Goal: Information Seeking & Learning: Learn about a topic

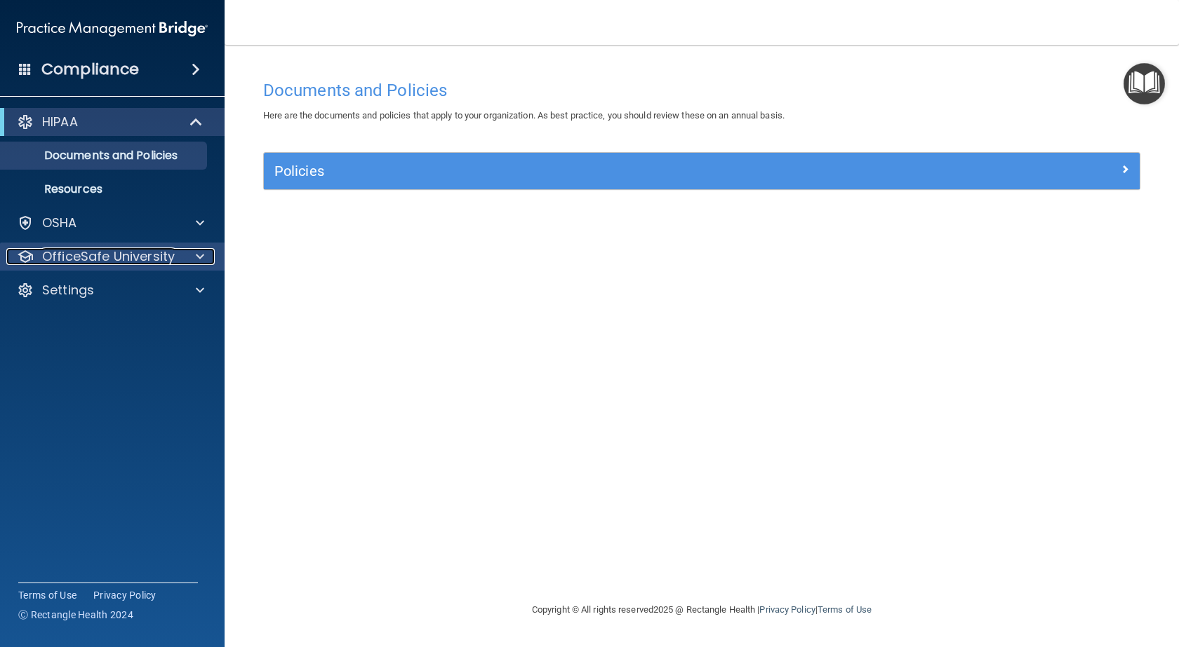
click at [201, 260] on span at bounding box center [200, 256] width 8 height 17
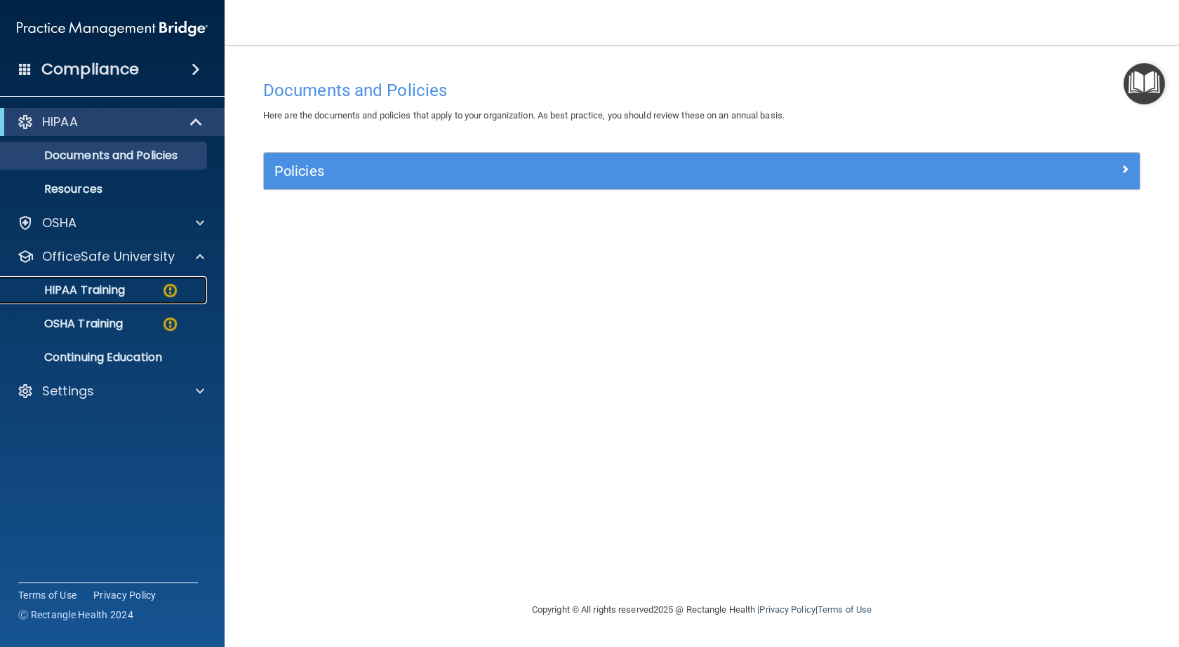
click at [171, 288] on img at bounding box center [170, 291] width 18 height 18
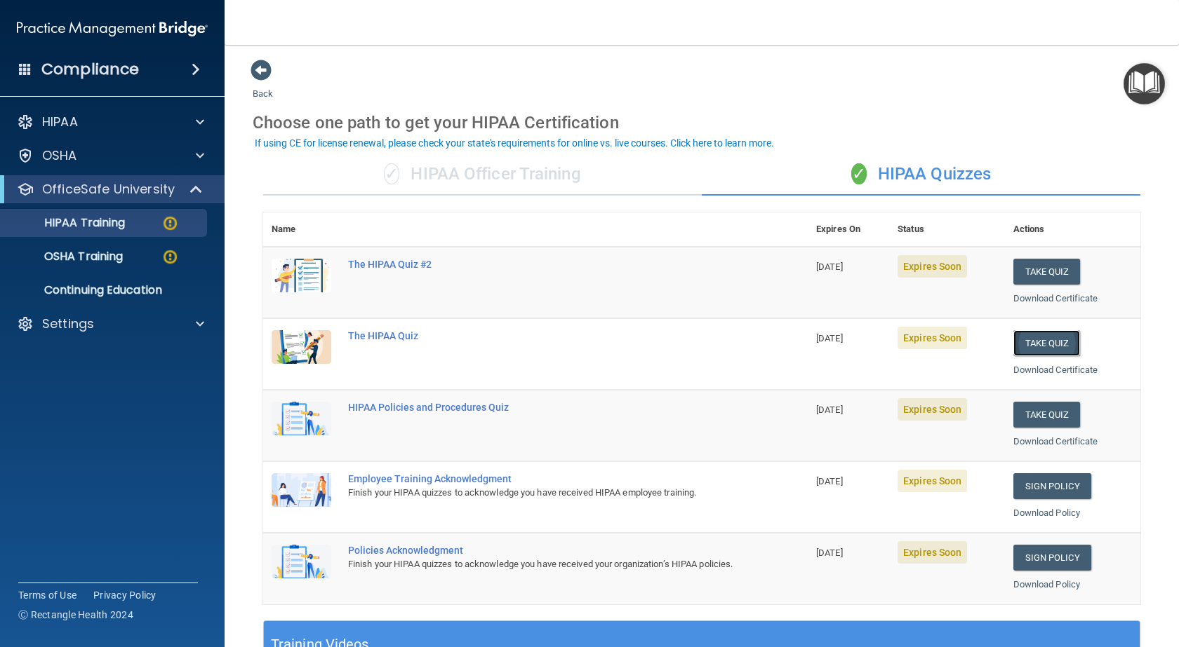
click at [1038, 339] on button "Take Quiz" at bounding box center [1046, 343] width 67 height 26
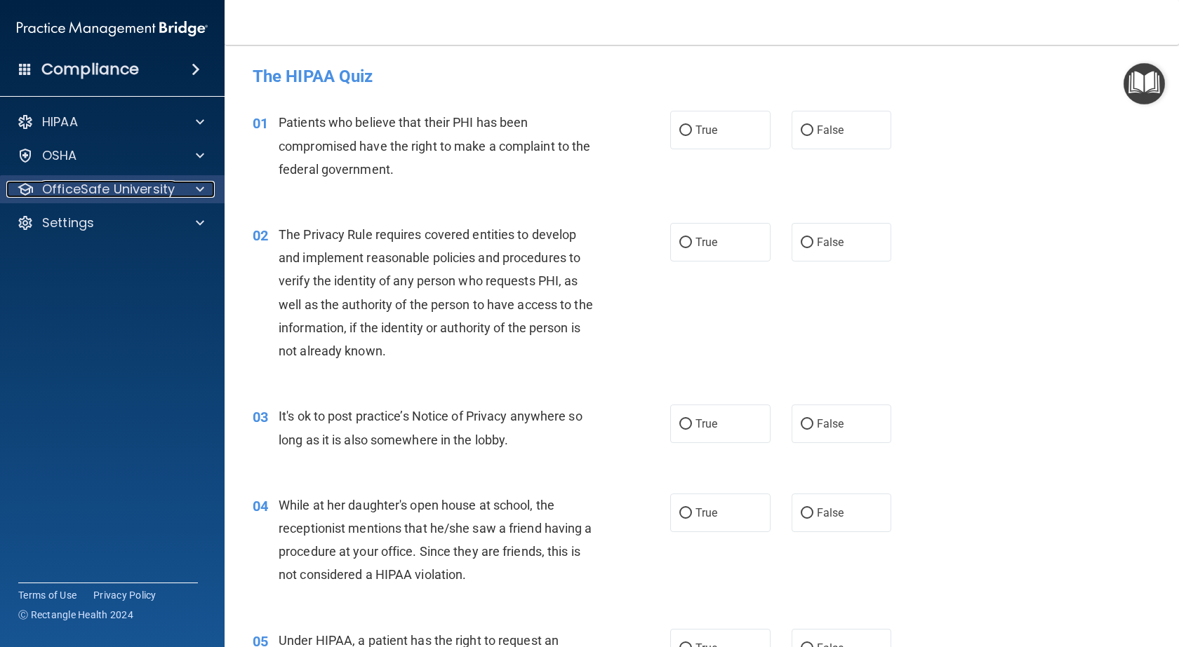
click at [200, 188] on span at bounding box center [200, 189] width 8 height 17
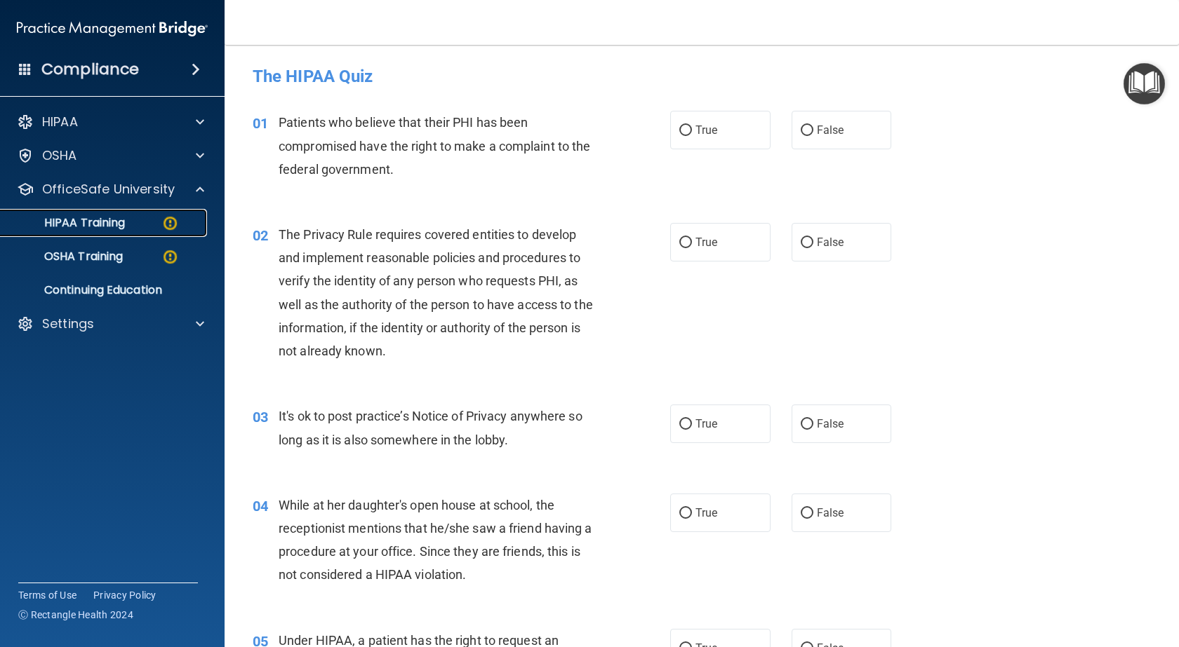
click at [169, 222] on img at bounding box center [170, 224] width 18 height 18
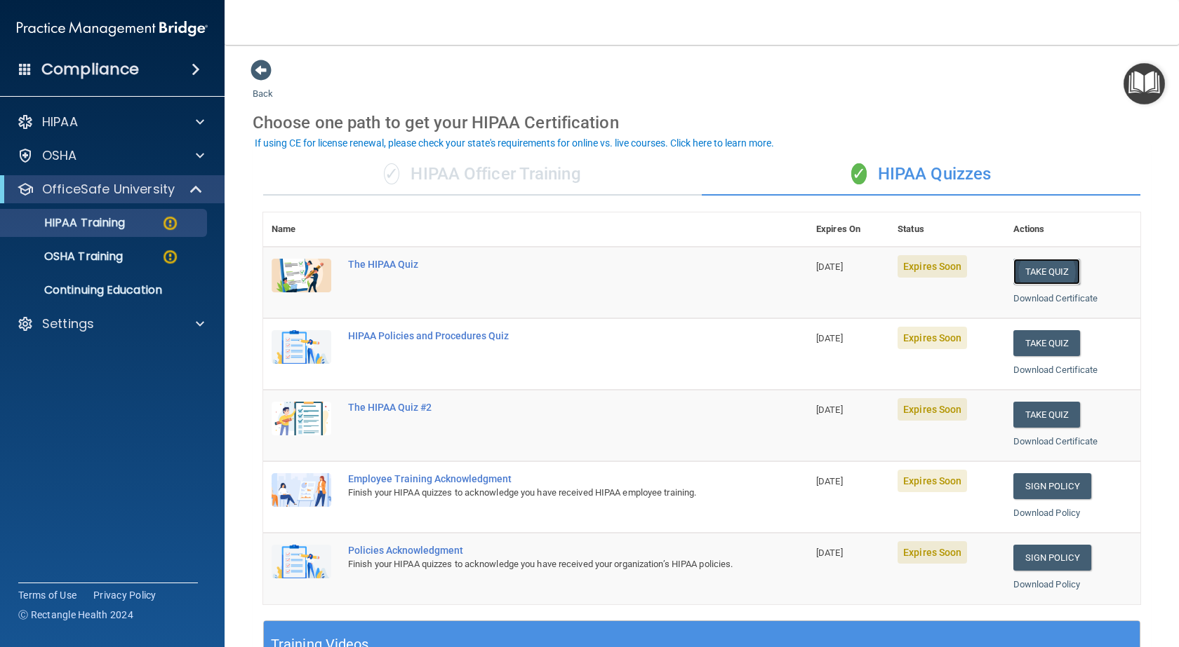
click at [1036, 271] on button "Take Quiz" at bounding box center [1046, 272] width 67 height 26
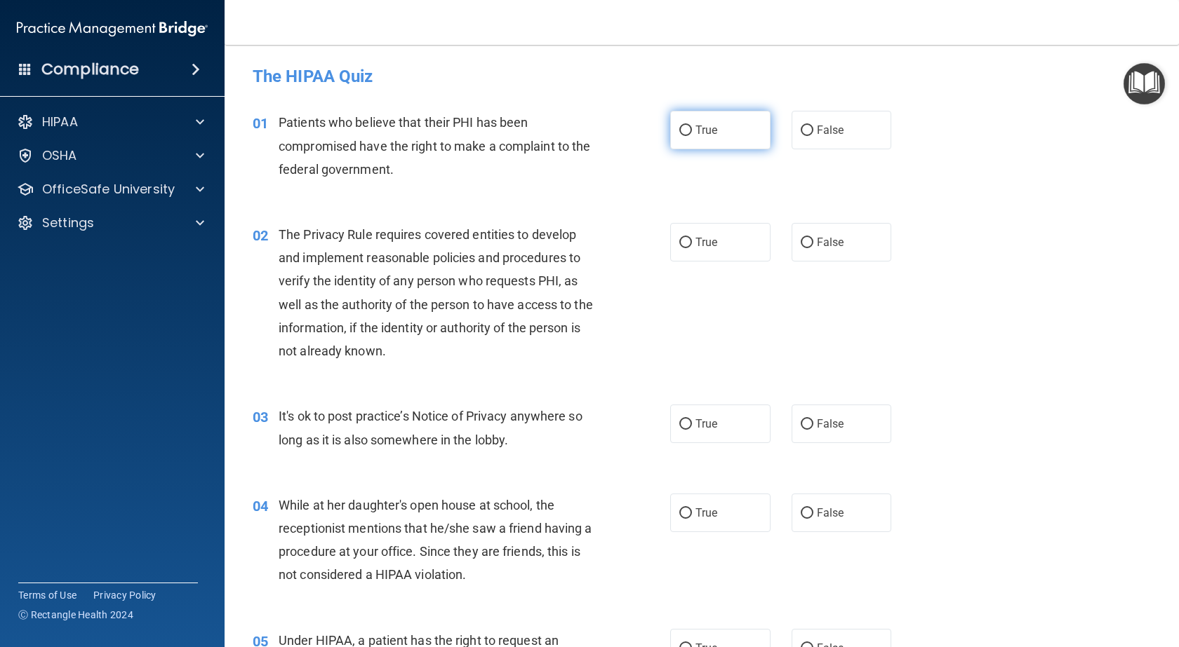
click at [679, 135] on input "True" at bounding box center [685, 131] width 13 height 11
radio input "true"
click at [684, 243] on input "True" at bounding box center [685, 243] width 13 height 11
radio input "true"
click at [800, 424] on input "False" at bounding box center [806, 425] width 13 height 11
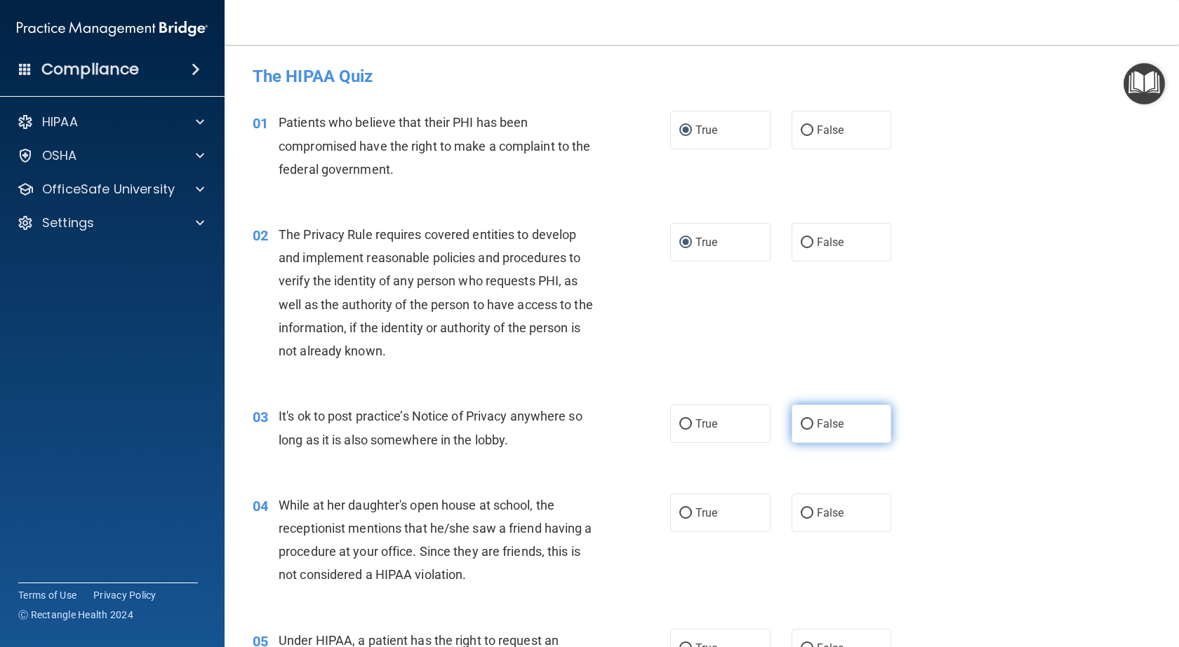
radio input "true"
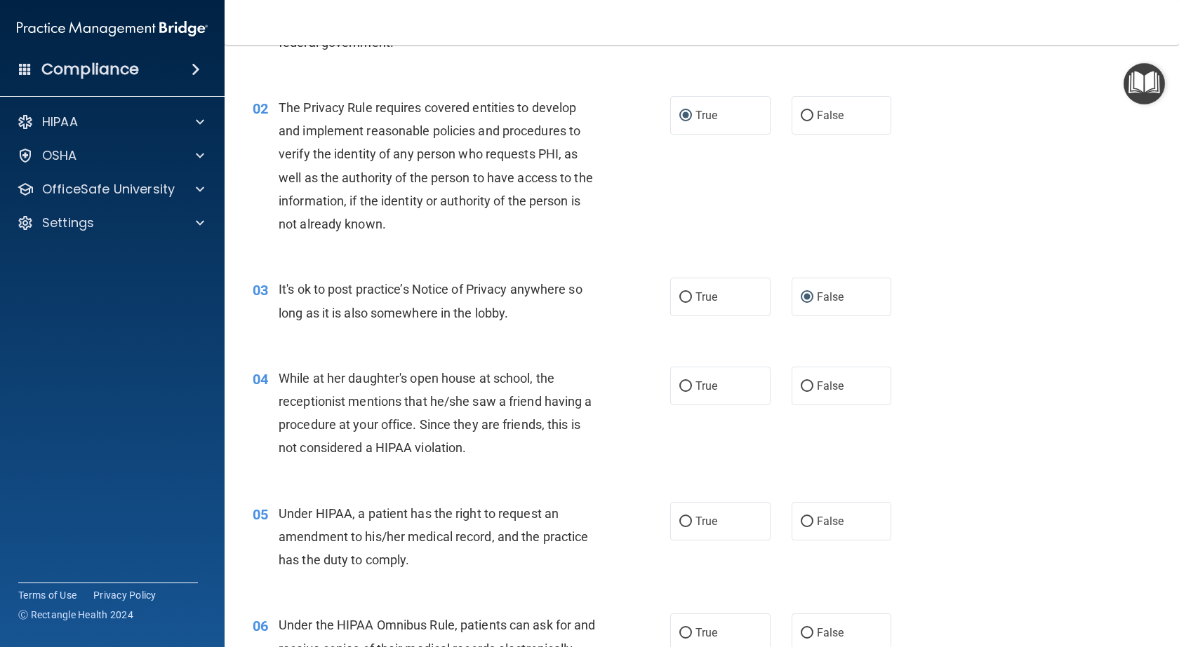
scroll to position [140, 0]
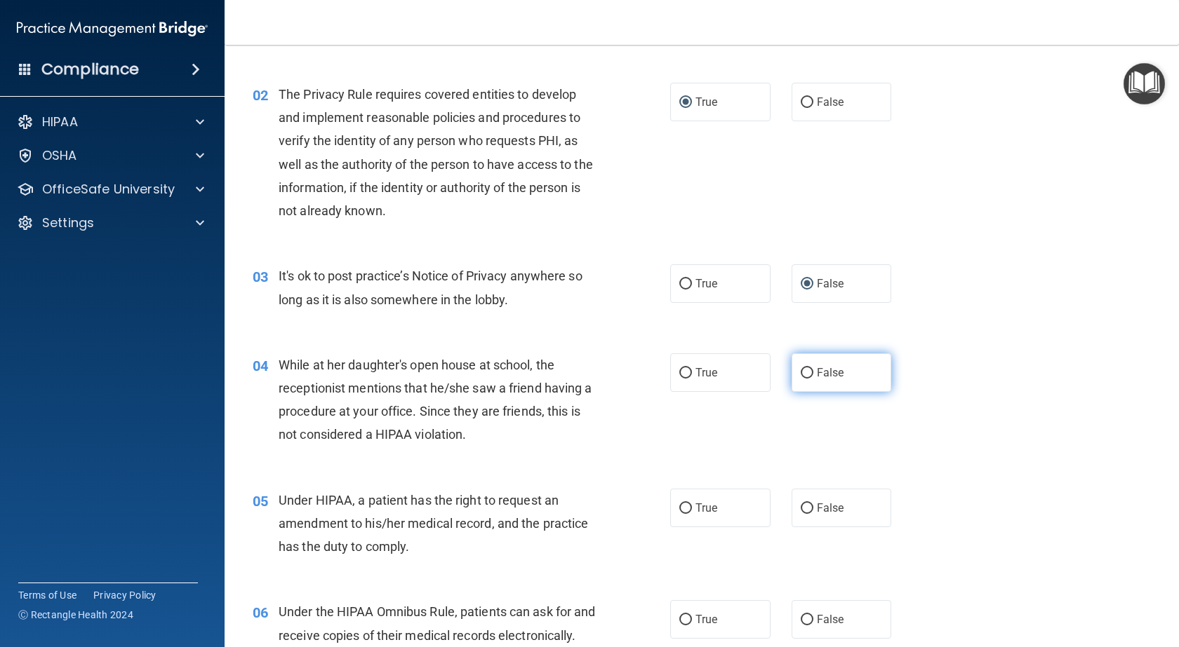
click at [809, 375] on label "False" at bounding box center [841, 373] width 100 height 39
click at [809, 375] on input "False" at bounding box center [806, 373] width 13 height 11
radio input "true"
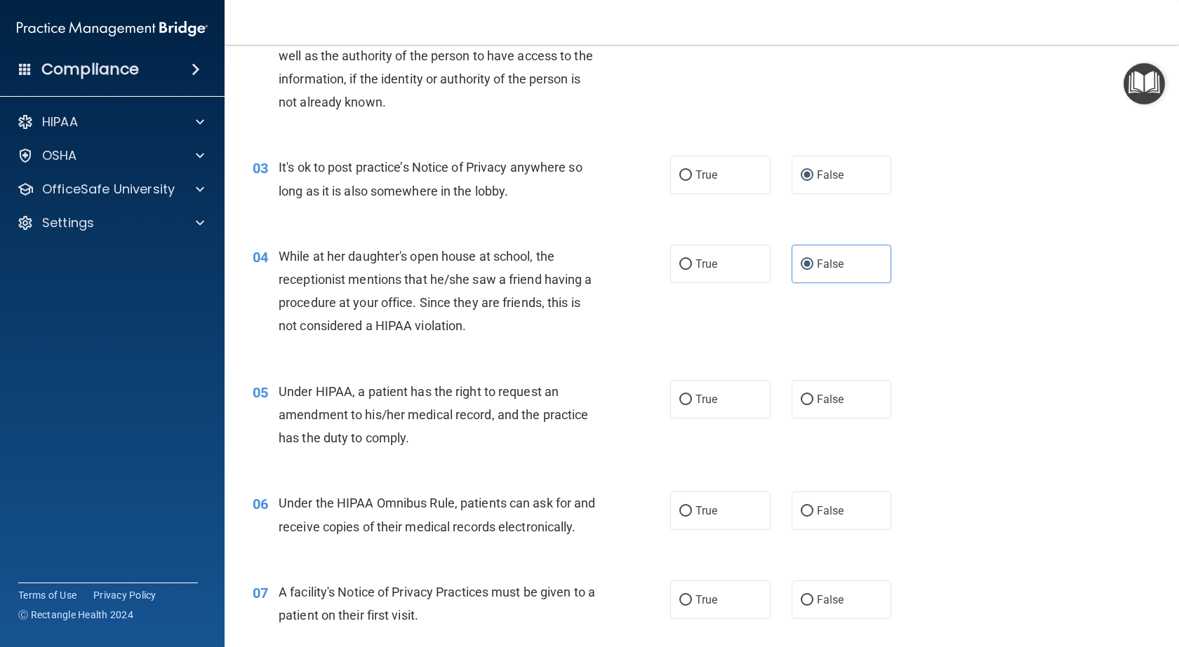
scroll to position [281, 0]
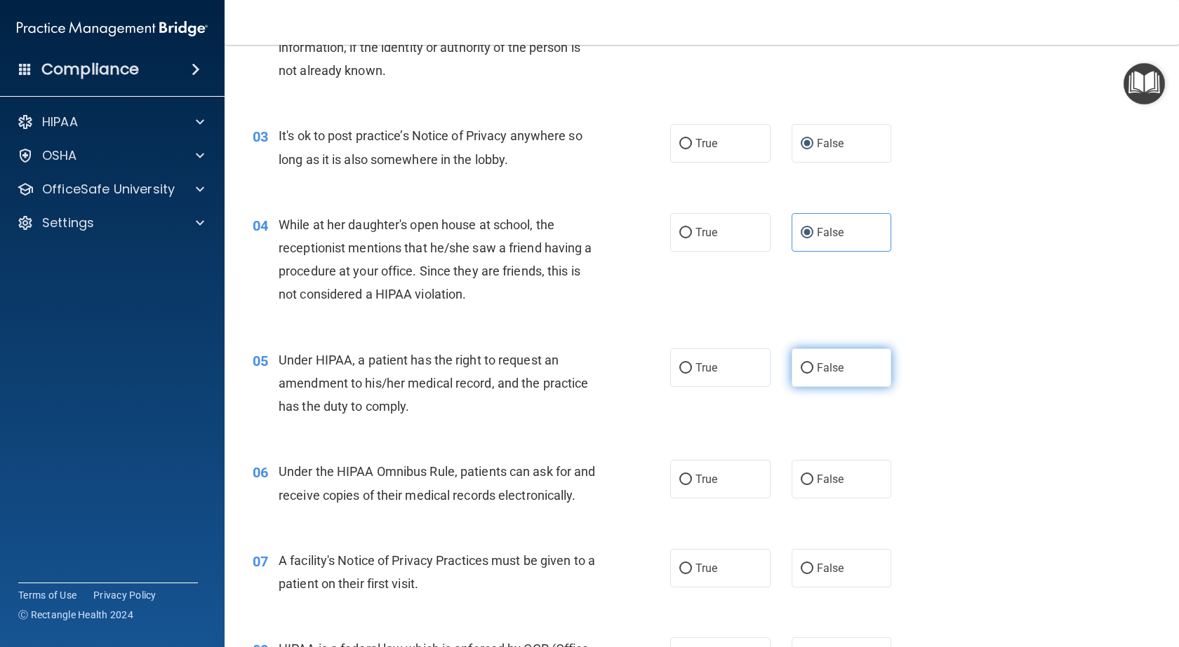
click at [840, 371] on label "False" at bounding box center [841, 368] width 100 height 39
click at [813, 371] on input "False" at bounding box center [806, 368] width 13 height 11
radio input "true"
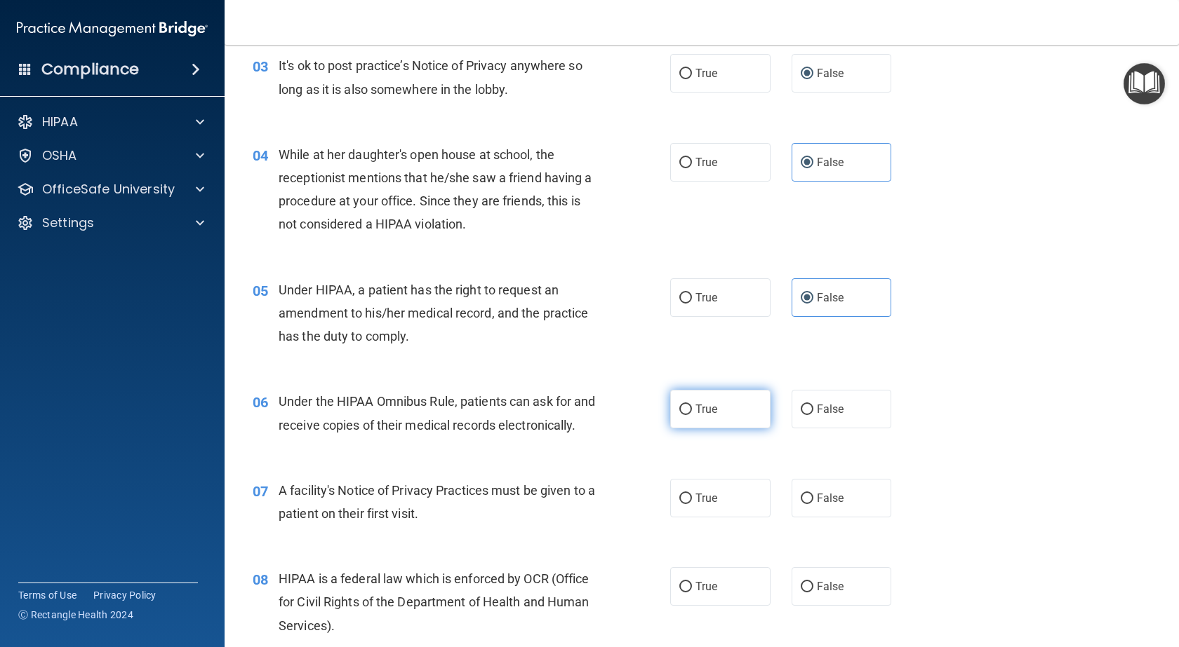
click at [682, 406] on input "True" at bounding box center [685, 410] width 13 height 11
radio input "true"
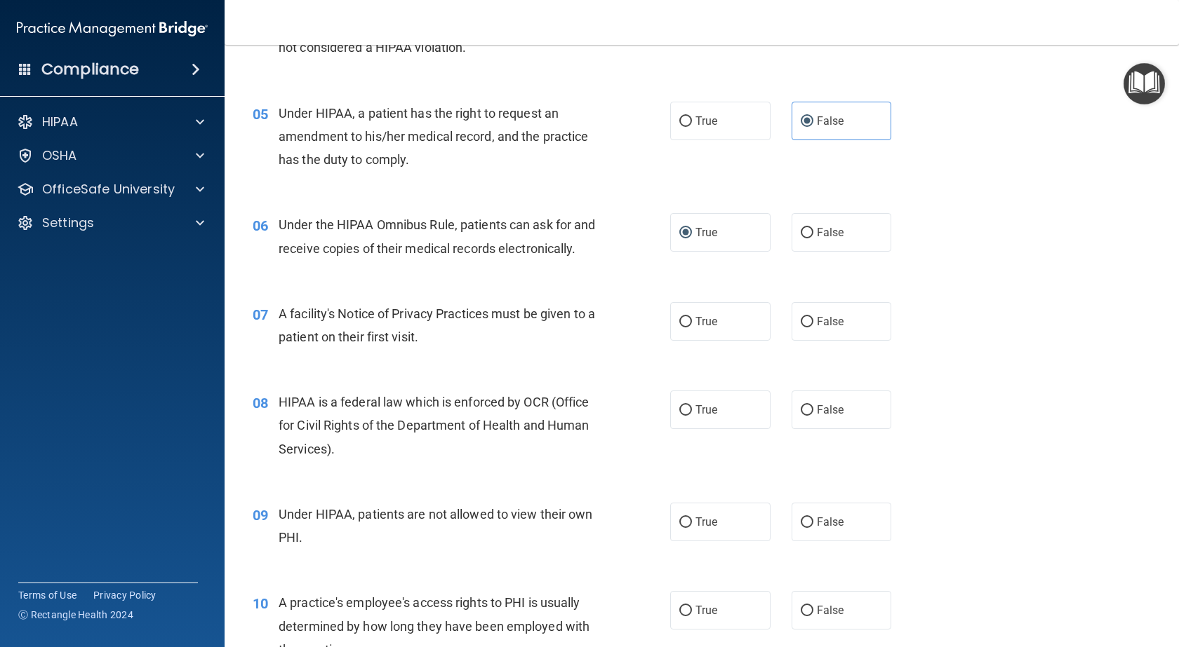
scroll to position [561, 0]
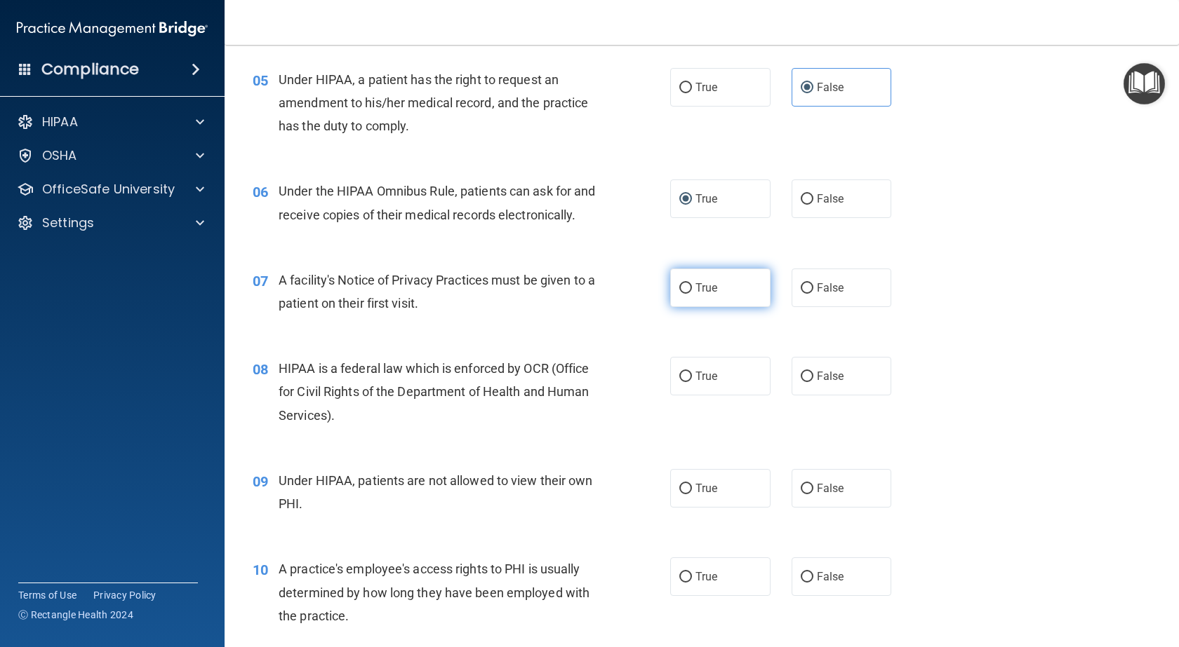
click at [713, 307] on label "True" at bounding box center [720, 288] width 100 height 39
click at [692, 294] on input "True" at bounding box center [685, 288] width 13 height 11
radio input "true"
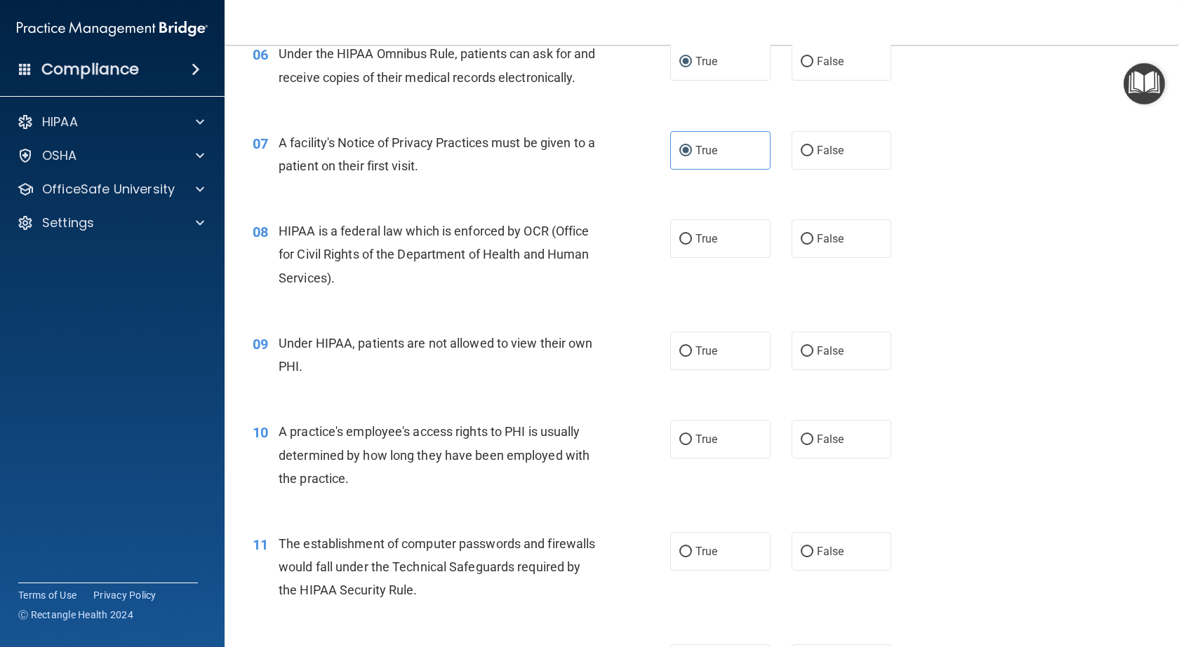
scroll to position [702, 0]
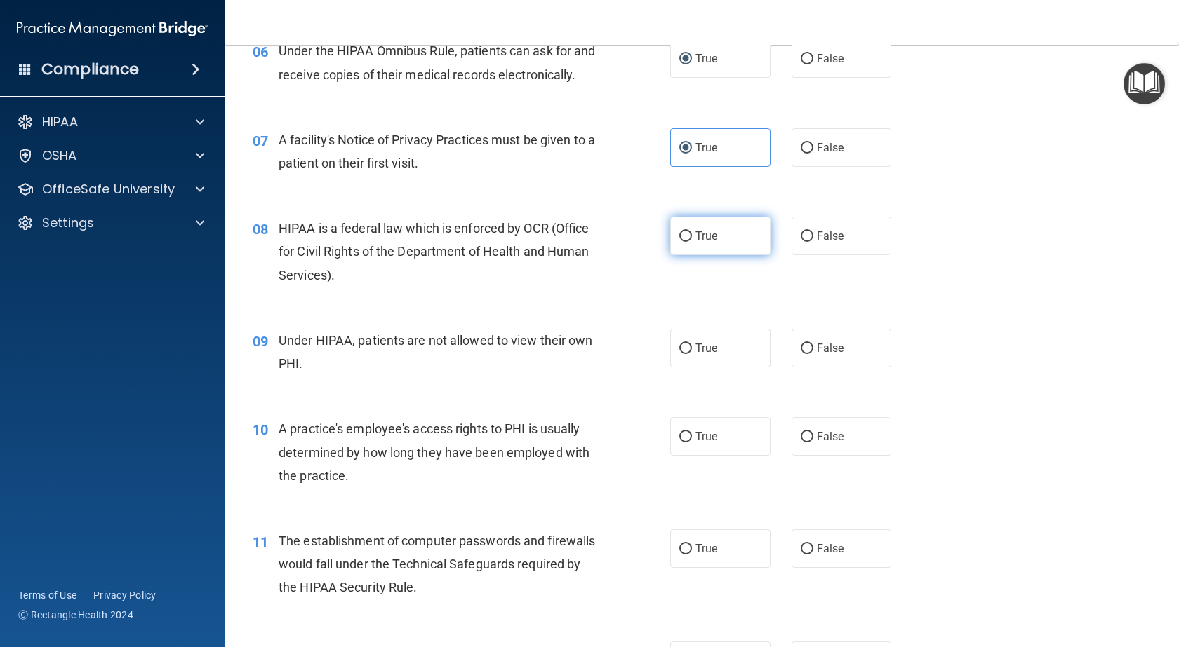
click at [718, 255] on label "True" at bounding box center [720, 236] width 100 height 39
click at [692, 242] on input "True" at bounding box center [685, 236] width 13 height 11
radio input "true"
click at [803, 354] on input "False" at bounding box center [806, 349] width 13 height 11
radio input "true"
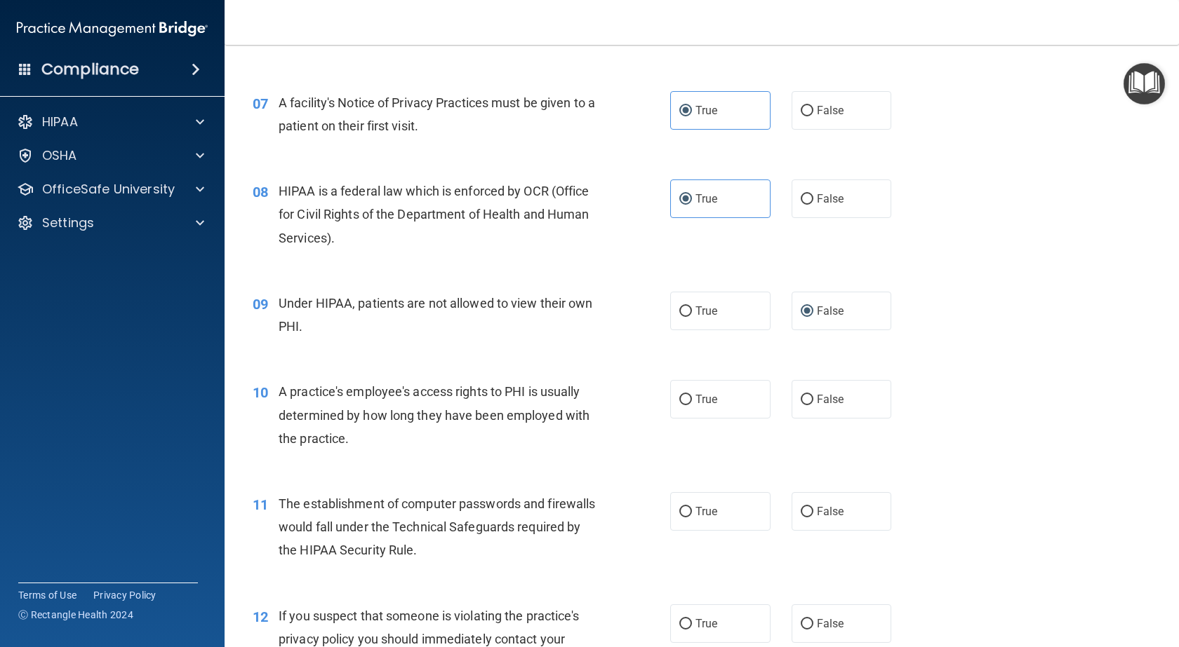
scroll to position [842, 0]
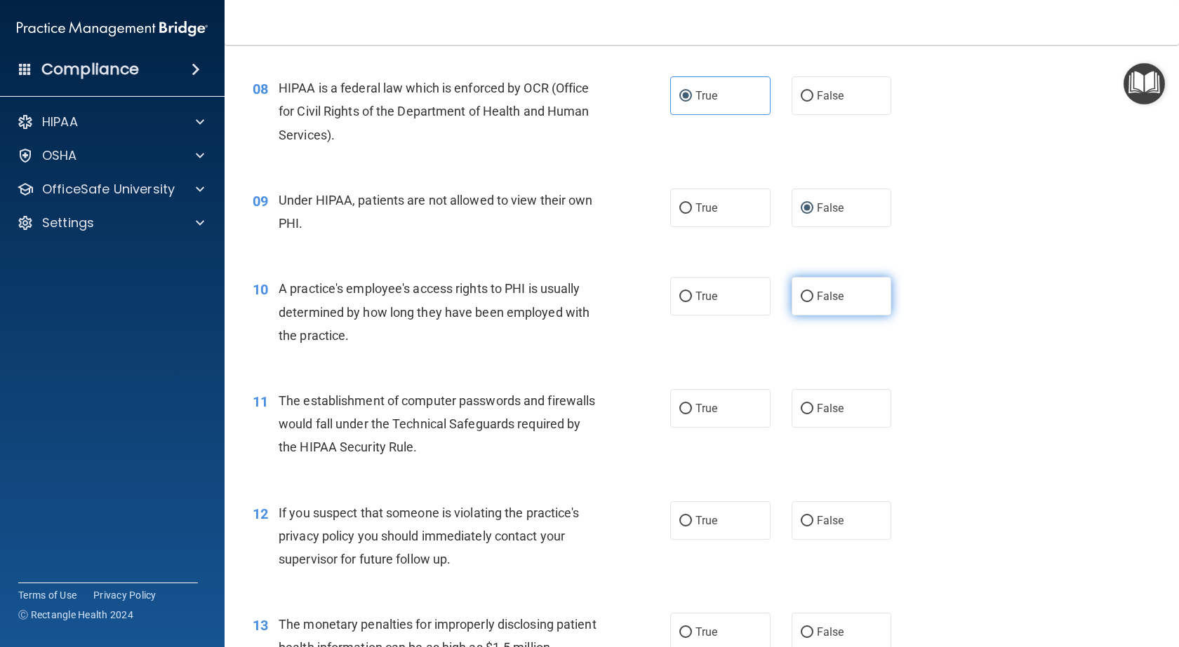
click at [804, 302] on input "False" at bounding box center [806, 297] width 13 height 11
radio input "true"
click at [683, 415] on input "True" at bounding box center [685, 409] width 13 height 11
radio input "true"
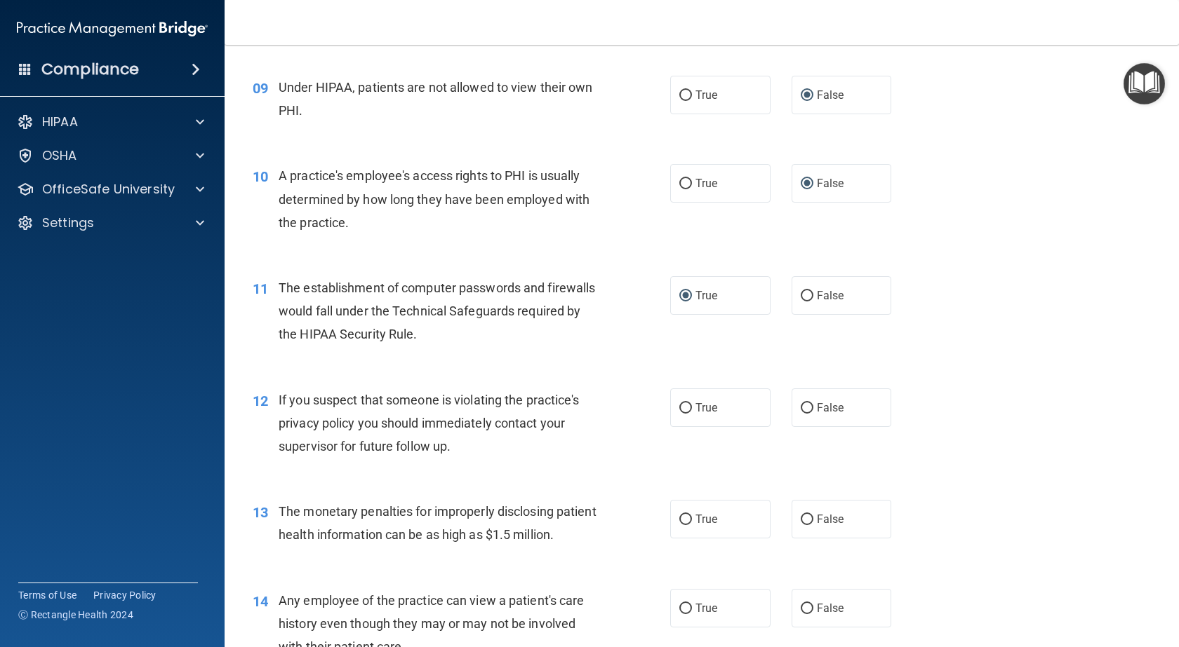
scroll to position [982, 0]
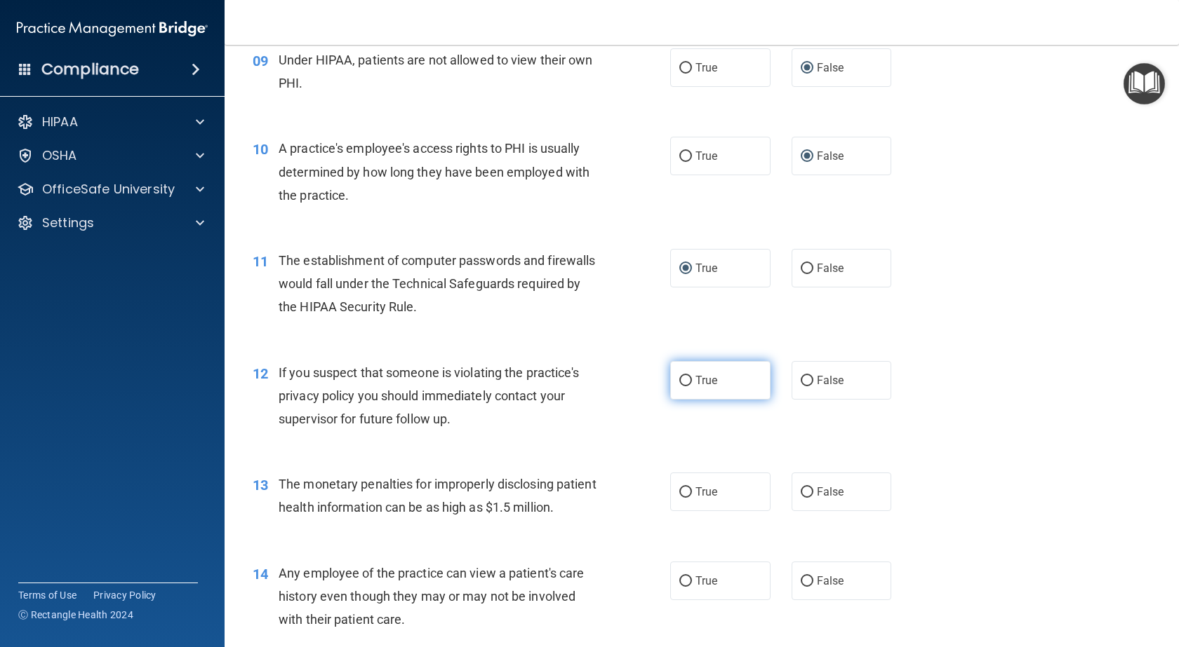
click at [684, 387] on input "True" at bounding box center [685, 381] width 13 height 11
radio input "true"
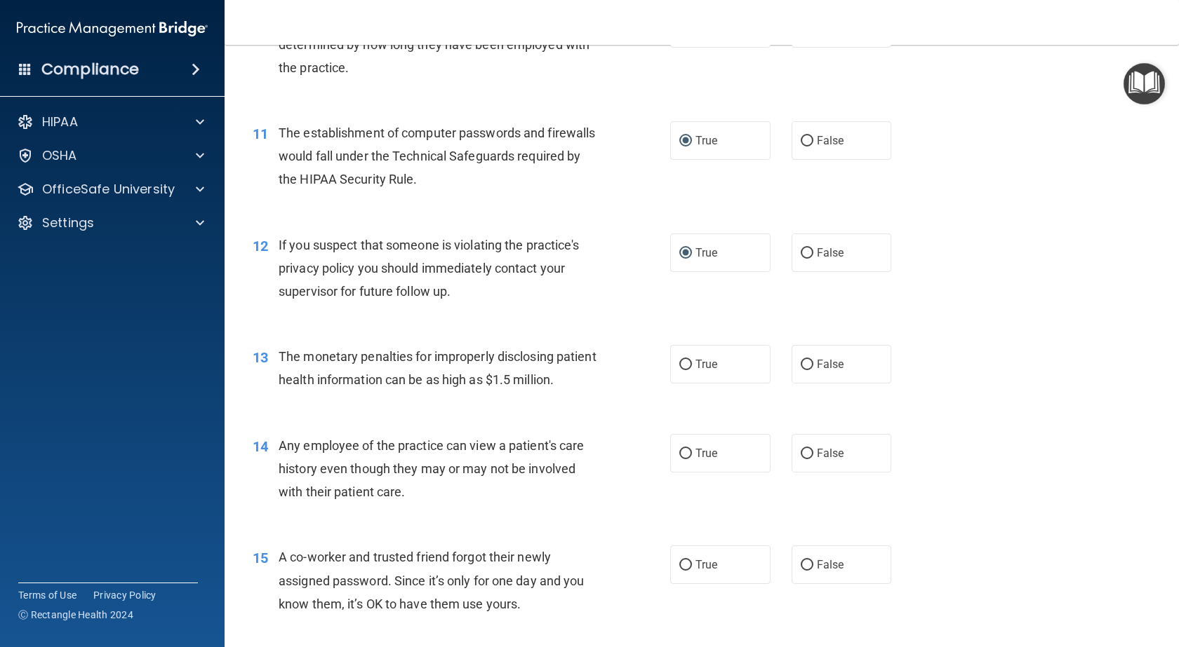
scroll to position [1122, 0]
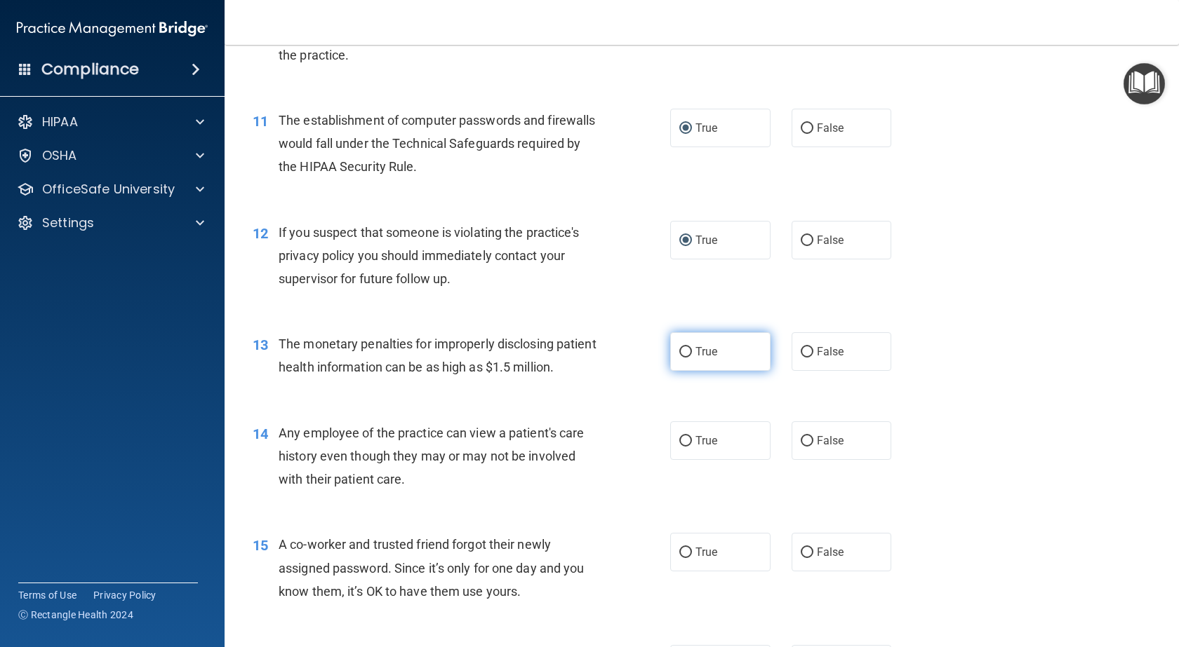
click at [689, 371] on label "True" at bounding box center [720, 352] width 100 height 39
click at [689, 358] on input "True" at bounding box center [685, 352] width 13 height 11
radio input "true"
click at [828, 448] on span "False" at bounding box center [830, 440] width 27 height 13
click at [813, 447] on input "False" at bounding box center [806, 441] width 13 height 11
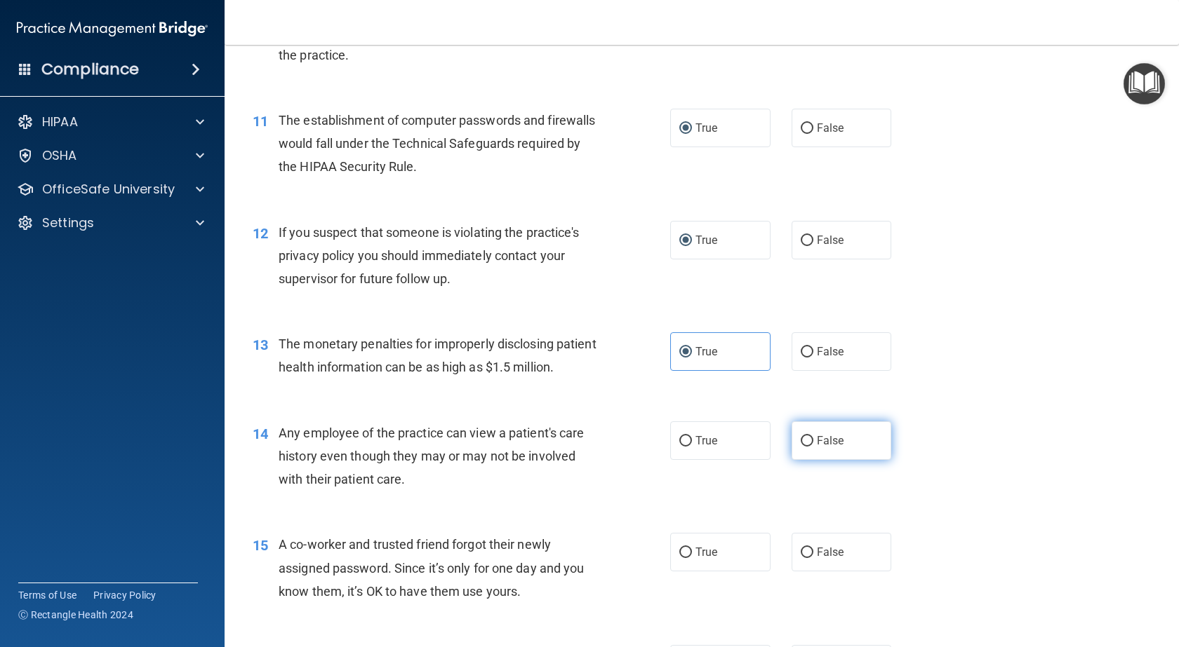
radio input "true"
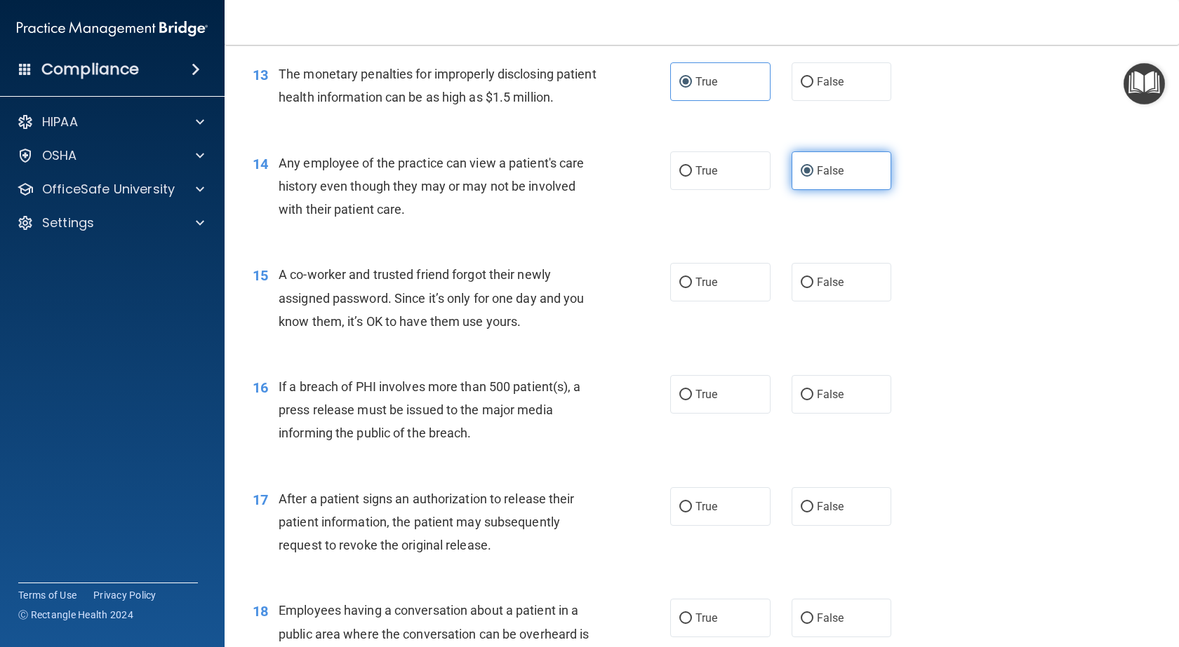
scroll to position [1403, 0]
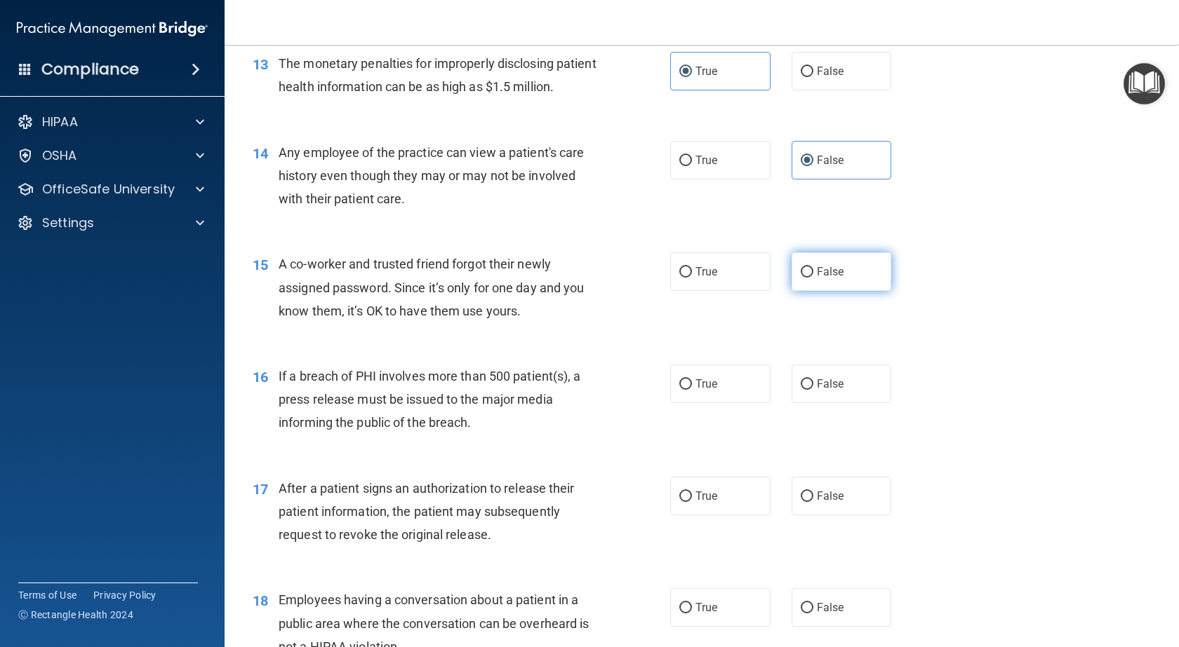
click at [800, 278] on input "False" at bounding box center [806, 272] width 13 height 11
radio input "true"
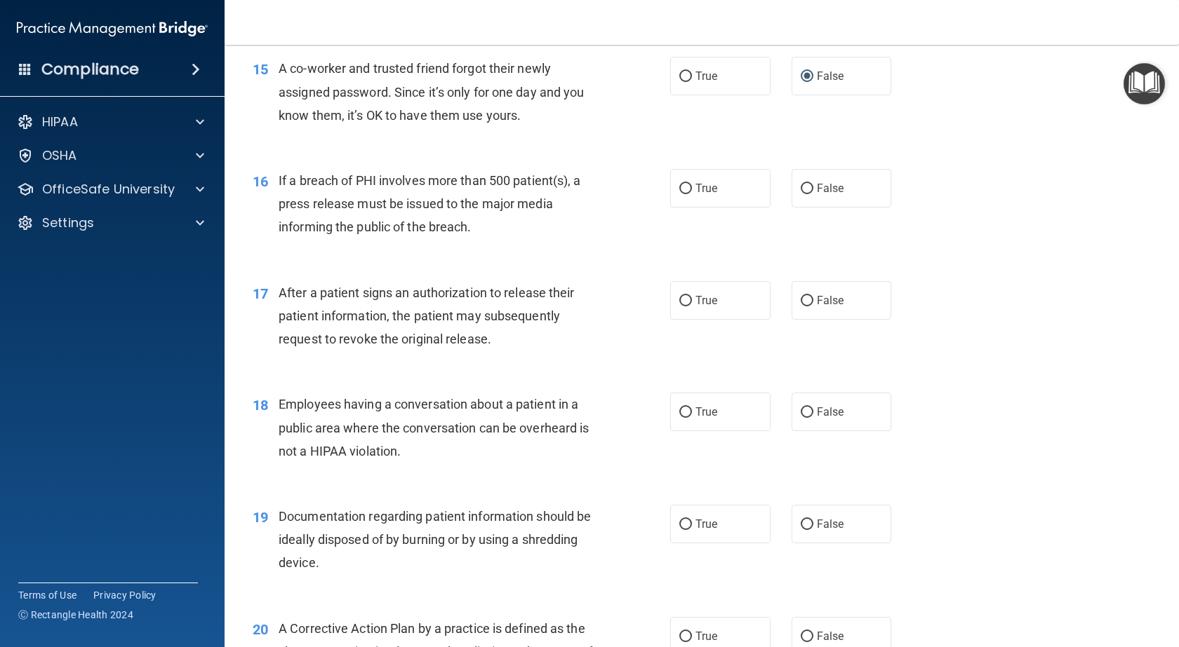
scroll to position [1613, 0]
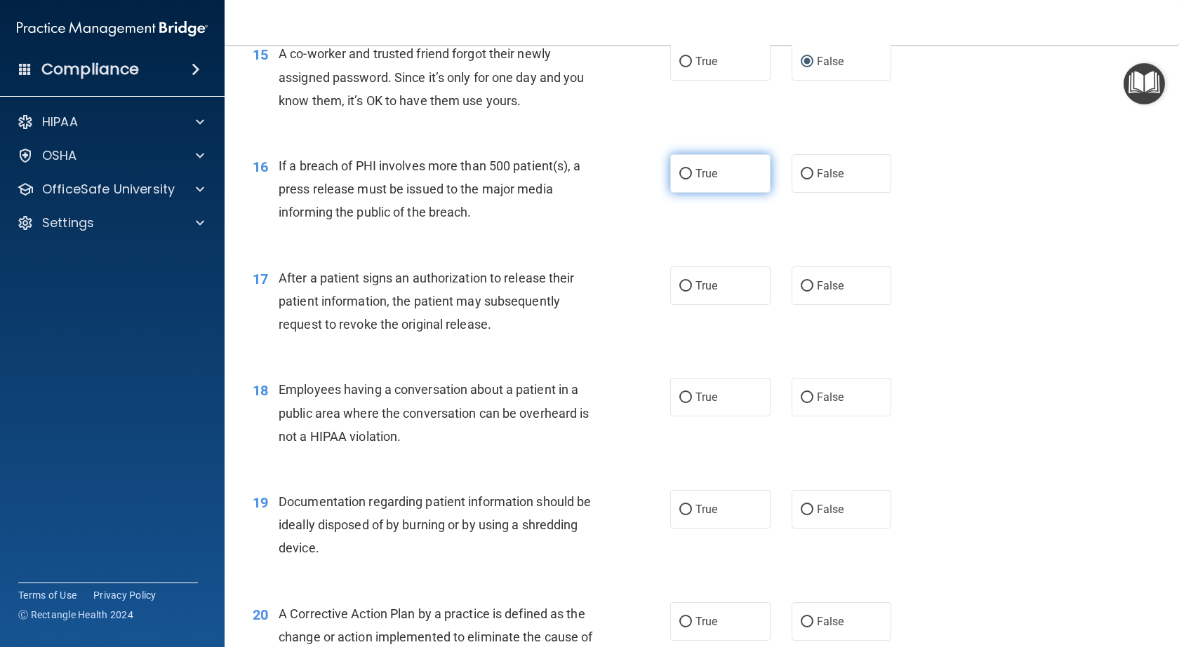
click at [698, 193] on label "True" at bounding box center [720, 173] width 100 height 39
click at [692, 180] on input "True" at bounding box center [685, 174] width 13 height 11
radio input "true"
click at [696, 305] on label "True" at bounding box center [720, 286] width 100 height 39
click at [692, 292] on input "True" at bounding box center [685, 286] width 13 height 11
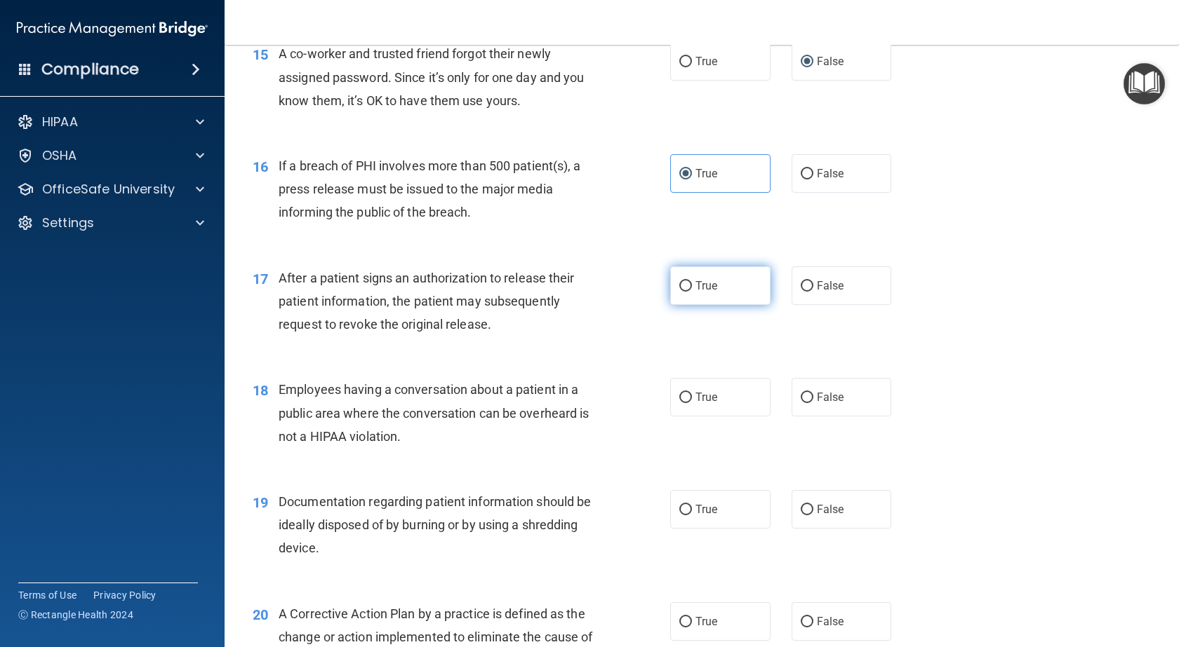
radio input "true"
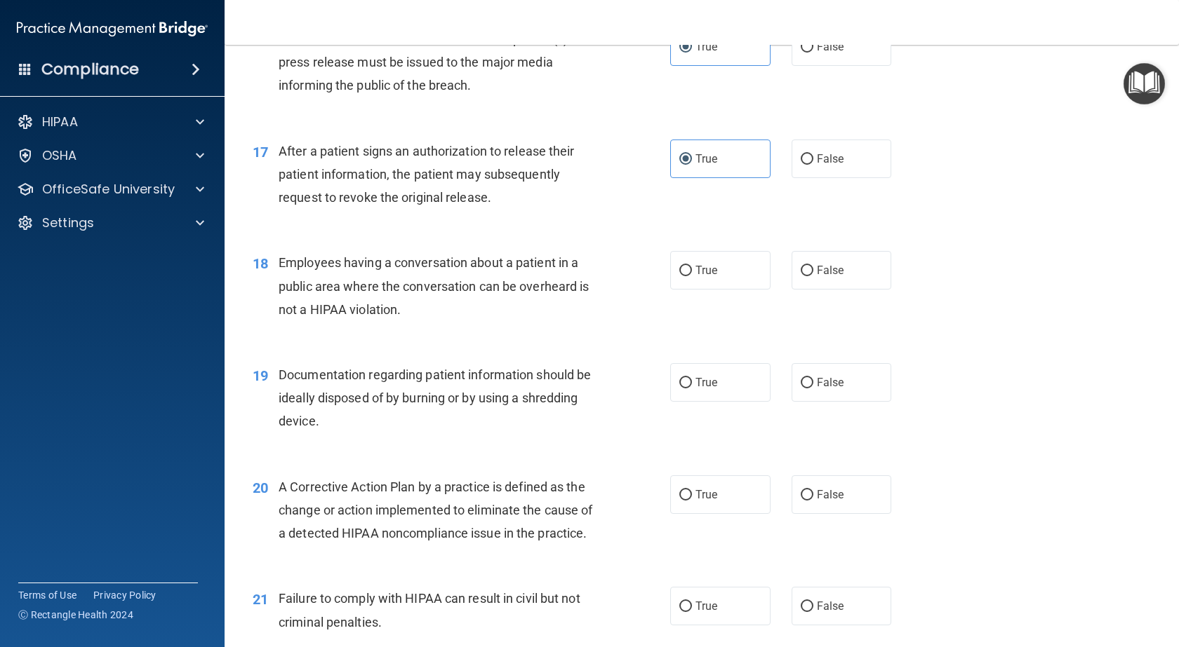
scroll to position [1754, 0]
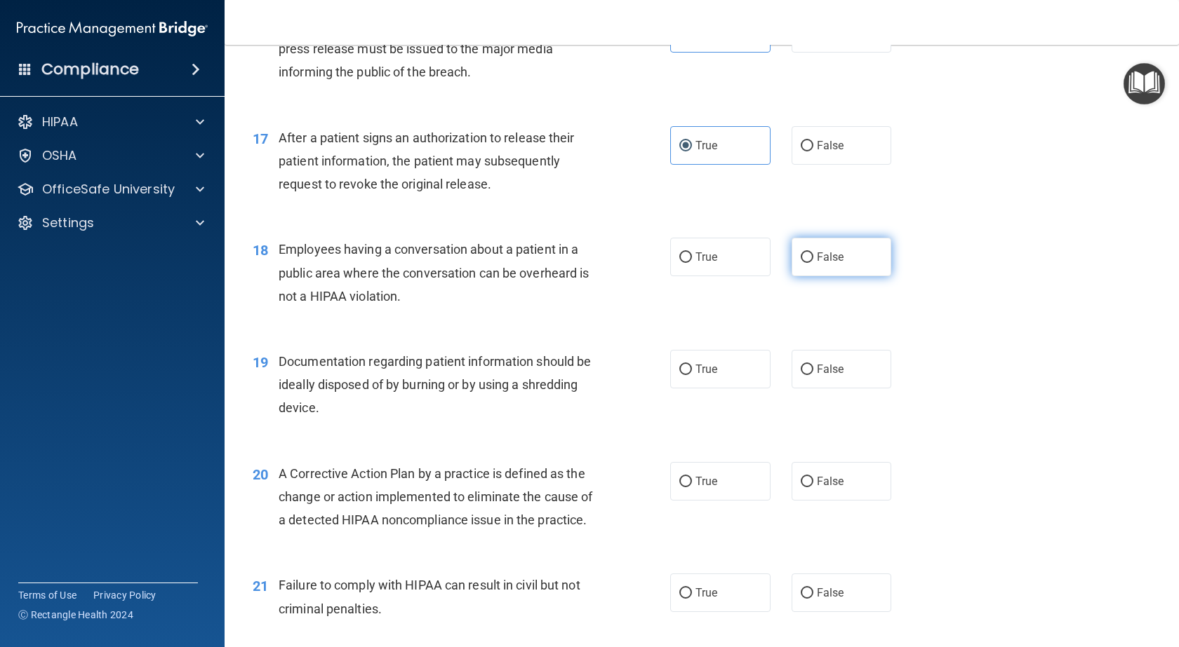
click at [807, 276] on label "False" at bounding box center [841, 257] width 100 height 39
click at [807, 263] on input "False" at bounding box center [806, 258] width 13 height 11
radio input "true"
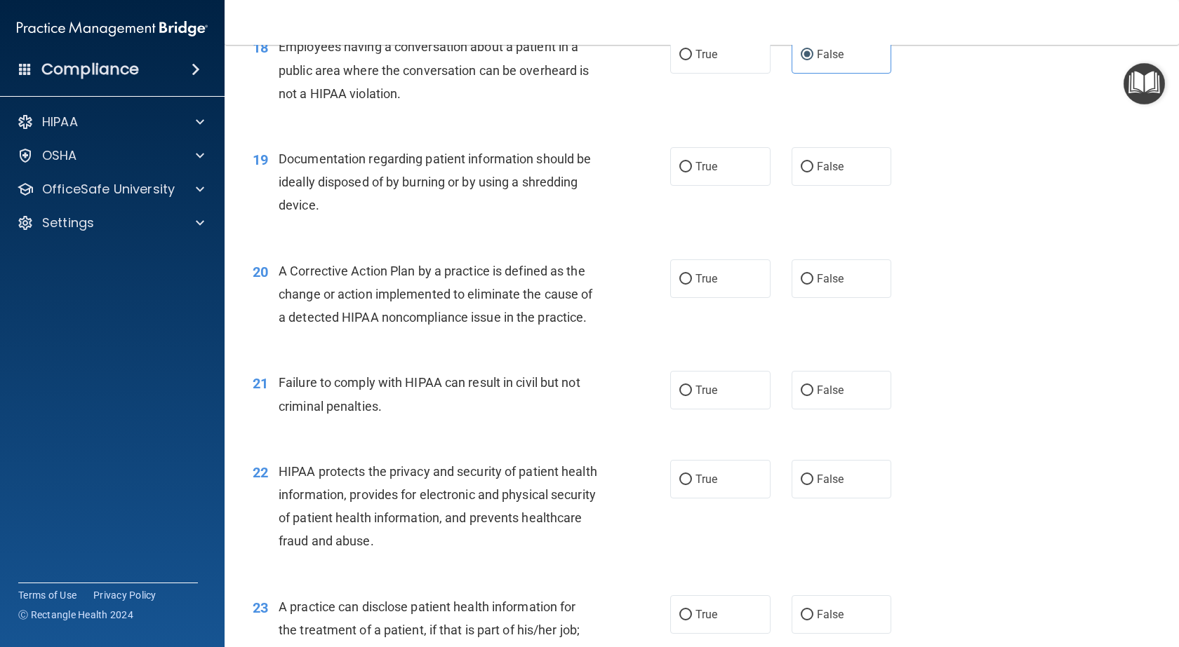
scroll to position [1964, 0]
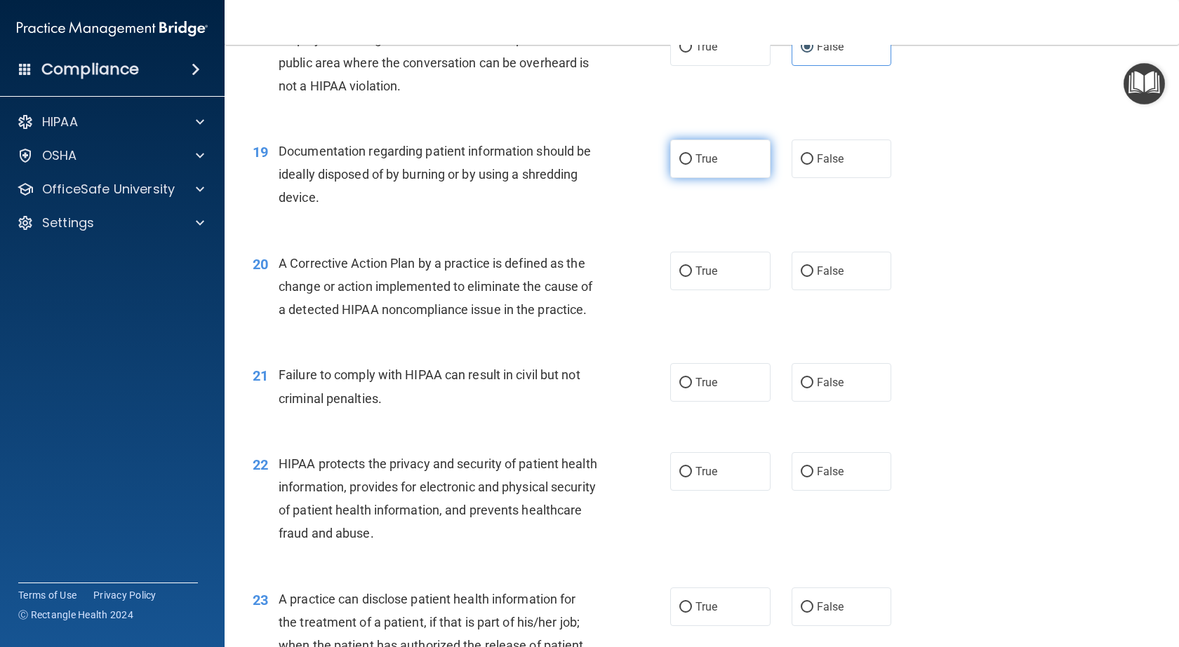
click at [702, 166] on span "True" at bounding box center [706, 158] width 22 height 13
click at [692, 165] on input "True" at bounding box center [685, 159] width 13 height 11
radio input "true"
click at [695, 278] on span "True" at bounding box center [706, 270] width 22 height 13
click at [692, 277] on input "True" at bounding box center [685, 272] width 13 height 11
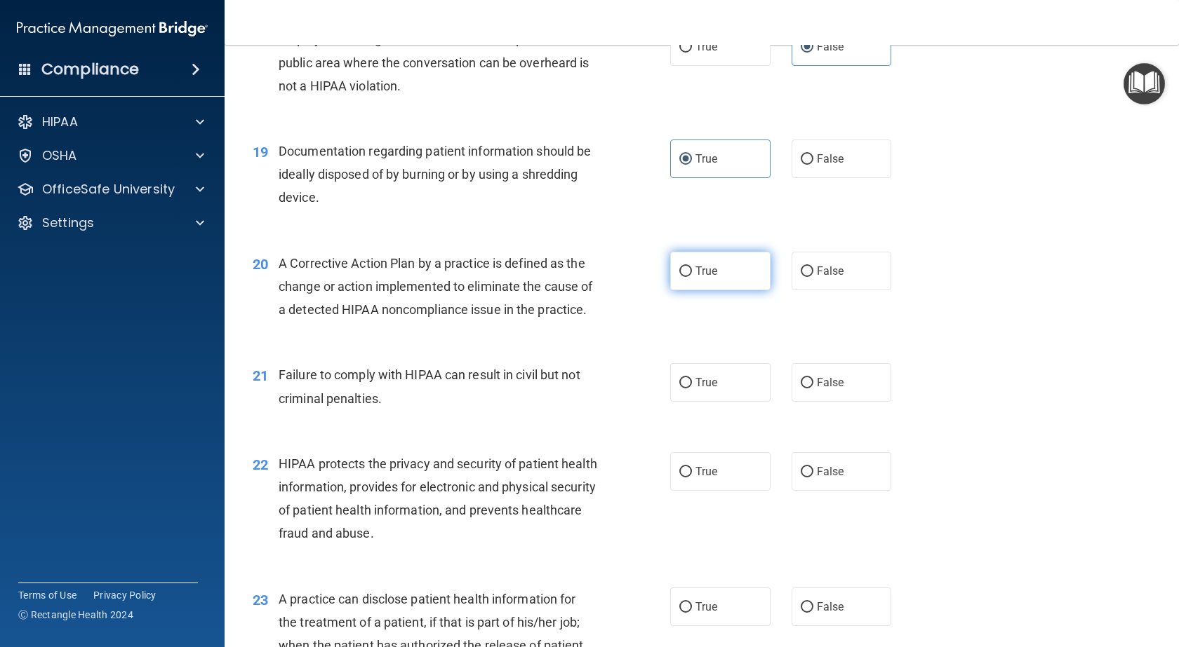
radio input "true"
click at [805, 389] on input "False" at bounding box center [806, 383] width 13 height 11
radio input "true"
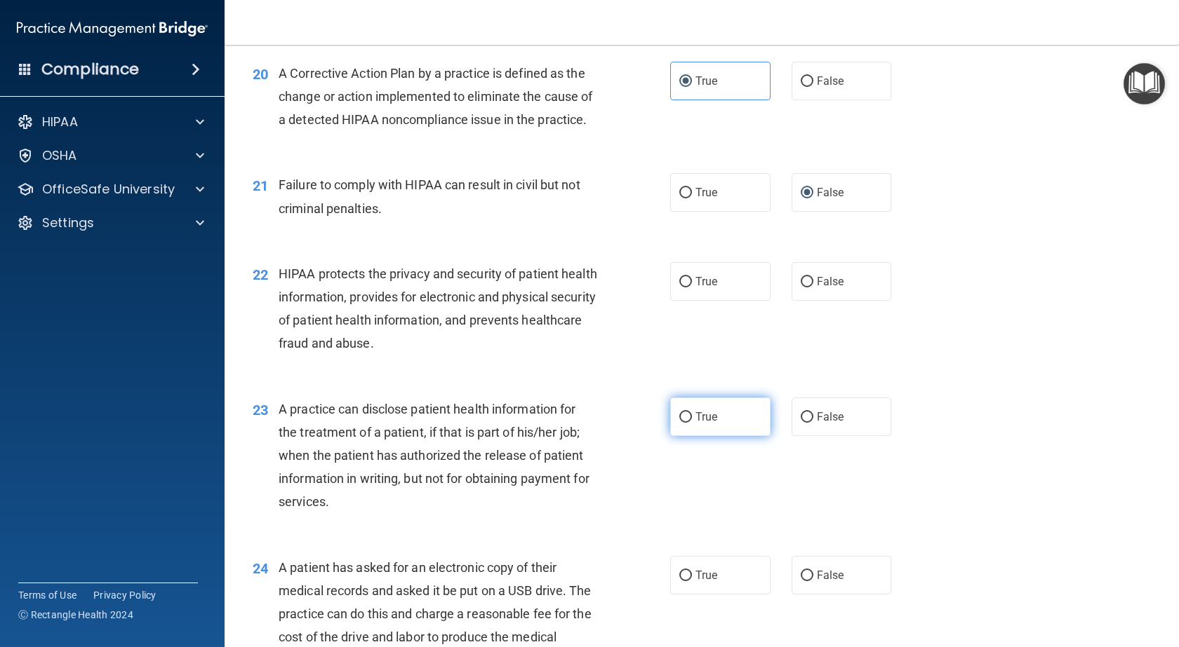
scroll to position [2175, 0]
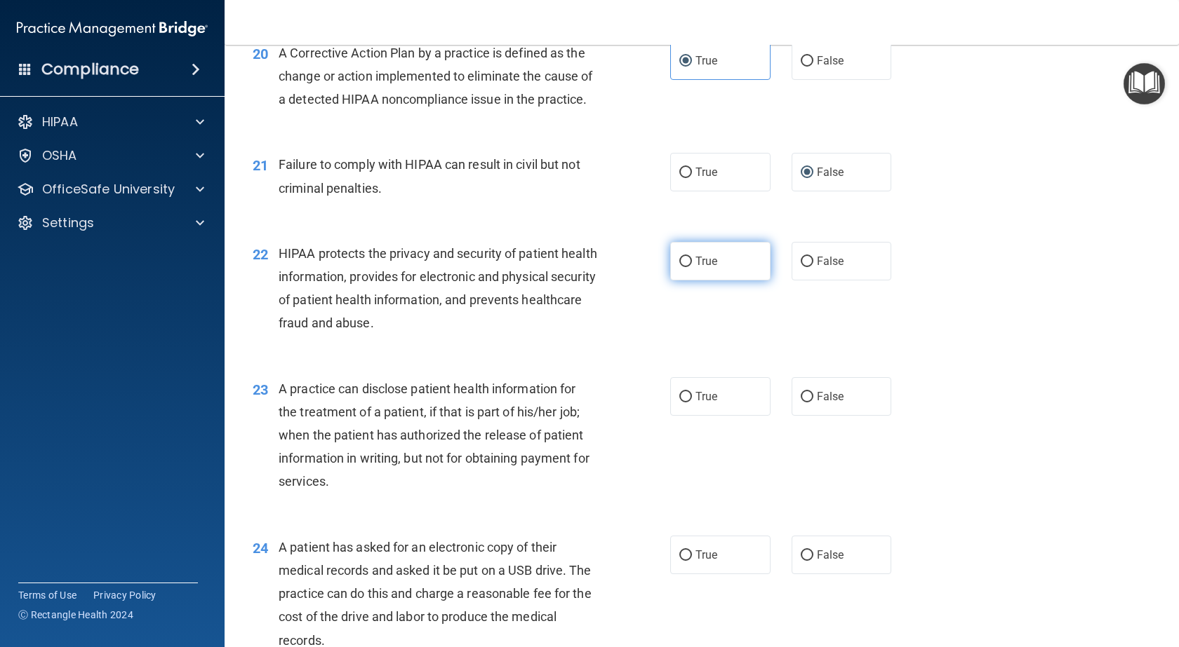
click at [699, 268] on span "True" at bounding box center [706, 261] width 22 height 13
click at [692, 267] on input "True" at bounding box center [685, 262] width 13 height 11
radio input "true"
click at [811, 416] on label "False" at bounding box center [841, 396] width 100 height 39
click at [811, 403] on input "False" at bounding box center [806, 397] width 13 height 11
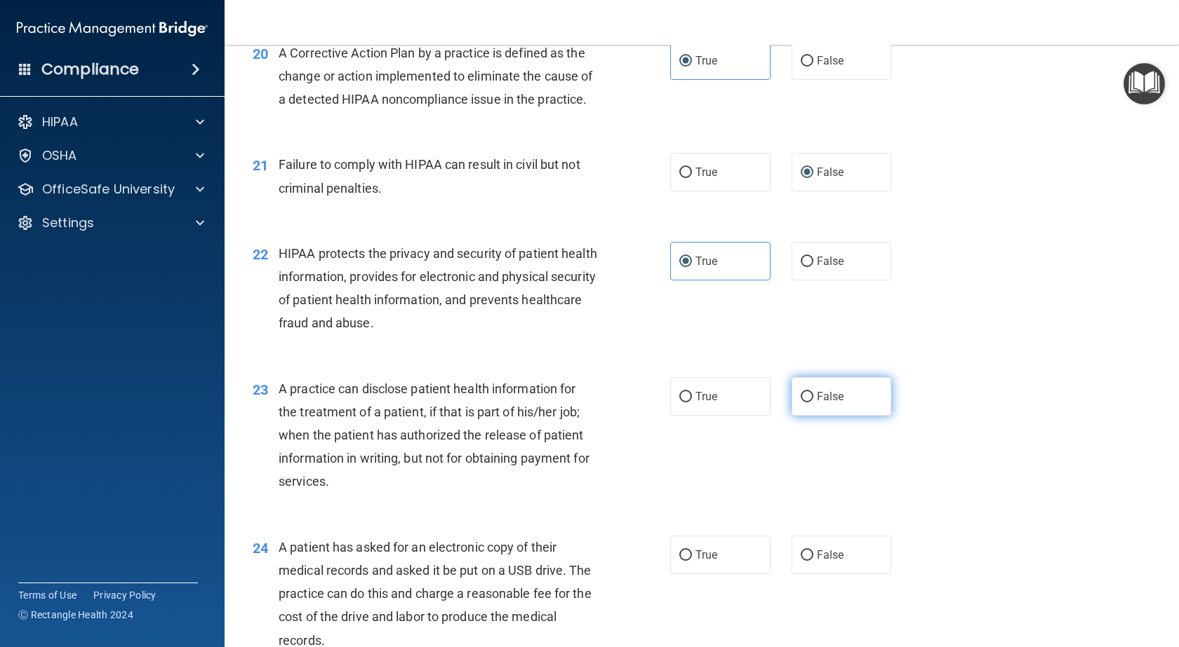
radio input "true"
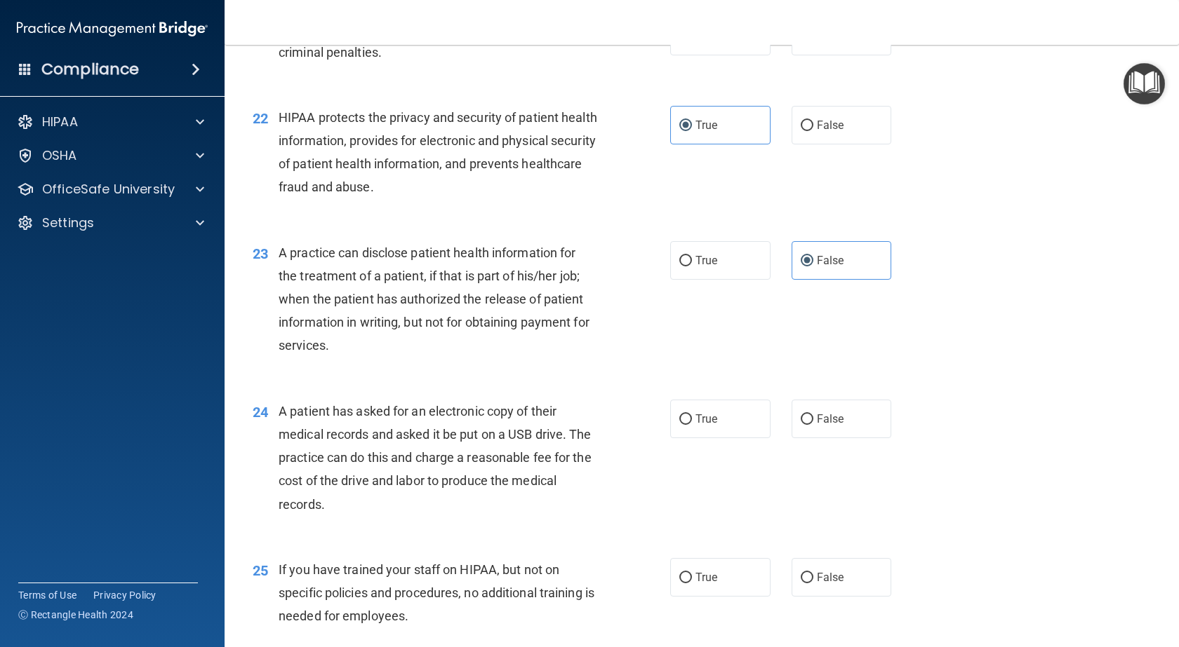
scroll to position [2385, 0]
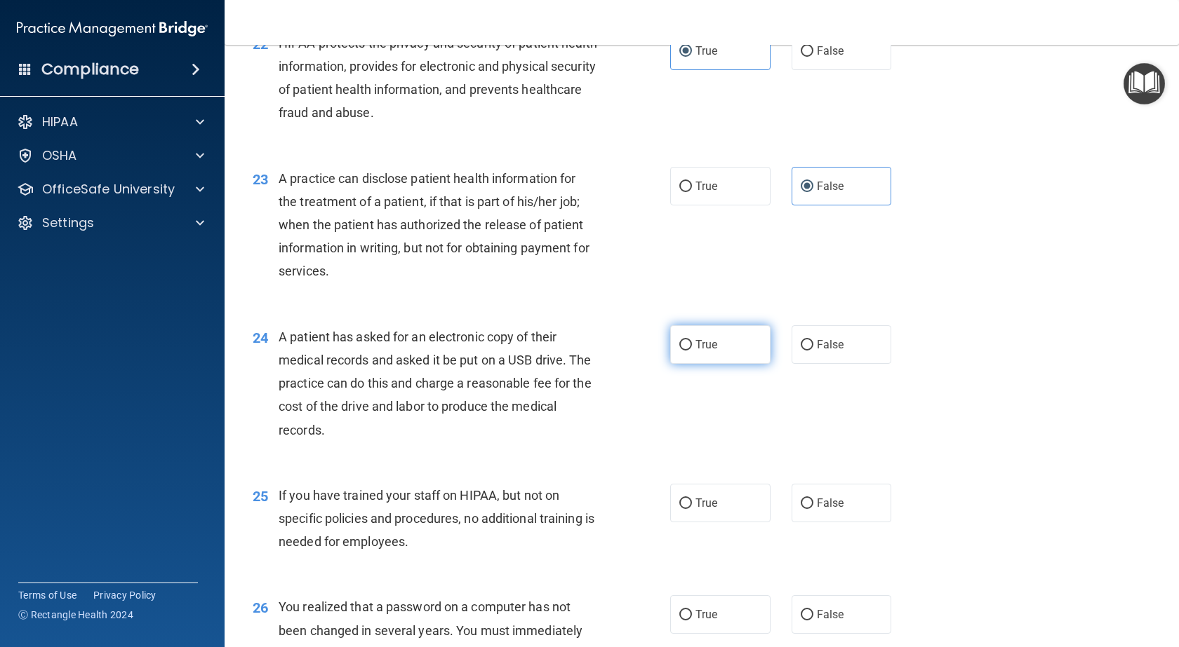
click at [685, 351] on input "True" at bounding box center [685, 345] width 13 height 11
radio input "true"
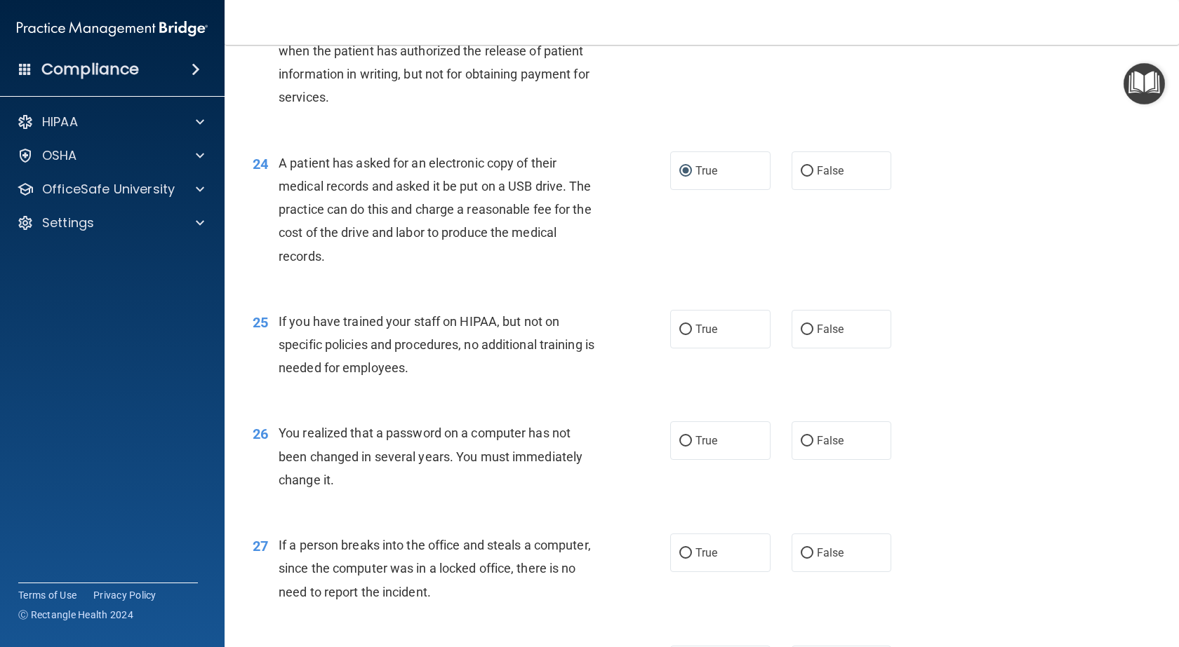
scroll to position [2596, 0]
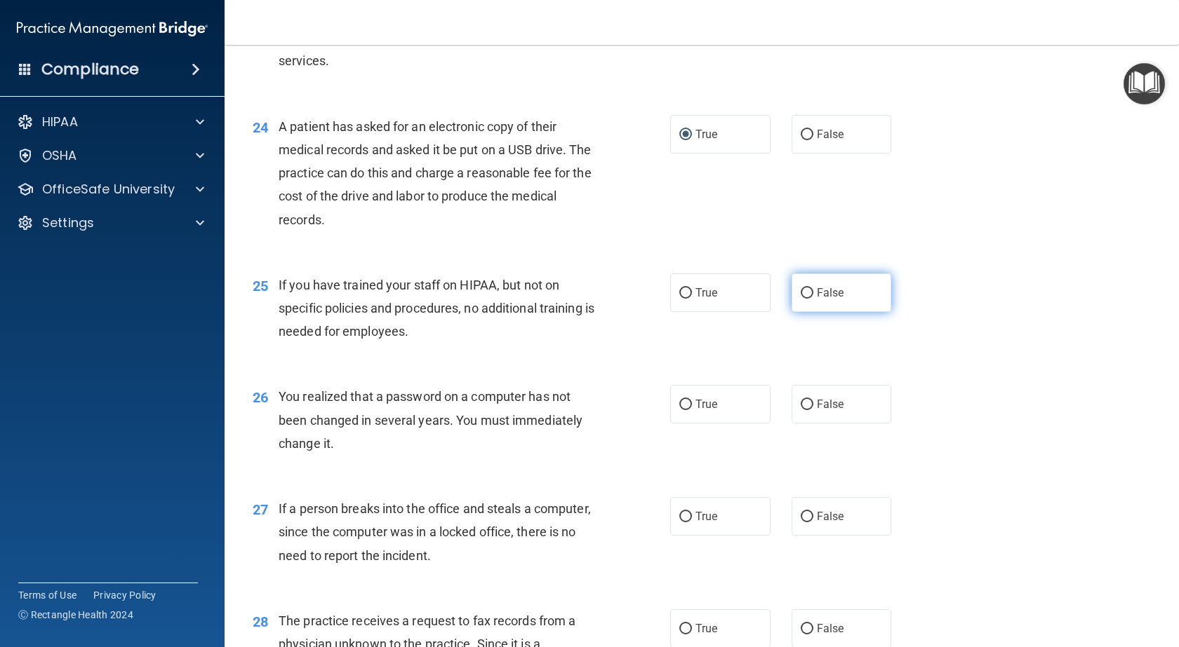
click at [807, 312] on label "False" at bounding box center [841, 293] width 100 height 39
click at [807, 299] on input "False" at bounding box center [806, 293] width 13 height 11
radio input "true"
click at [688, 424] on label "True" at bounding box center [720, 404] width 100 height 39
click at [688, 410] on input "True" at bounding box center [685, 405] width 13 height 11
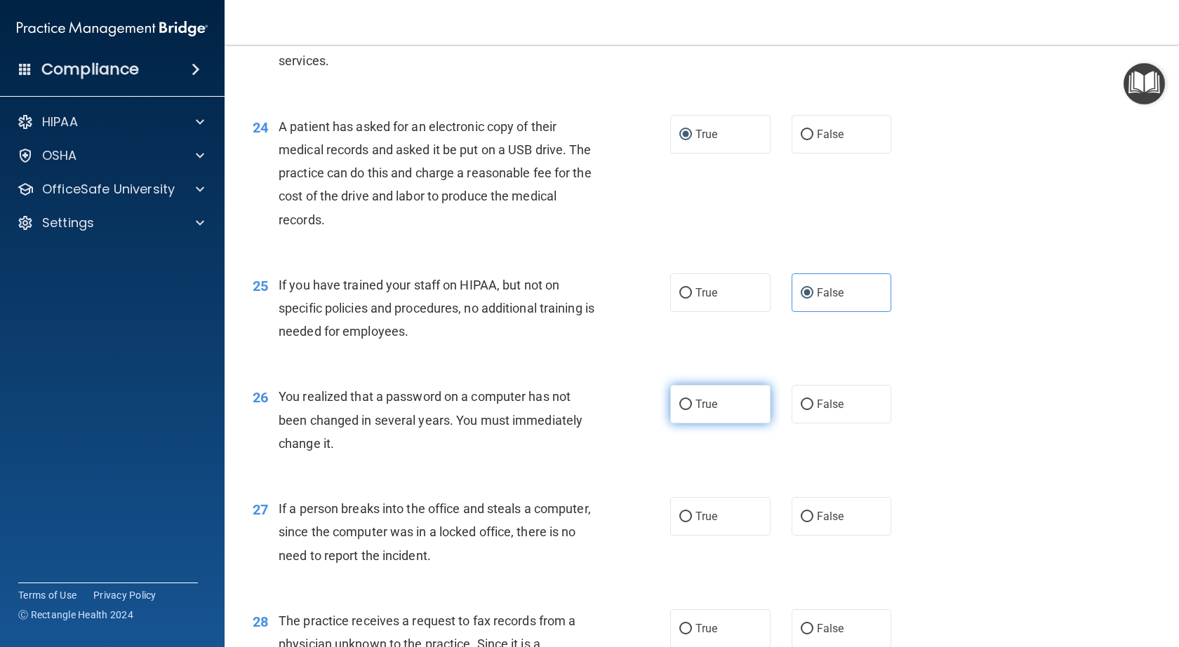
radio input "true"
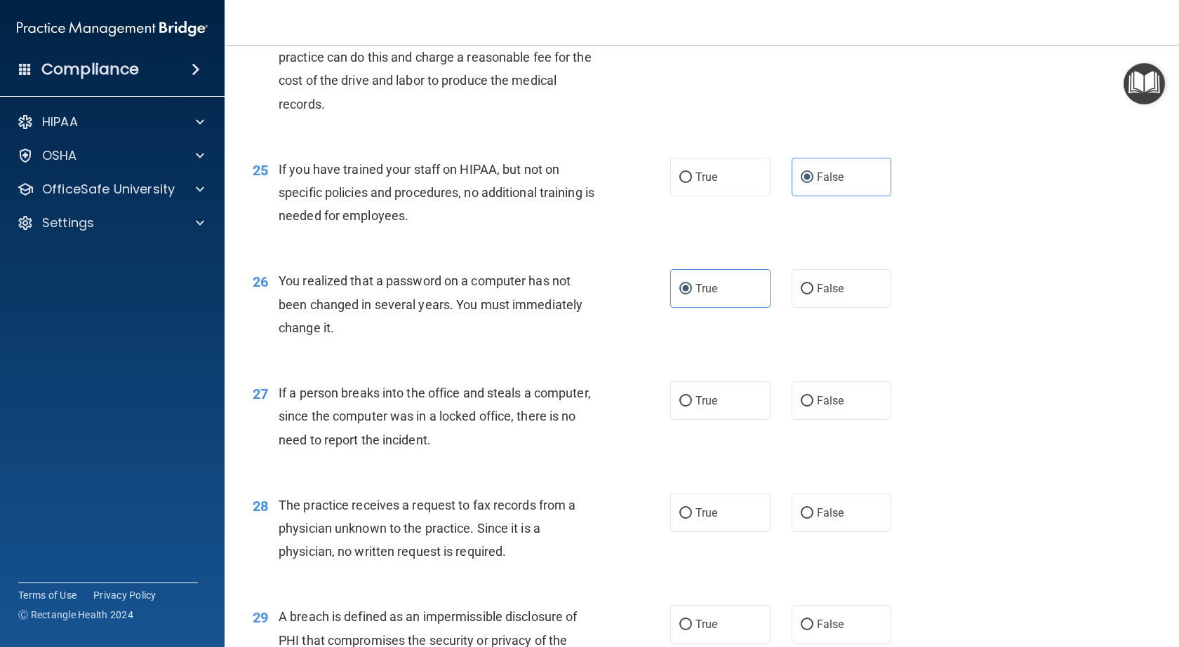
scroll to position [2736, 0]
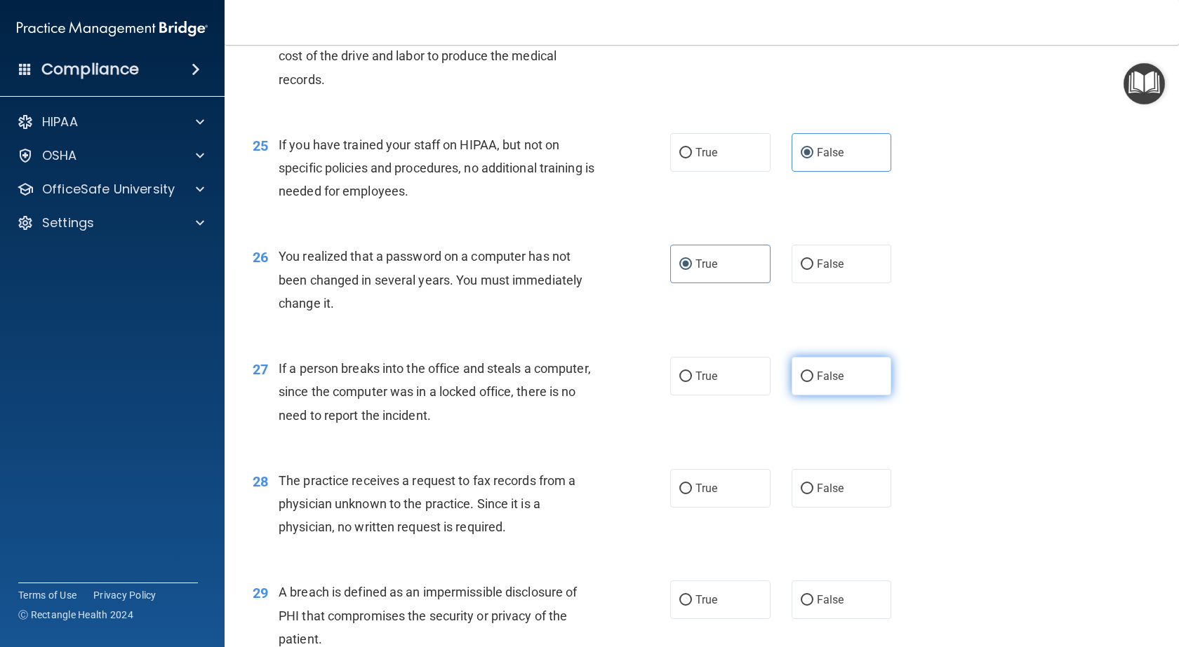
click at [824, 383] on span "False" at bounding box center [830, 376] width 27 height 13
click at [813, 382] on input "False" at bounding box center [806, 377] width 13 height 11
radio input "true"
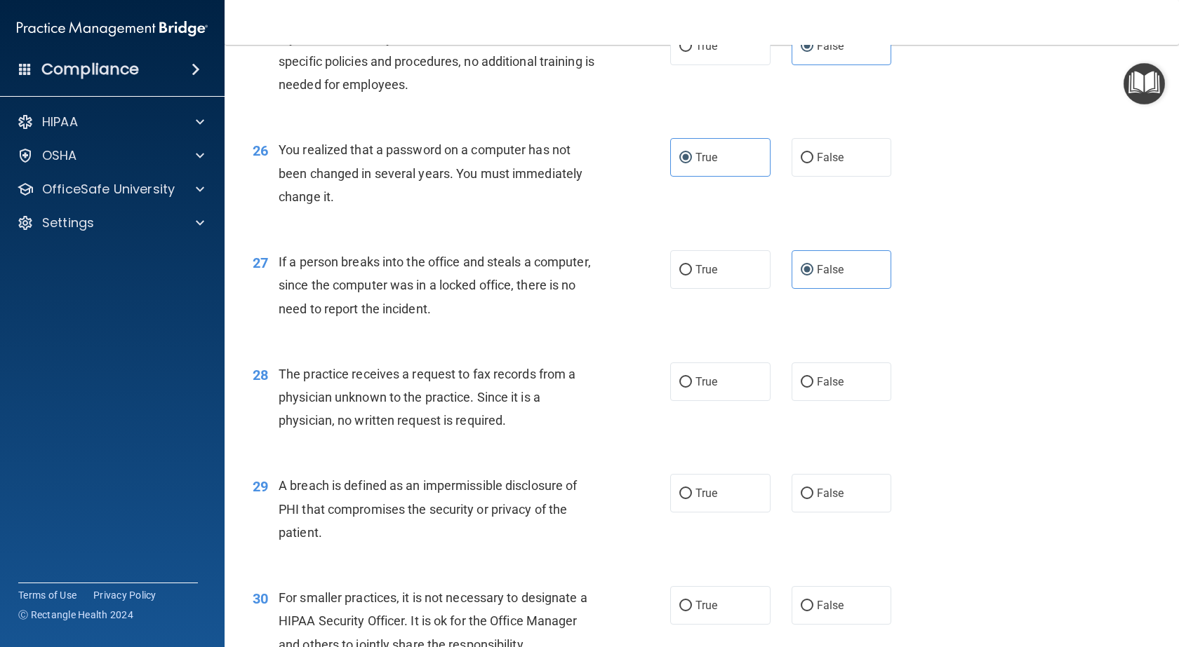
scroll to position [2876, 0]
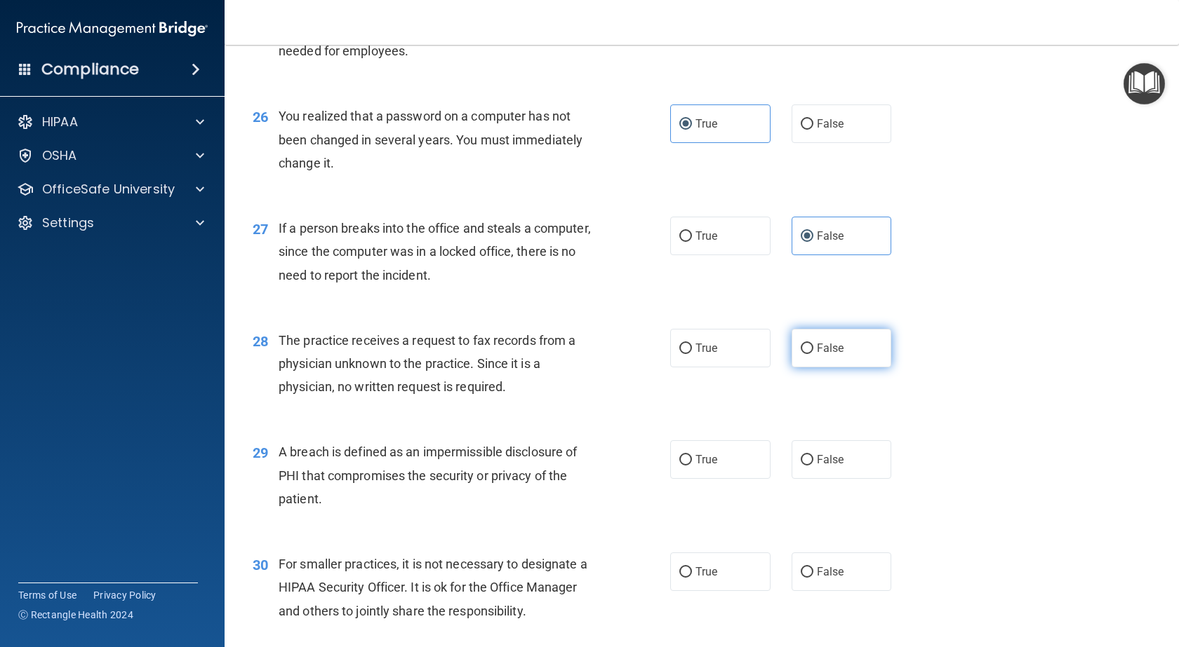
click at [808, 368] on label "False" at bounding box center [841, 348] width 100 height 39
click at [808, 354] on input "False" at bounding box center [806, 349] width 13 height 11
radio input "true"
click at [711, 467] on span "True" at bounding box center [706, 459] width 22 height 13
click at [692, 466] on input "True" at bounding box center [685, 460] width 13 height 11
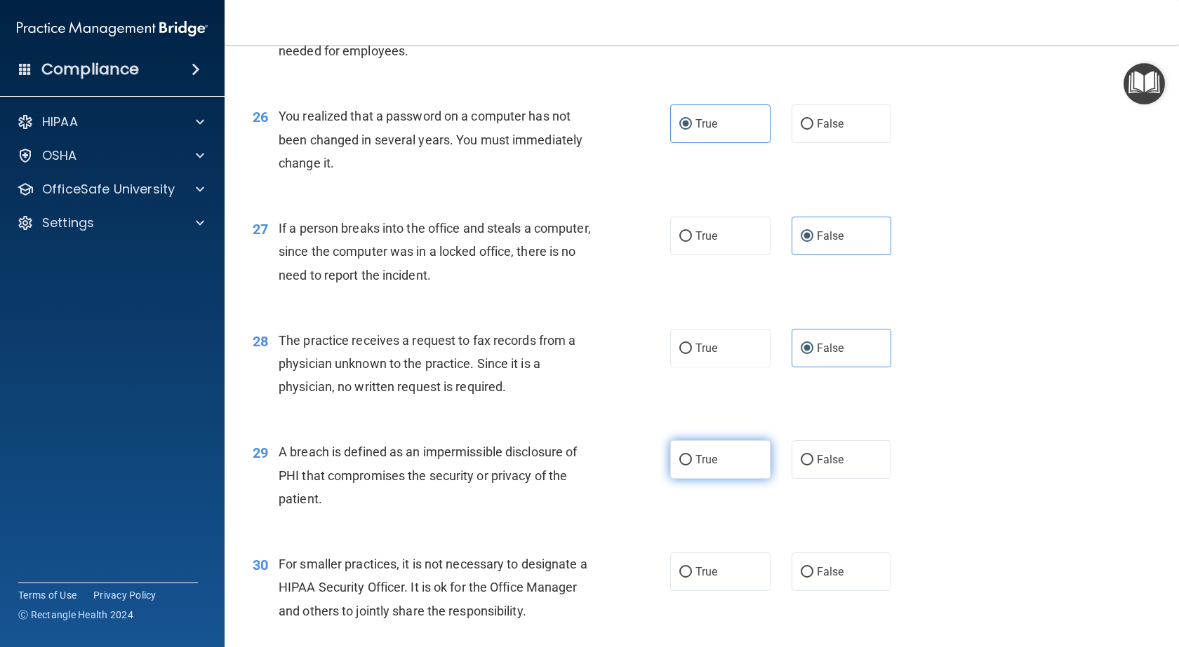
radio input "true"
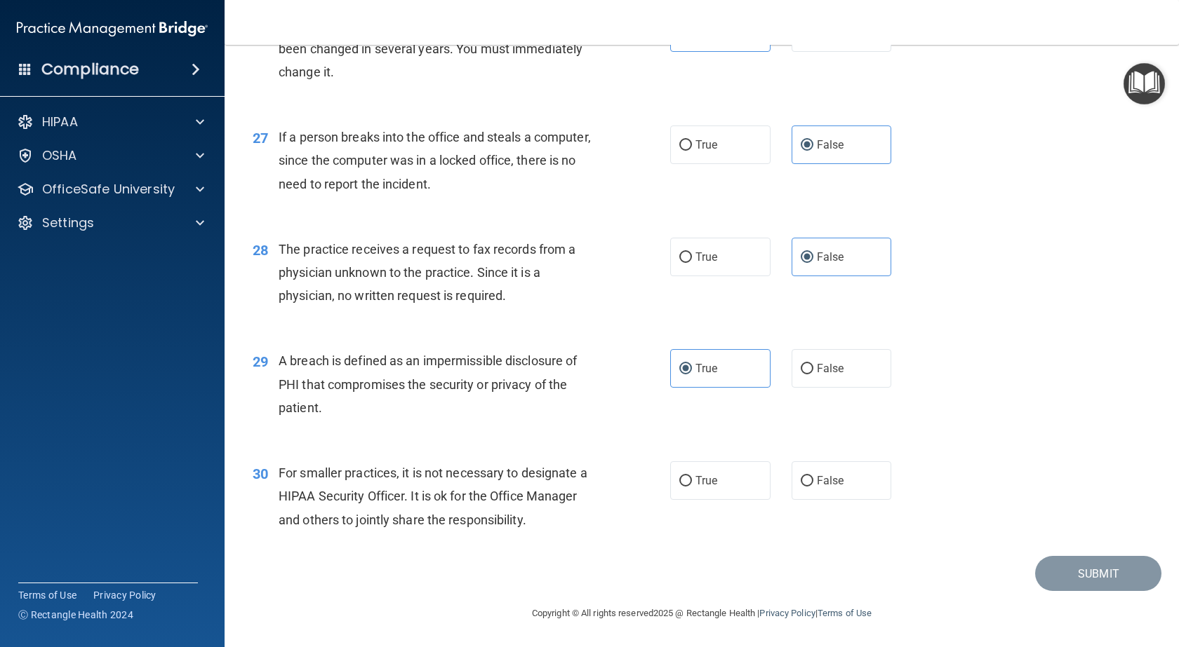
scroll to position [3017, 0]
click at [808, 500] on label "False" at bounding box center [841, 481] width 100 height 39
click at [808, 487] on input "False" at bounding box center [806, 481] width 13 height 11
radio input "true"
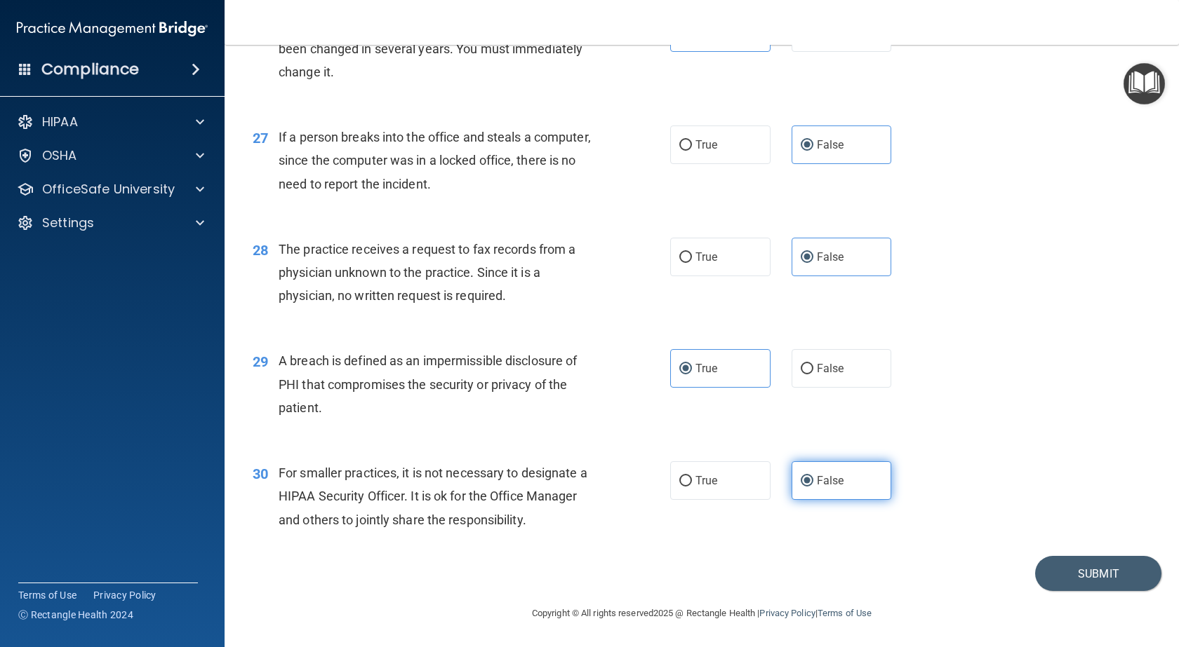
scroll to position [3038, 0]
click at [1086, 572] on button "Submit" at bounding box center [1098, 574] width 126 height 36
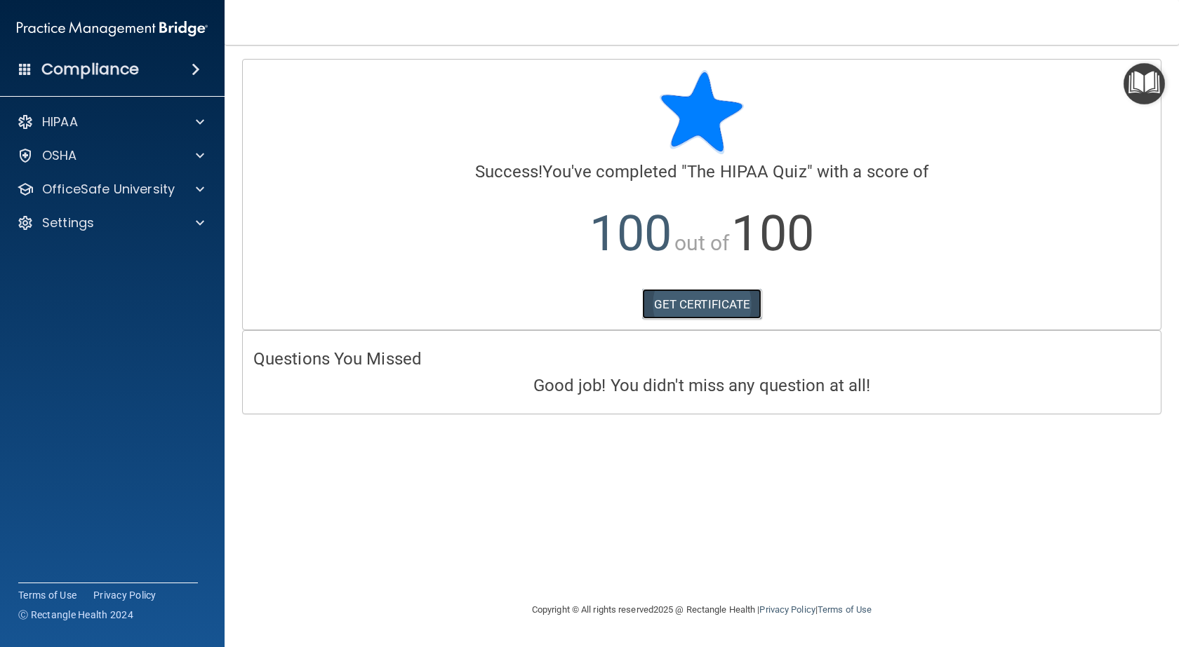
click at [691, 297] on link "GET CERTIFICATE" at bounding box center [702, 304] width 120 height 31
click at [202, 192] on span at bounding box center [200, 189] width 8 height 17
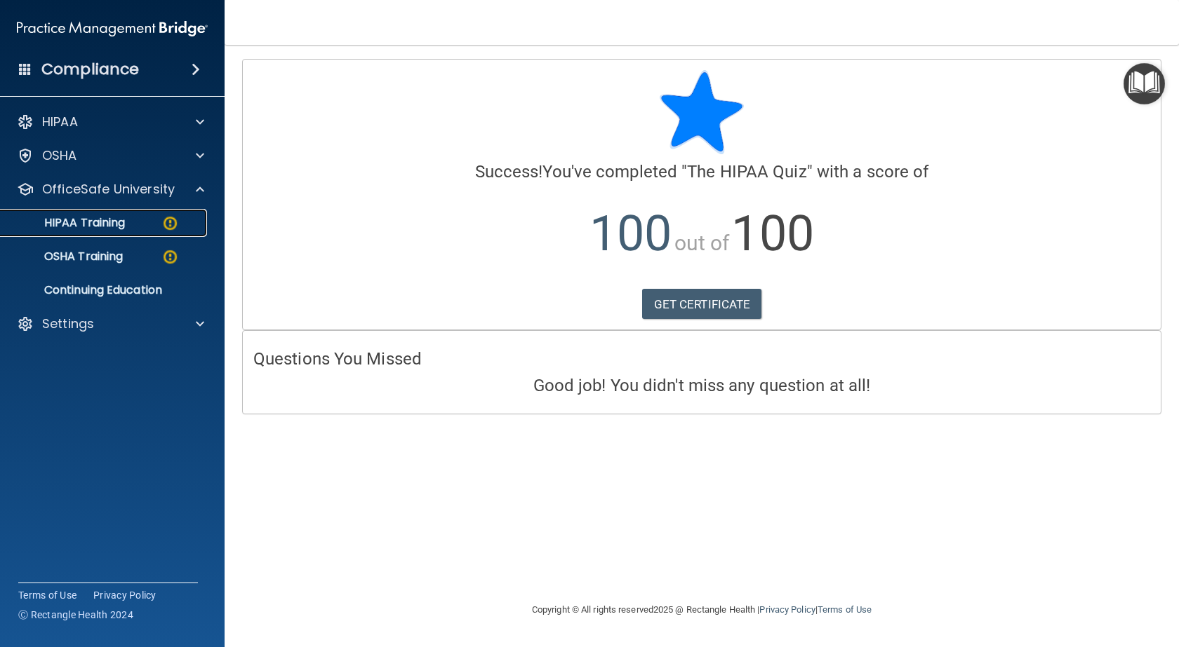
click at [169, 218] on img at bounding box center [170, 224] width 18 height 18
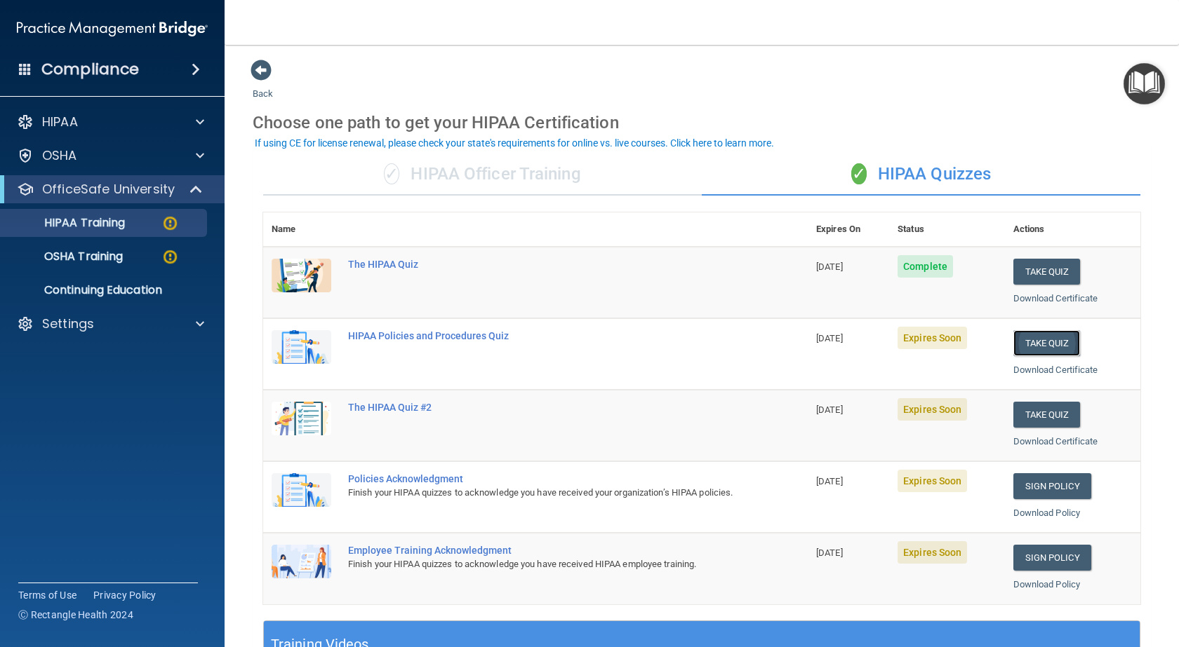
click at [1051, 342] on button "Take Quiz" at bounding box center [1046, 343] width 67 height 26
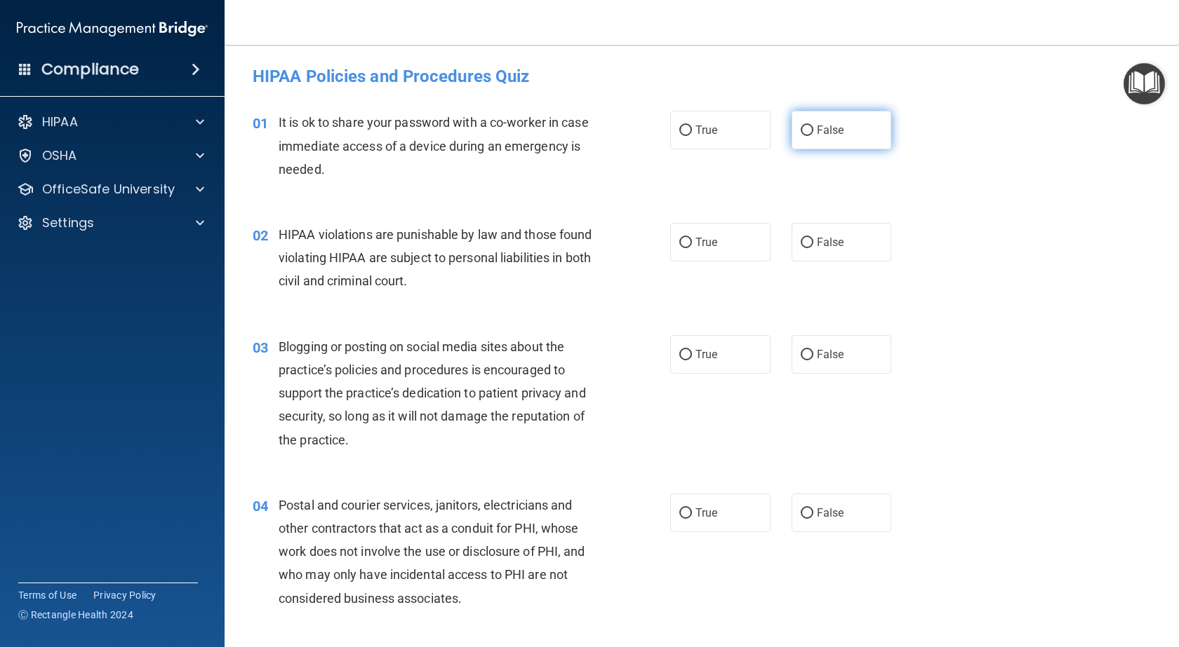
click at [828, 135] on span "False" at bounding box center [830, 129] width 27 height 13
click at [813, 135] on input "False" at bounding box center [806, 131] width 13 height 11
radio input "true"
click at [690, 245] on label "True" at bounding box center [720, 242] width 100 height 39
click at [690, 245] on input "True" at bounding box center [685, 243] width 13 height 11
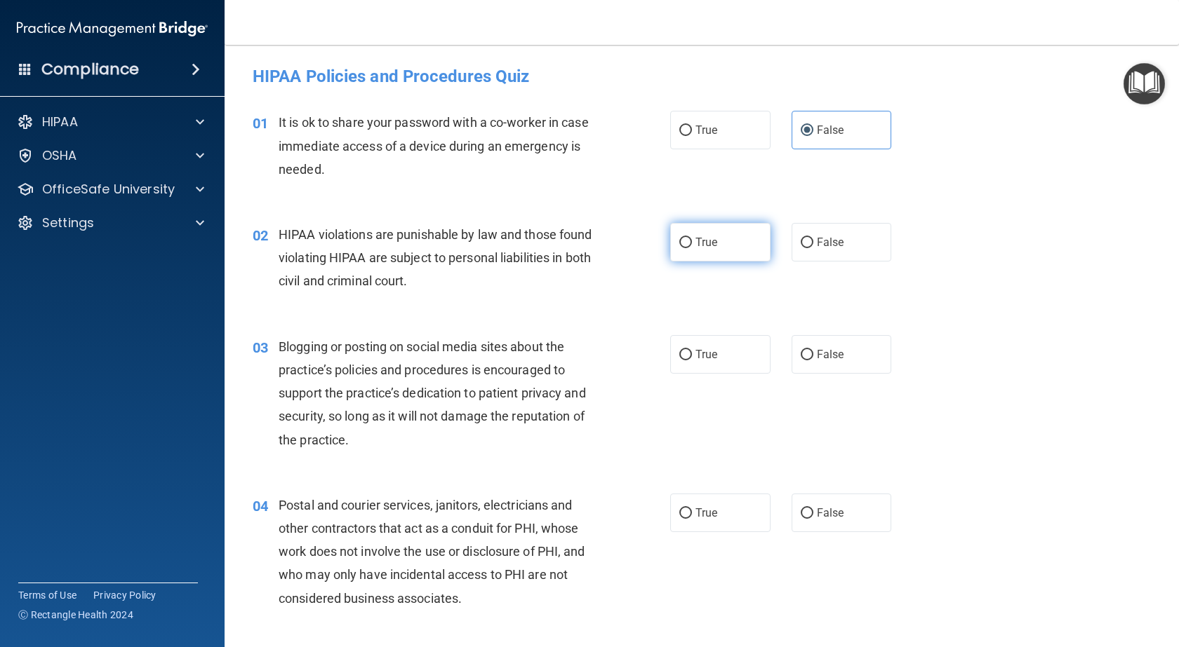
radio input "true"
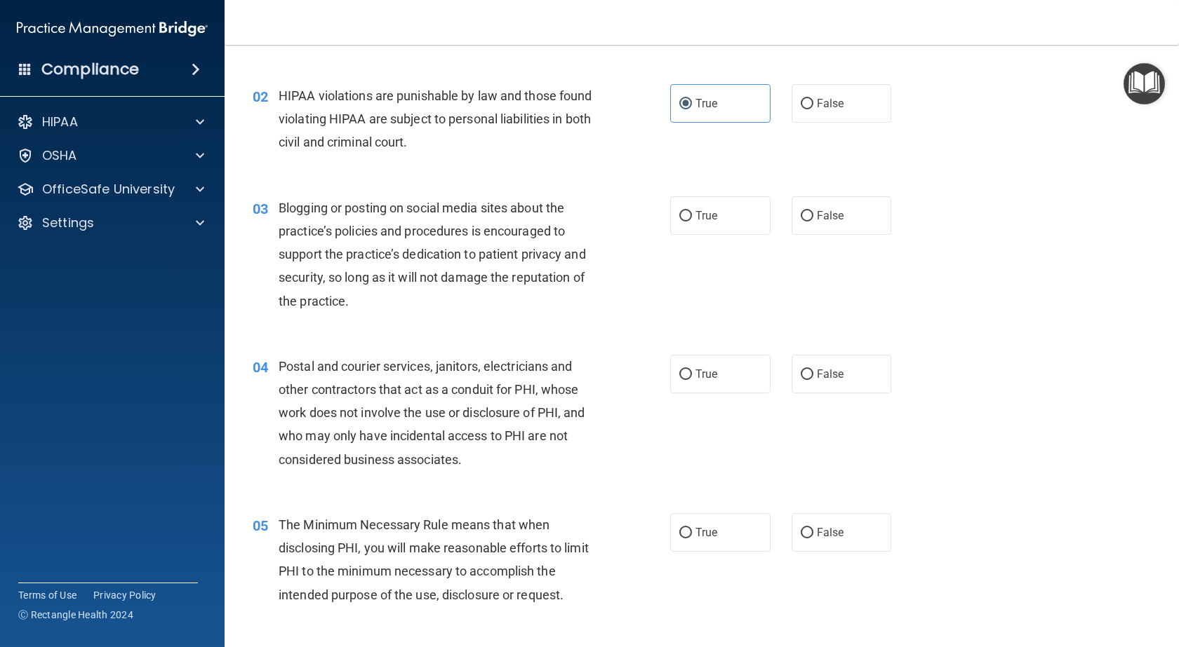
scroll to position [140, 0]
click at [839, 208] on label "False" at bounding box center [841, 214] width 100 height 39
click at [813, 210] on input "False" at bounding box center [806, 215] width 13 height 11
radio input "true"
click at [720, 376] on label "True" at bounding box center [720, 373] width 100 height 39
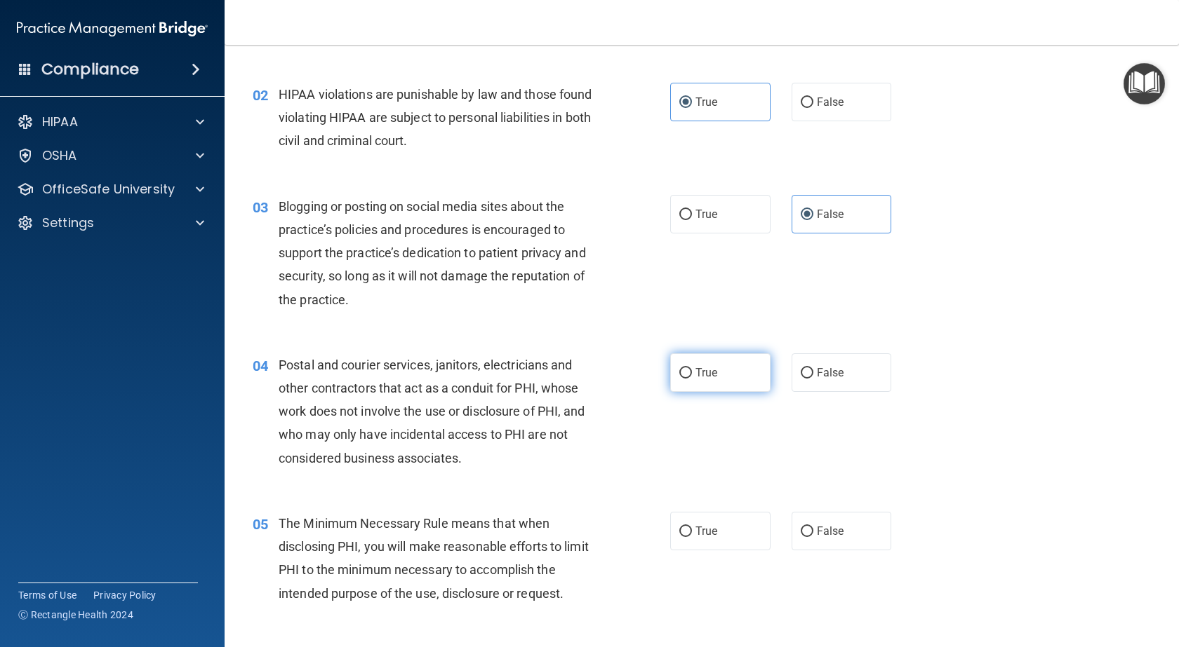
click at [692, 376] on input "True" at bounding box center [685, 373] width 13 height 11
radio input "true"
click at [686, 535] on input "True" at bounding box center [685, 532] width 13 height 11
radio input "true"
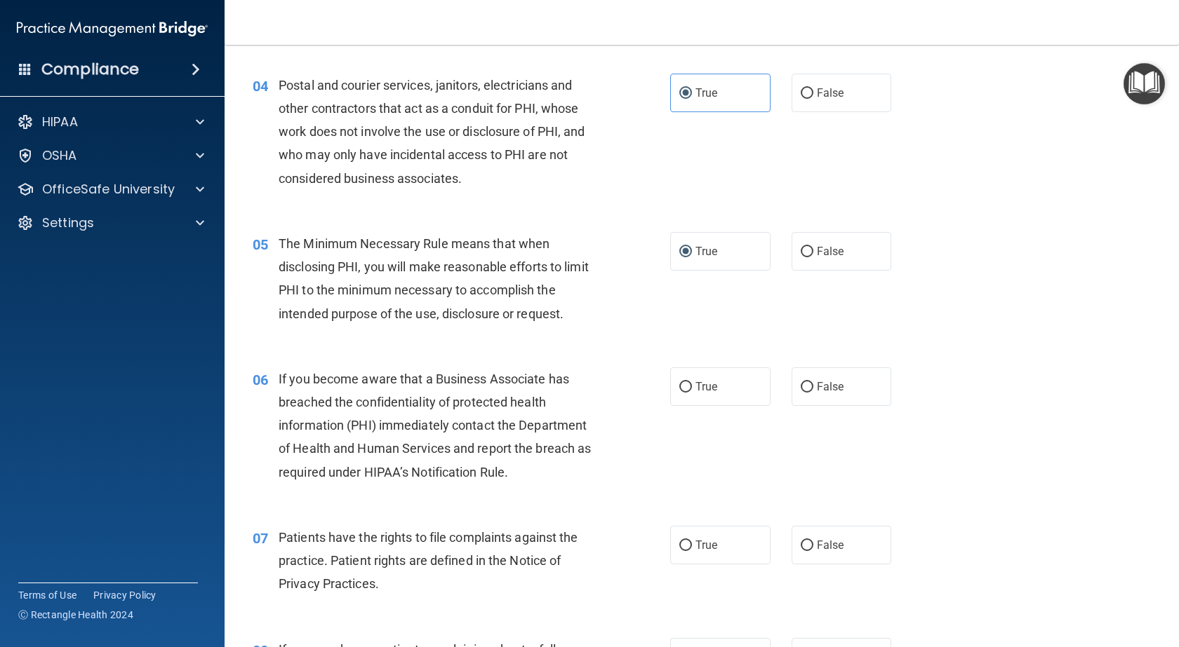
scroll to position [421, 0]
click at [800, 389] on input "False" at bounding box center [806, 387] width 13 height 11
radio input "true"
click at [817, 542] on span "False" at bounding box center [830, 544] width 27 height 13
click at [812, 542] on input "False" at bounding box center [806, 545] width 13 height 11
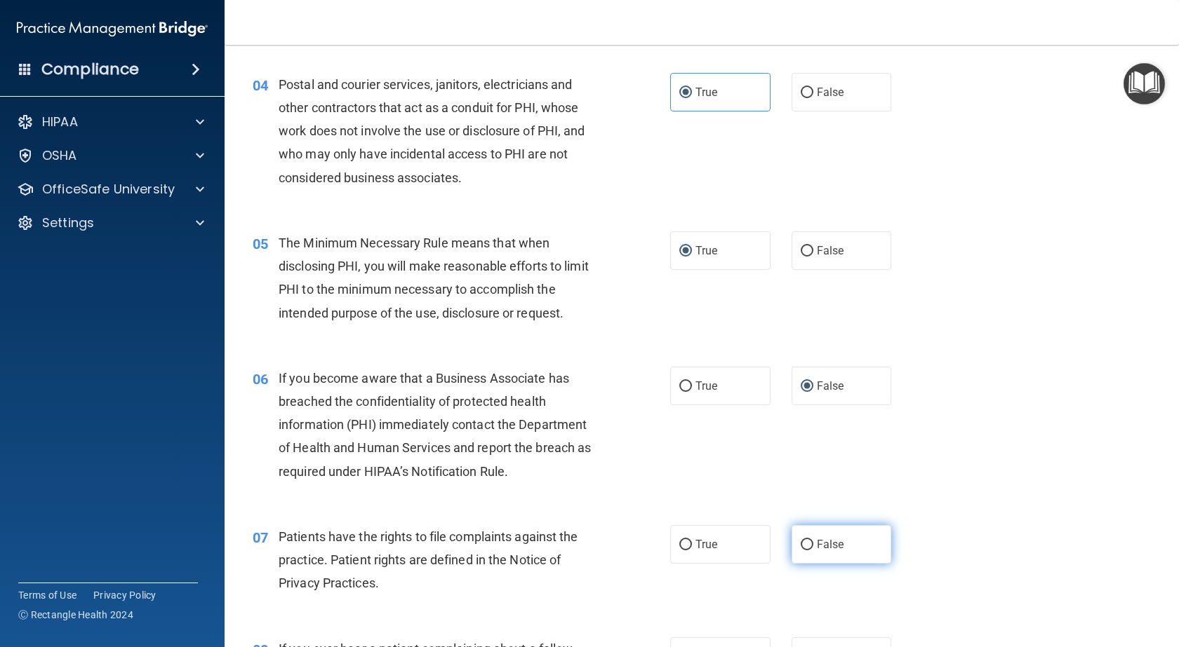
radio input "true"
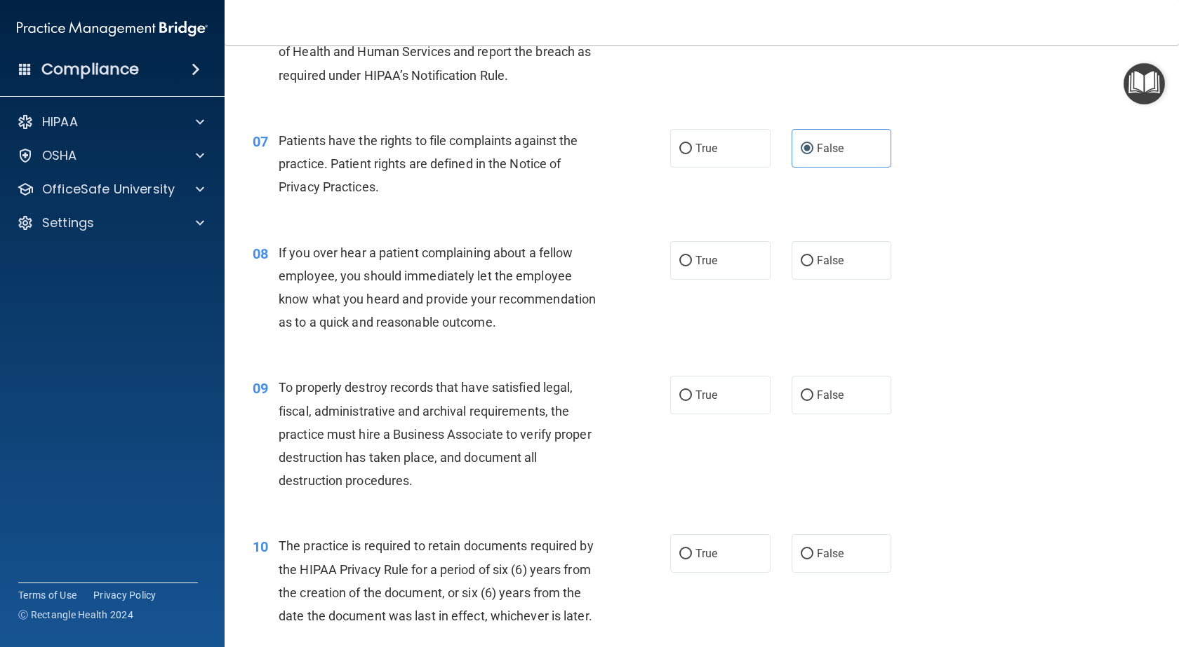
scroll to position [842, 0]
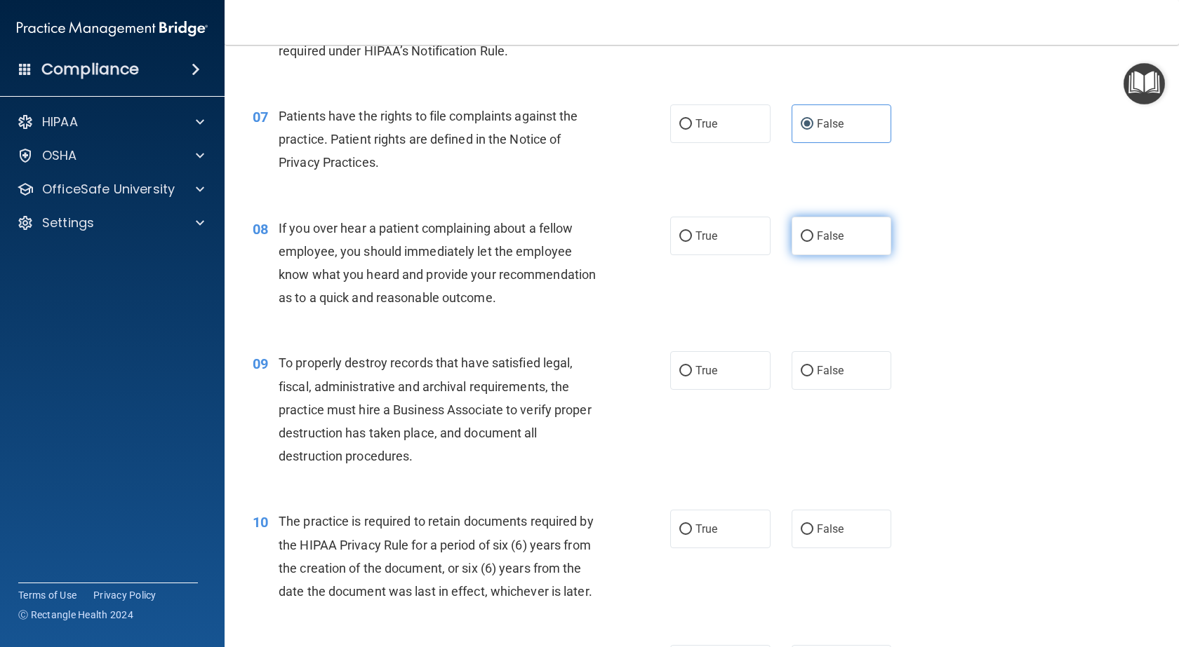
click at [828, 239] on span "False" at bounding box center [830, 235] width 27 height 13
click at [813, 239] on input "False" at bounding box center [806, 236] width 13 height 11
radio input "true"
click at [819, 377] on span "False" at bounding box center [830, 370] width 27 height 13
click at [813, 377] on input "False" at bounding box center [806, 371] width 13 height 11
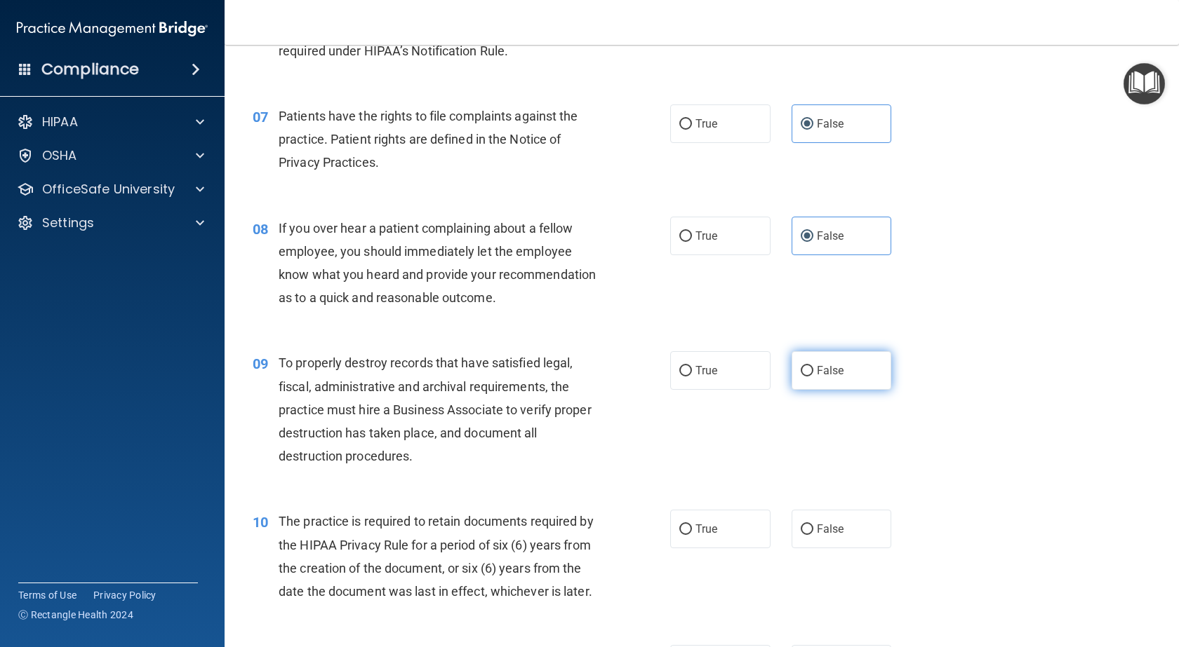
radio input "true"
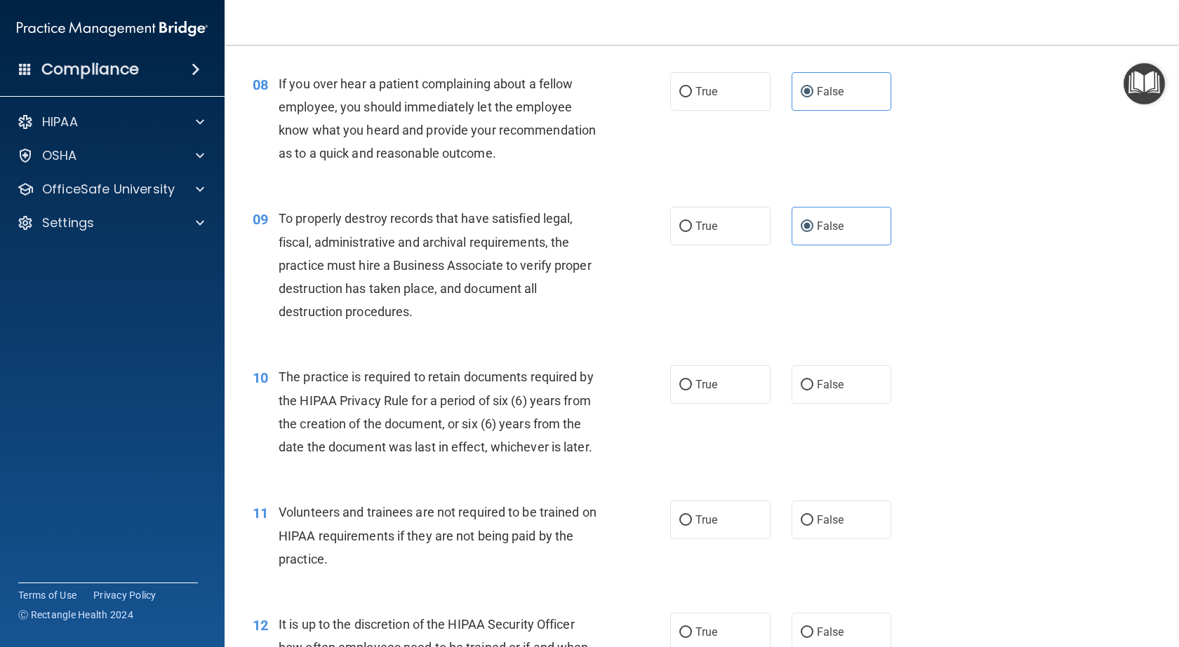
scroll to position [1052, 0]
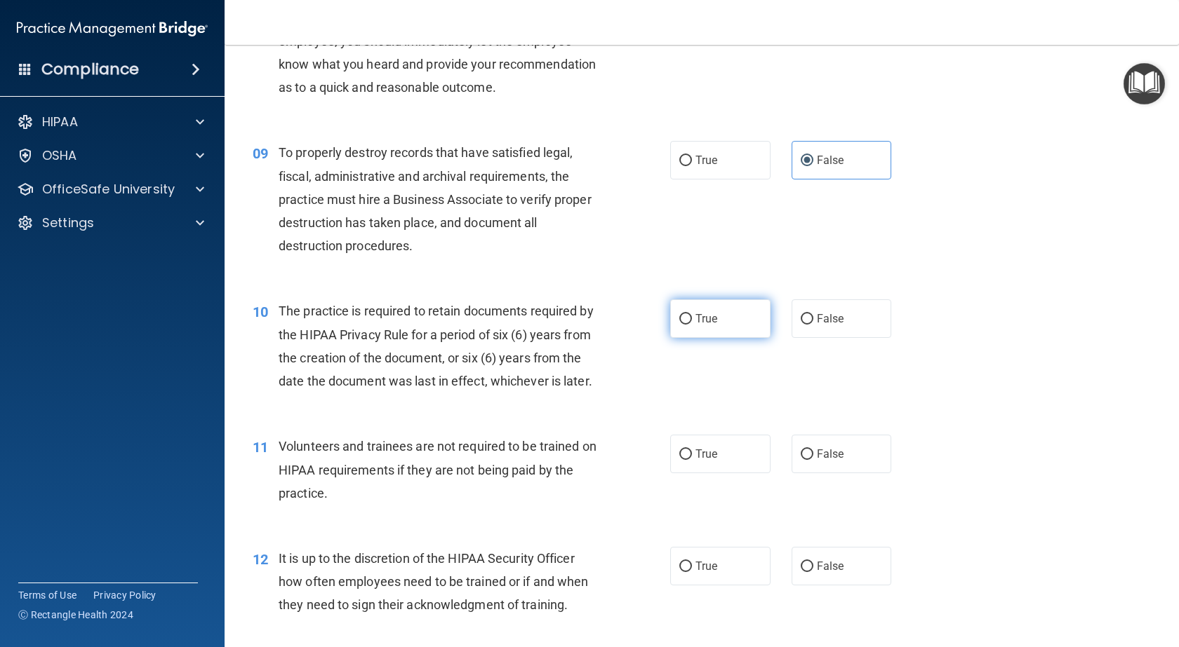
click at [695, 326] on span "True" at bounding box center [706, 318] width 22 height 13
click at [692, 325] on input "True" at bounding box center [685, 319] width 13 height 11
radio input "true"
click at [702, 461] on span "True" at bounding box center [706, 454] width 22 height 13
click at [692, 460] on input "True" at bounding box center [685, 455] width 13 height 11
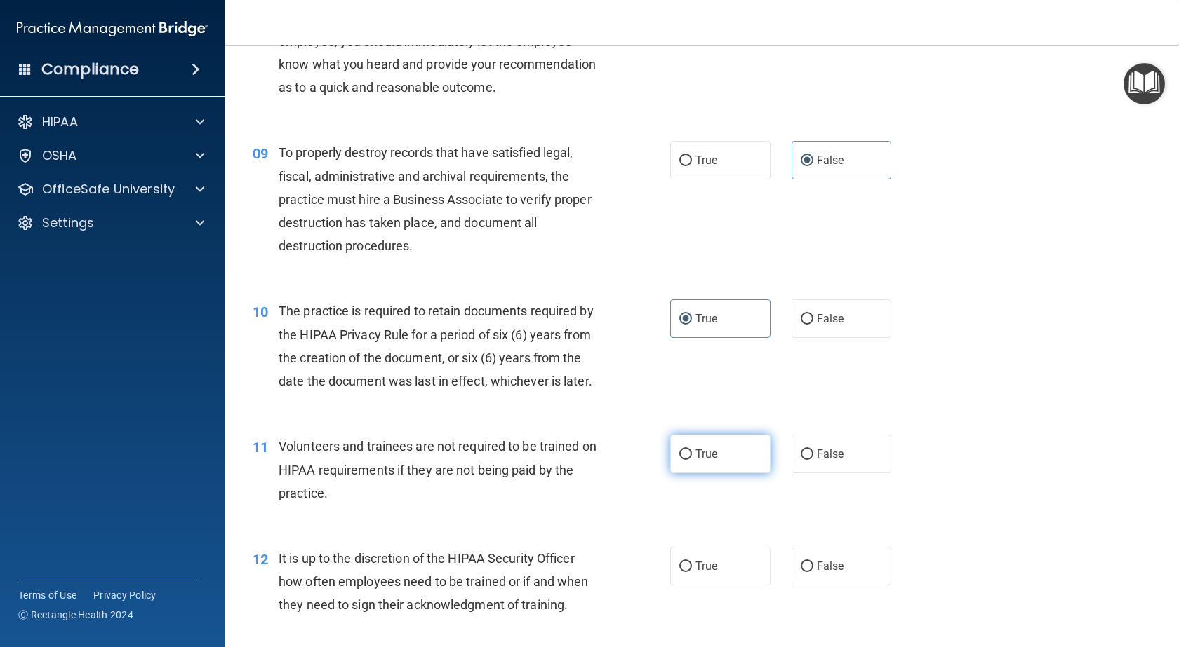
radio input "true"
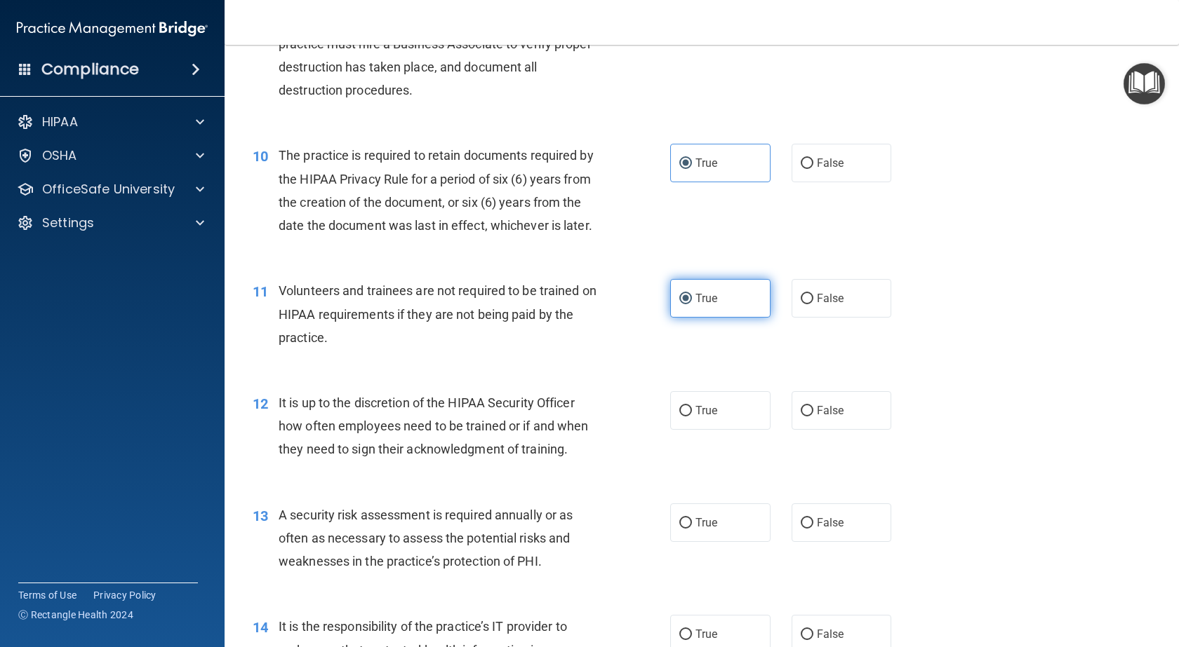
scroll to position [1263, 0]
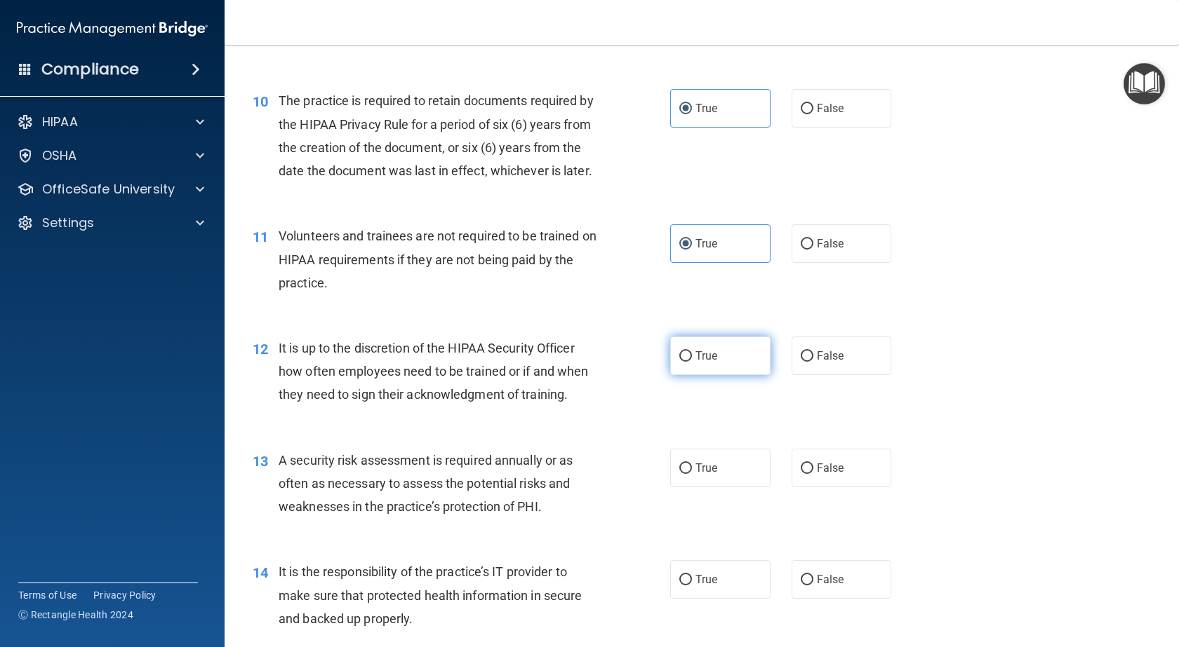
click at [702, 363] on span "True" at bounding box center [706, 355] width 22 height 13
click at [692, 362] on input "True" at bounding box center [685, 356] width 13 height 11
radio input "true"
click at [817, 475] on span "False" at bounding box center [830, 468] width 27 height 13
click at [810, 474] on input "False" at bounding box center [806, 469] width 13 height 11
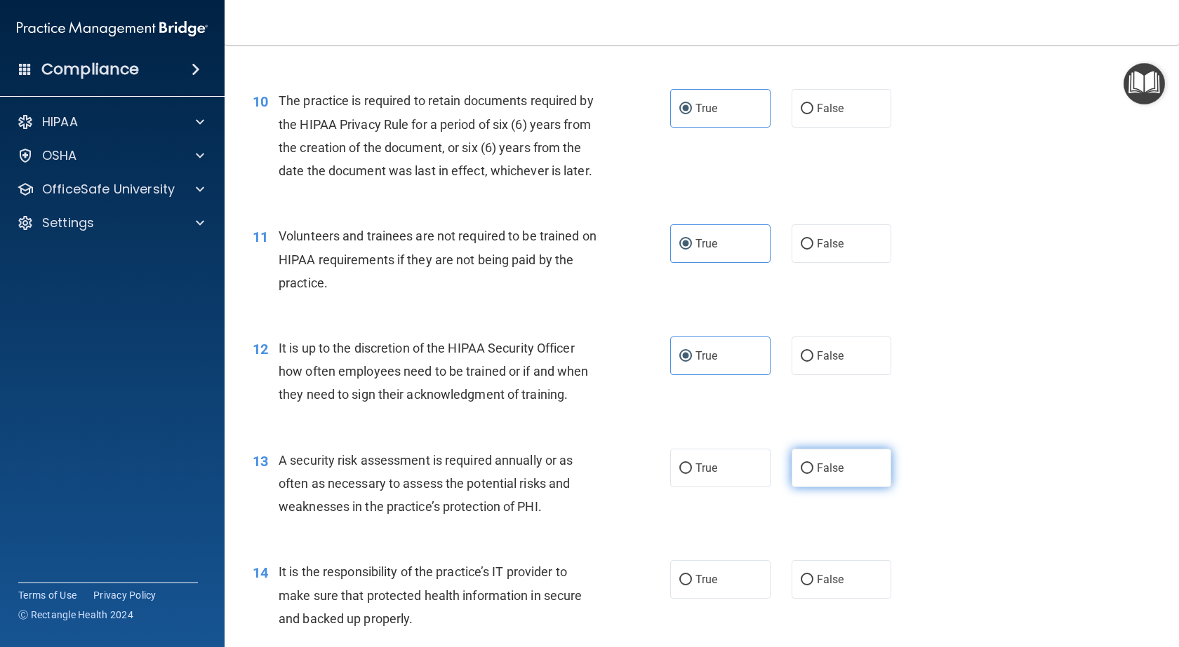
radio input "true"
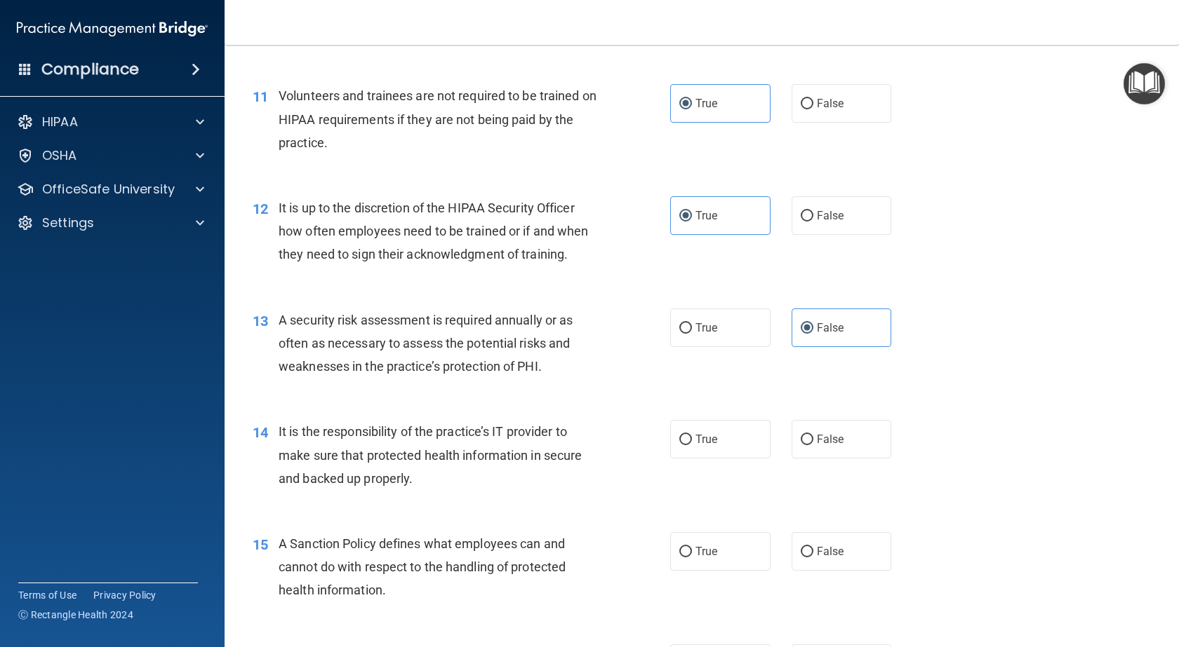
scroll to position [1473, 0]
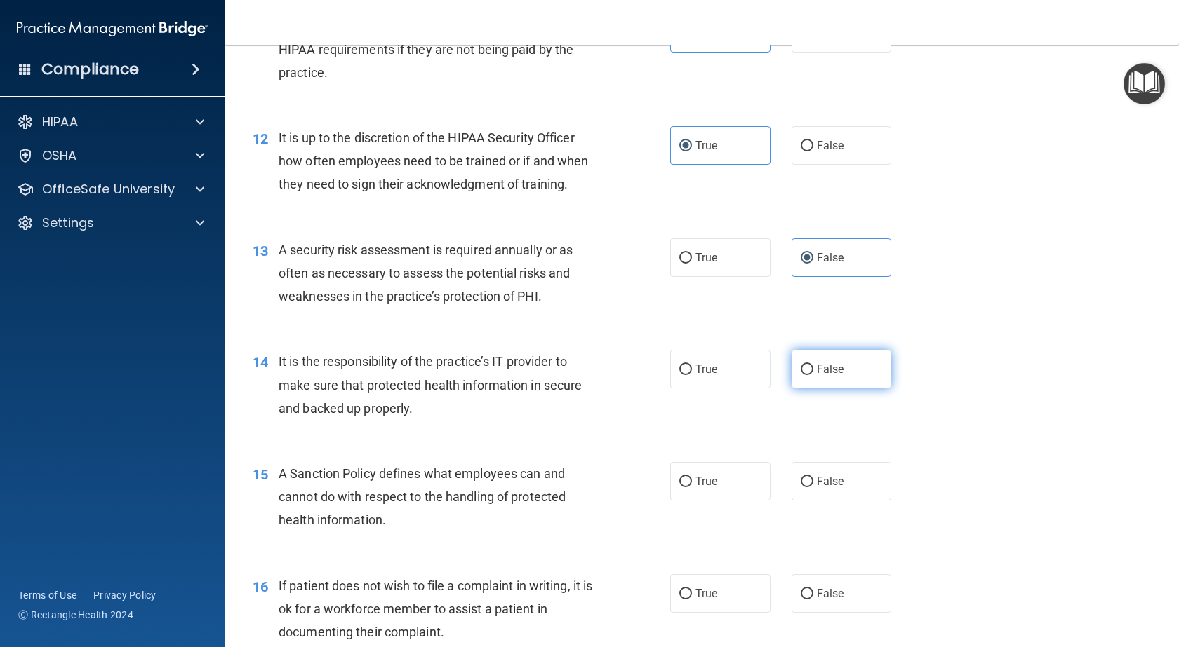
click at [798, 389] on label "False" at bounding box center [841, 369] width 100 height 39
click at [800, 375] on input "False" at bounding box center [806, 370] width 13 height 11
radio input "true"
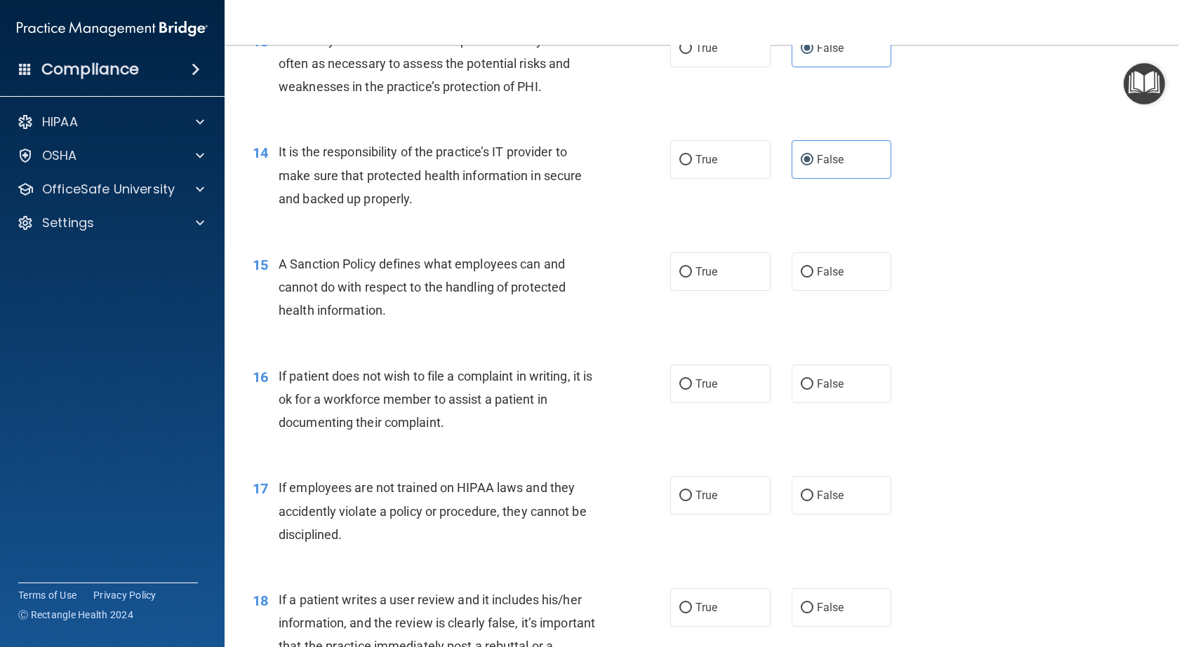
scroll to position [1684, 0]
click at [699, 278] on span "True" at bounding box center [706, 270] width 22 height 13
click at [692, 277] on input "True" at bounding box center [685, 272] width 13 height 11
radio input "true"
click at [696, 390] on span "True" at bounding box center [706, 383] width 22 height 13
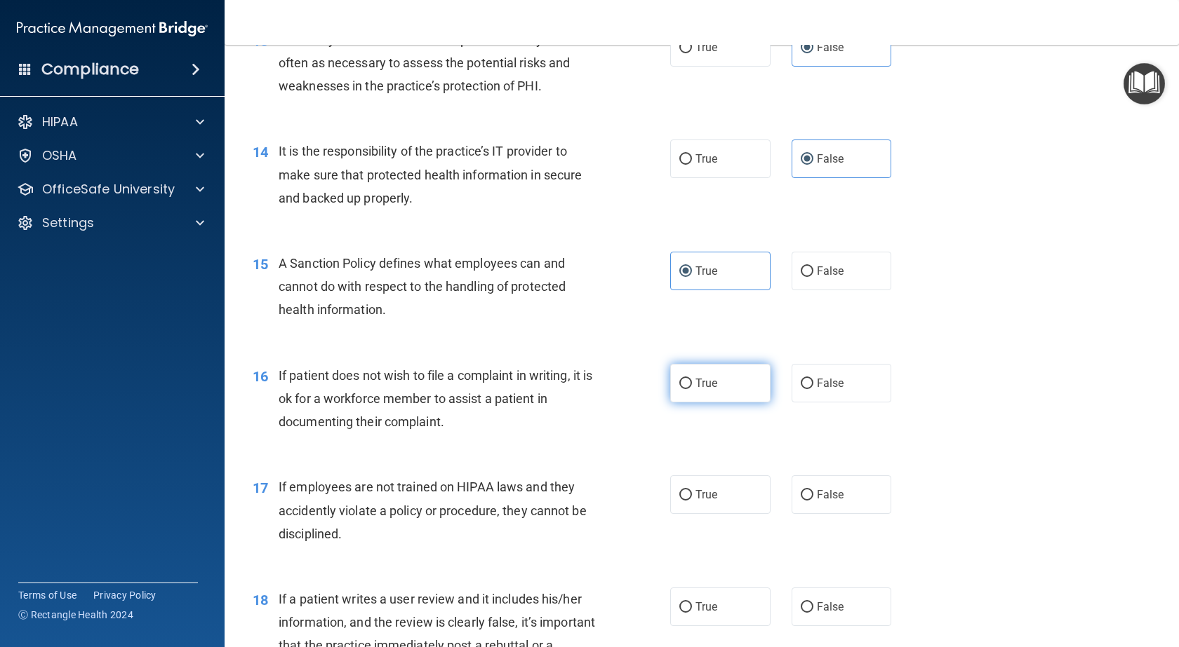
click at [692, 389] on input "True" at bounding box center [685, 384] width 13 height 11
radio input "true"
click at [704, 502] on span "True" at bounding box center [706, 494] width 22 height 13
click at [682, 514] on label "True" at bounding box center [720, 495] width 100 height 39
click at [682, 501] on input "True" at bounding box center [685, 495] width 13 height 11
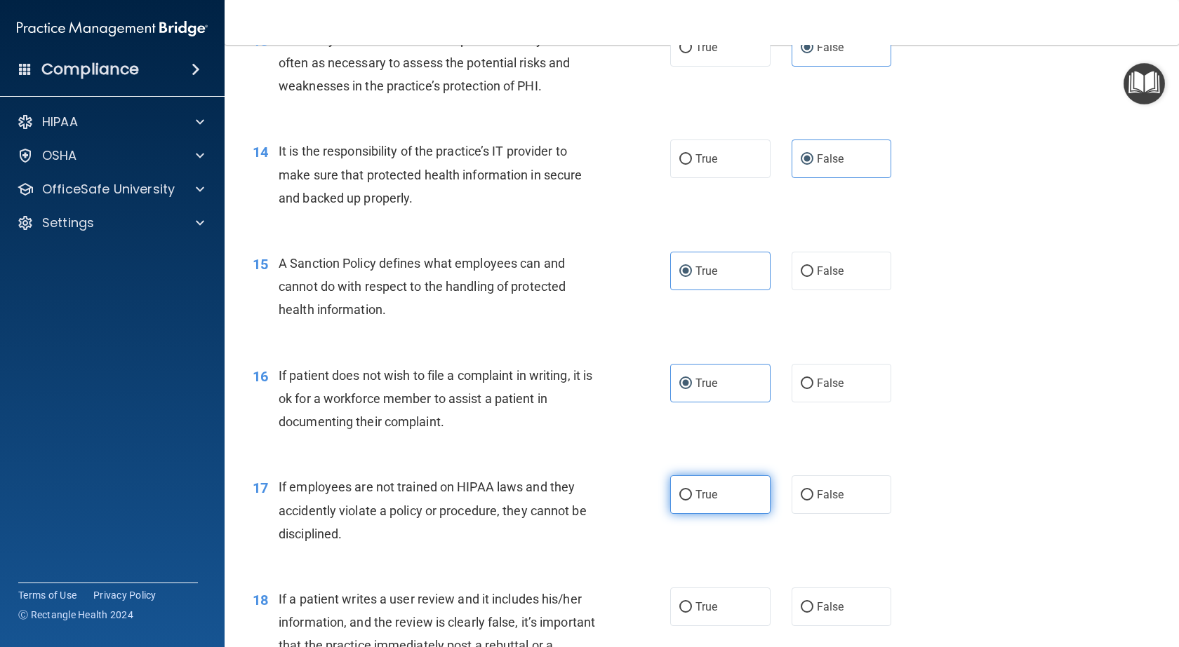
radio input "true"
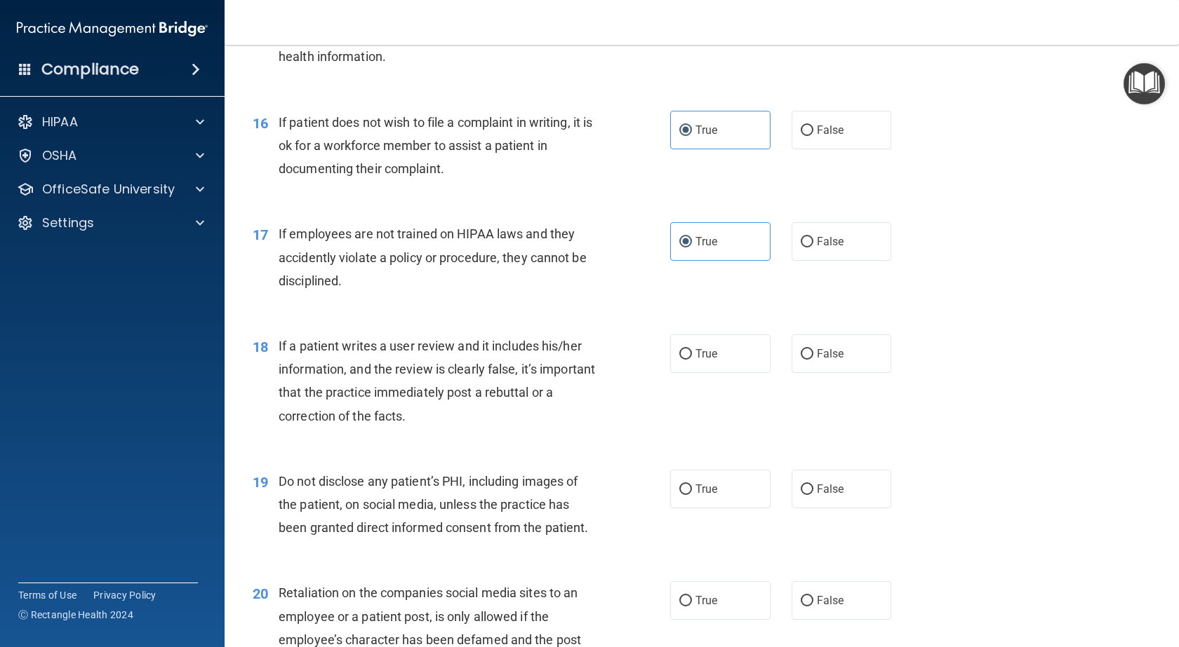
scroll to position [2034, 0]
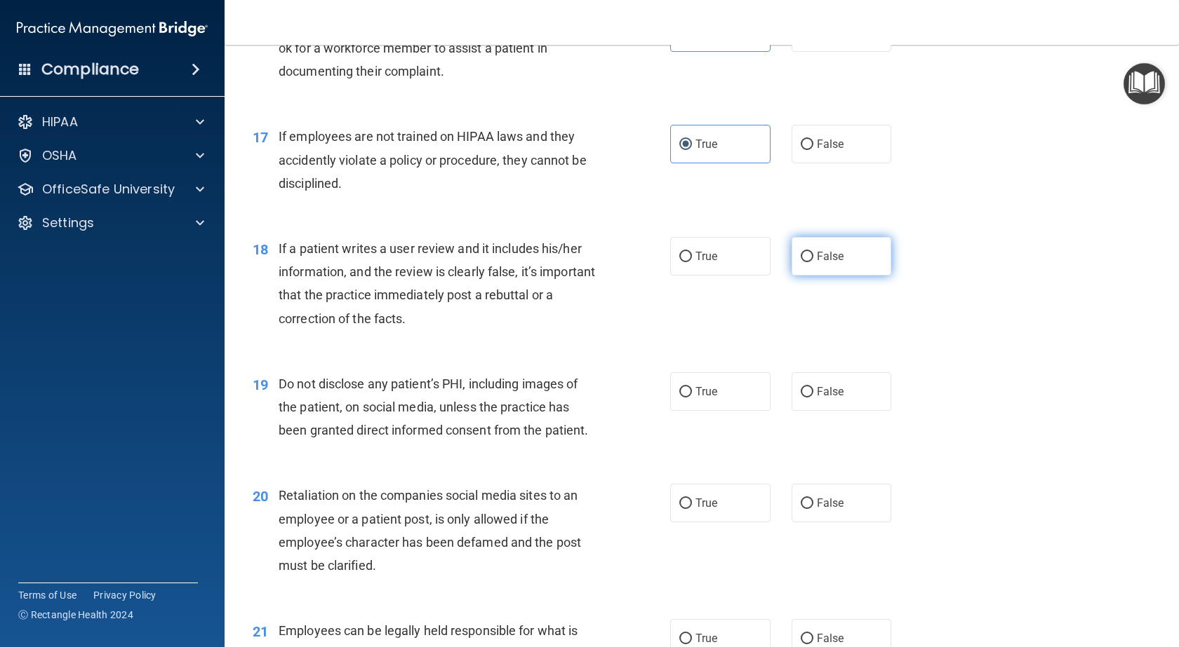
click at [800, 262] on input "False" at bounding box center [806, 257] width 13 height 11
radio input "true"
click at [685, 398] on input "True" at bounding box center [685, 392] width 13 height 11
radio input "true"
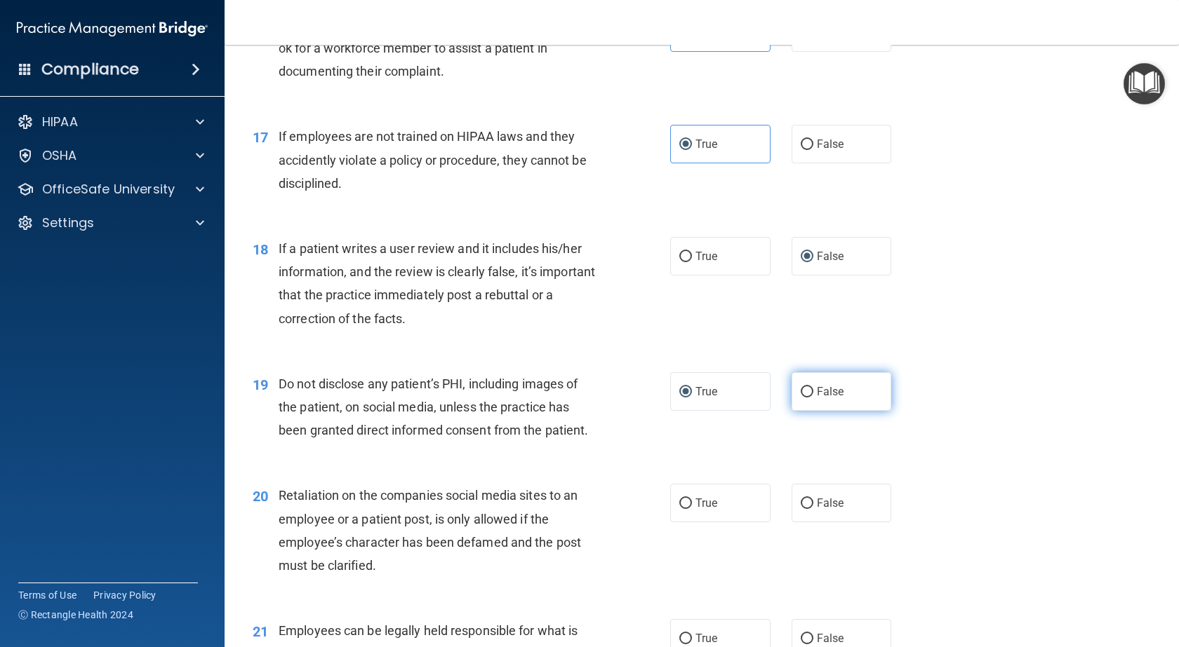
click at [837, 411] on label "False" at bounding box center [841, 392] width 100 height 39
click at [813, 398] on input "False" at bounding box center [806, 392] width 13 height 11
radio input "true"
radio input "false"
click at [828, 523] on label "False" at bounding box center [841, 503] width 100 height 39
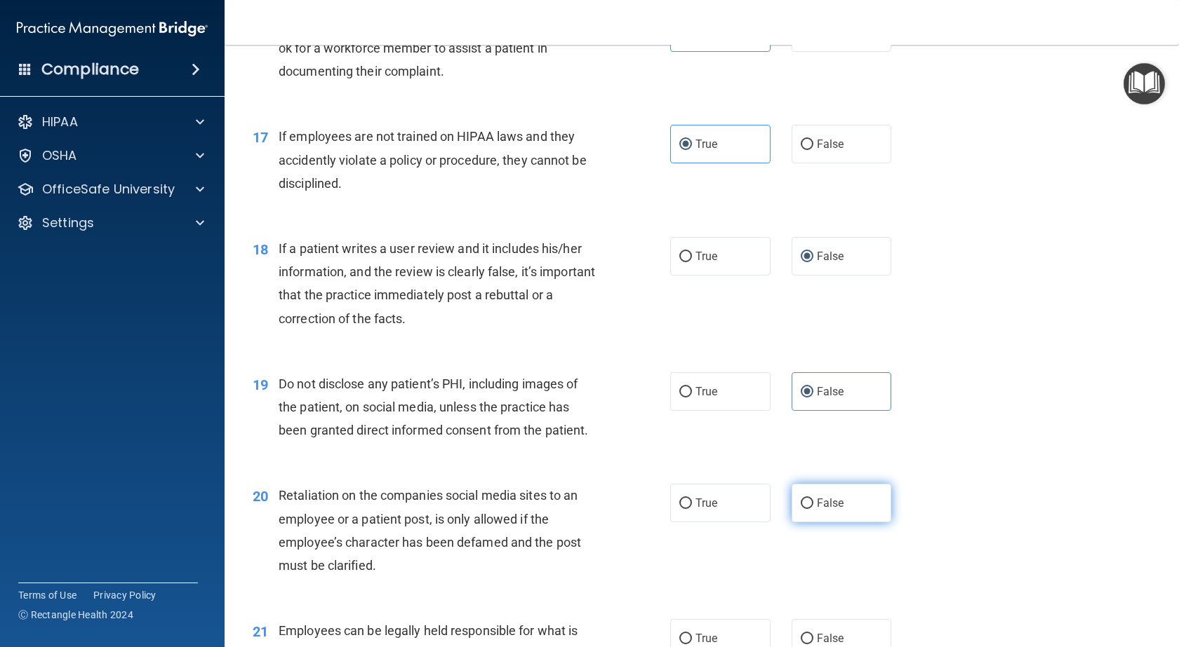
click at [813, 509] on input "False" at bounding box center [806, 504] width 13 height 11
radio input "true"
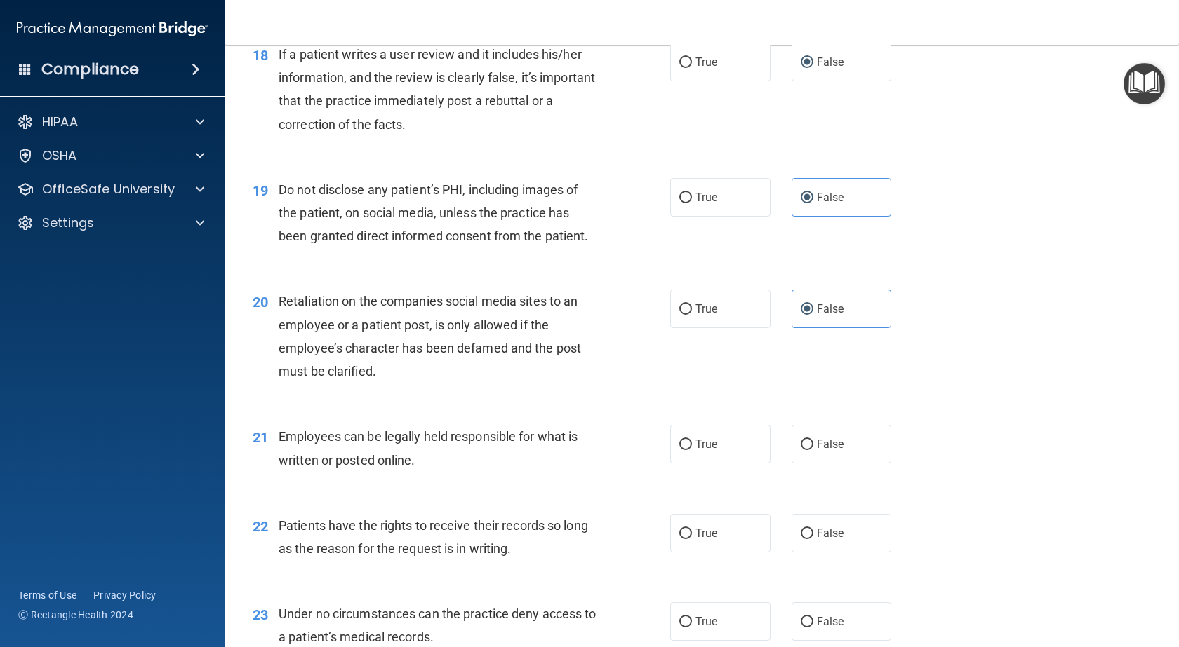
scroll to position [2315, 0]
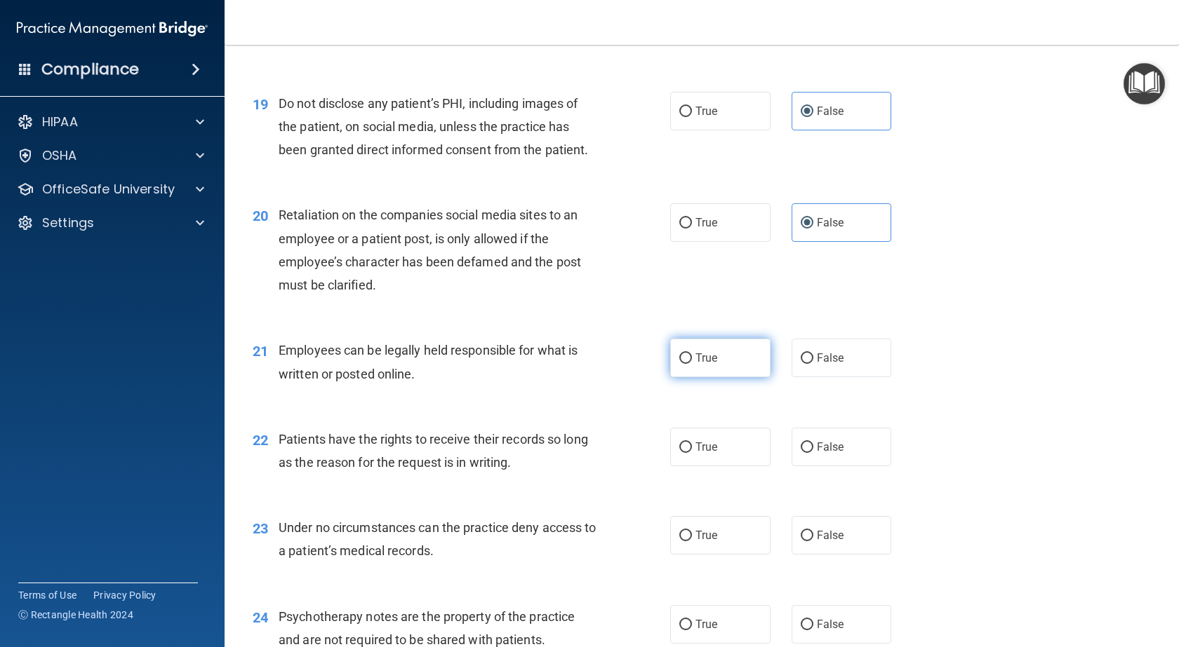
click at [695, 365] on span "True" at bounding box center [706, 357] width 22 height 13
click at [692, 364] on input "True" at bounding box center [685, 359] width 13 height 11
radio input "true"
click at [697, 454] on span "True" at bounding box center [706, 447] width 22 height 13
click at [692, 453] on input "True" at bounding box center [685, 448] width 13 height 11
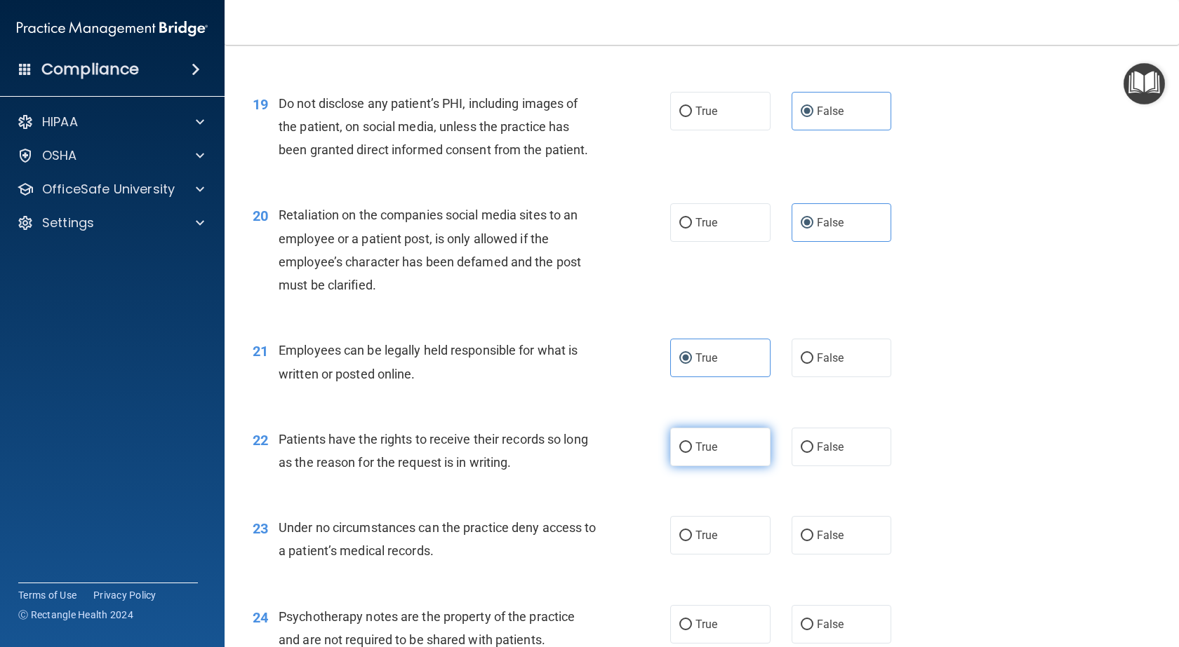
radio input "true"
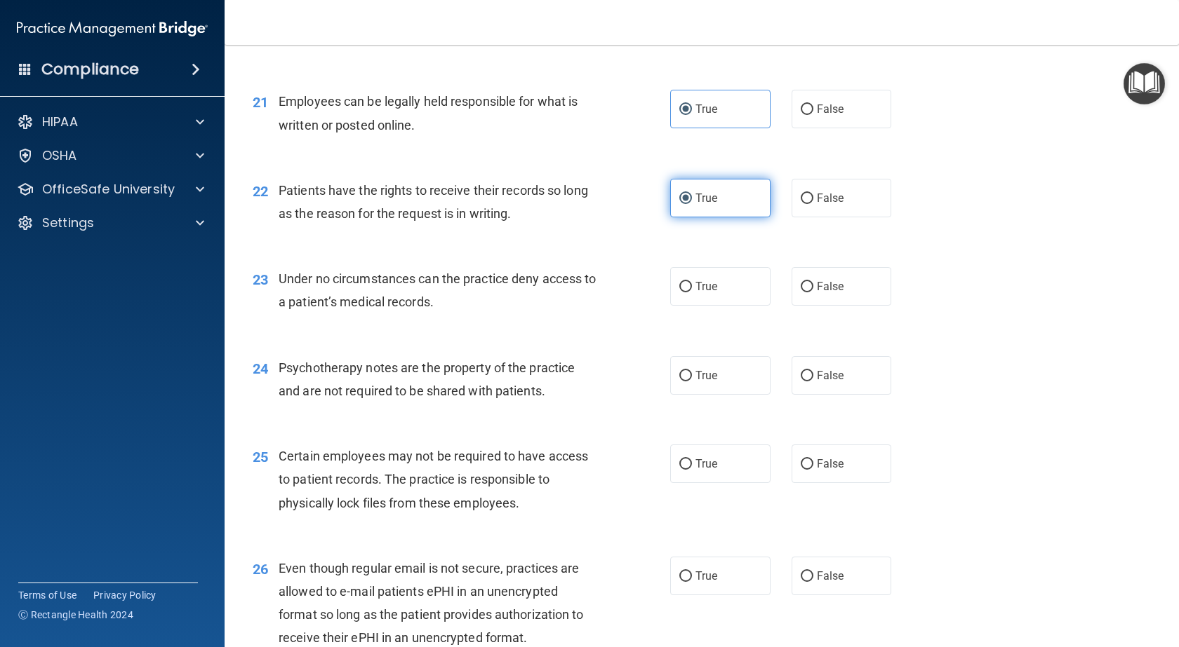
scroll to position [2596, 0]
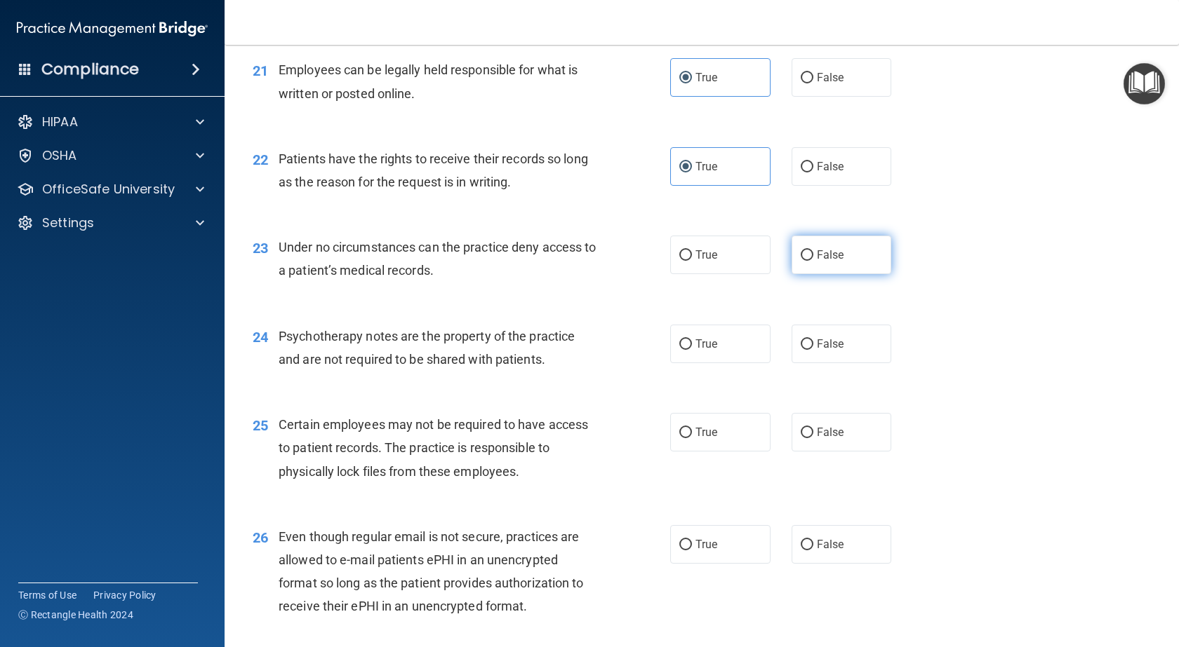
click at [800, 261] on input "False" at bounding box center [806, 255] width 13 height 11
radio input "true"
click at [800, 350] on input "False" at bounding box center [806, 345] width 13 height 11
radio input "true"
click at [697, 439] on span "True" at bounding box center [706, 432] width 22 height 13
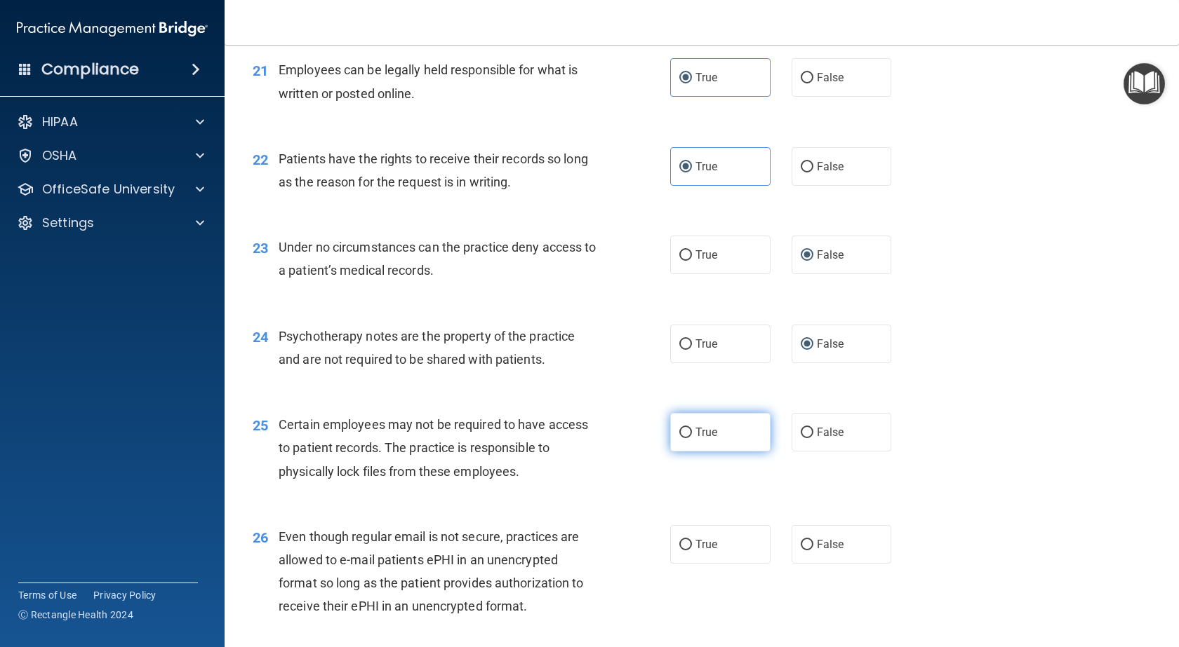
click at [692, 438] on input "True" at bounding box center [685, 433] width 13 height 11
radio input "true"
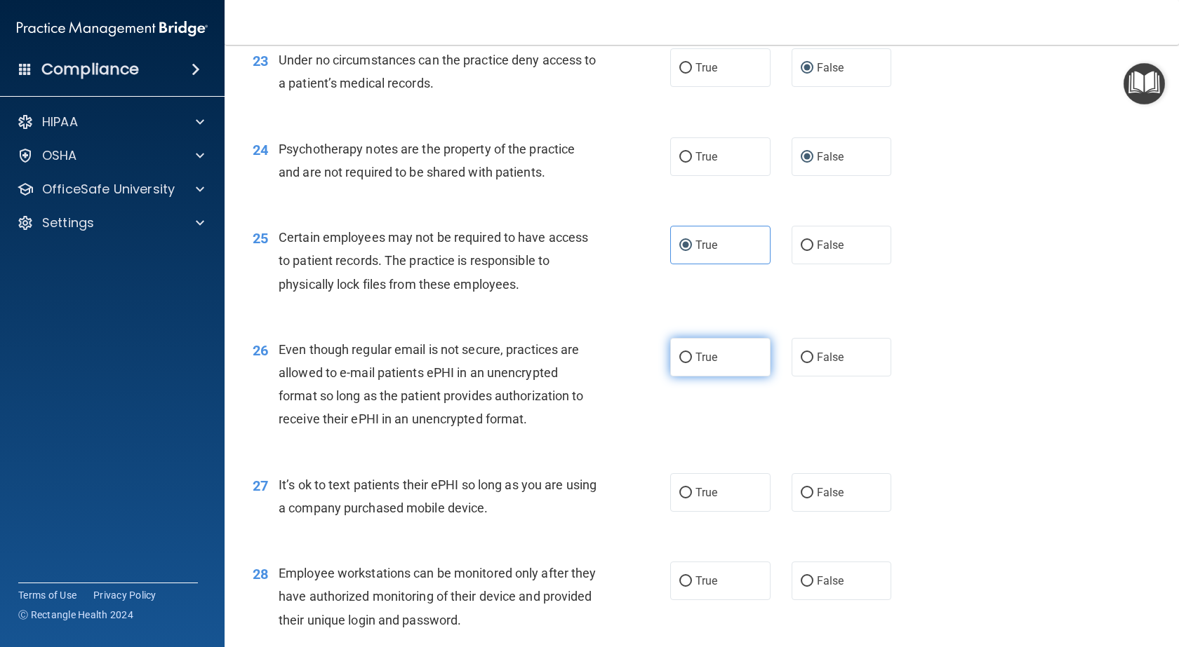
scroll to position [2806, 0]
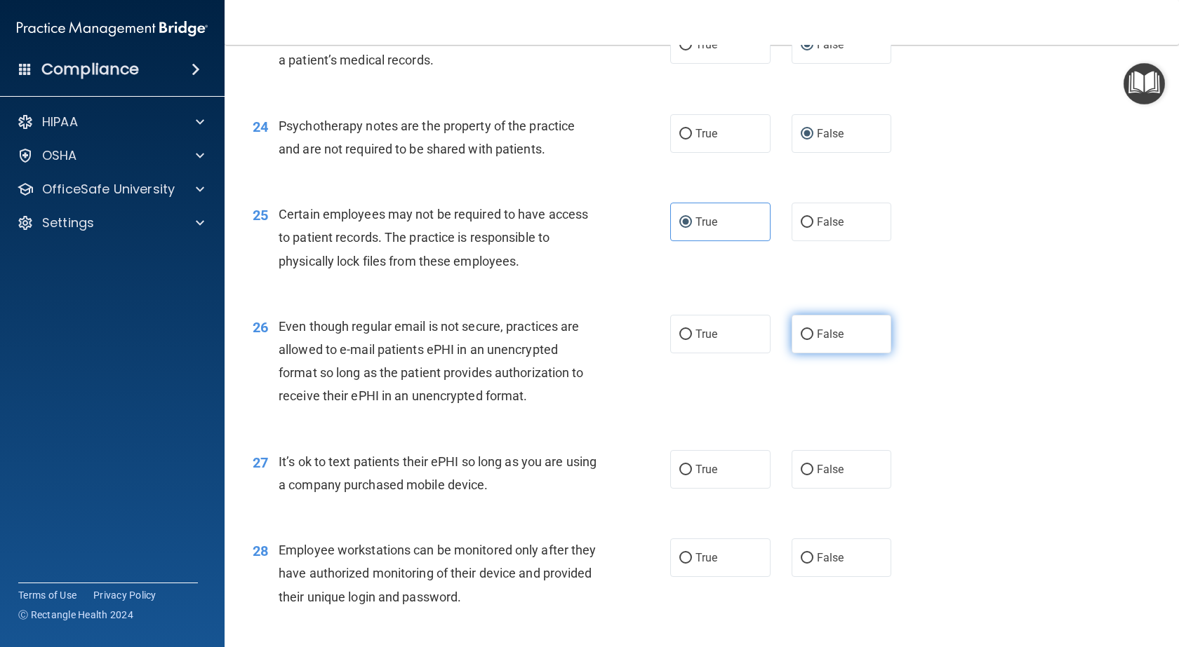
click at [808, 354] on label "False" at bounding box center [841, 334] width 100 height 39
click at [808, 340] on input "False" at bounding box center [806, 335] width 13 height 11
radio input "true"
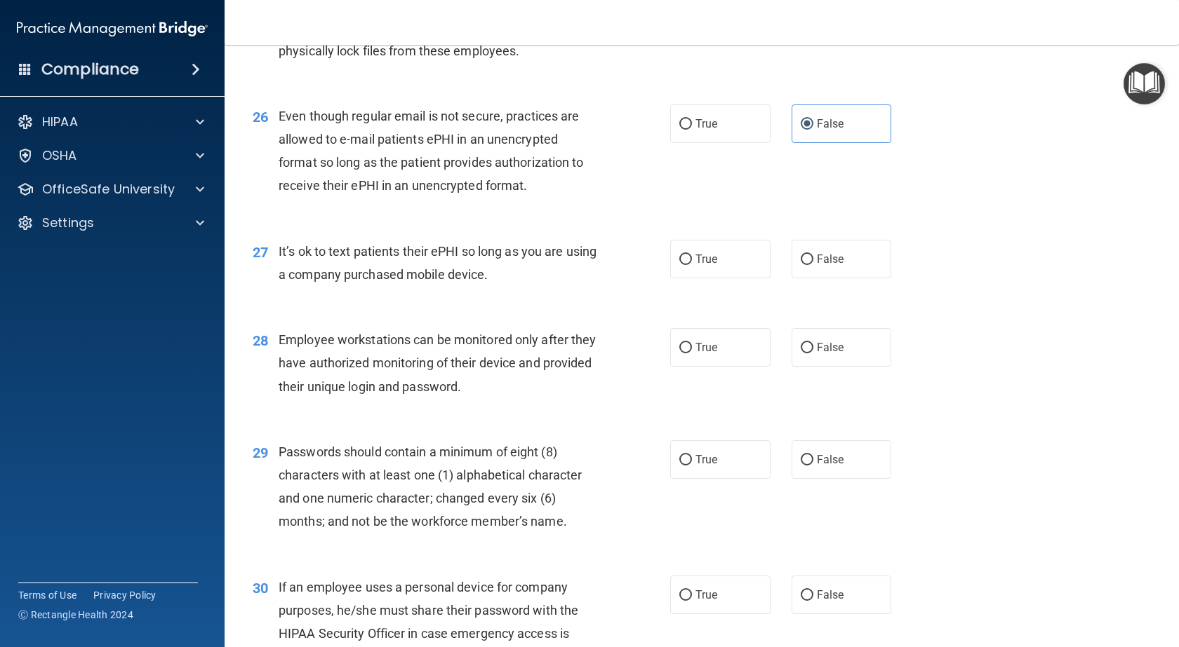
scroll to position [3087, 0]
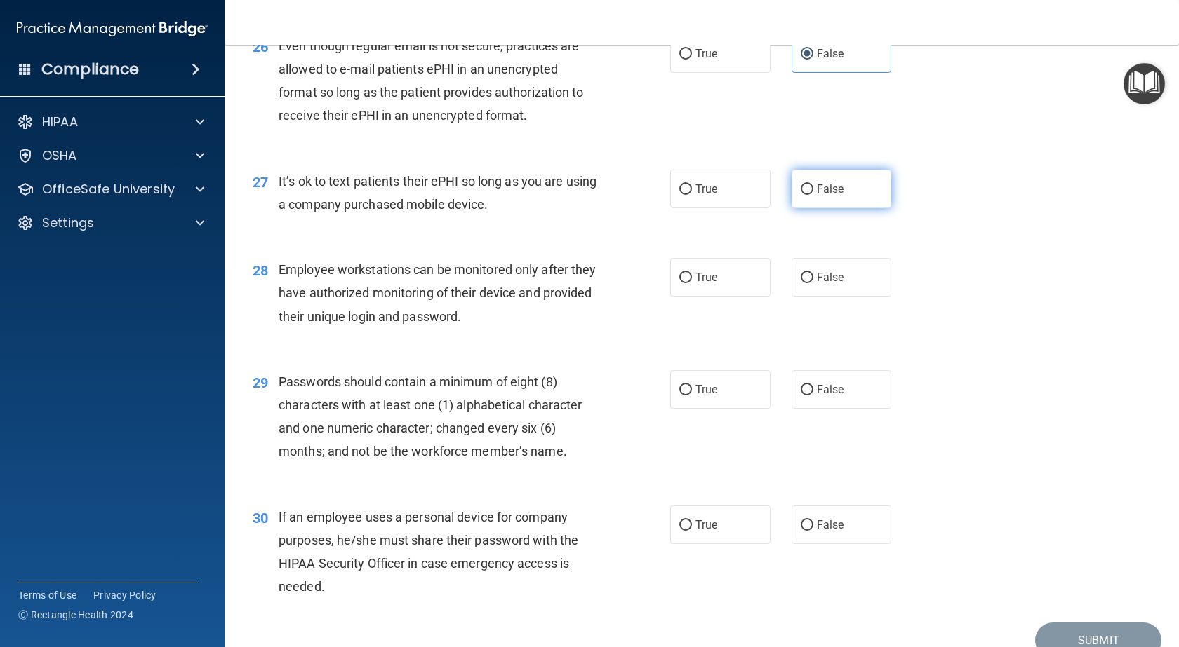
click at [808, 208] on label "False" at bounding box center [841, 189] width 100 height 39
click at [808, 195] on input "False" at bounding box center [806, 189] width 13 height 11
radio input "true"
click at [699, 284] on span "True" at bounding box center [706, 277] width 22 height 13
click at [692, 283] on input "True" at bounding box center [685, 278] width 13 height 11
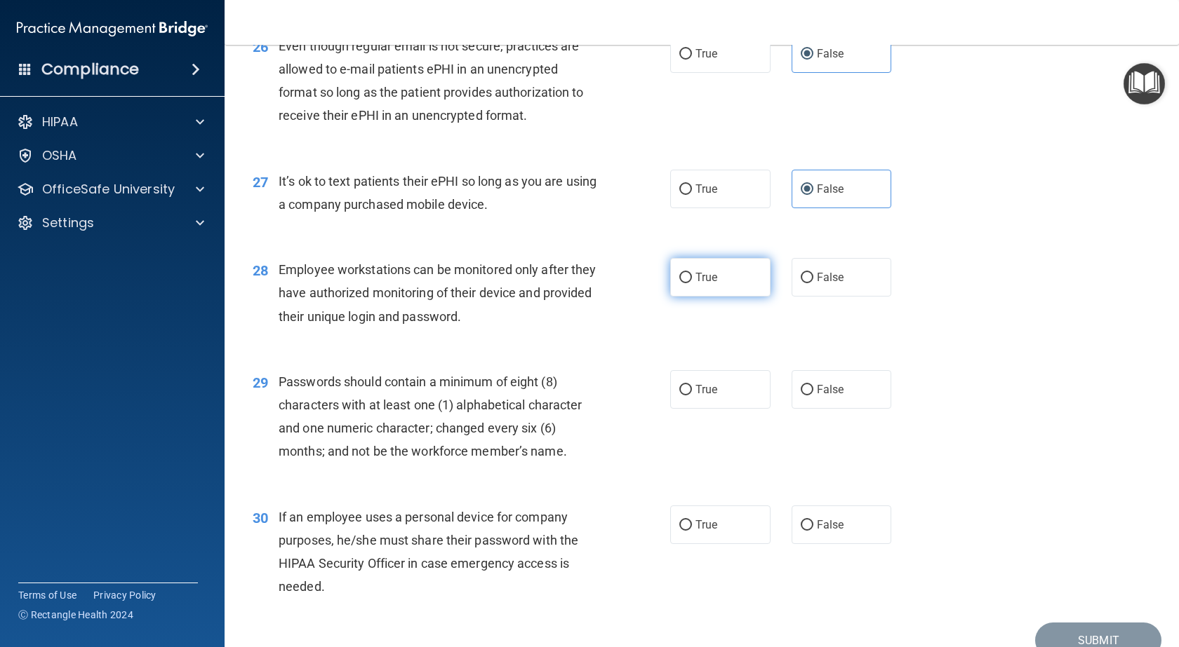
radio input "true"
click at [687, 409] on label "True" at bounding box center [720, 389] width 100 height 39
click at [687, 396] on input "True" at bounding box center [685, 390] width 13 height 11
radio input "true"
click at [678, 544] on div "30 If an employee uses a personal device for company purposes, he/she must shar…" at bounding box center [701, 555] width 919 height 135
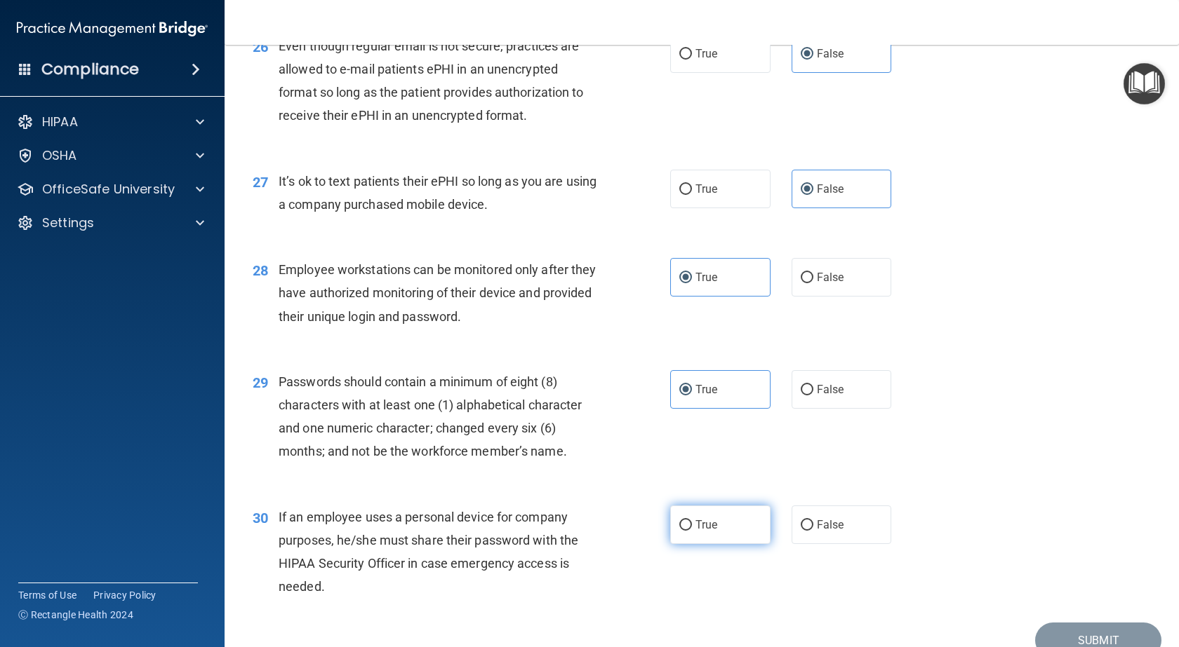
click at [679, 531] on input "True" at bounding box center [685, 526] width 13 height 11
radio input "true"
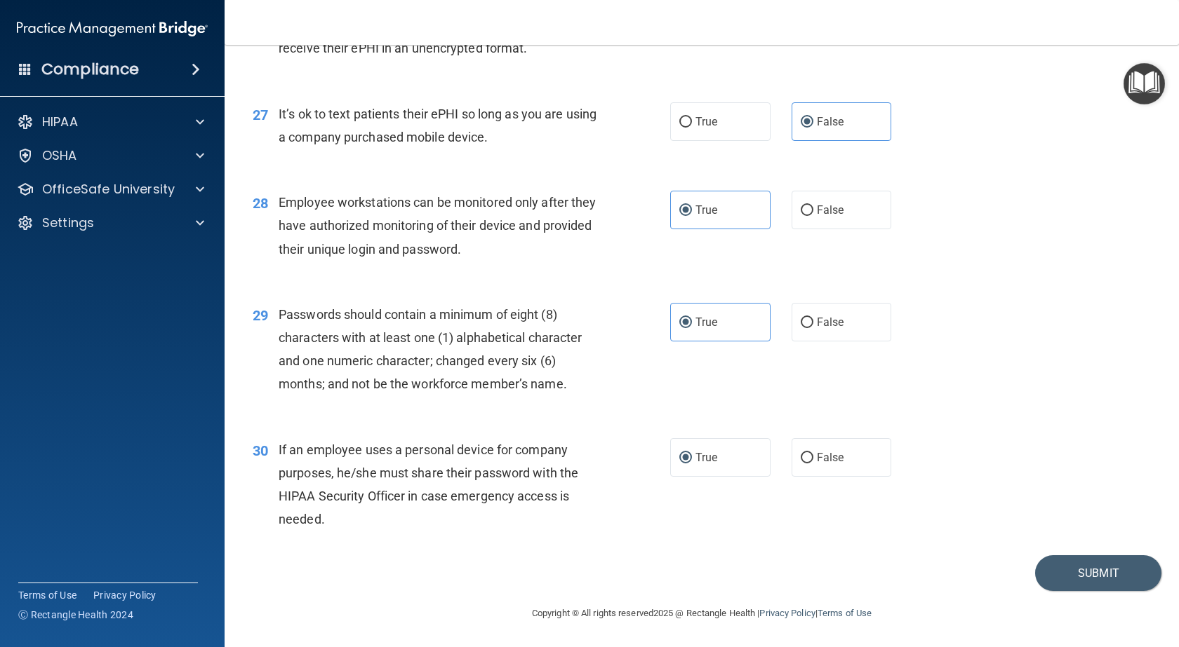
scroll to position [3200, 0]
click at [1113, 574] on button "Submit" at bounding box center [1098, 574] width 126 height 36
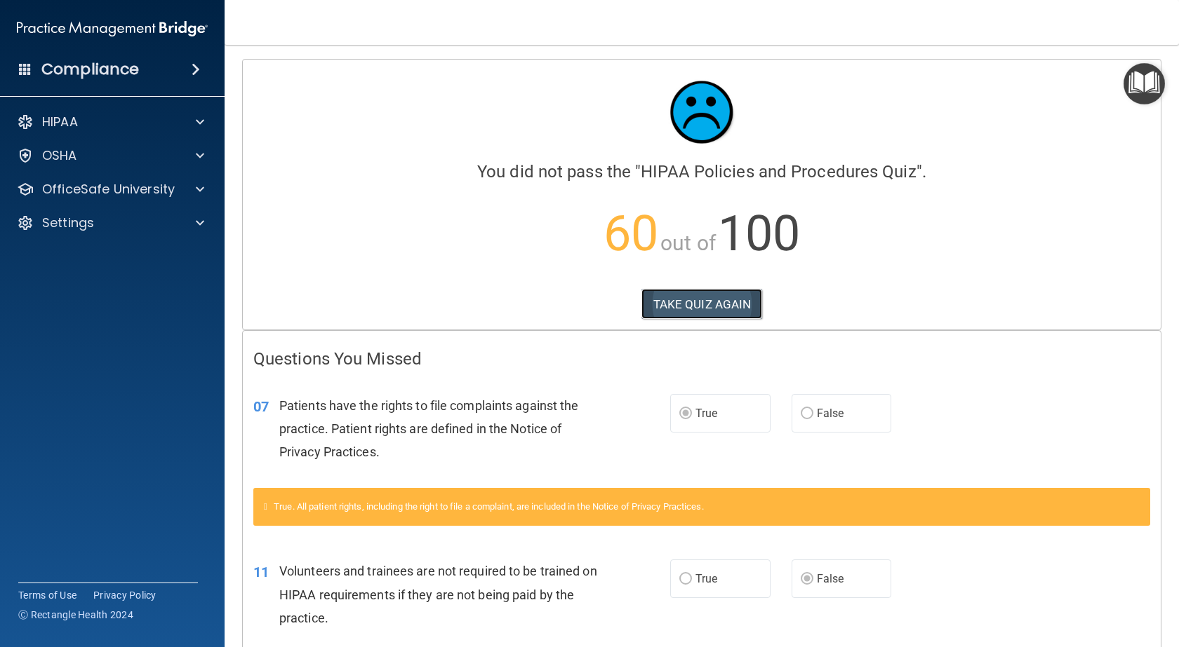
click at [681, 304] on button "TAKE QUIZ AGAIN" at bounding box center [701, 304] width 121 height 31
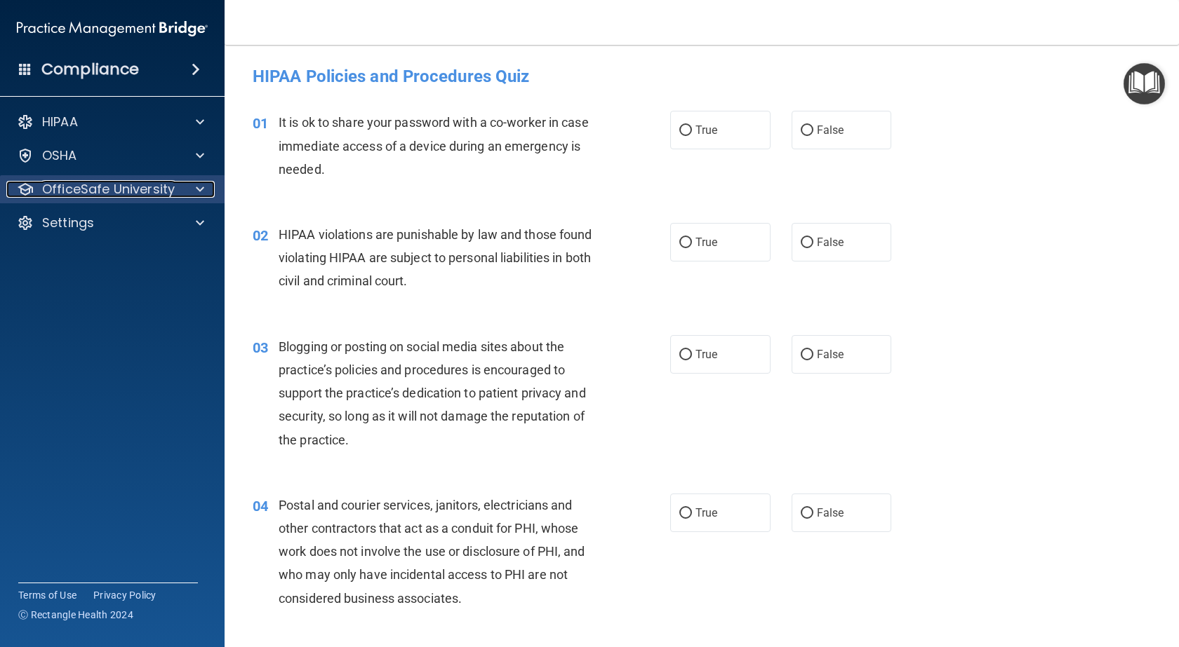
click at [203, 188] on span at bounding box center [200, 189] width 8 height 17
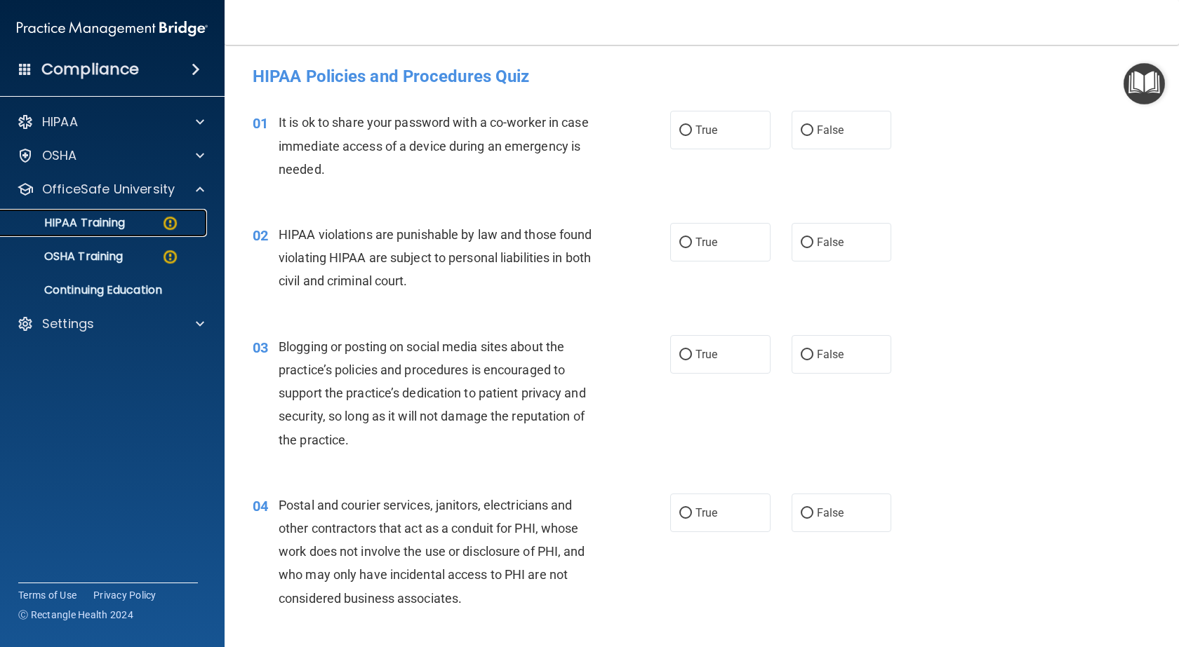
click at [164, 221] on img at bounding box center [170, 224] width 18 height 18
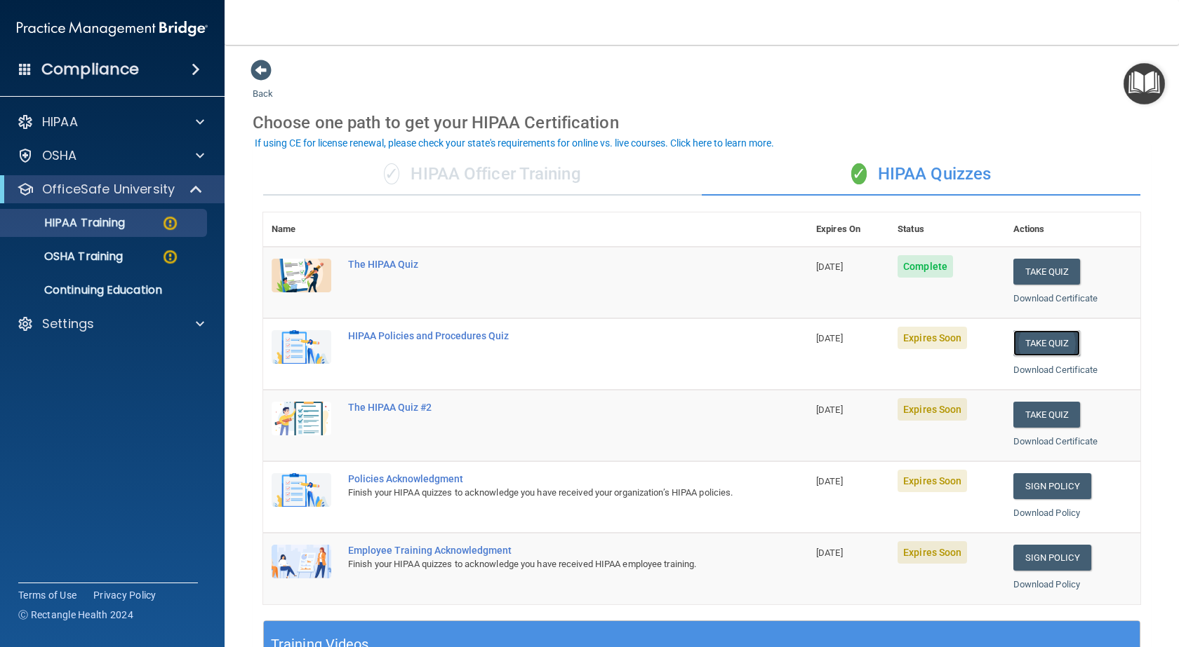
click at [1025, 340] on button "Take Quiz" at bounding box center [1046, 343] width 67 height 26
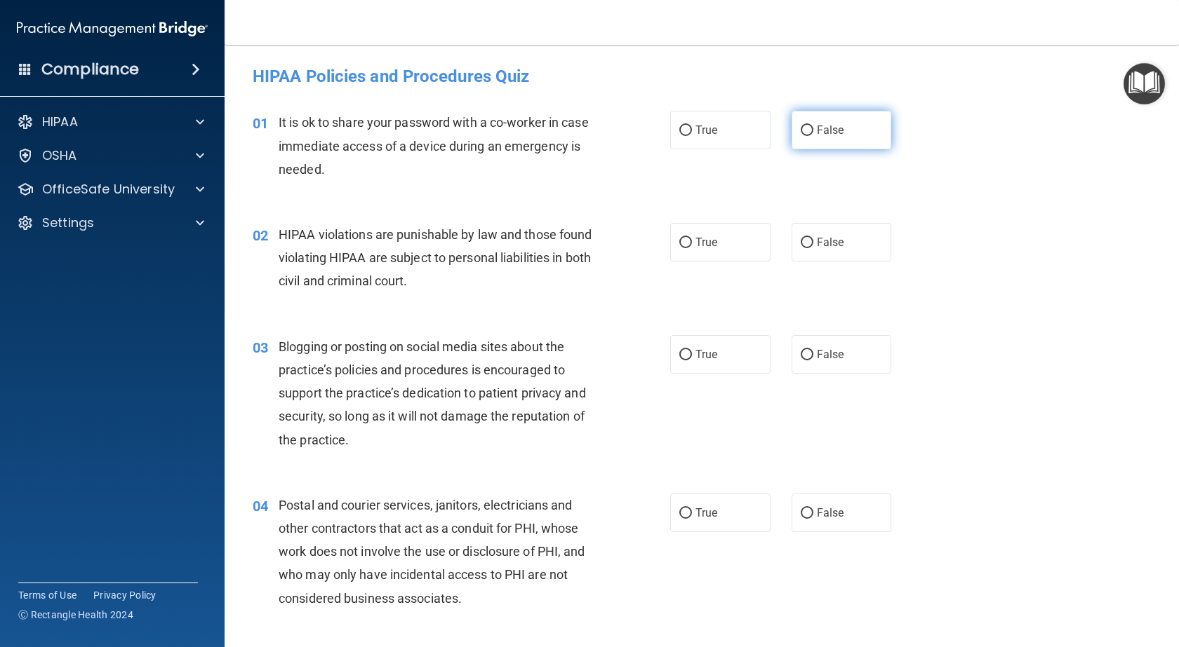
click at [804, 126] on input "False" at bounding box center [806, 131] width 13 height 11
radio input "true"
click at [735, 237] on label "True" at bounding box center [720, 242] width 100 height 39
click at [692, 238] on input "True" at bounding box center [685, 243] width 13 height 11
radio input "true"
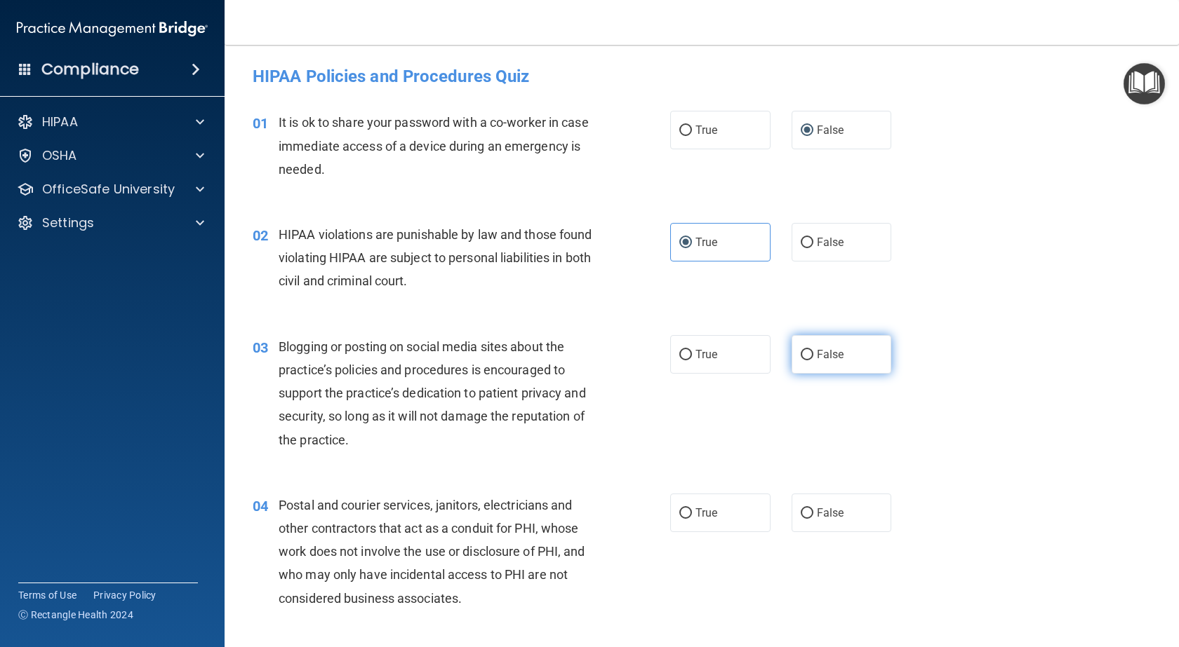
click at [831, 340] on label "False" at bounding box center [841, 354] width 100 height 39
click at [813, 350] on input "False" at bounding box center [806, 355] width 13 height 11
radio input "true"
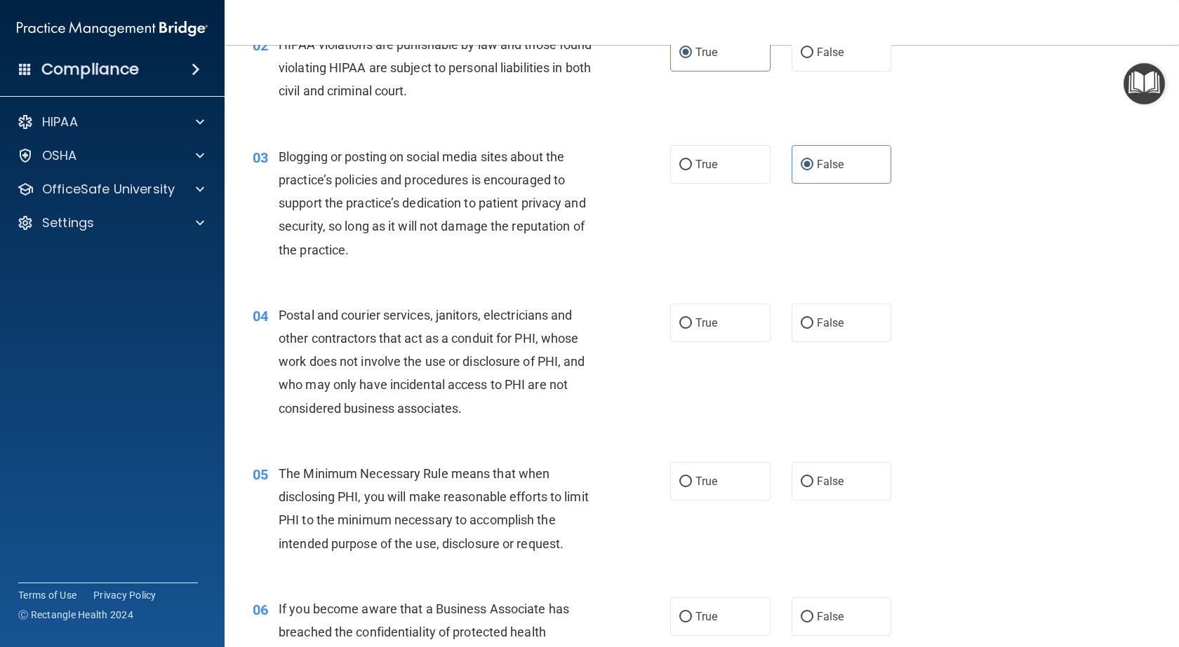
scroll to position [210, 0]
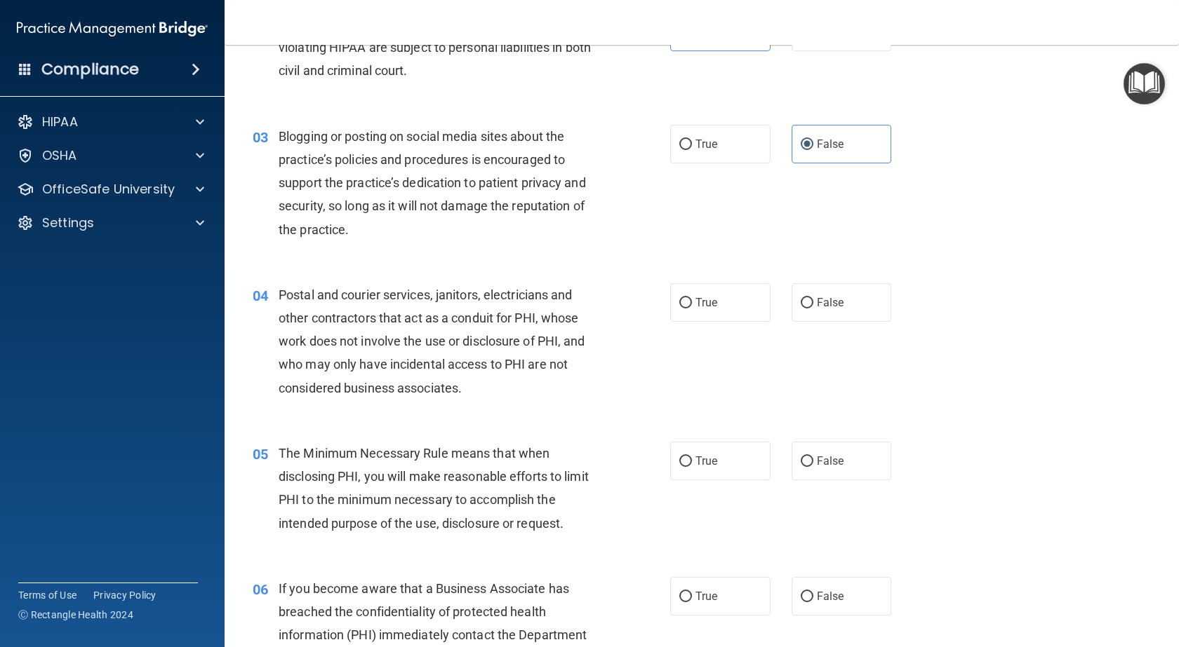
click at [686, 324] on div "04 Postal and courier services, janitors, electricians and other contractors th…" at bounding box center [701, 345] width 919 height 159
click at [684, 306] on input "True" at bounding box center [685, 303] width 13 height 11
radio input "true"
click at [697, 450] on label "True" at bounding box center [720, 461] width 100 height 39
click at [692, 457] on input "True" at bounding box center [685, 462] width 13 height 11
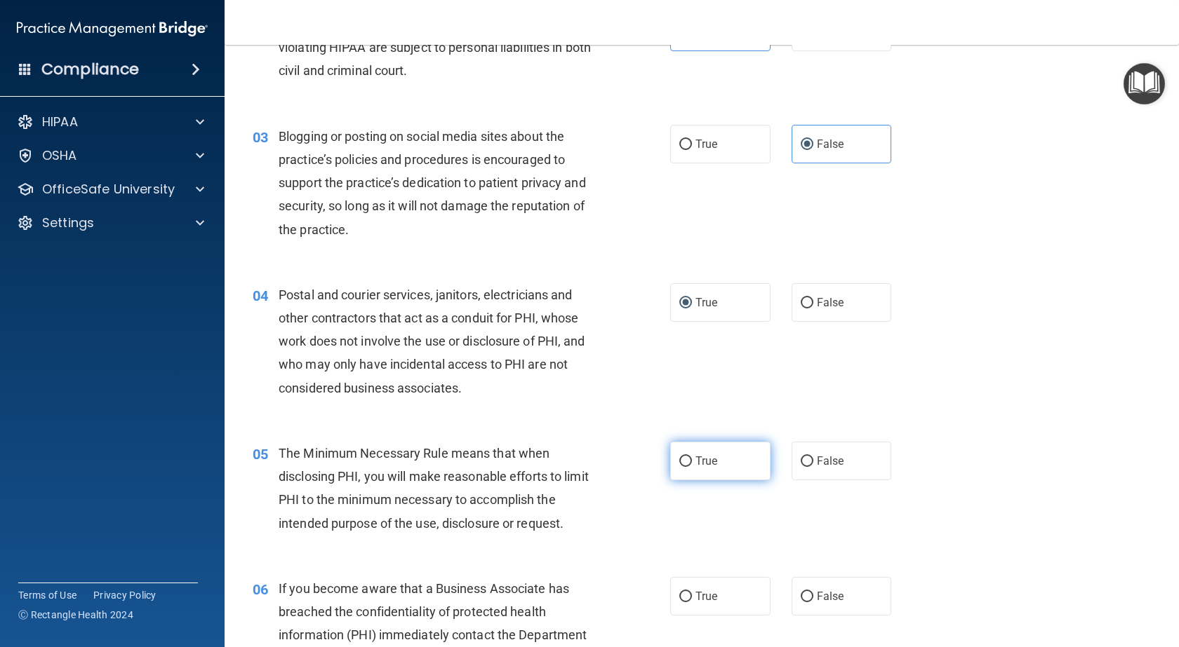
radio input "true"
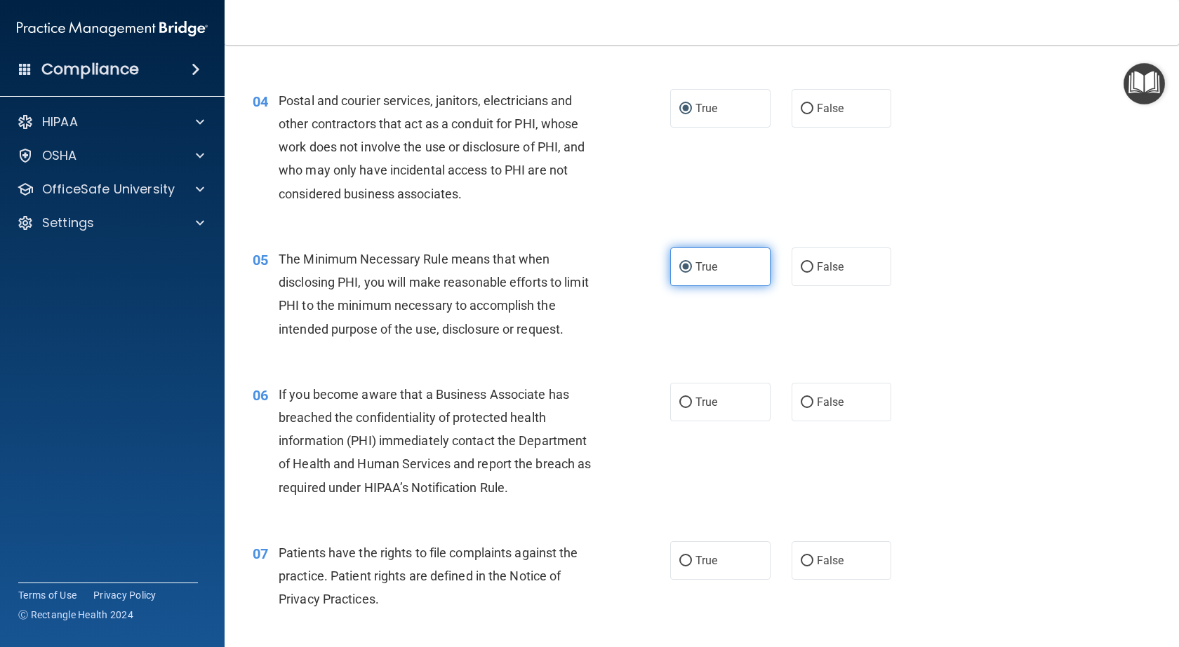
scroll to position [421, 0]
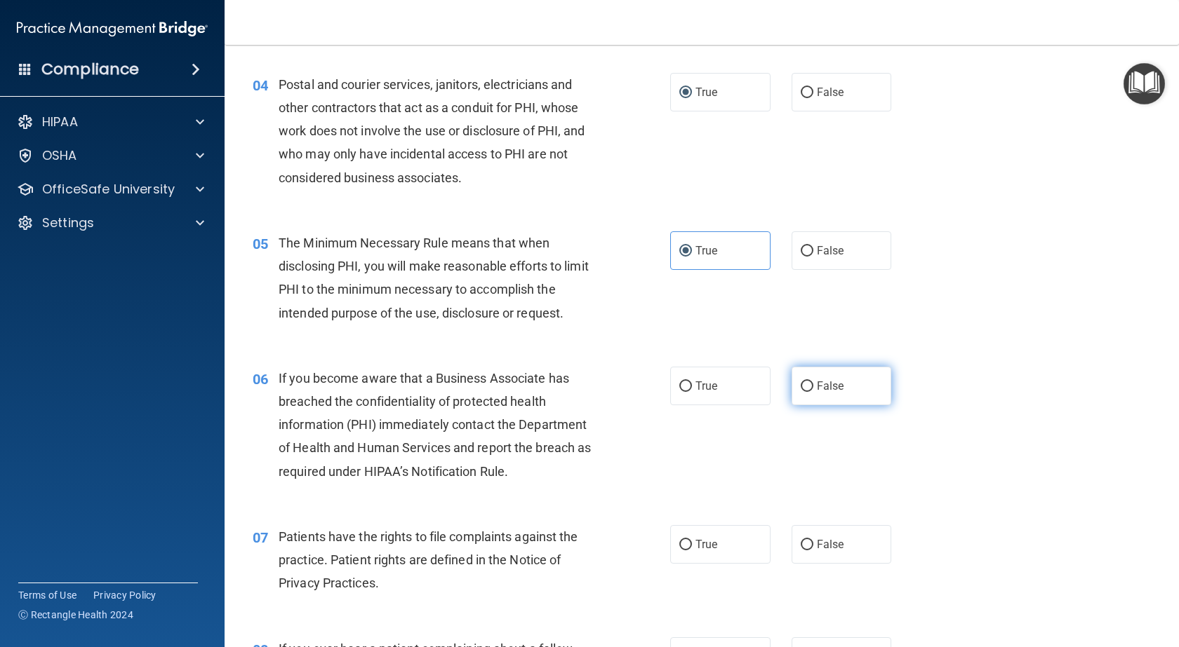
click at [817, 378] on label "False" at bounding box center [841, 386] width 100 height 39
click at [813, 382] on input "False" at bounding box center [806, 387] width 13 height 11
radio input "true"
click at [683, 550] on input "True" at bounding box center [685, 545] width 13 height 11
radio input "true"
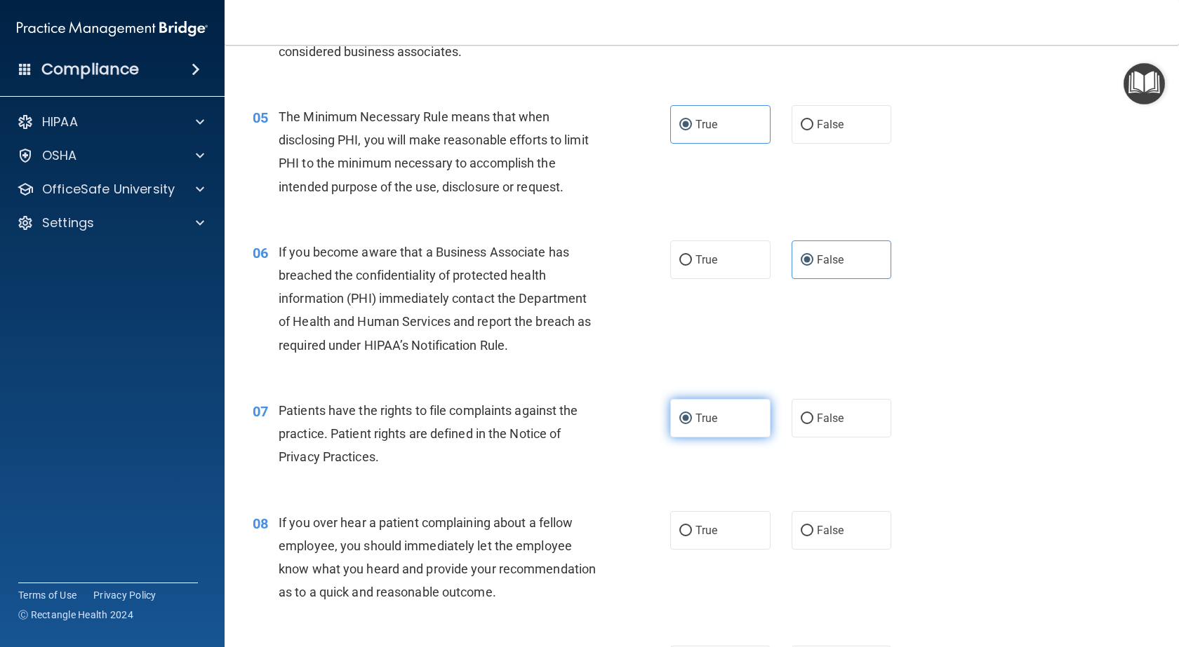
scroll to position [631, 0]
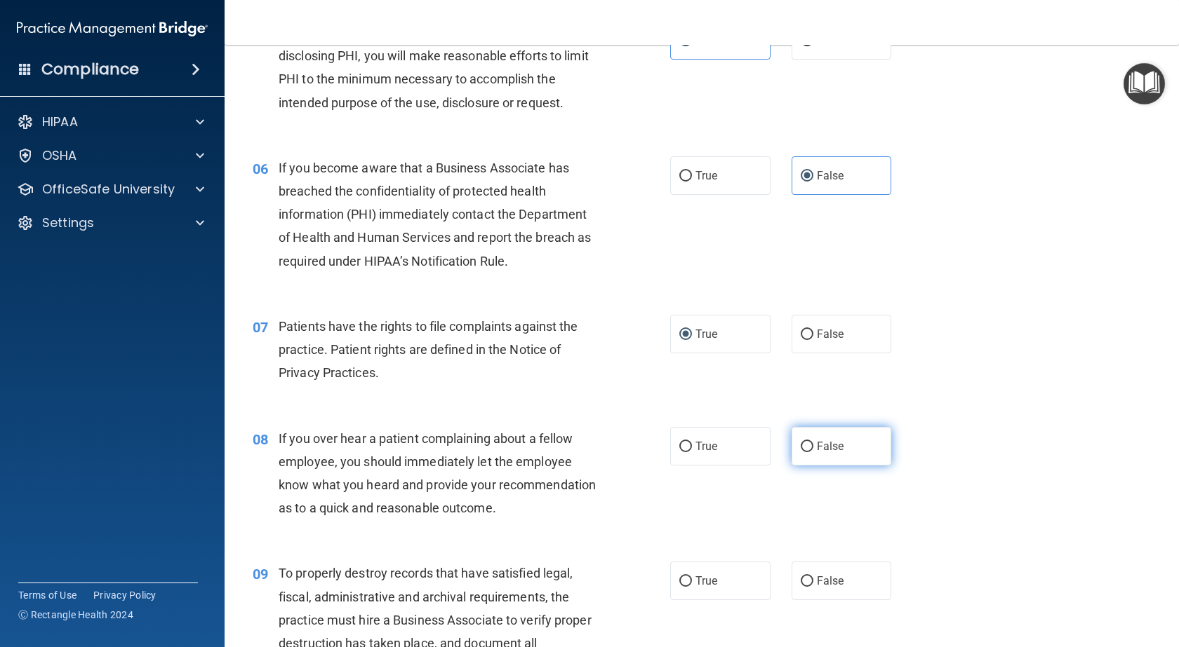
click at [834, 458] on label "False" at bounding box center [841, 446] width 100 height 39
click at [813, 452] on input "False" at bounding box center [806, 447] width 13 height 11
radio input "true"
click at [830, 595] on label "False" at bounding box center [841, 581] width 100 height 39
click at [813, 587] on input "False" at bounding box center [806, 582] width 13 height 11
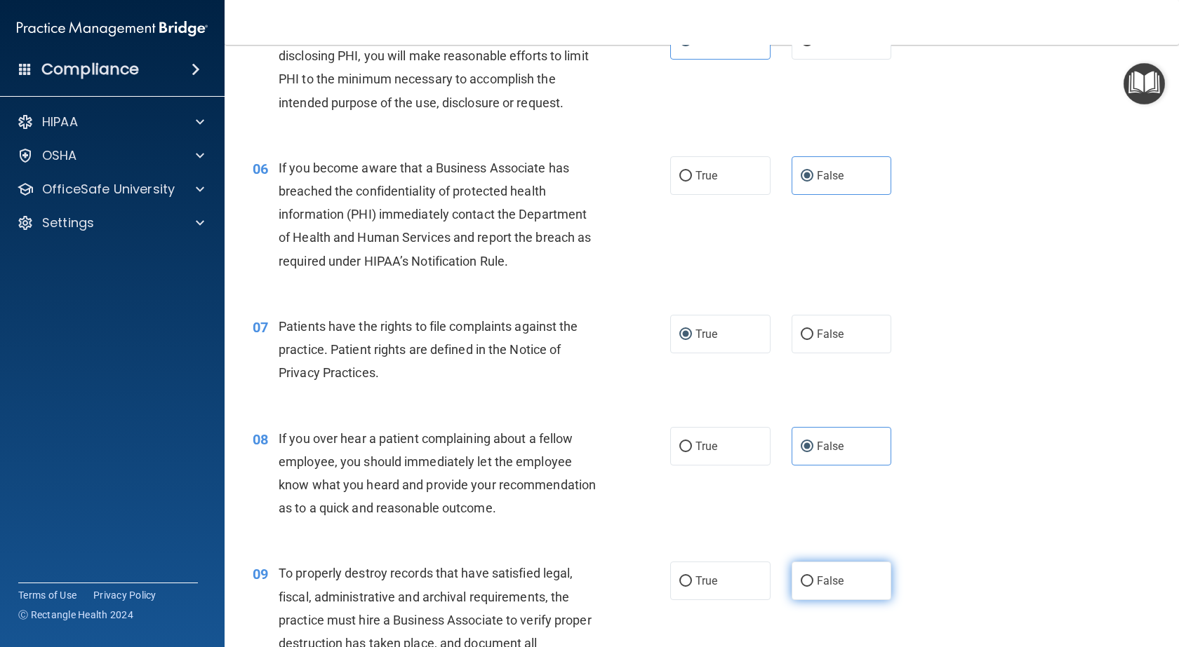
radio input "true"
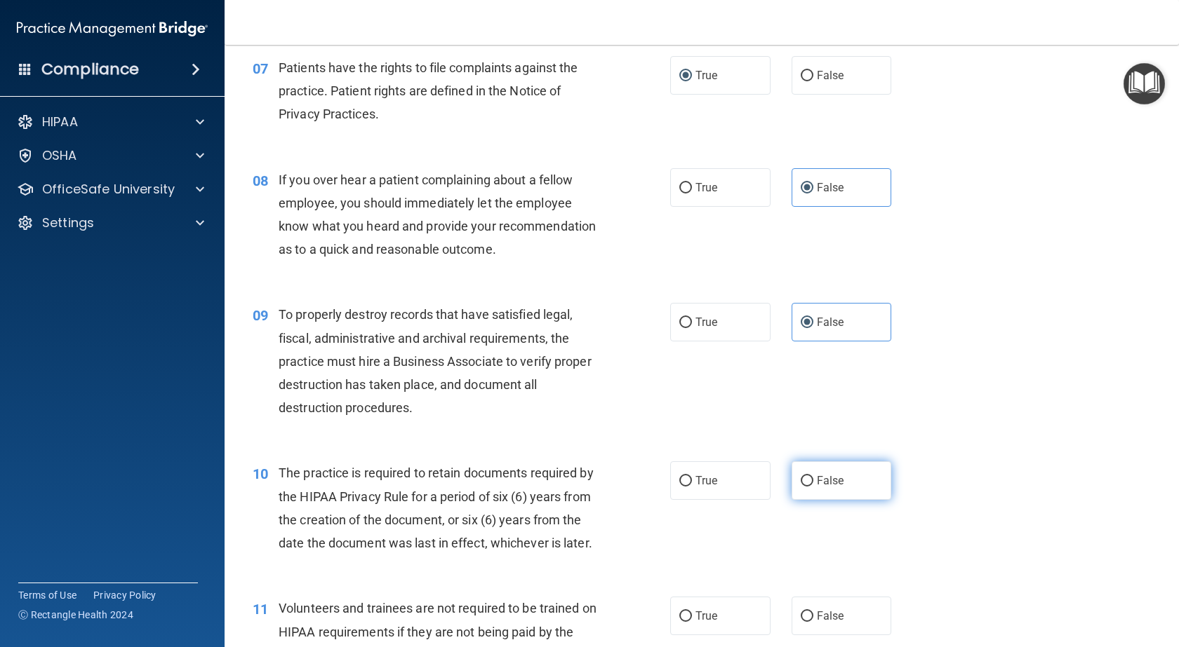
scroll to position [912, 0]
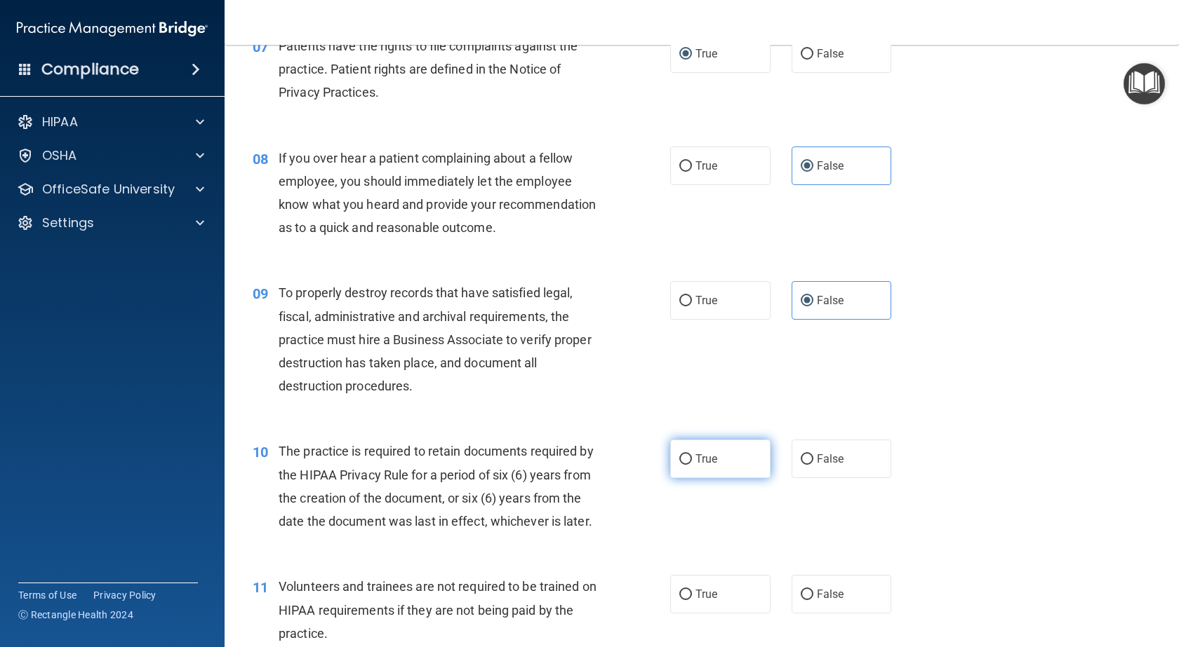
click at [690, 478] on label "True" at bounding box center [720, 459] width 100 height 39
click at [690, 465] on input "True" at bounding box center [685, 460] width 13 height 11
radio input "true"
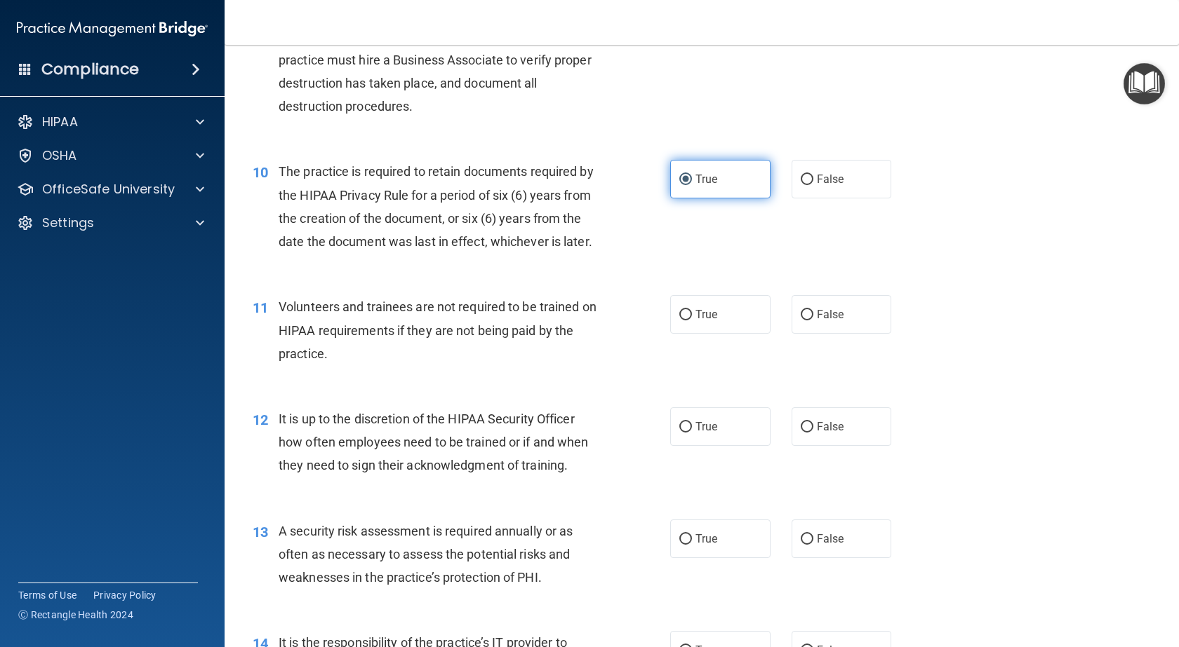
scroll to position [1193, 0]
click at [805, 320] on input "False" at bounding box center [806, 314] width 13 height 11
radio input "true"
click at [808, 445] on label "False" at bounding box center [841, 426] width 100 height 39
click at [808, 432] on input "False" at bounding box center [806, 427] width 13 height 11
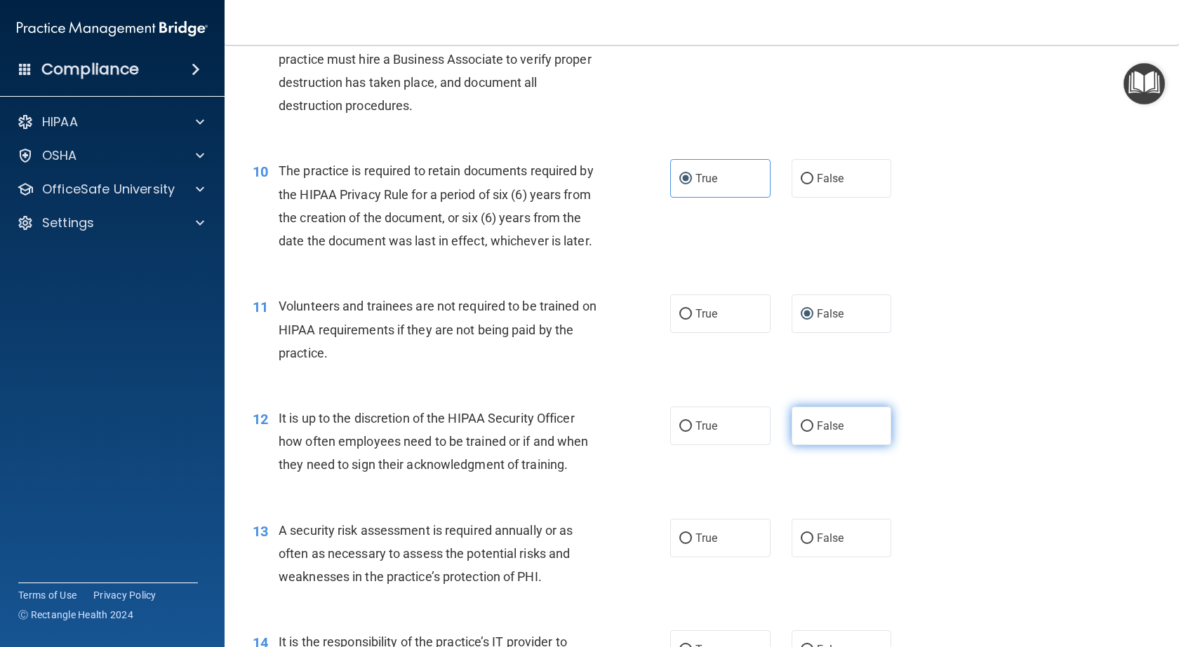
radio input "true"
click at [683, 544] on input "True" at bounding box center [685, 539] width 13 height 11
radio input "true"
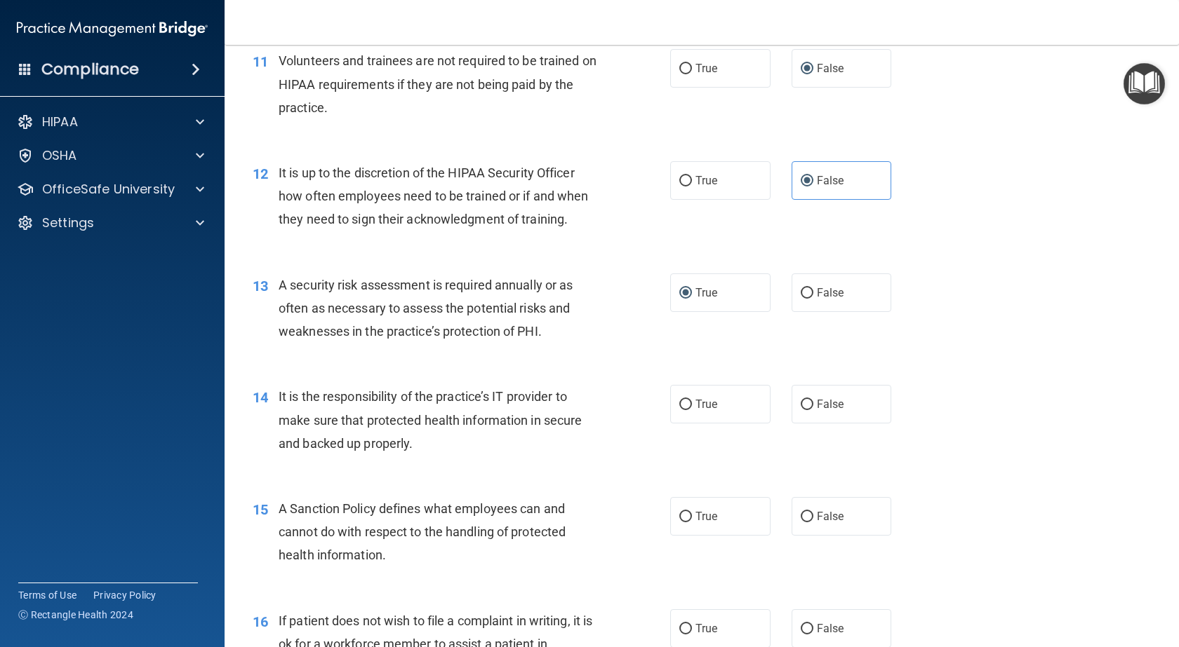
scroll to position [1473, 0]
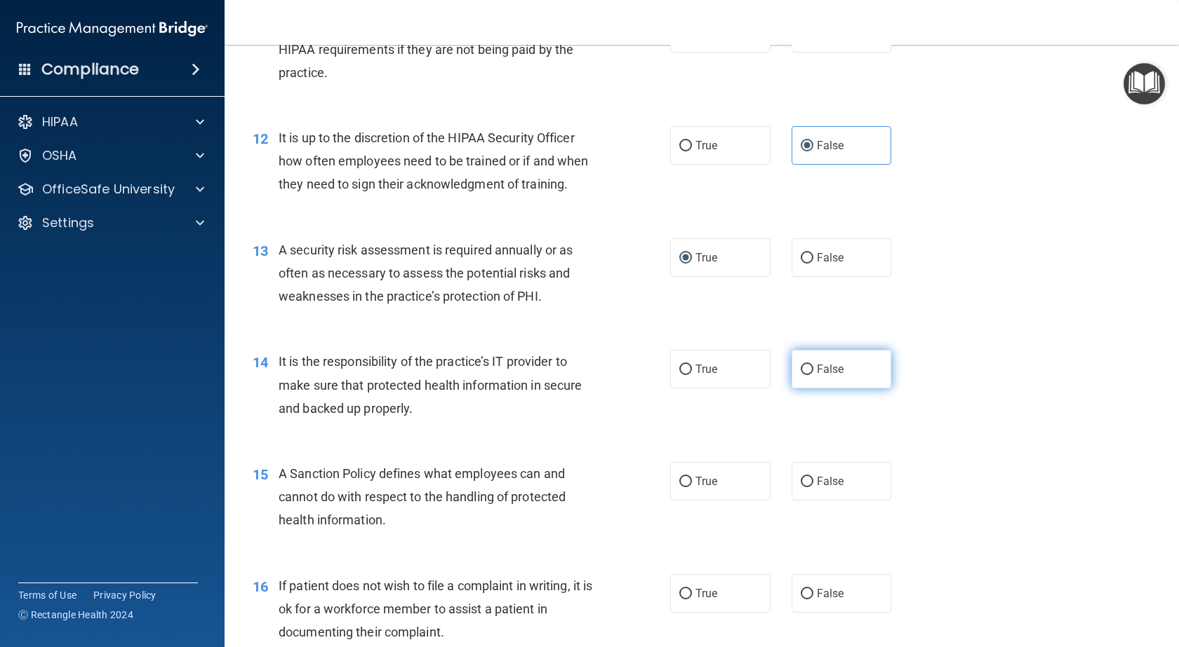
click at [821, 389] on label "False" at bounding box center [841, 369] width 100 height 39
click at [813, 375] on input "False" at bounding box center [806, 370] width 13 height 11
radio input "true"
click at [803, 488] on input "False" at bounding box center [806, 482] width 13 height 11
radio input "true"
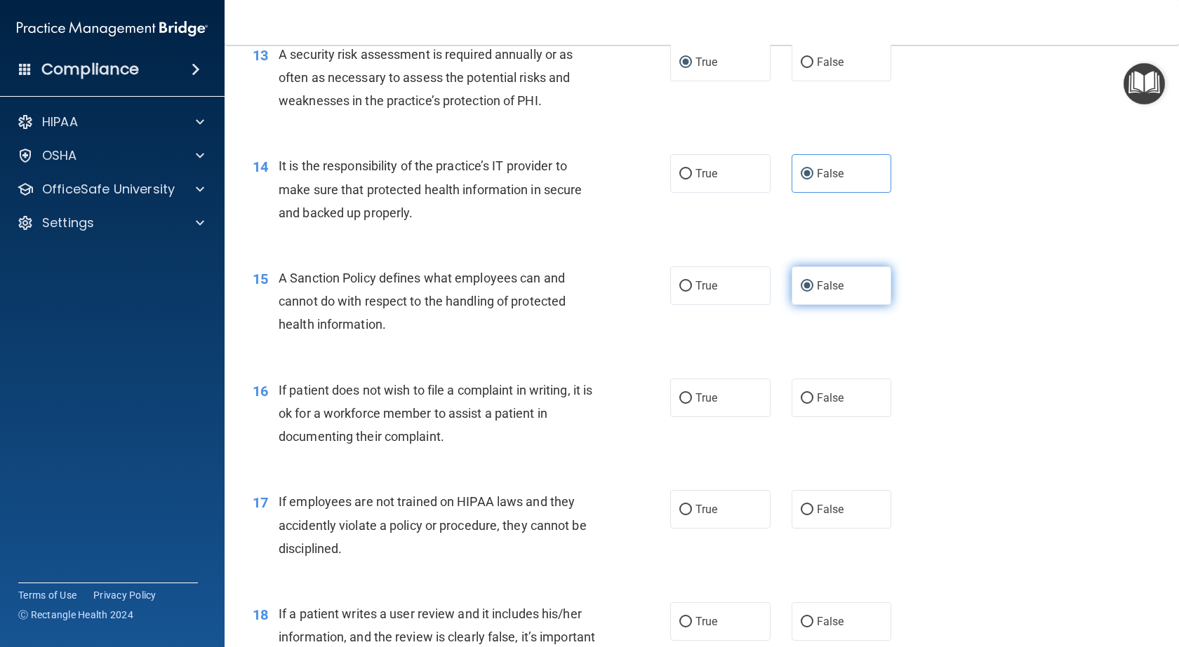
scroll to position [1684, 0]
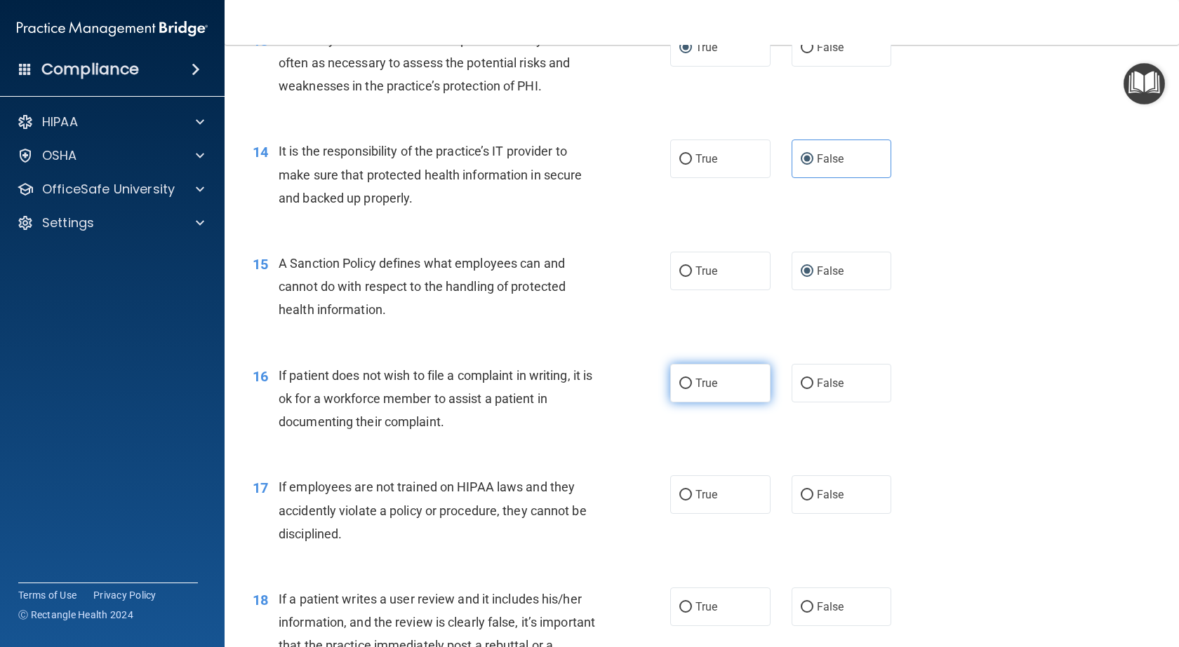
click at [687, 403] on label "True" at bounding box center [720, 383] width 100 height 39
click at [687, 389] on input "True" at bounding box center [685, 384] width 13 height 11
radio input "true"
click at [854, 514] on label "False" at bounding box center [841, 495] width 100 height 39
click at [813, 501] on input "False" at bounding box center [806, 495] width 13 height 11
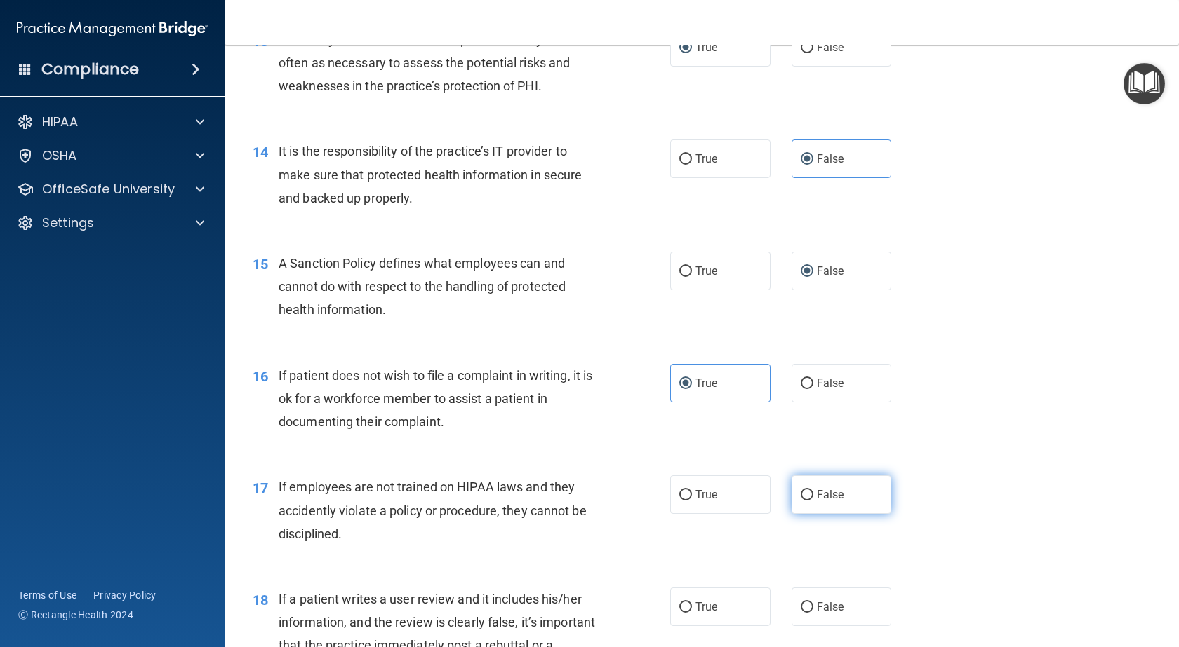
radio input "true"
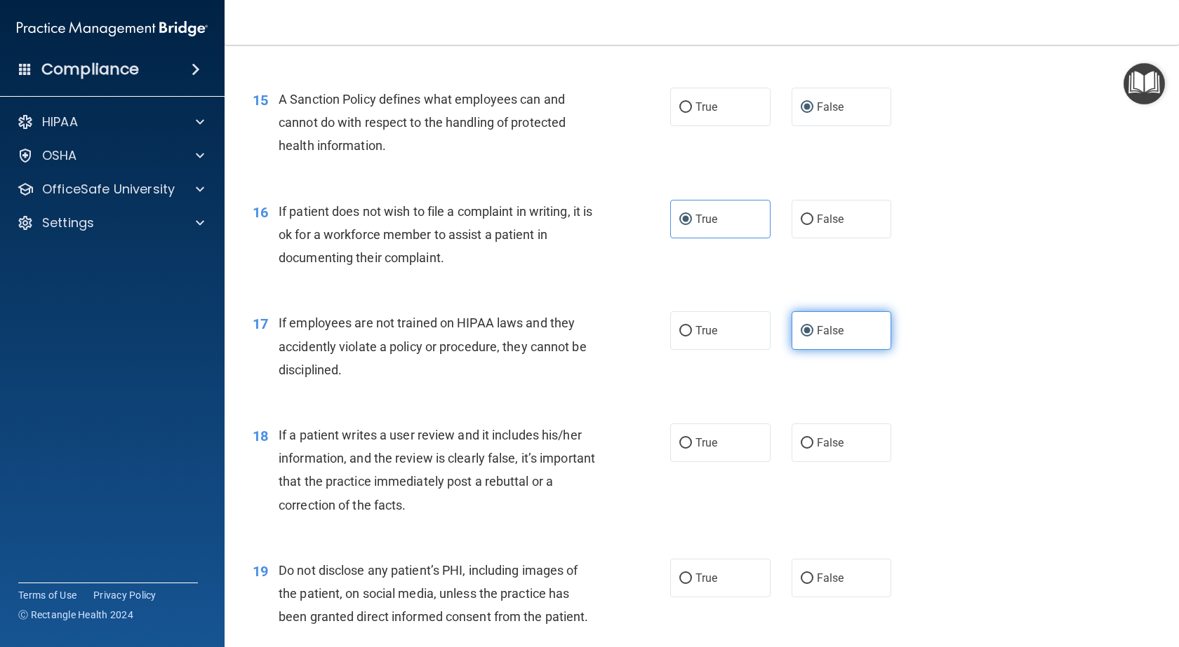
scroll to position [1894, 0]
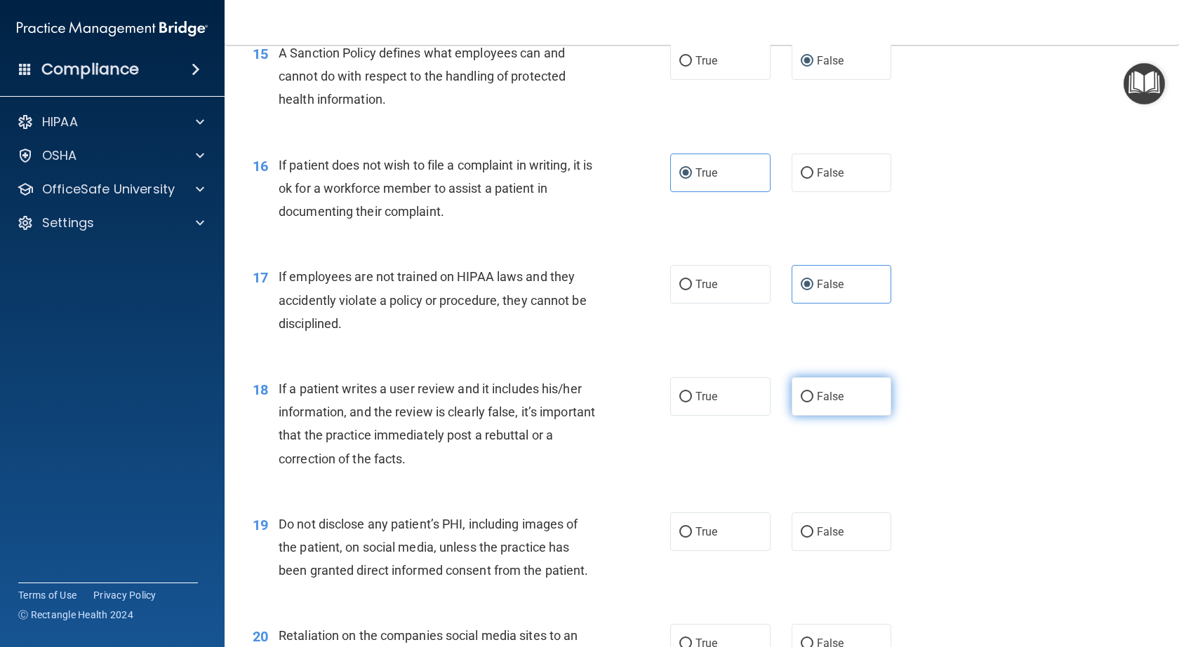
click at [817, 403] on span "False" at bounding box center [830, 396] width 27 height 13
click at [812, 403] on input "False" at bounding box center [806, 397] width 13 height 11
radio input "true"
click at [700, 551] on label "True" at bounding box center [720, 532] width 100 height 39
click at [692, 538] on input "True" at bounding box center [685, 533] width 13 height 11
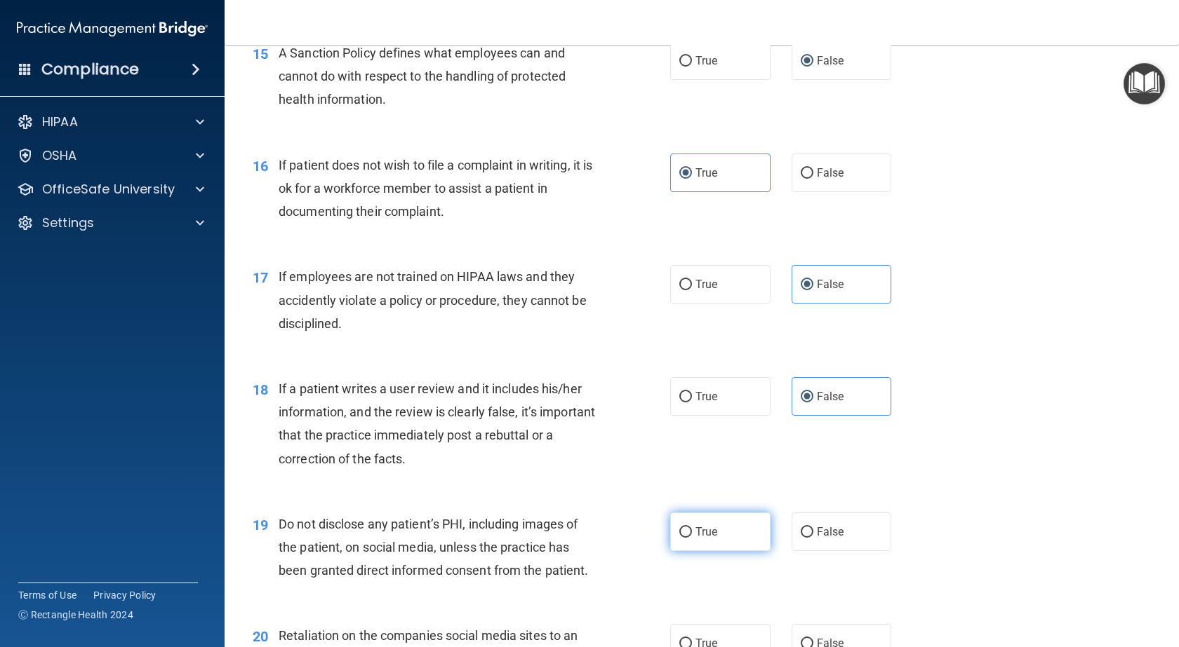
radio input "true"
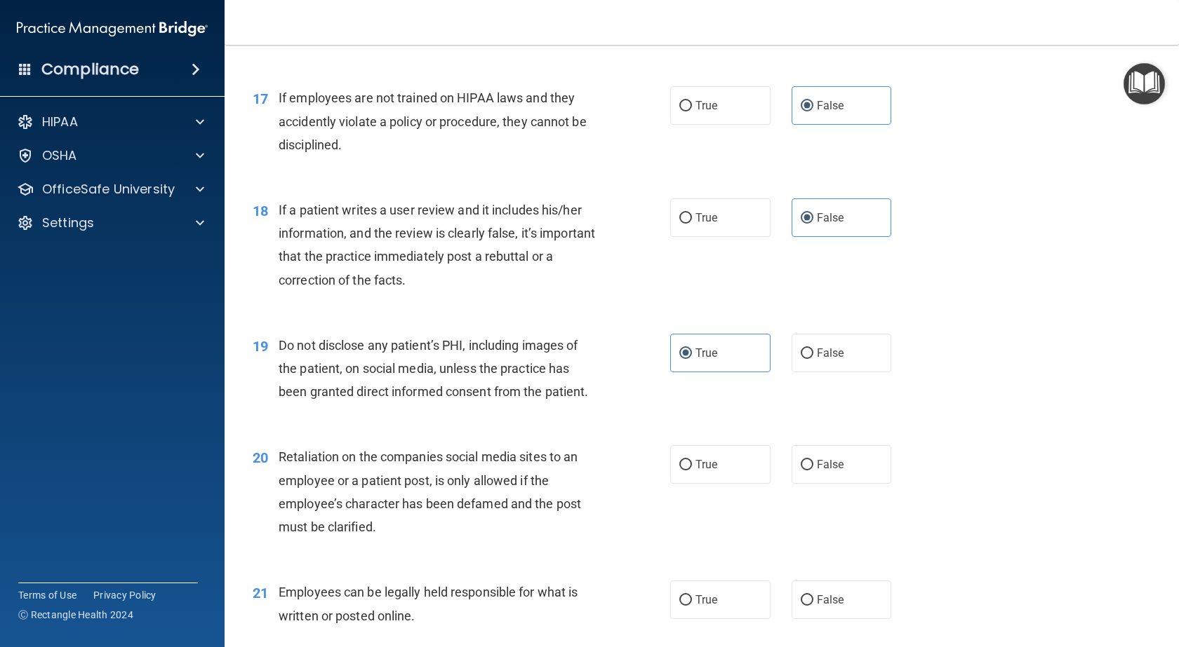
scroll to position [2105, 0]
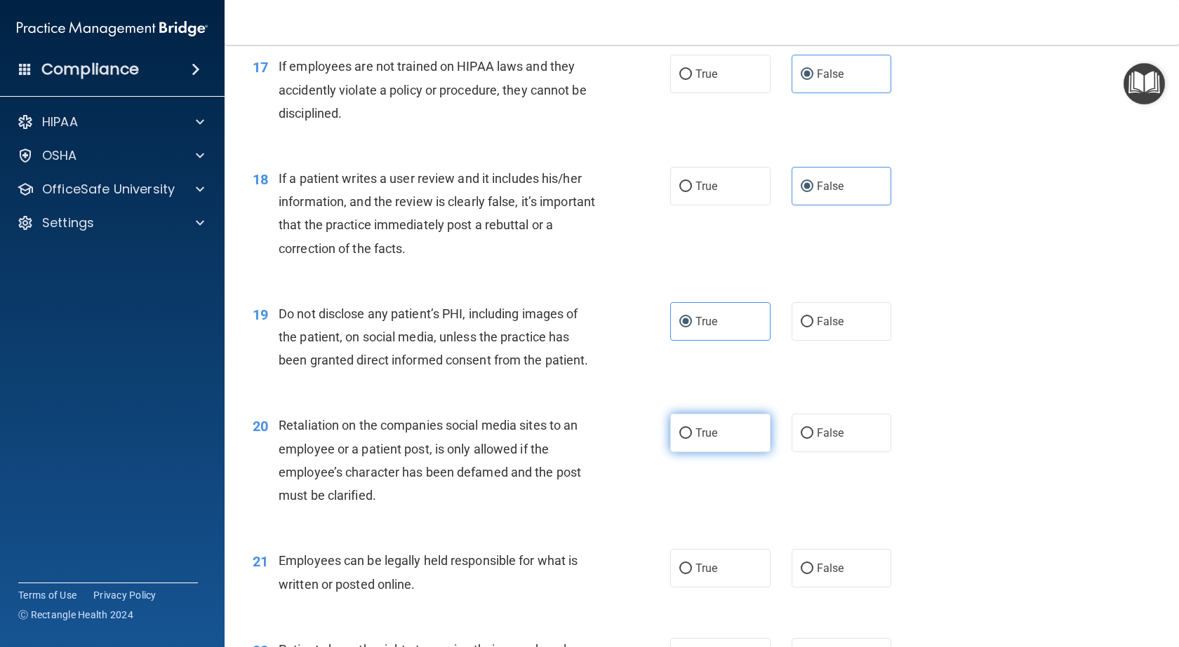
click at [695, 440] on span "True" at bounding box center [706, 433] width 22 height 13
click at [692, 439] on input "True" at bounding box center [685, 434] width 13 height 11
radio input "true"
click at [819, 452] on label "False" at bounding box center [841, 433] width 100 height 39
click at [813, 439] on input "False" at bounding box center [806, 434] width 13 height 11
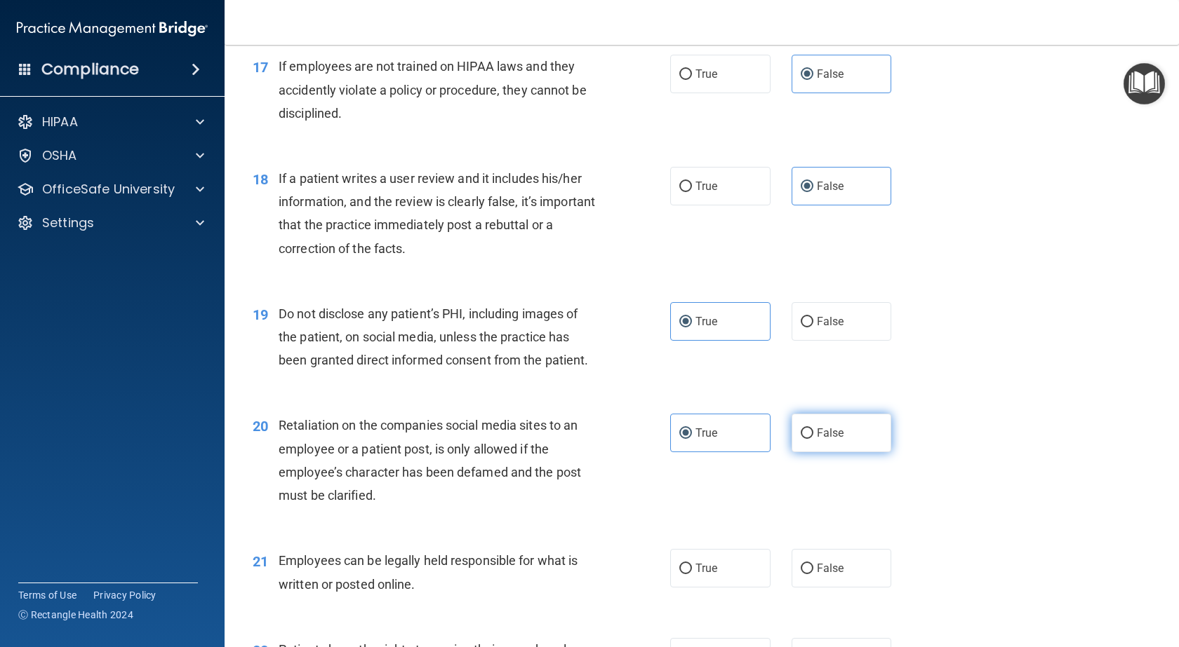
radio input "true"
radio input "false"
click at [696, 575] on span "True" at bounding box center [706, 568] width 22 height 13
click at [692, 575] on input "True" at bounding box center [685, 569] width 13 height 11
radio input "true"
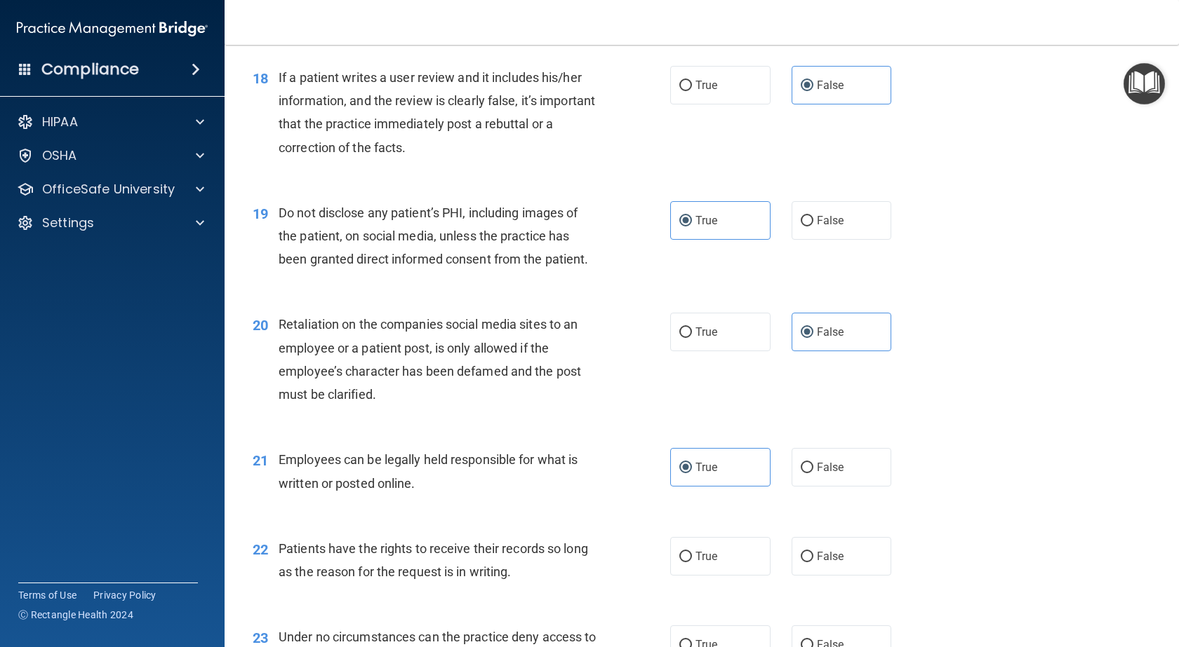
scroll to position [2315, 0]
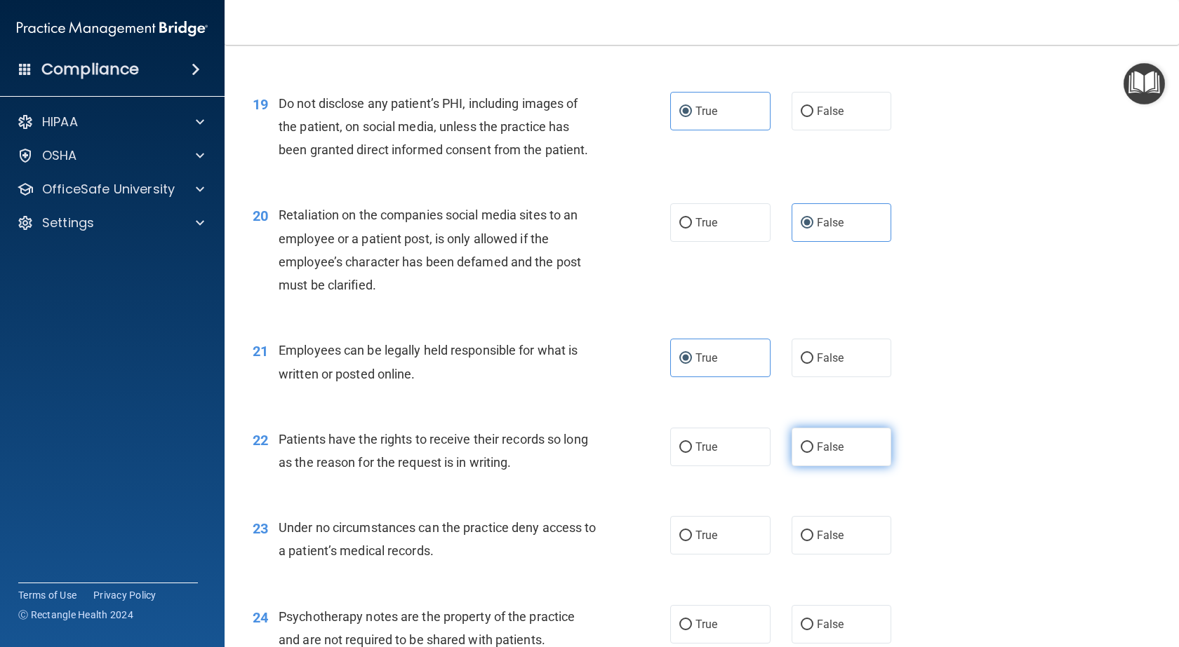
click at [838, 467] on label "False" at bounding box center [841, 447] width 100 height 39
click at [813, 453] on input "False" at bounding box center [806, 448] width 13 height 11
radio input "true"
click at [821, 542] on span "False" at bounding box center [830, 535] width 27 height 13
click at [813, 542] on input "False" at bounding box center [806, 536] width 13 height 11
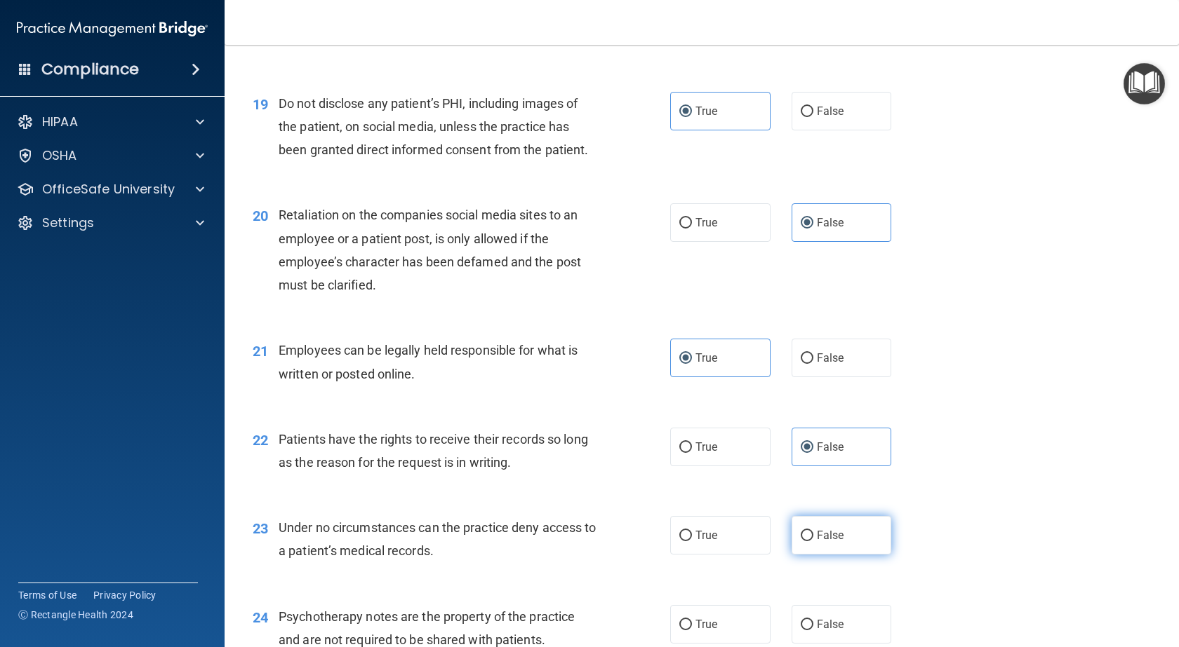
radio input "true"
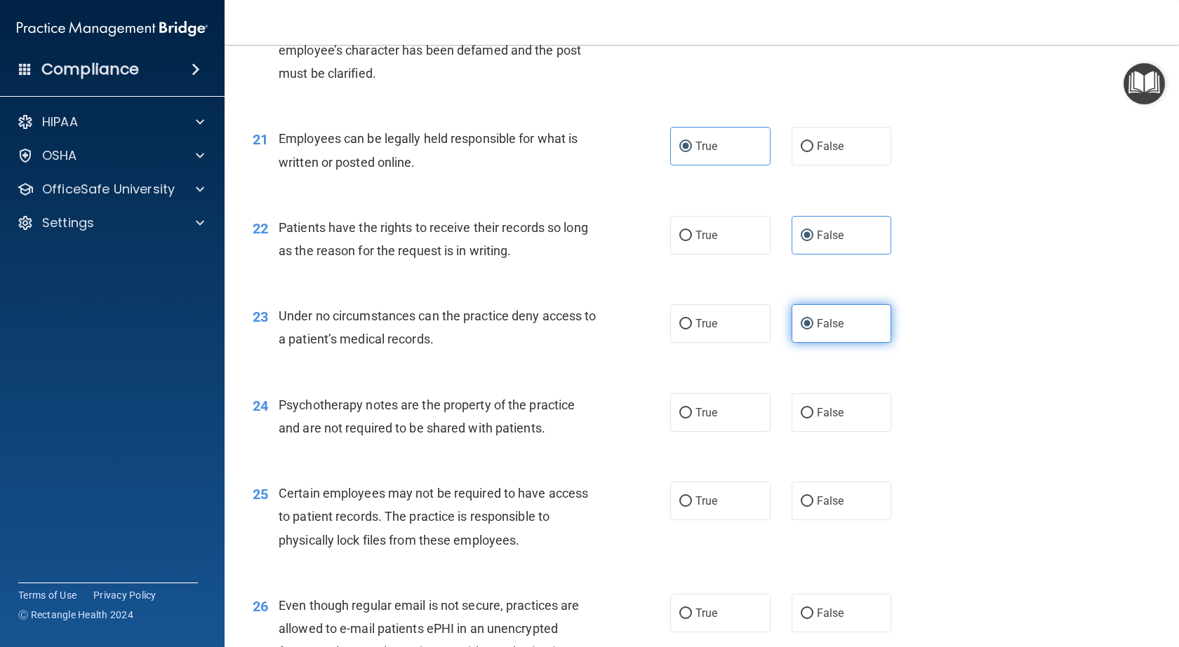
scroll to position [2596, 0]
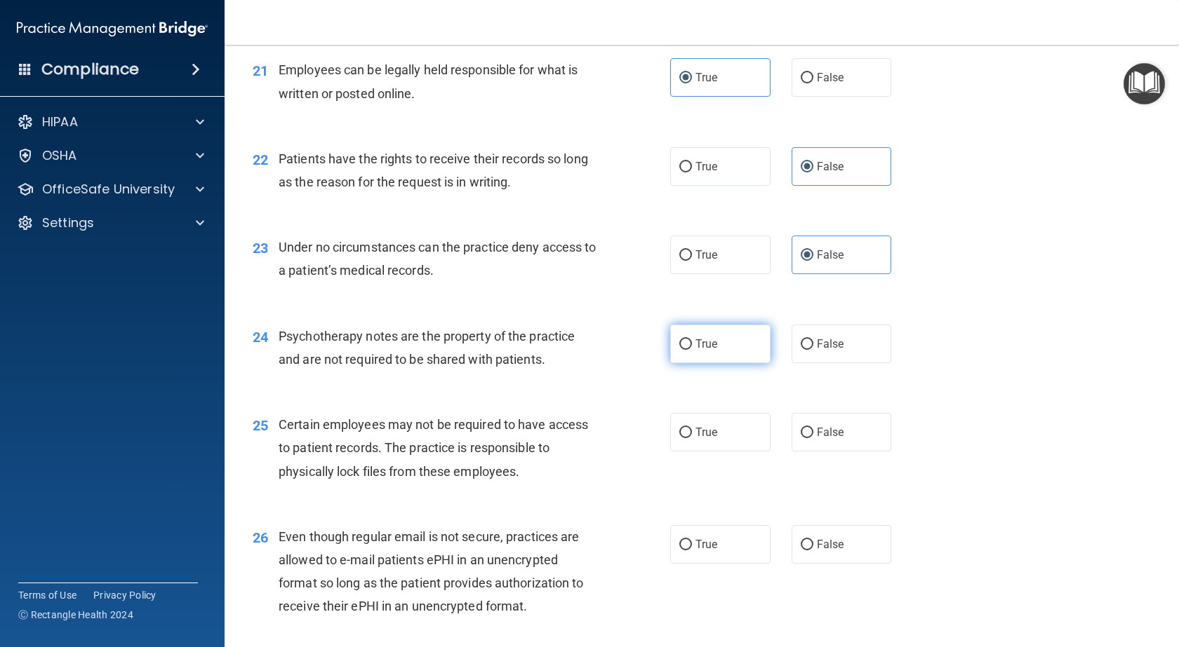
click at [683, 350] on input "True" at bounding box center [685, 345] width 13 height 11
radio input "true"
click at [702, 439] on span "True" at bounding box center [706, 432] width 22 height 13
click at [692, 438] on input "True" at bounding box center [685, 433] width 13 height 11
radio input "true"
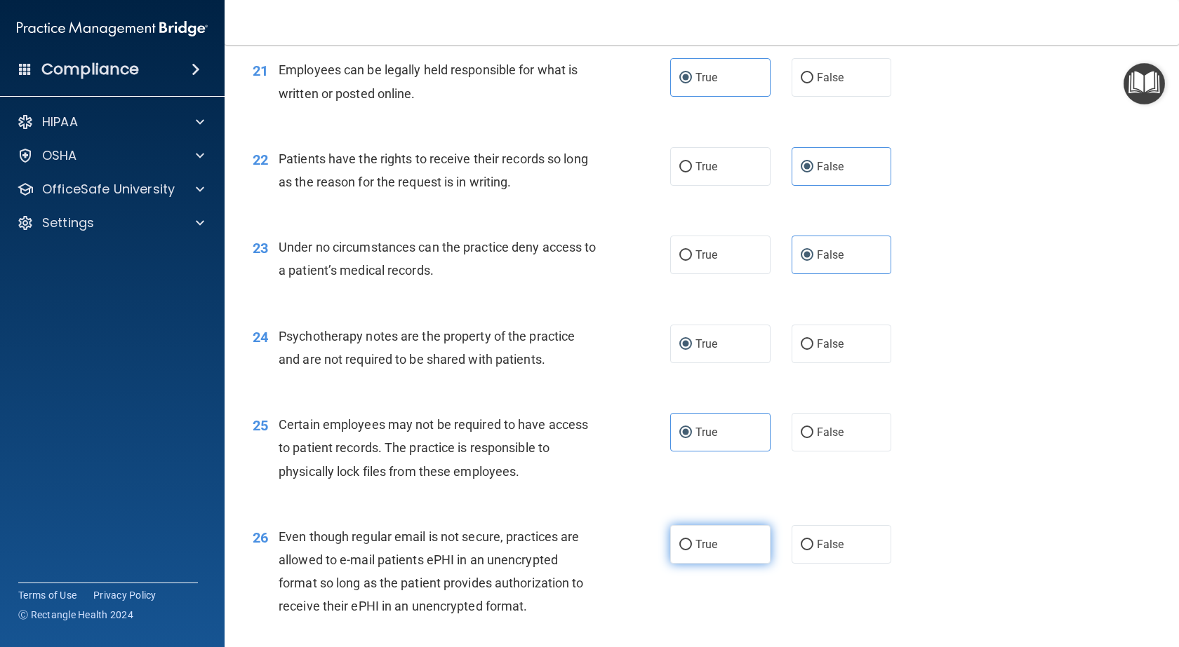
click at [702, 551] on span "True" at bounding box center [706, 544] width 22 height 13
click at [692, 551] on input "True" at bounding box center [685, 545] width 13 height 11
radio input "true"
click at [823, 551] on span "False" at bounding box center [830, 544] width 27 height 13
click at [813, 551] on input "False" at bounding box center [806, 545] width 13 height 11
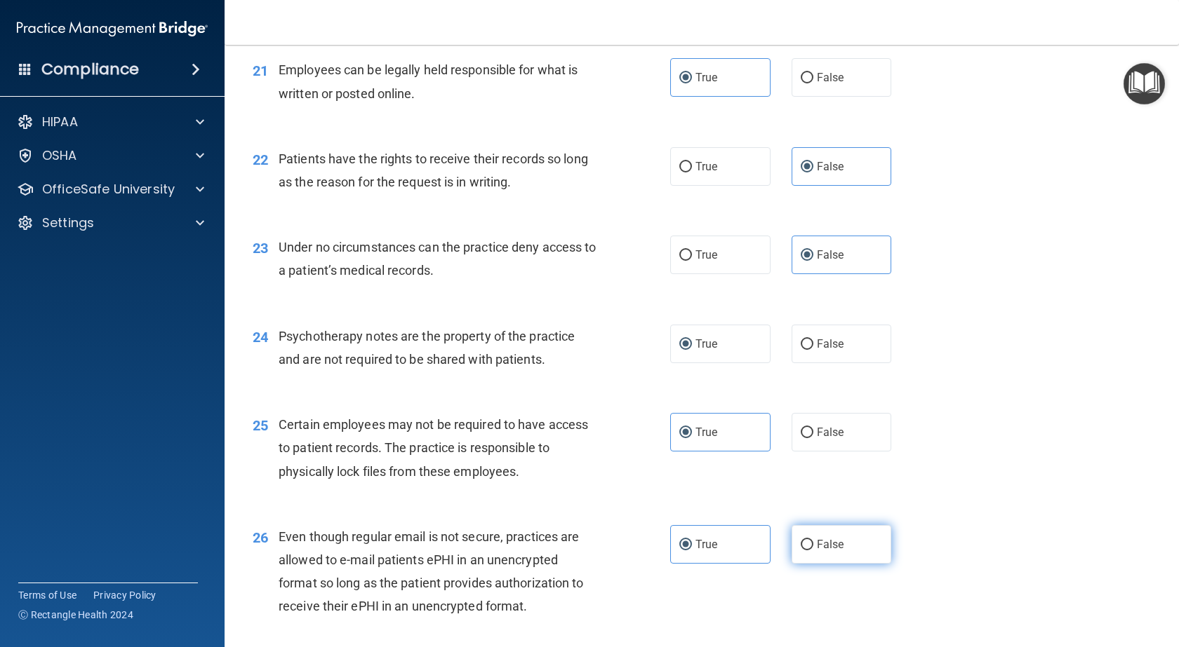
radio input "true"
click at [721, 564] on label "True" at bounding box center [720, 544] width 100 height 39
click at [692, 551] on input "True" at bounding box center [685, 545] width 13 height 11
radio input "true"
radio input "false"
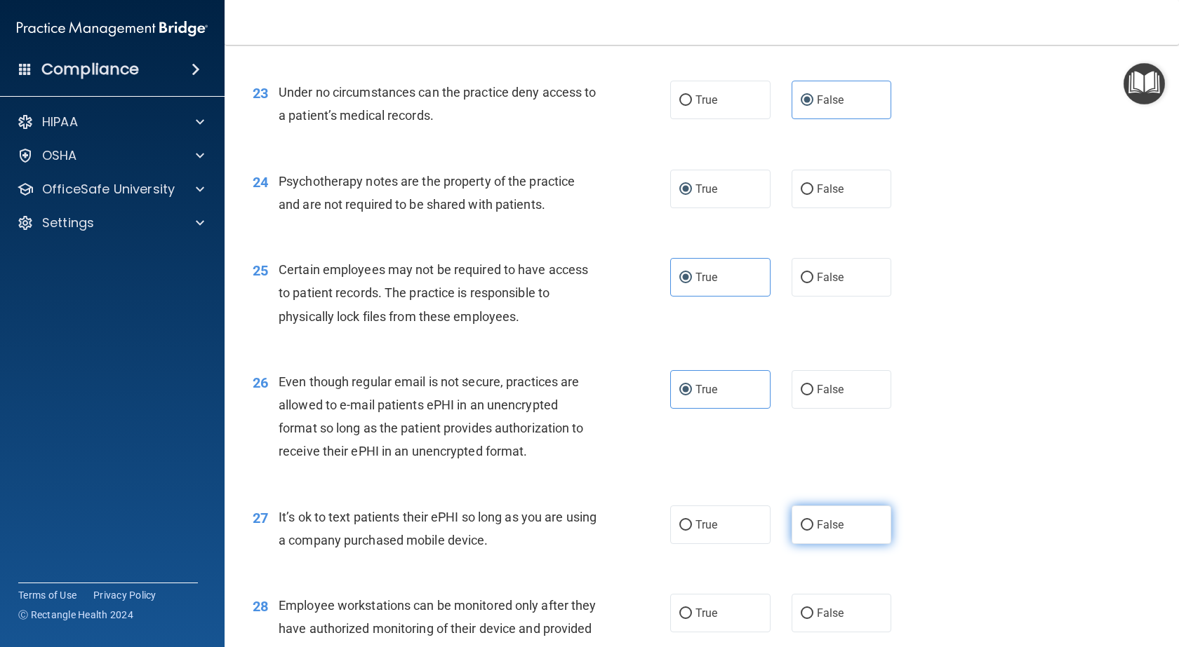
scroll to position [2806, 0]
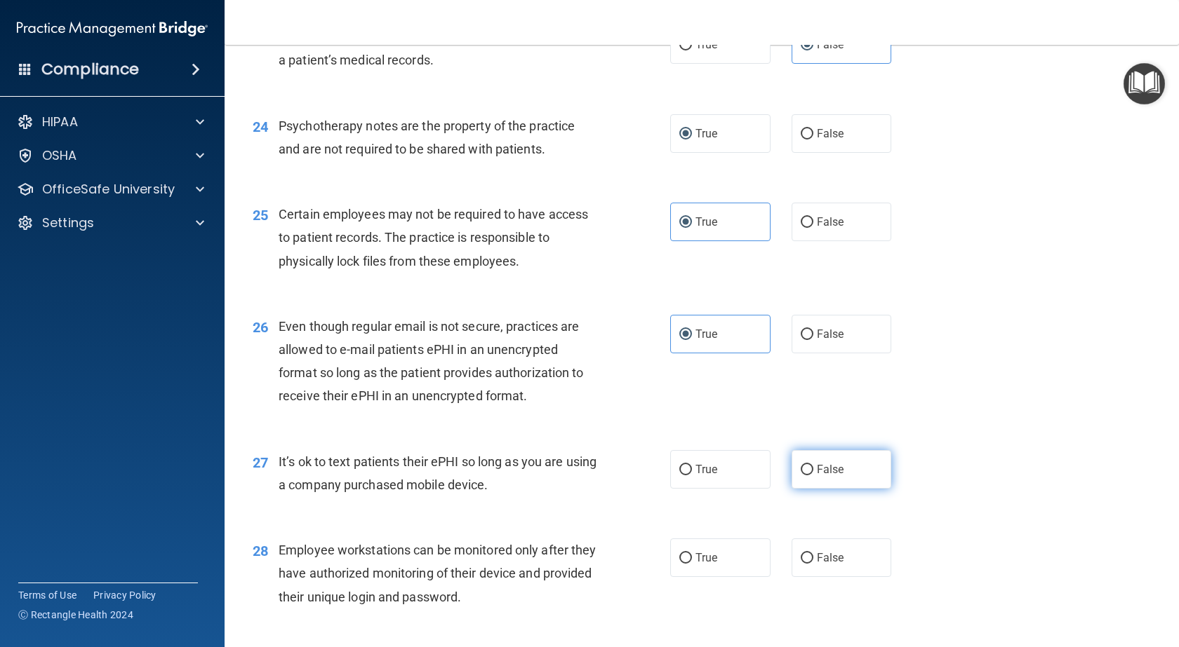
click at [828, 476] on span "False" at bounding box center [830, 469] width 27 height 13
click at [813, 476] on input "False" at bounding box center [806, 470] width 13 height 11
radio input "true"
click at [805, 577] on label "False" at bounding box center [841, 558] width 100 height 39
click at [805, 564] on input "False" at bounding box center [806, 558] width 13 height 11
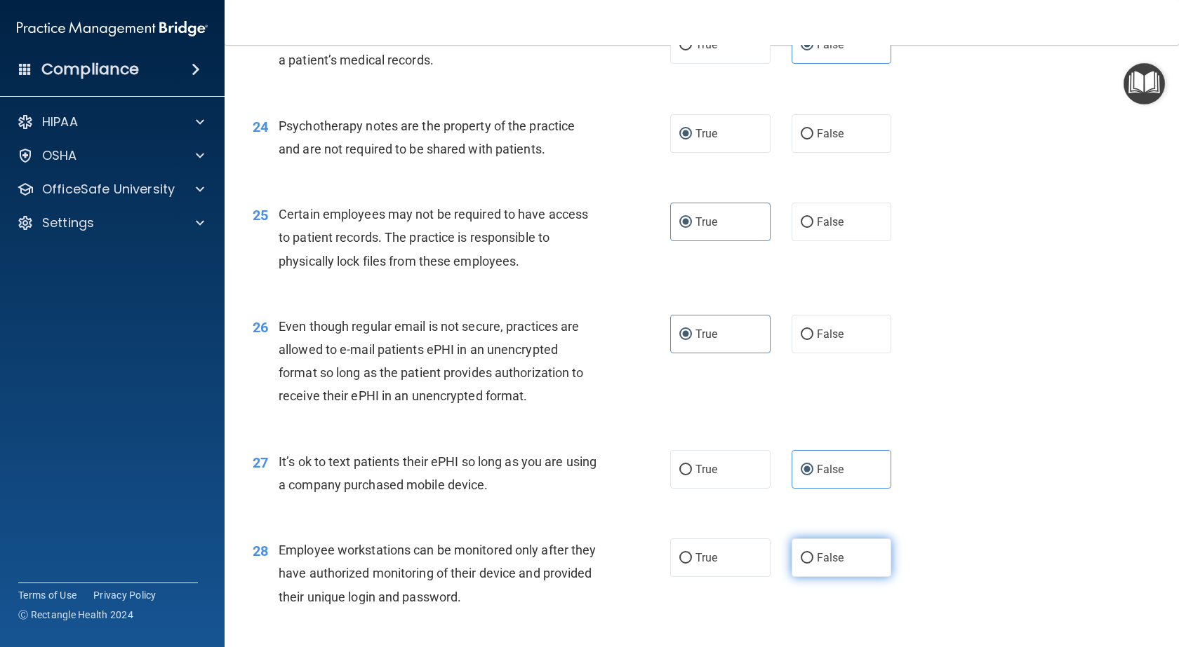
radio input "true"
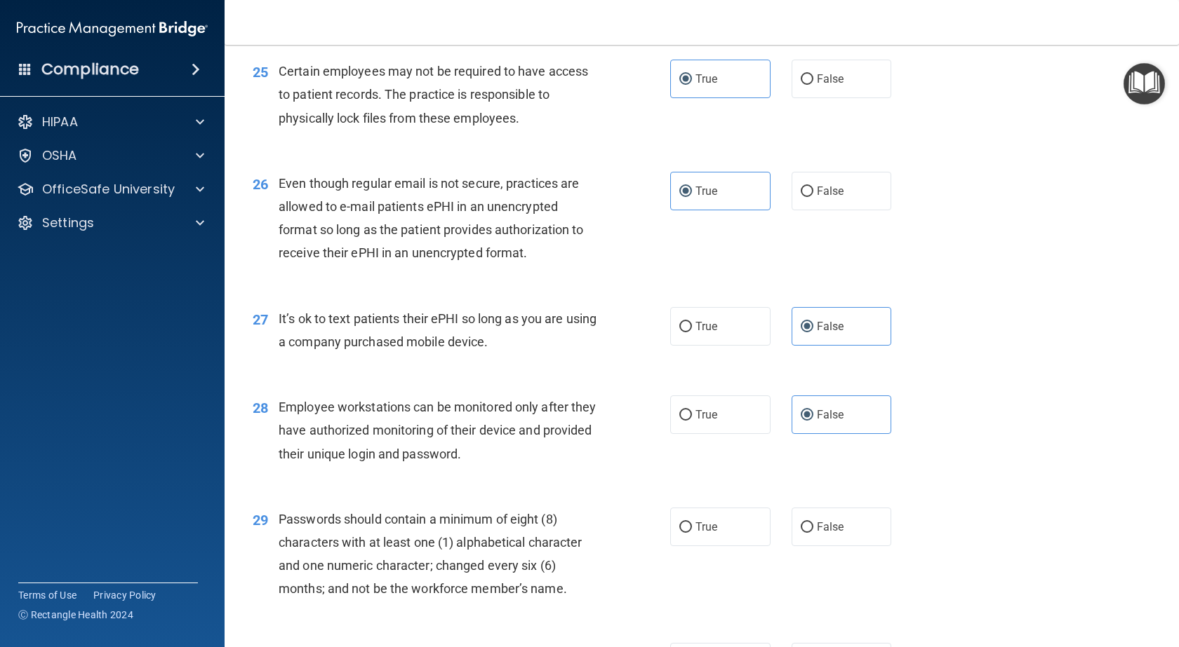
scroll to position [3017, 0]
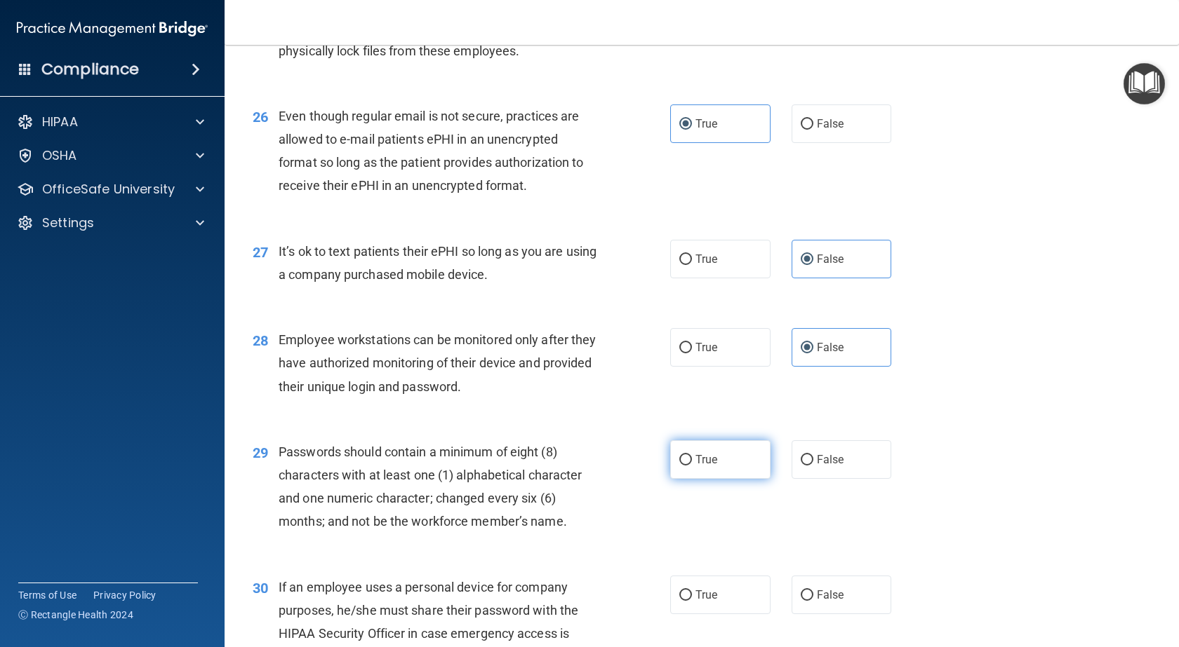
click at [717, 479] on label "True" at bounding box center [720, 460] width 100 height 39
click at [692, 466] on input "True" at bounding box center [685, 460] width 13 height 11
radio input "true"
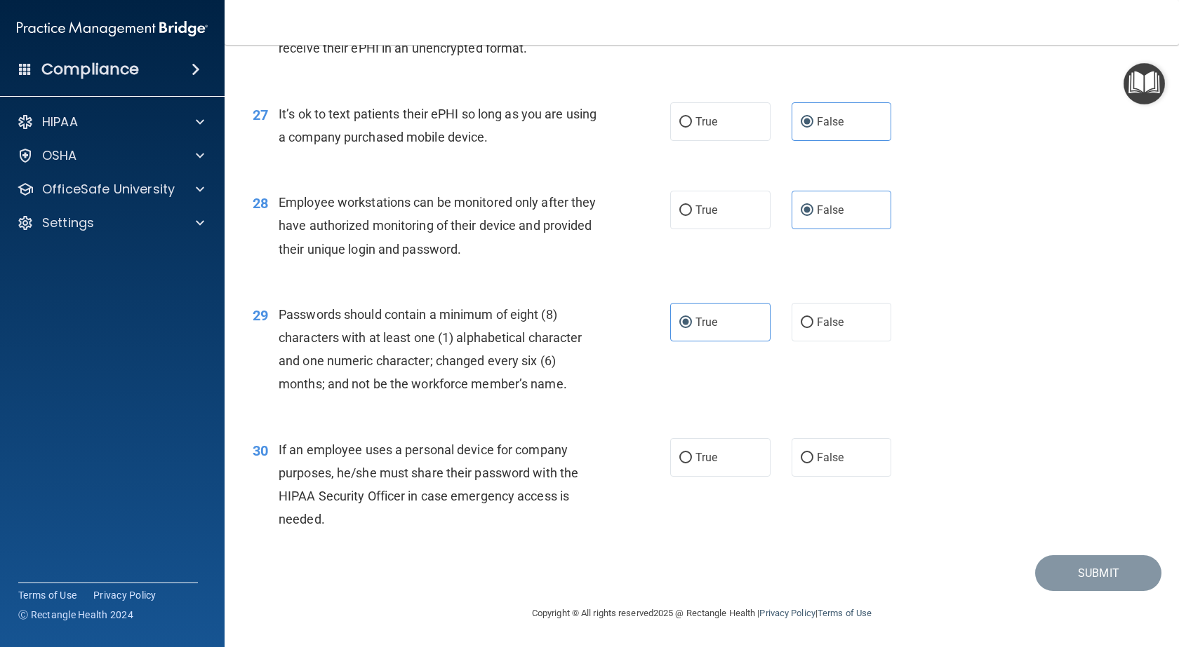
scroll to position [3200, 0]
click at [822, 468] on label "False" at bounding box center [841, 457] width 100 height 39
click at [813, 464] on input "False" at bounding box center [806, 458] width 13 height 11
radio input "true"
click at [1117, 576] on button "Submit" at bounding box center [1098, 574] width 126 height 36
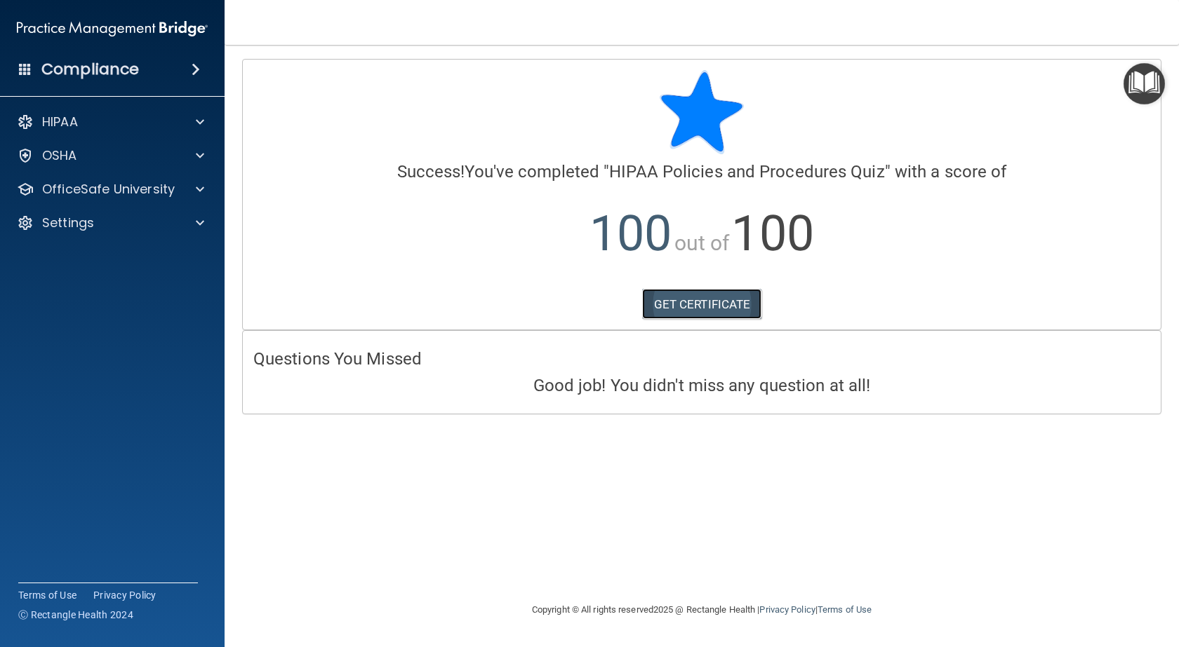
click at [690, 299] on link "GET CERTIFICATE" at bounding box center [702, 304] width 120 height 31
click at [195, 188] on div at bounding box center [197, 189] width 35 height 17
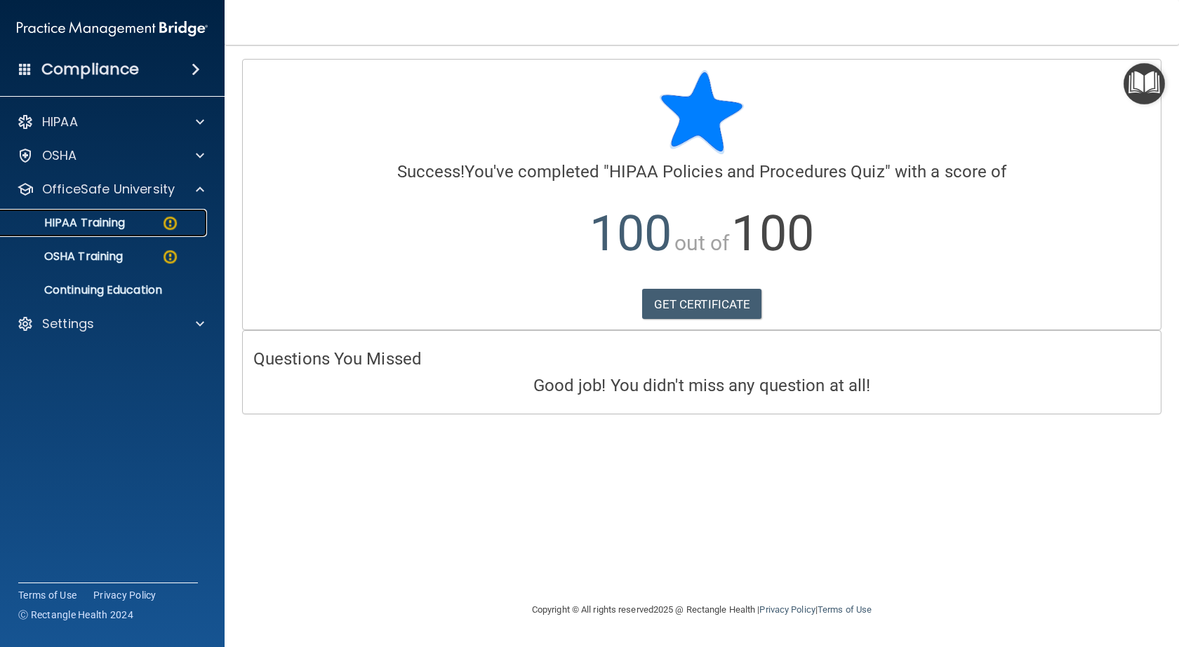
click at [173, 221] on img at bounding box center [170, 224] width 18 height 18
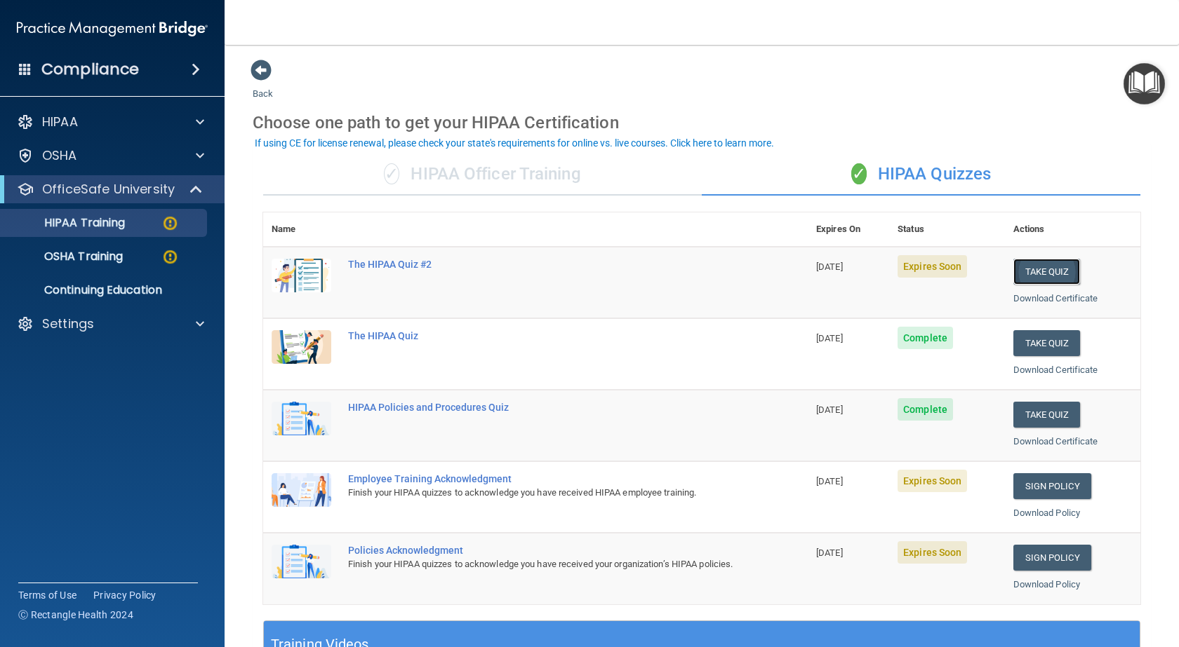
click at [1034, 267] on button "Take Quiz" at bounding box center [1046, 272] width 67 height 26
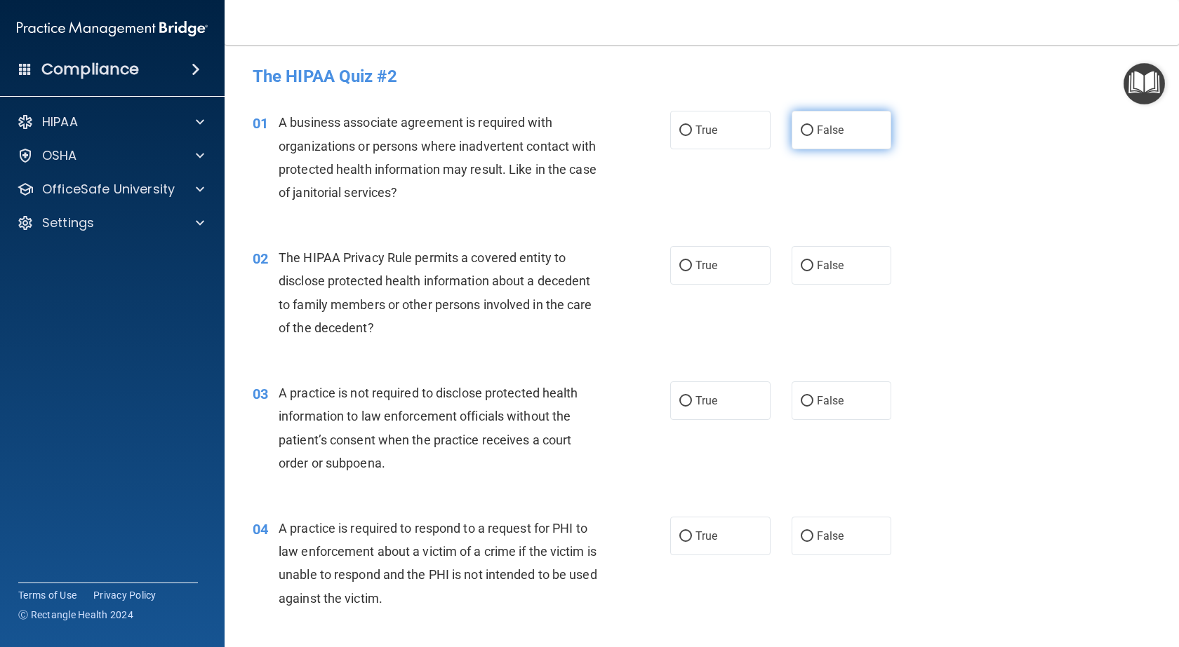
click at [809, 134] on label "False" at bounding box center [841, 130] width 100 height 39
click at [809, 134] on input "False" at bounding box center [806, 131] width 13 height 11
radio input "true"
click at [695, 271] on span "True" at bounding box center [706, 265] width 22 height 13
click at [692, 271] on input "True" at bounding box center [685, 266] width 13 height 11
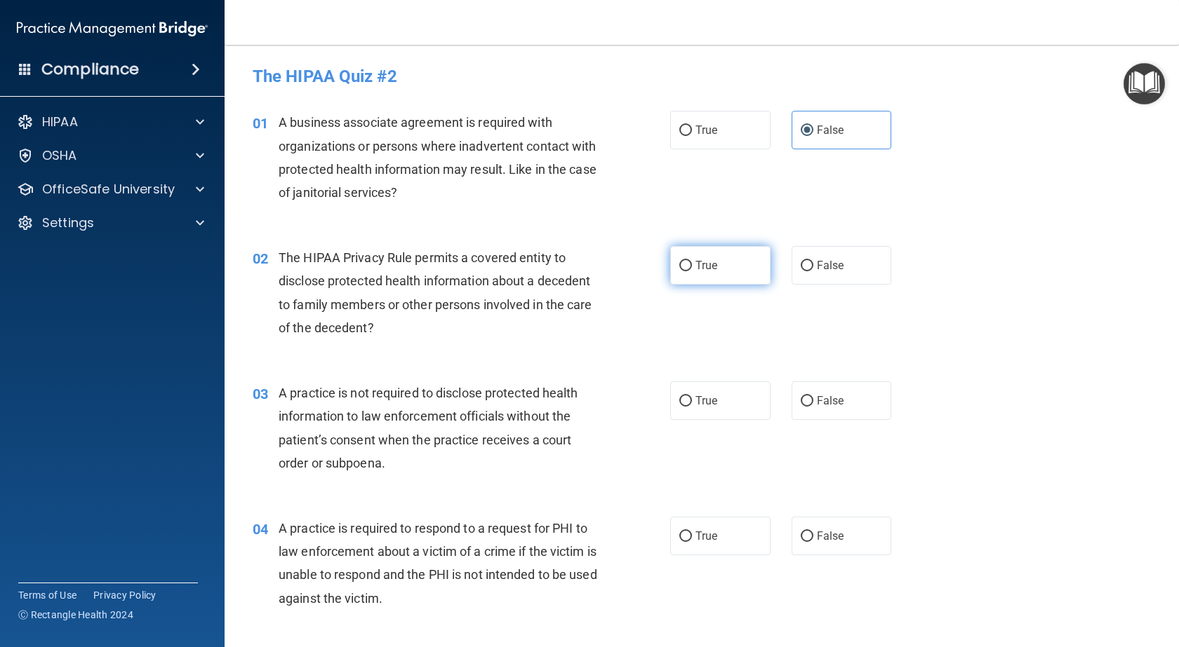
radio input "true"
click at [838, 407] on label "False" at bounding box center [841, 401] width 100 height 39
click at [813, 407] on input "False" at bounding box center [806, 401] width 13 height 11
radio input "true"
click at [697, 530] on span "True" at bounding box center [706, 536] width 22 height 13
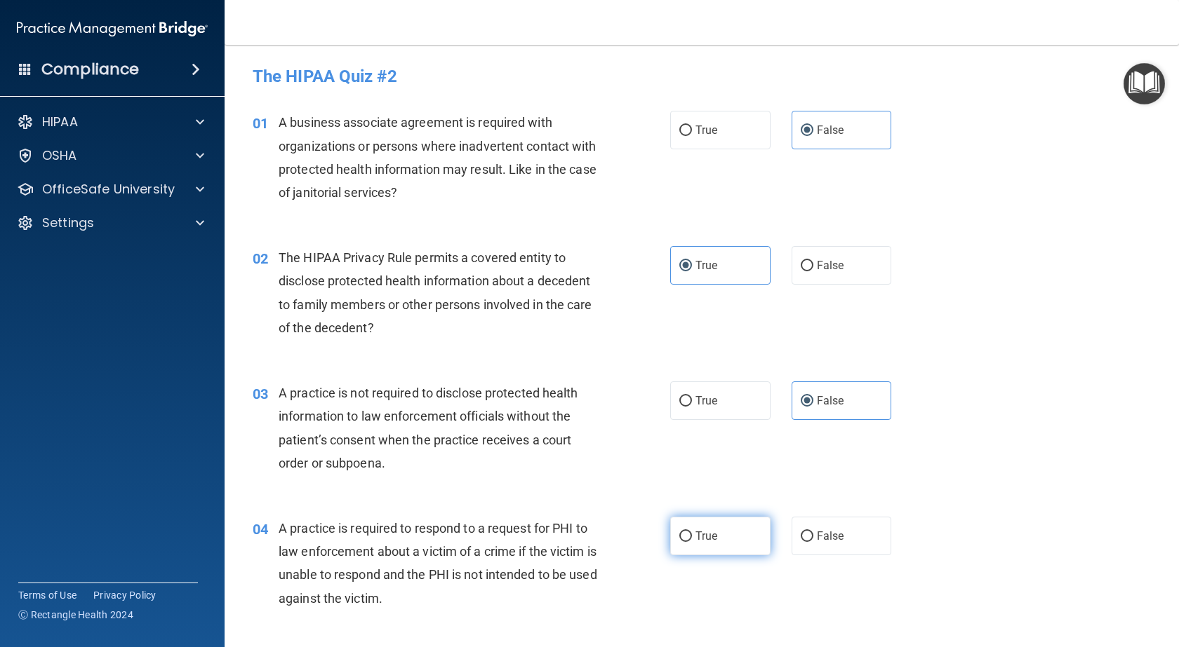
click at [692, 532] on input "True" at bounding box center [685, 537] width 13 height 11
radio input "true"
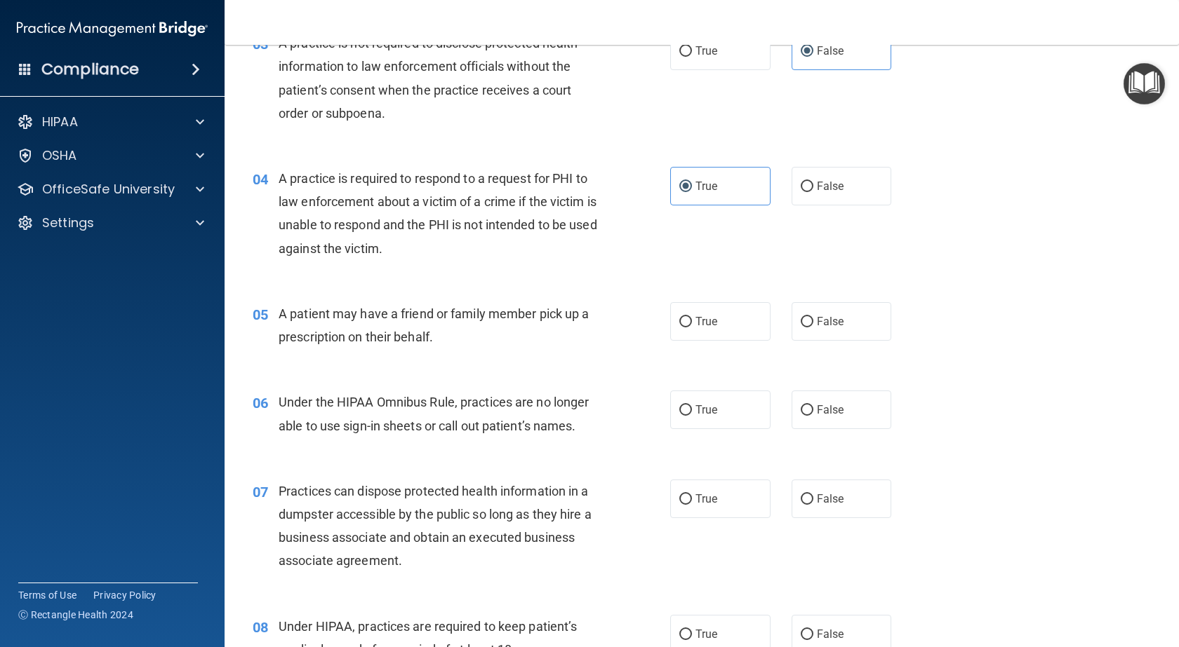
scroll to position [351, 0]
click at [695, 321] on span "True" at bounding box center [706, 320] width 22 height 13
click at [692, 321] on input "True" at bounding box center [685, 321] width 13 height 11
radio input "true"
click at [823, 412] on span "False" at bounding box center [830, 409] width 27 height 13
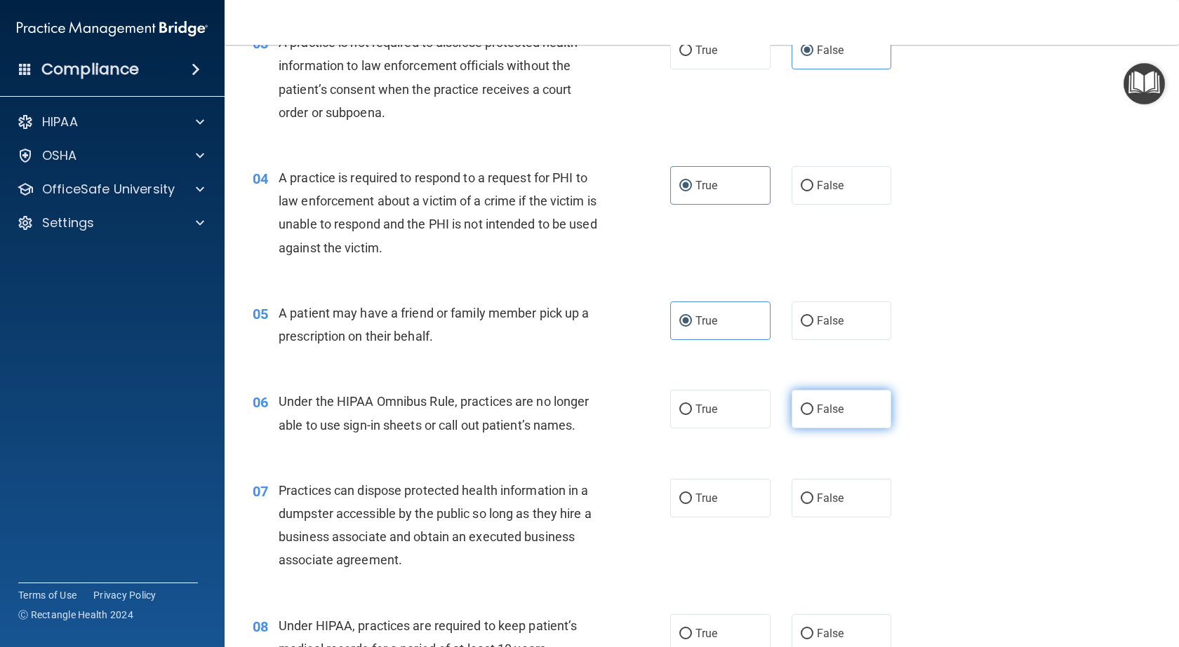
click at [813, 412] on input "False" at bounding box center [806, 410] width 13 height 11
radio input "true"
click at [817, 495] on span "False" at bounding box center [830, 498] width 27 height 13
click at [813, 495] on input "False" at bounding box center [806, 499] width 13 height 11
radio input "true"
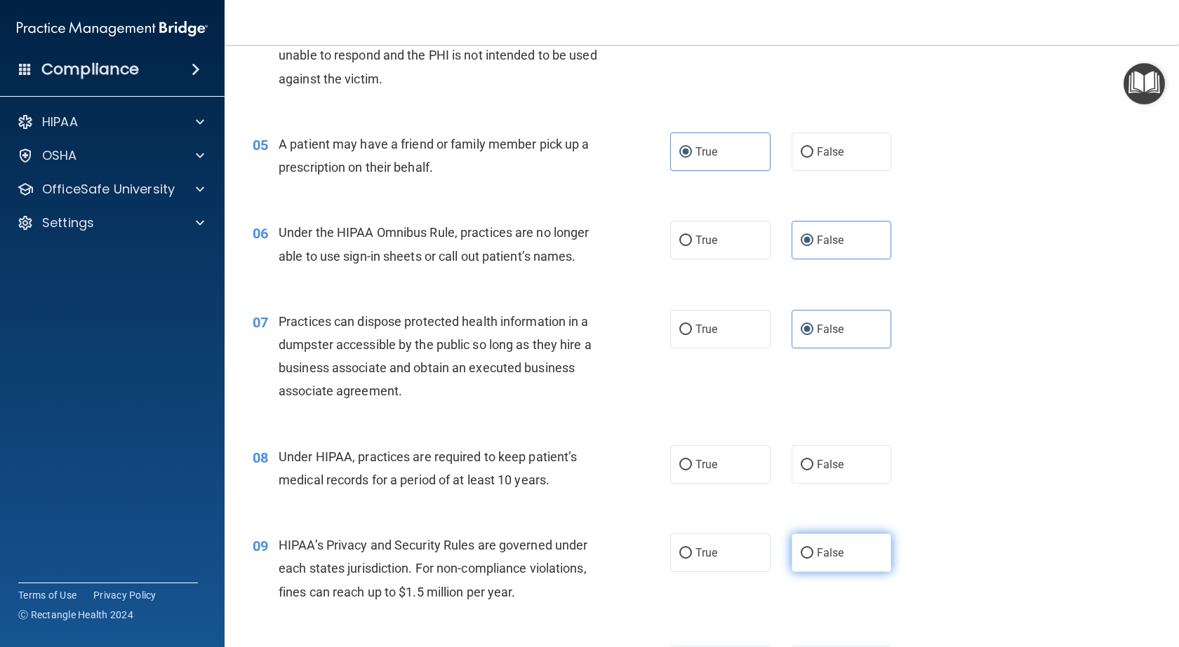
scroll to position [561, 0]
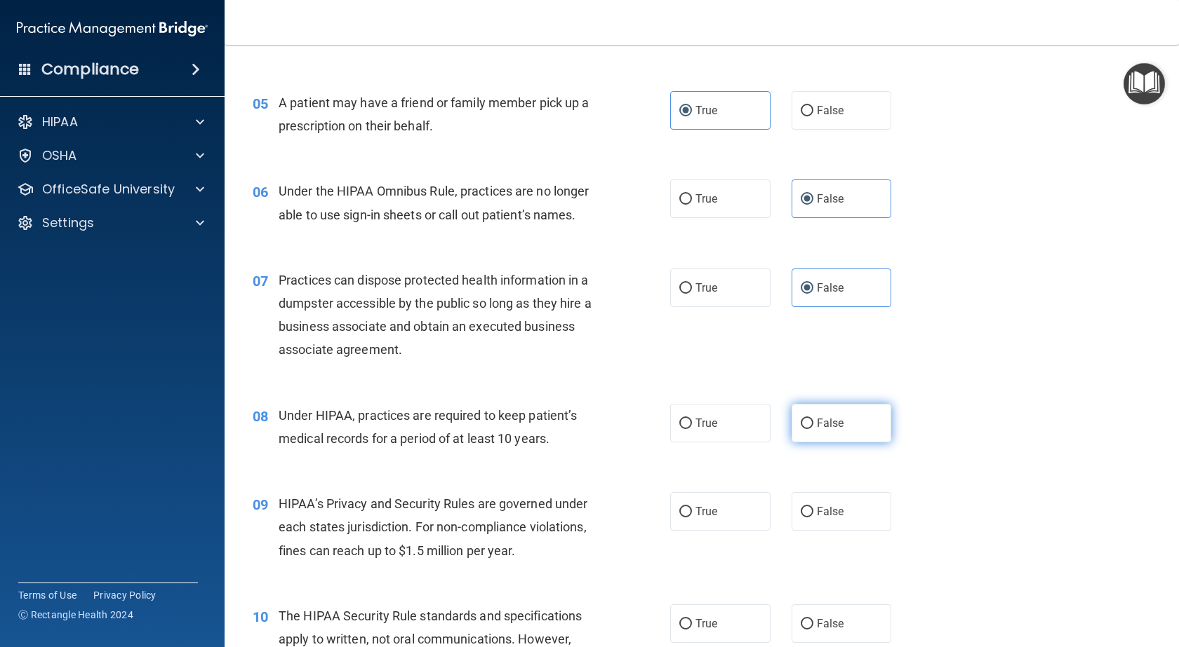
click at [819, 426] on span "False" at bounding box center [830, 423] width 27 height 13
click at [813, 426] on input "False" at bounding box center [806, 424] width 13 height 11
radio input "true"
click at [817, 506] on span "False" at bounding box center [830, 511] width 27 height 13
click at [813, 507] on input "False" at bounding box center [806, 512] width 13 height 11
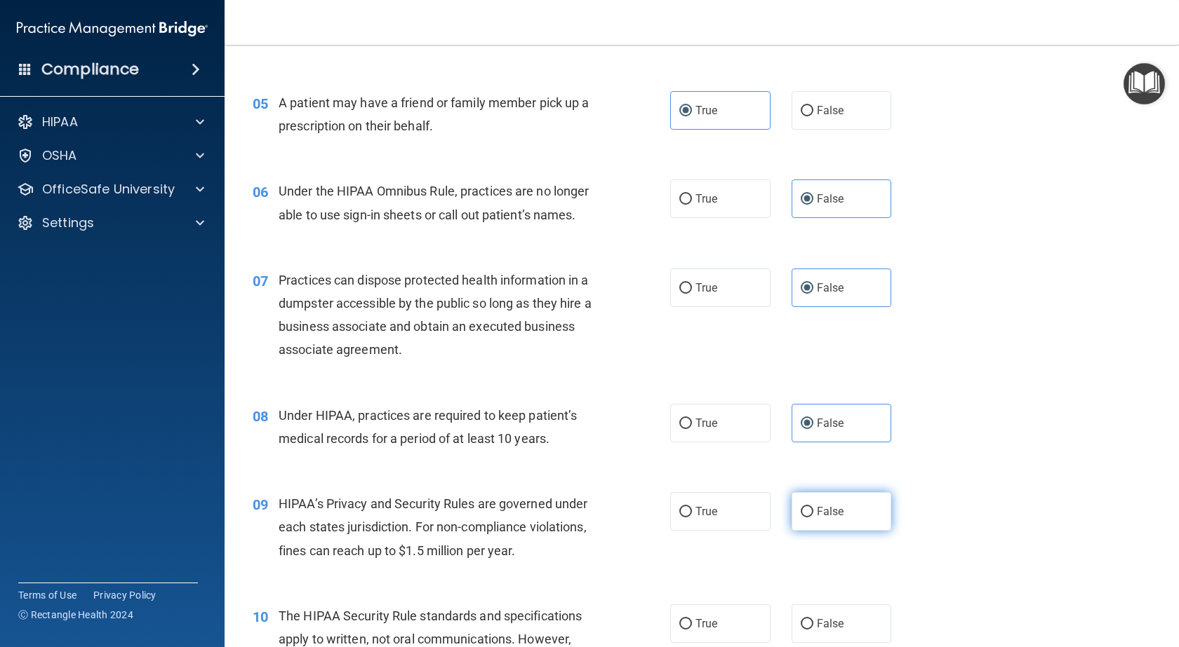
radio input "true"
click at [688, 615] on label "True" at bounding box center [720, 624] width 100 height 39
click at [688, 619] on input "True" at bounding box center [685, 624] width 13 height 11
radio input "true"
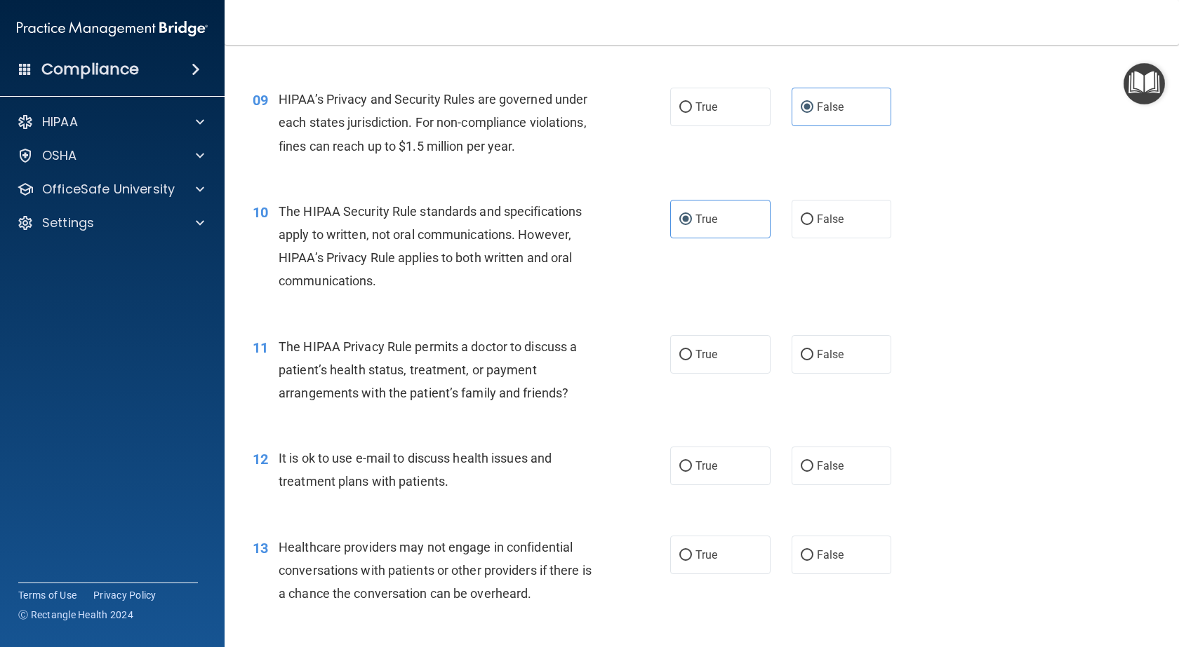
scroll to position [982, 0]
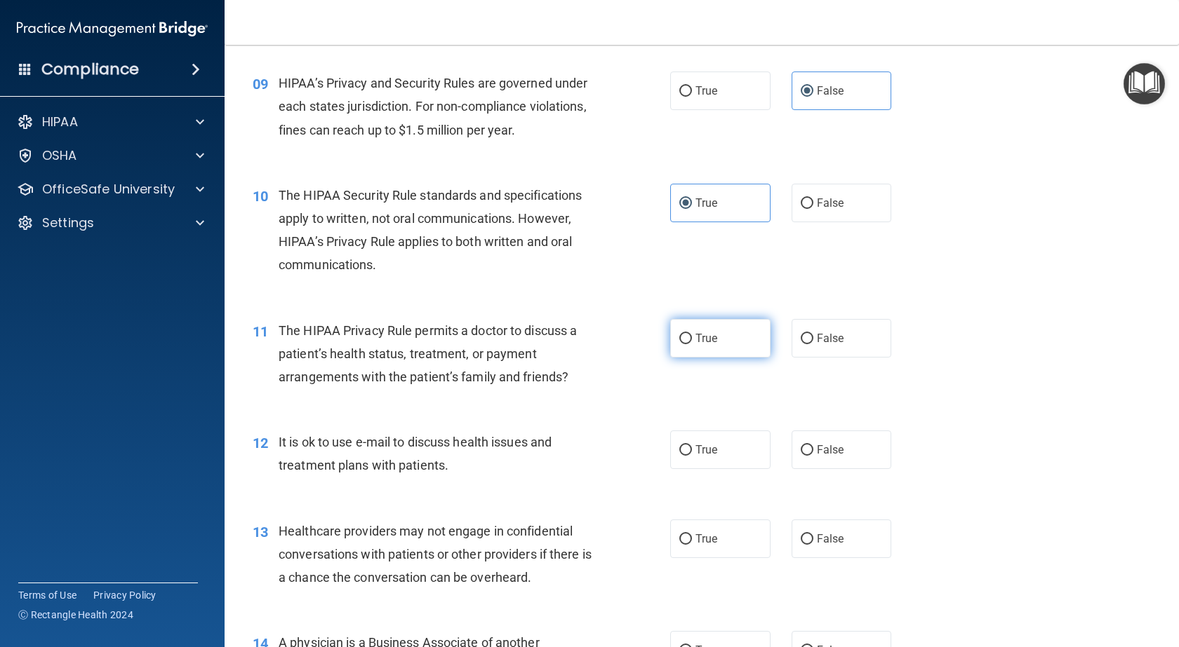
click at [686, 343] on input "True" at bounding box center [685, 339] width 13 height 11
radio input "true"
click at [685, 459] on label "True" at bounding box center [720, 450] width 100 height 39
click at [685, 456] on input "True" at bounding box center [685, 450] width 13 height 11
radio input "true"
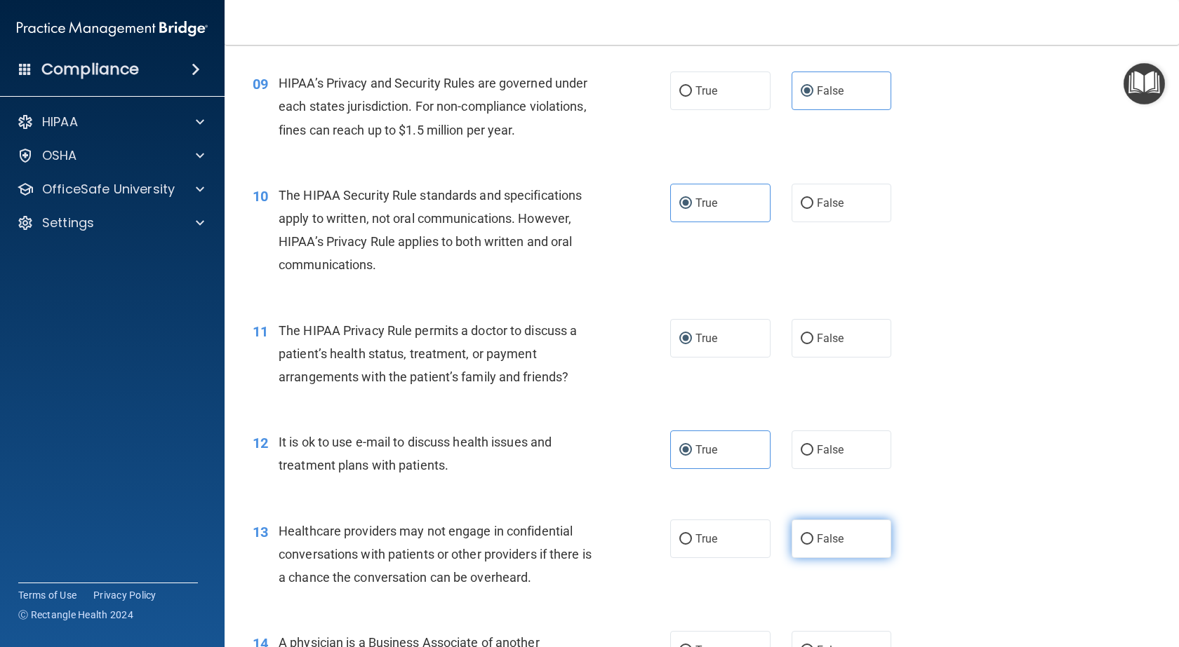
click at [838, 544] on label "False" at bounding box center [841, 539] width 100 height 39
click at [813, 544] on input "False" at bounding box center [806, 540] width 13 height 11
radio input "true"
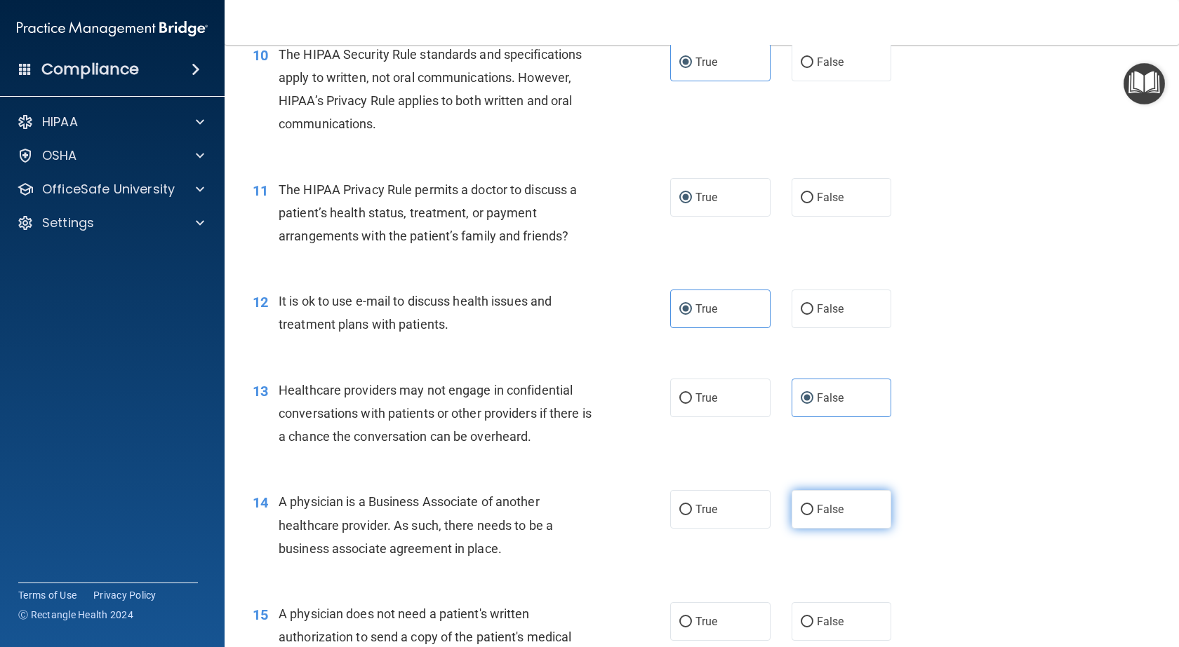
scroll to position [1193, 0]
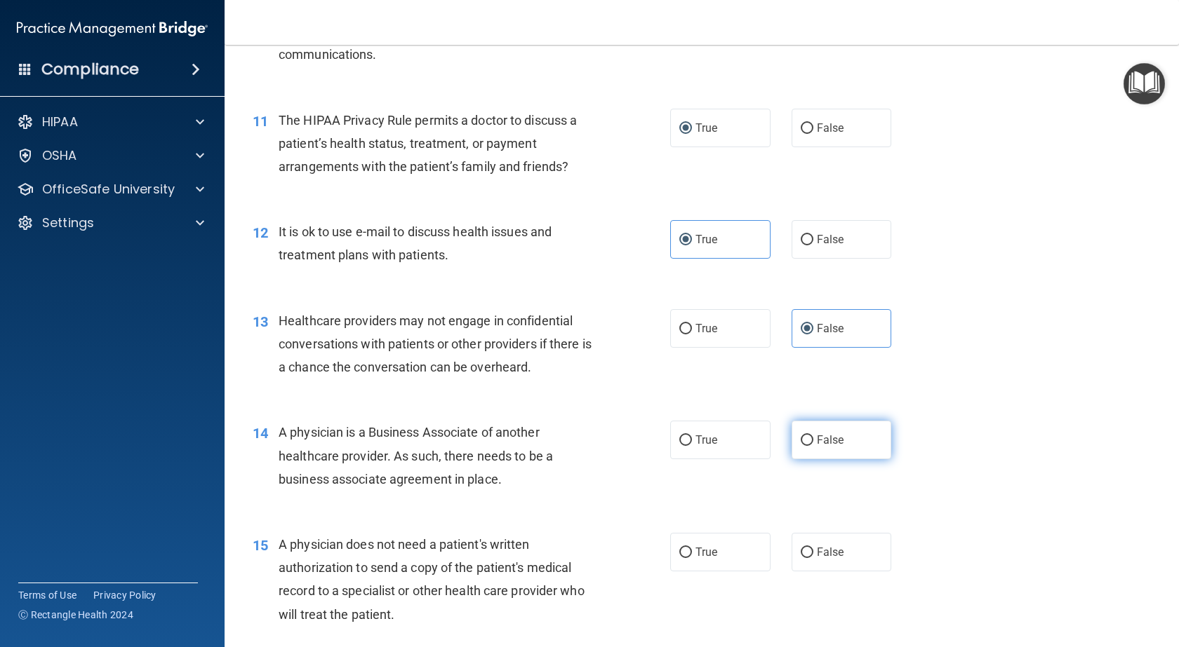
click at [804, 441] on input "False" at bounding box center [806, 441] width 13 height 11
radio input "true"
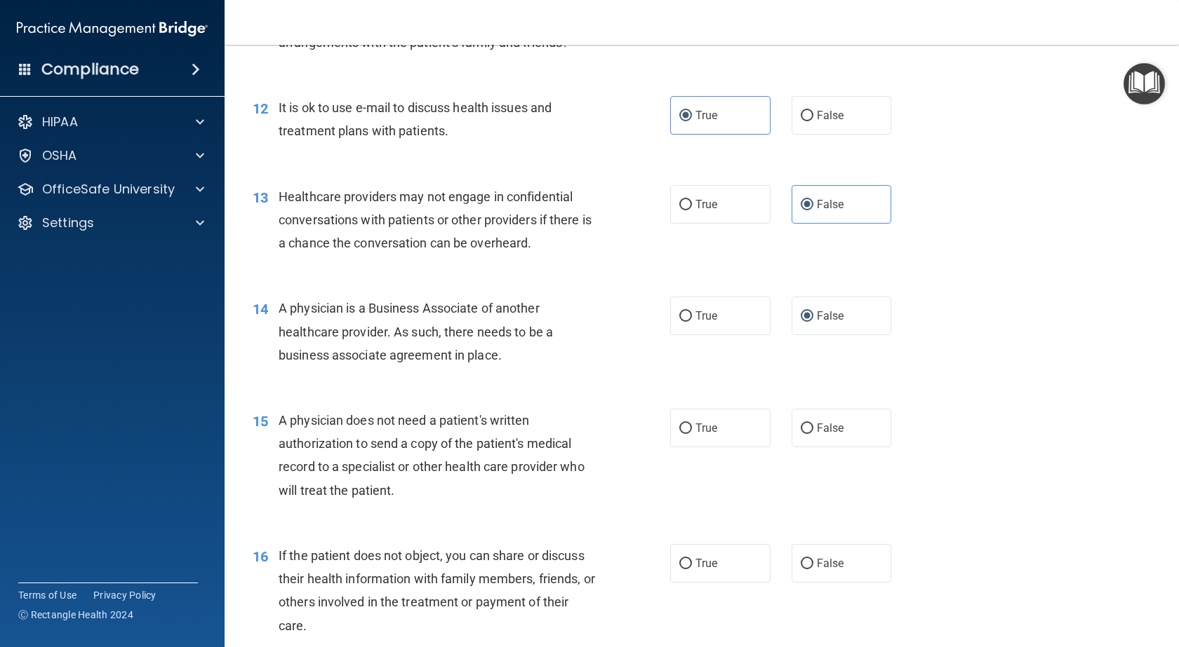
scroll to position [1403, 0]
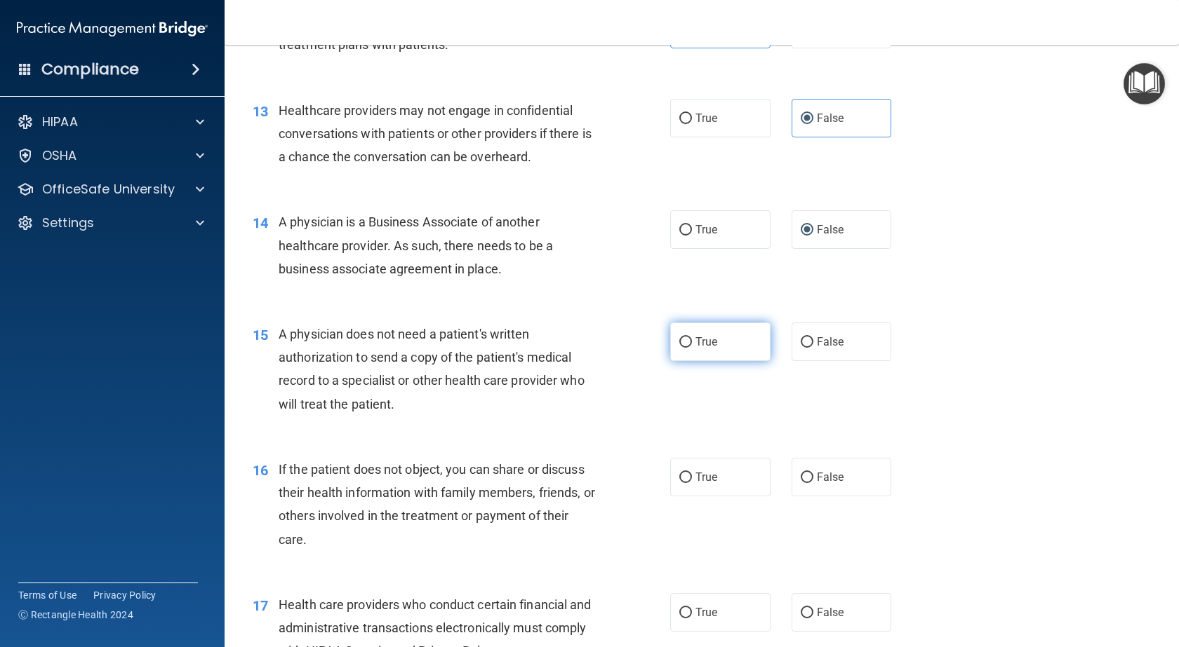
click at [698, 352] on label "True" at bounding box center [720, 342] width 100 height 39
click at [692, 348] on input "True" at bounding box center [685, 342] width 13 height 11
radio input "true"
click at [702, 466] on label "True" at bounding box center [720, 477] width 100 height 39
click at [692, 473] on input "True" at bounding box center [685, 478] width 13 height 11
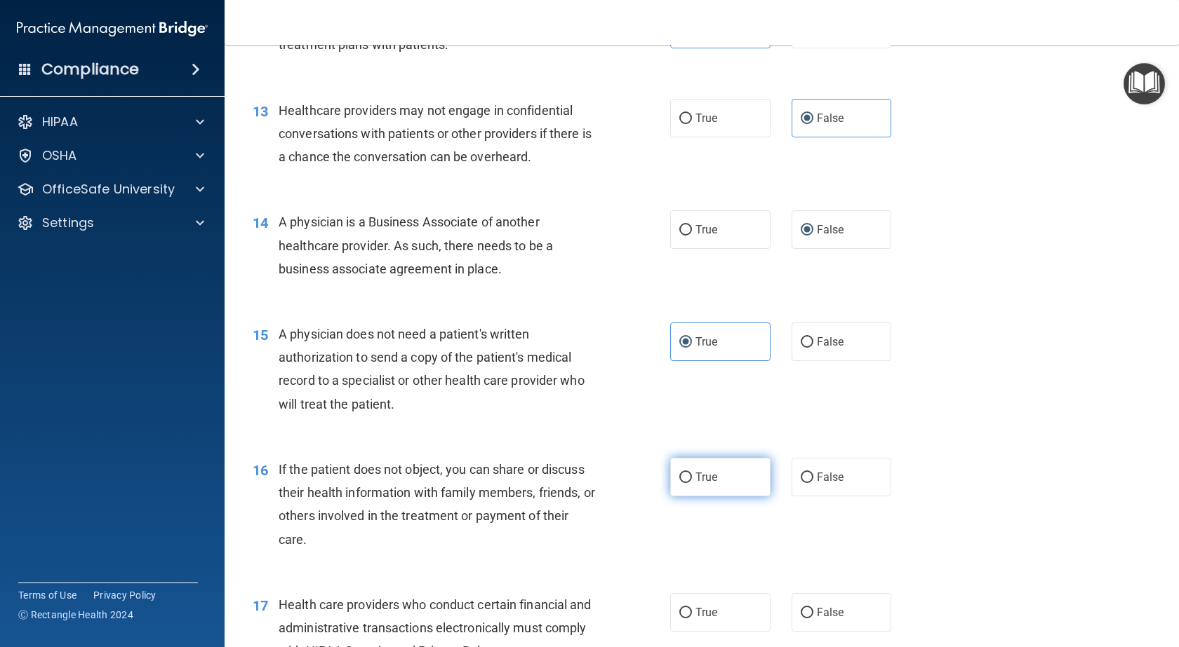
radio input "true"
click at [711, 624] on label "True" at bounding box center [720, 612] width 100 height 39
click at [692, 619] on input "True" at bounding box center [685, 613] width 13 height 11
radio input "true"
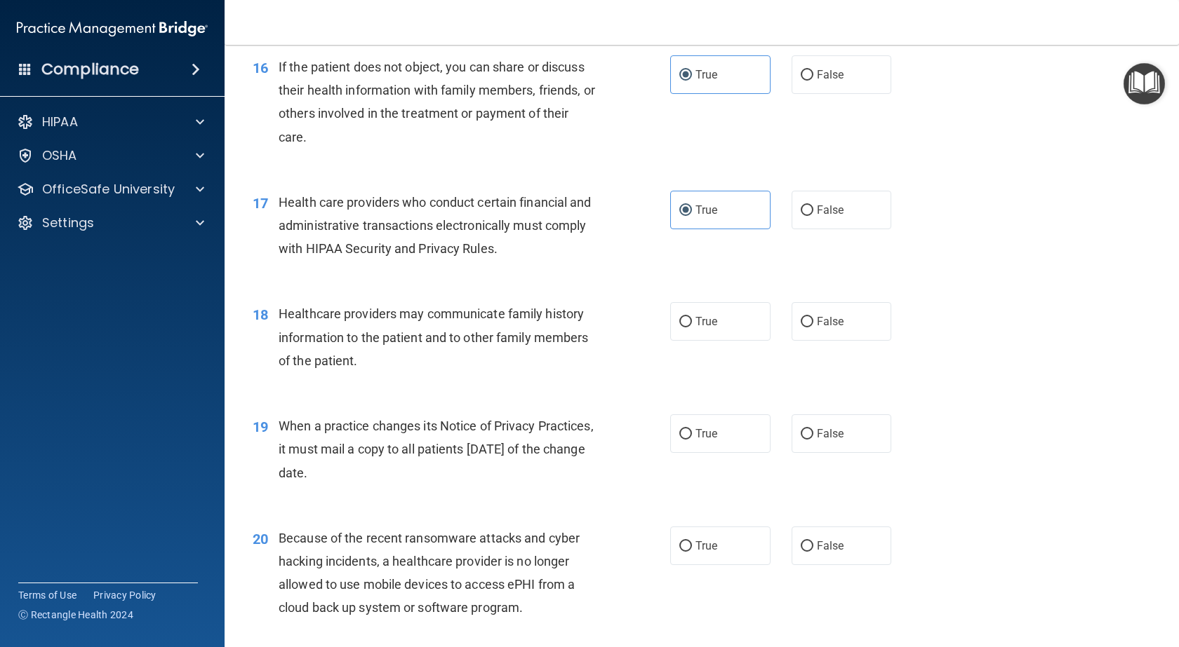
scroll to position [1824, 0]
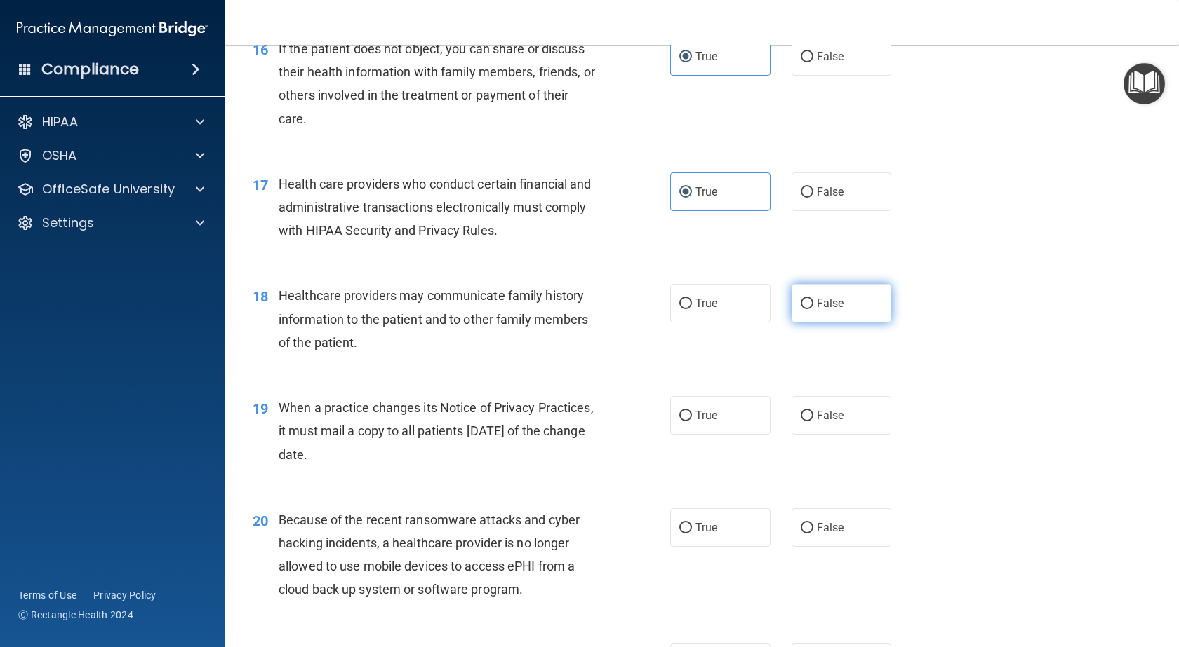
click at [826, 311] on label "False" at bounding box center [841, 303] width 100 height 39
click at [813, 309] on input "False" at bounding box center [806, 304] width 13 height 11
radio input "true"
click at [817, 415] on span "False" at bounding box center [830, 415] width 27 height 13
click at [811, 415] on input "False" at bounding box center [806, 416] width 13 height 11
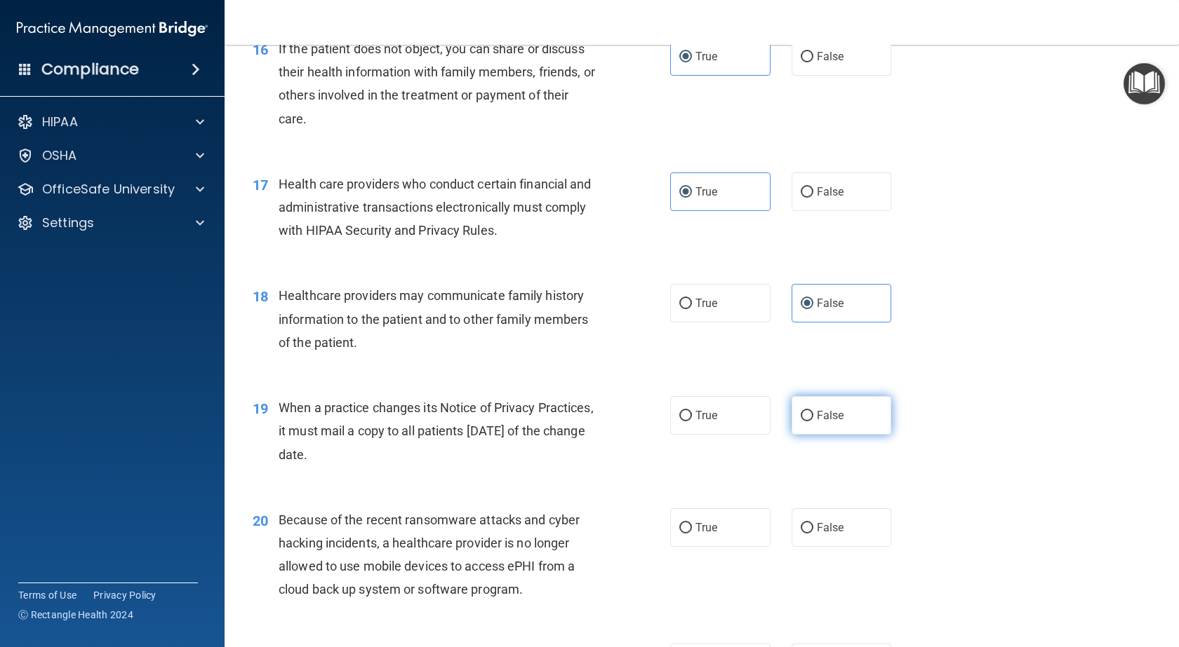
radio input "true"
click at [817, 532] on span "False" at bounding box center [830, 527] width 27 height 13
click at [812, 532] on input "False" at bounding box center [806, 528] width 13 height 11
radio input "true"
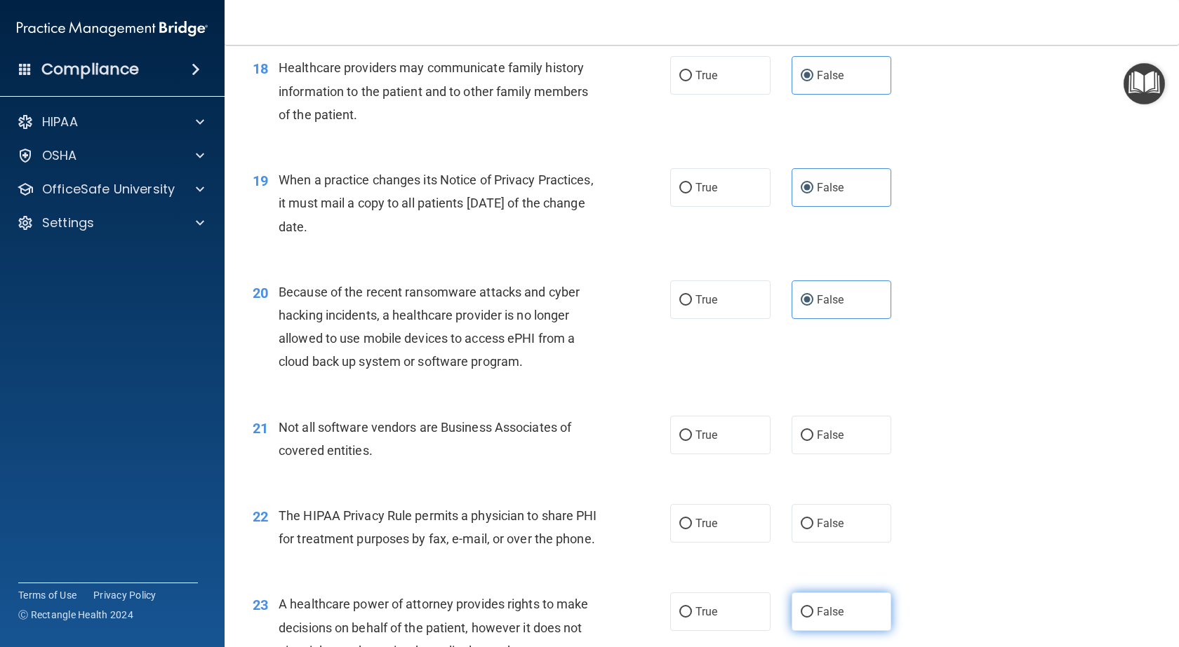
scroll to position [2175, 0]
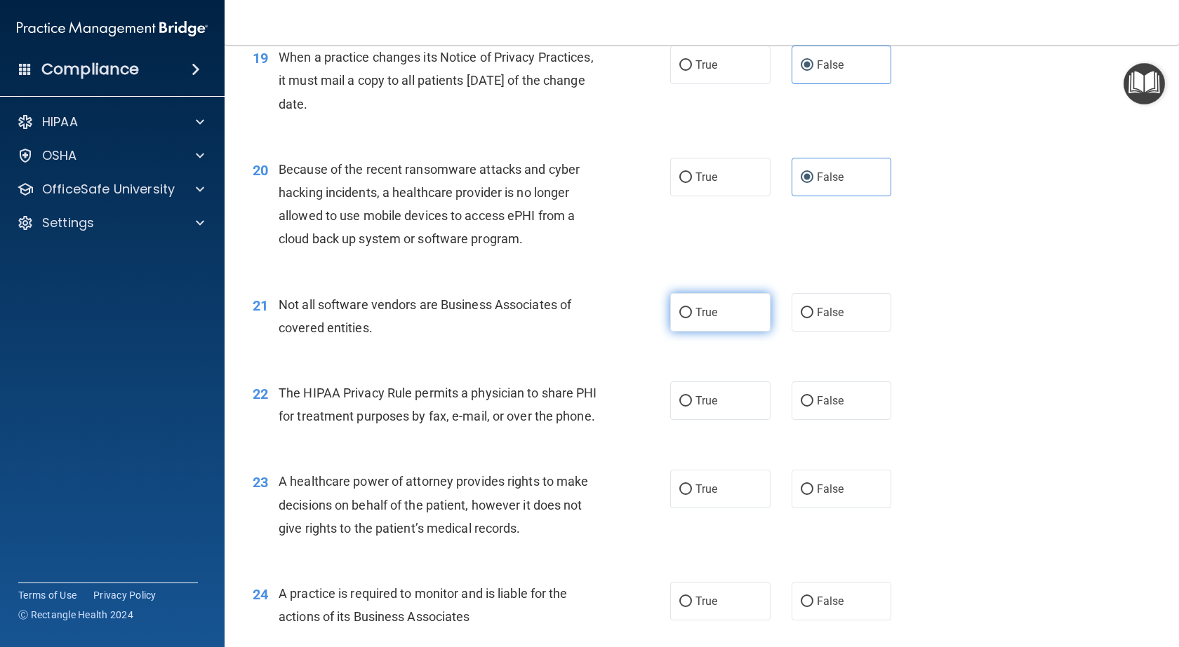
click at [695, 315] on span "True" at bounding box center [706, 312] width 22 height 13
click at [691, 315] on input "True" at bounding box center [685, 313] width 13 height 11
radio input "true"
click at [722, 401] on label "True" at bounding box center [720, 401] width 100 height 39
click at [692, 401] on input "True" at bounding box center [685, 401] width 13 height 11
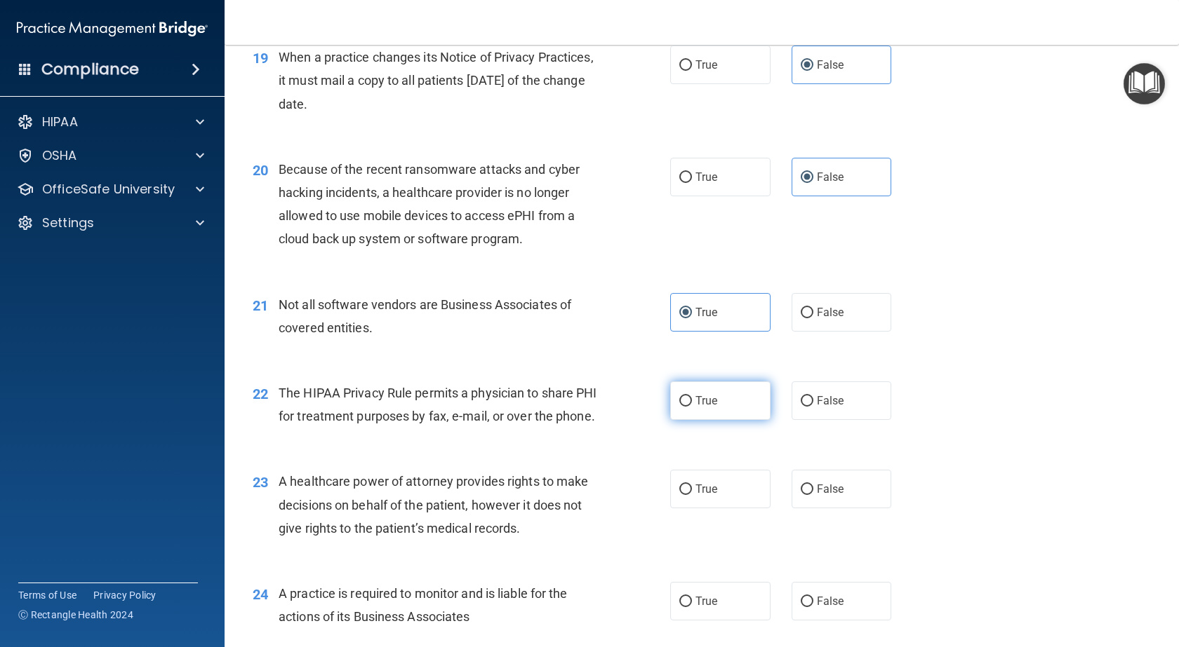
radio input "true"
click at [817, 496] on span "False" at bounding box center [830, 489] width 27 height 13
click at [813, 495] on input "False" at bounding box center [806, 490] width 13 height 11
radio input "true"
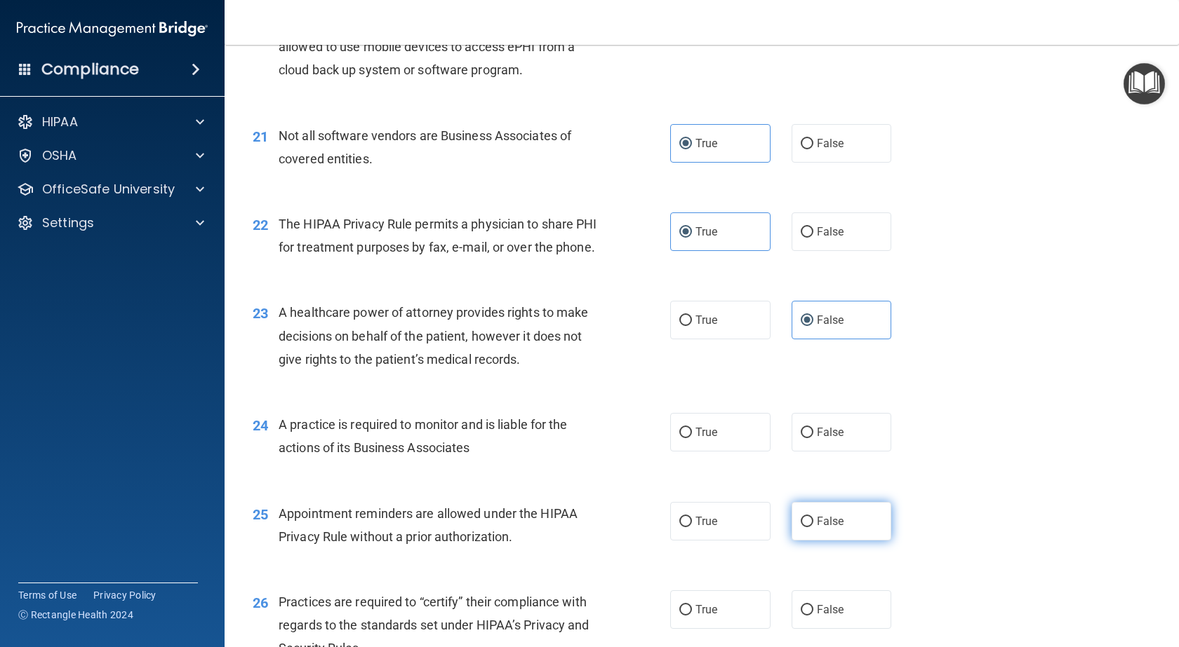
scroll to position [2385, 0]
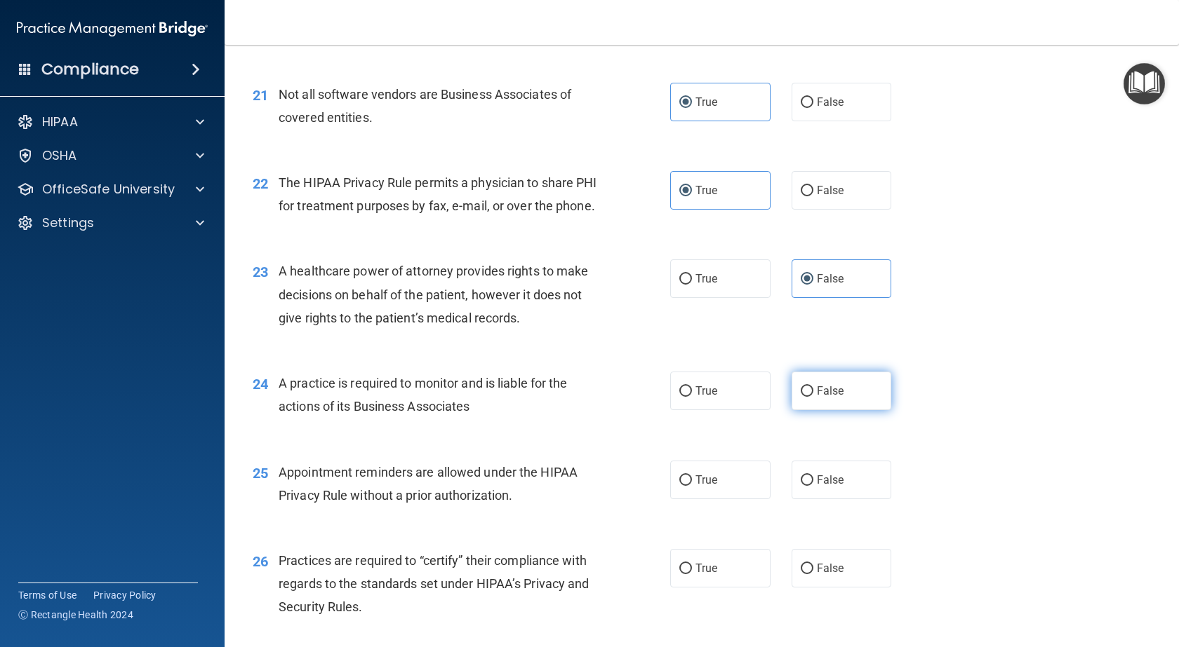
click at [815, 404] on label "False" at bounding box center [841, 391] width 100 height 39
click at [813, 397] on input "False" at bounding box center [806, 392] width 13 height 11
radio input "true"
click at [685, 486] on input "True" at bounding box center [685, 481] width 13 height 11
radio input "true"
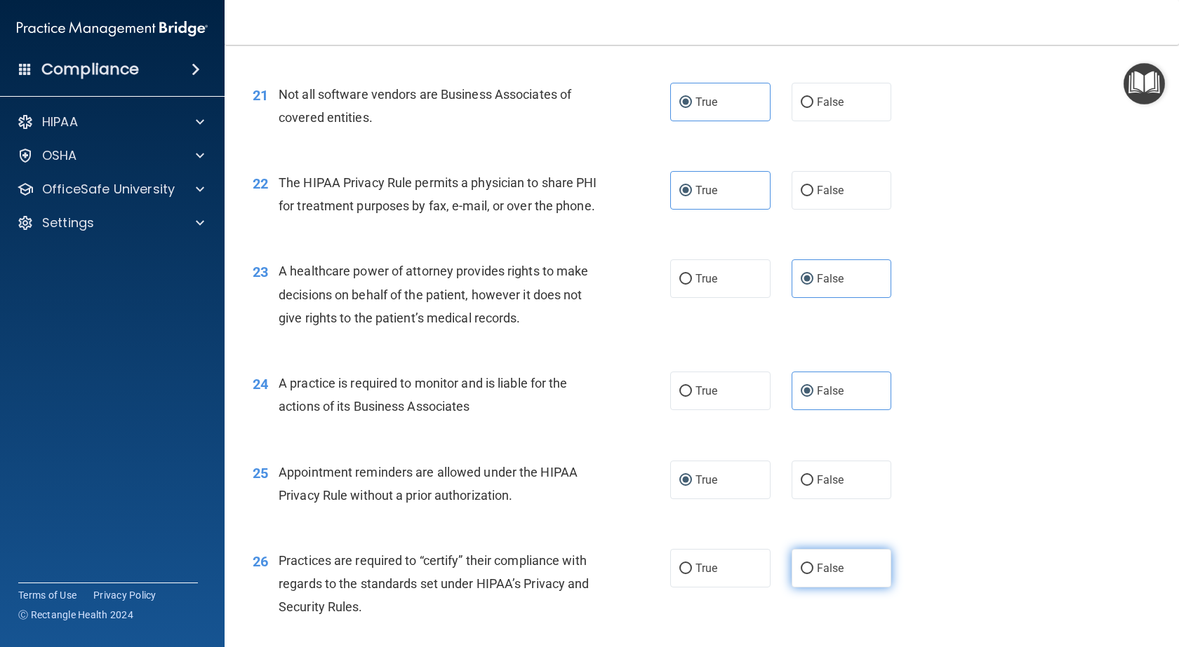
click at [818, 582] on label "False" at bounding box center [841, 568] width 100 height 39
click at [813, 575] on input "False" at bounding box center [806, 569] width 13 height 11
radio input "true"
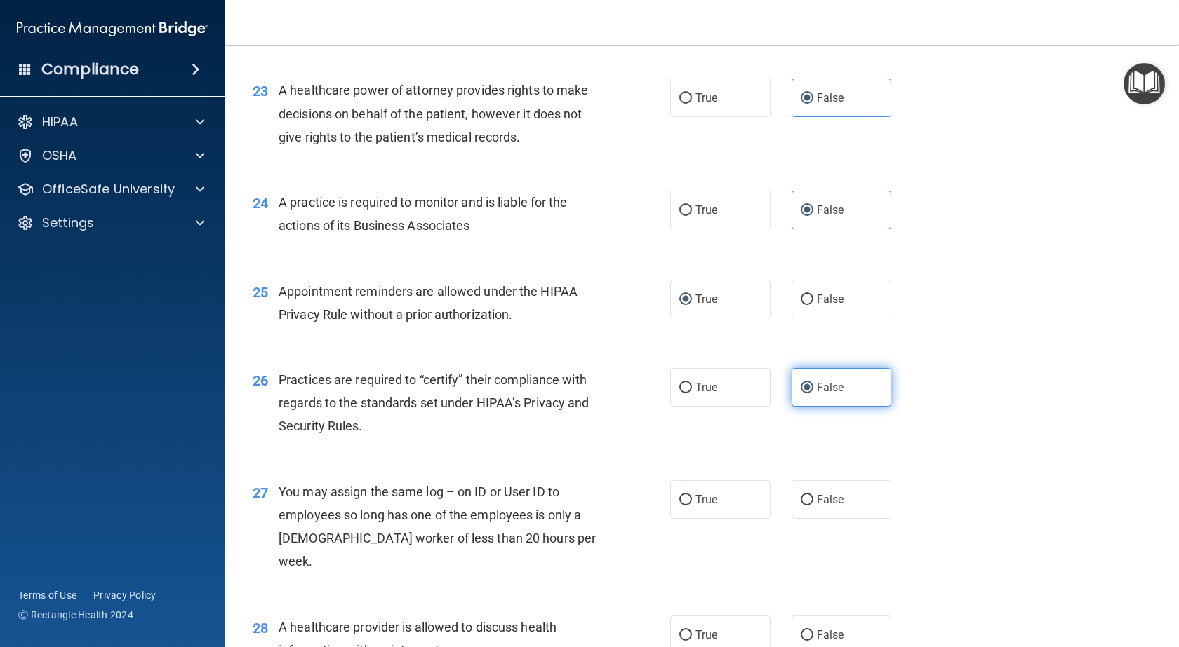
scroll to position [2596, 0]
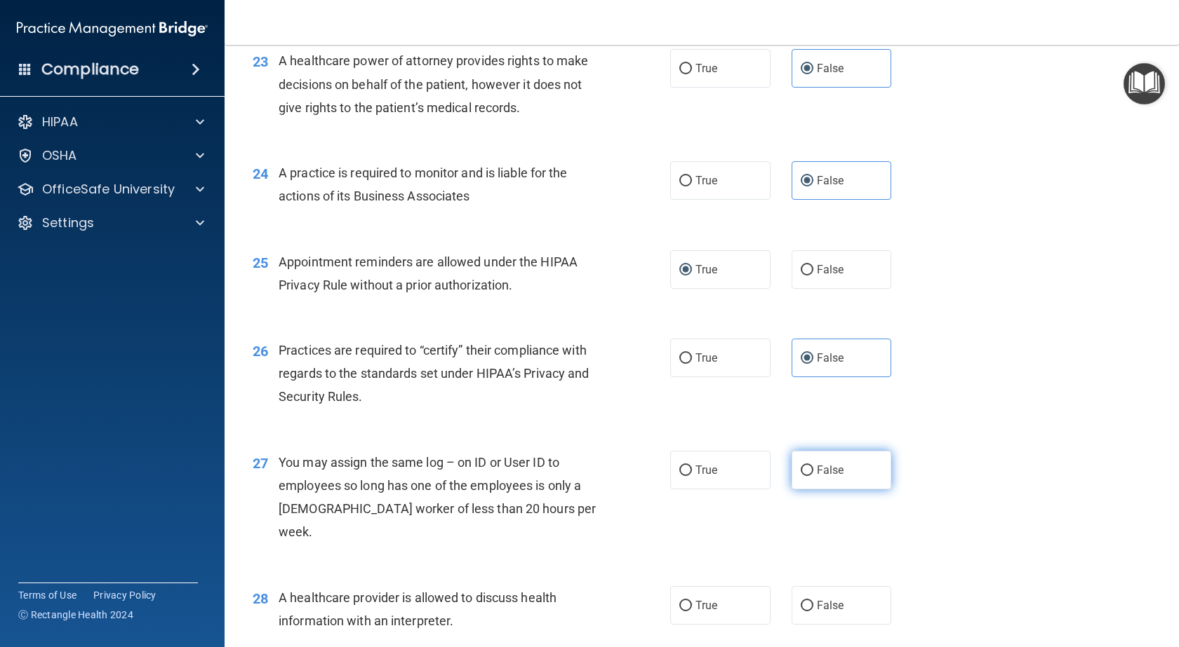
click at [807, 490] on label "False" at bounding box center [841, 470] width 100 height 39
click at [807, 476] on input "False" at bounding box center [806, 471] width 13 height 11
radio input "true"
click at [713, 613] on label "True" at bounding box center [720, 605] width 100 height 39
click at [692, 612] on input "True" at bounding box center [685, 606] width 13 height 11
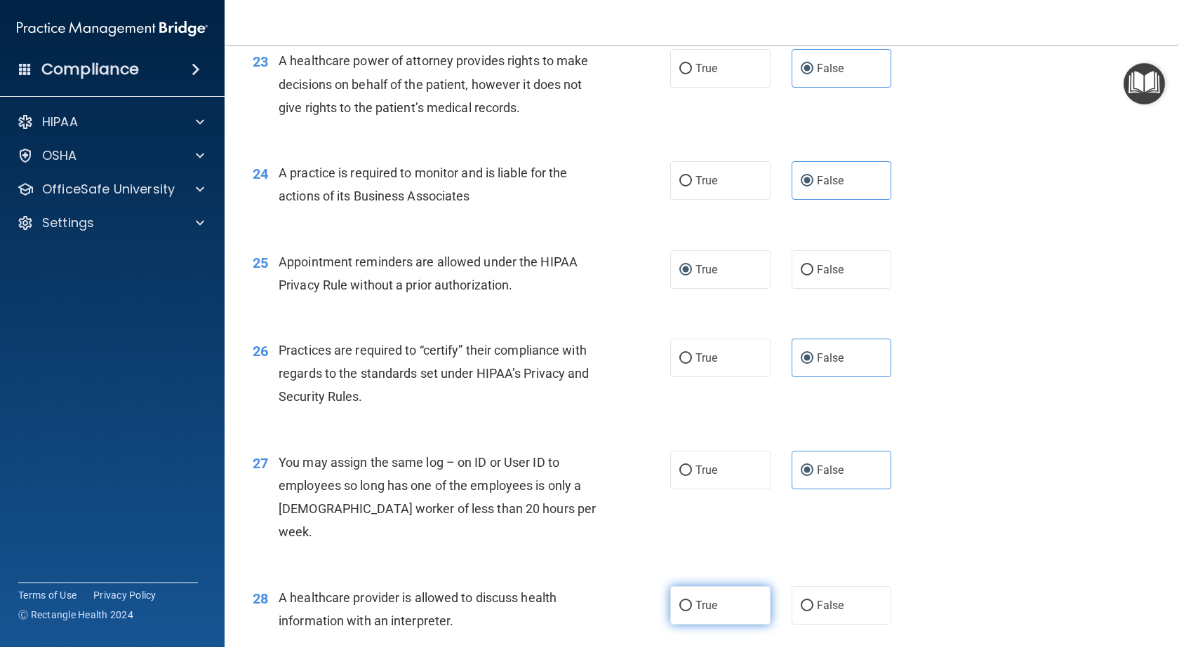
radio input "true"
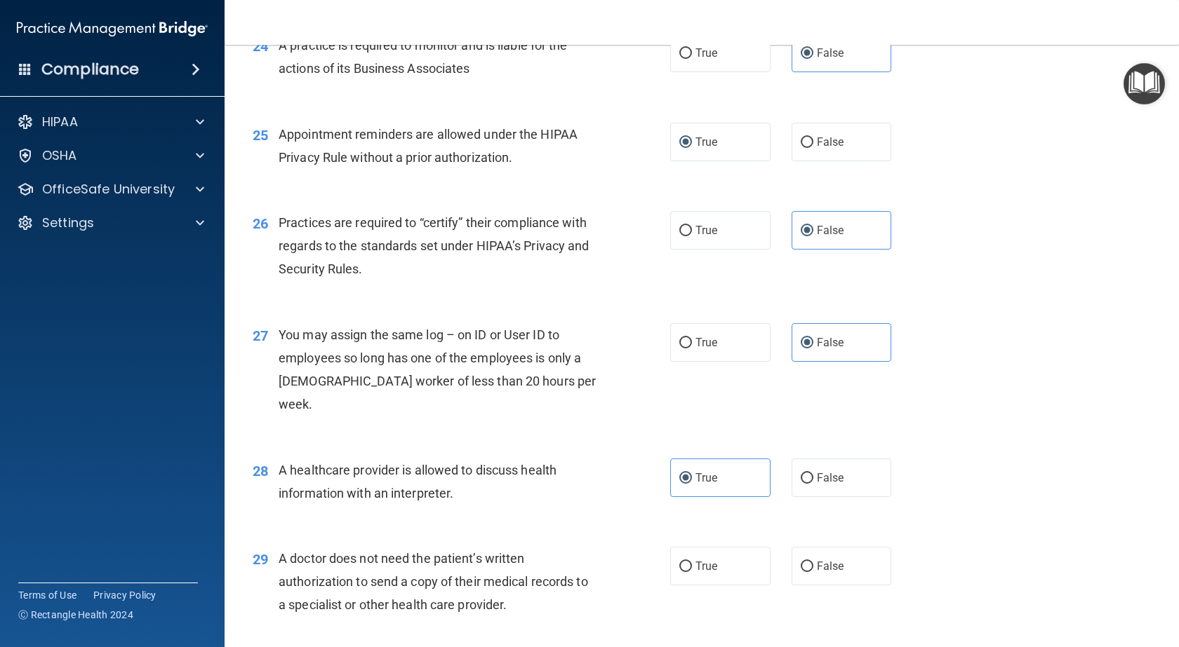
scroll to position [2806, 0]
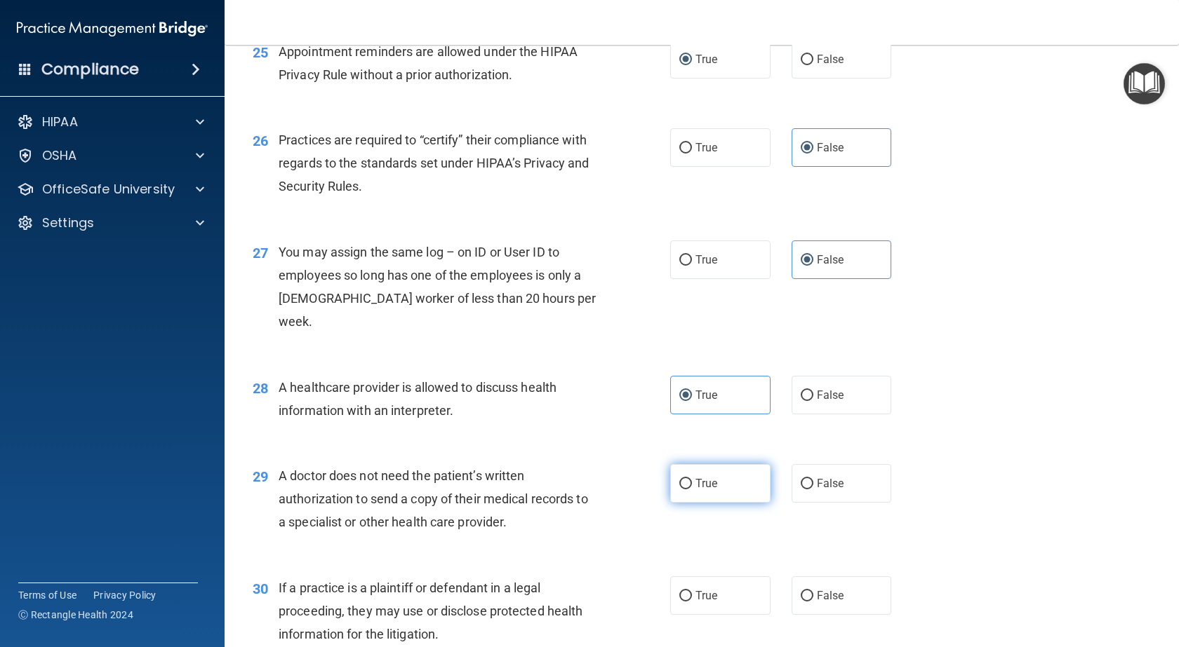
click at [707, 492] on label "True" at bounding box center [720, 483] width 100 height 39
click at [692, 490] on input "True" at bounding box center [685, 484] width 13 height 11
radio input "true"
click at [695, 599] on span "True" at bounding box center [706, 595] width 22 height 13
click at [691, 599] on input "True" at bounding box center [685, 596] width 13 height 11
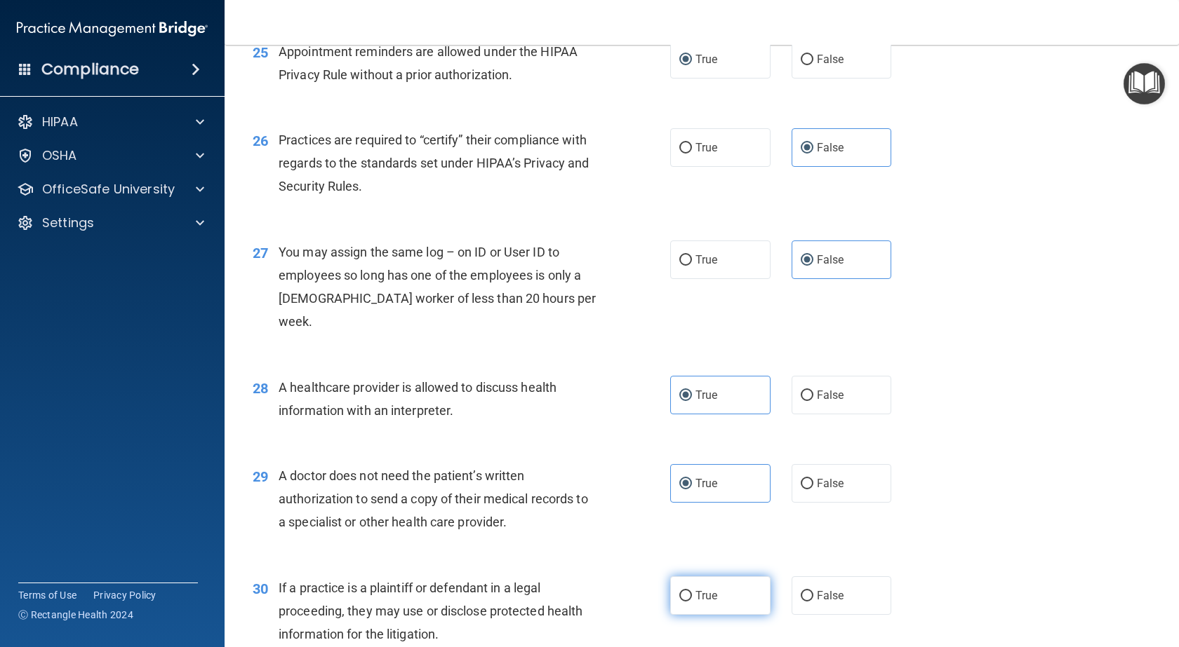
radio input "true"
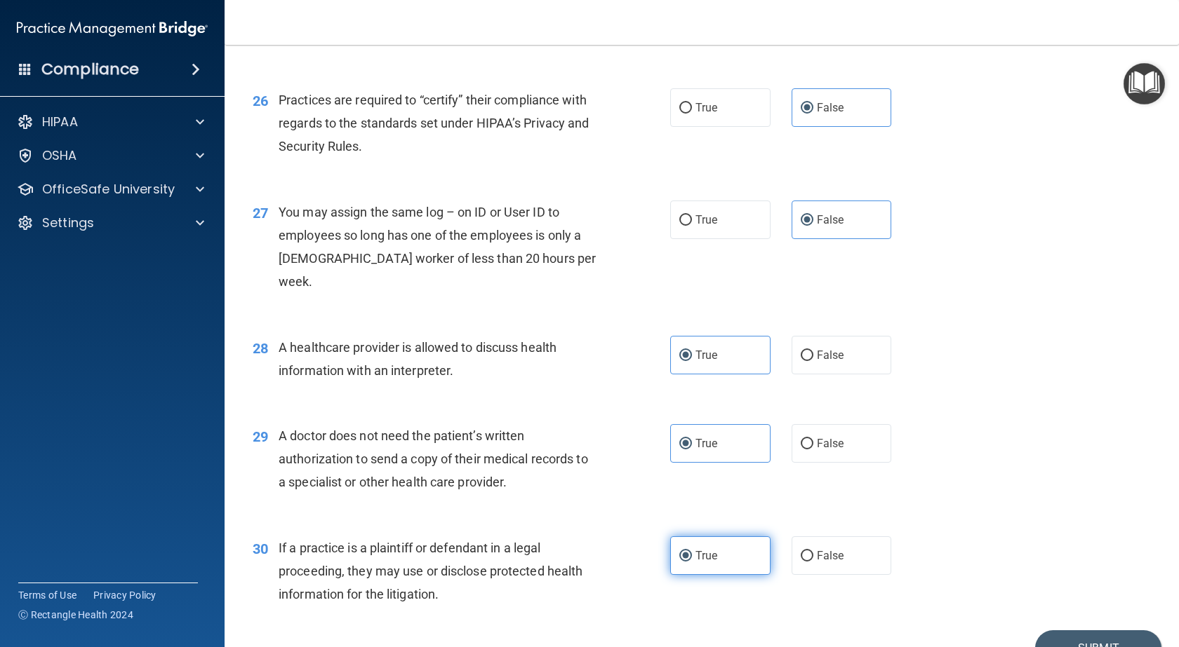
scroll to position [2921, 0]
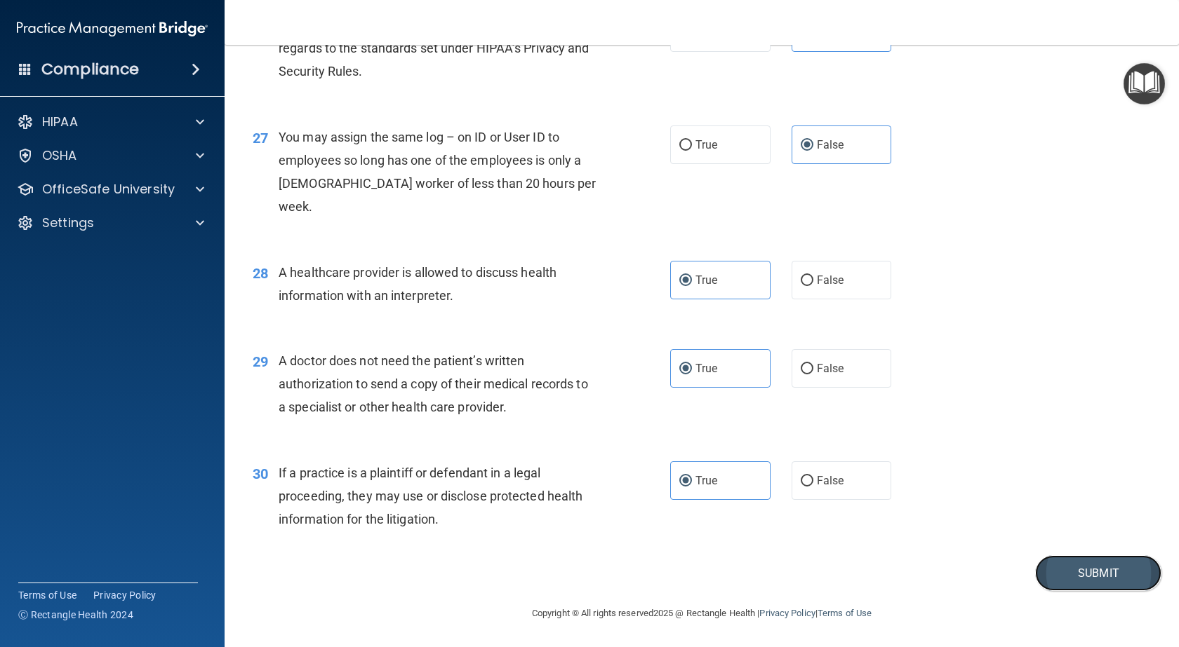
click at [1103, 569] on button "Submit" at bounding box center [1098, 574] width 126 height 36
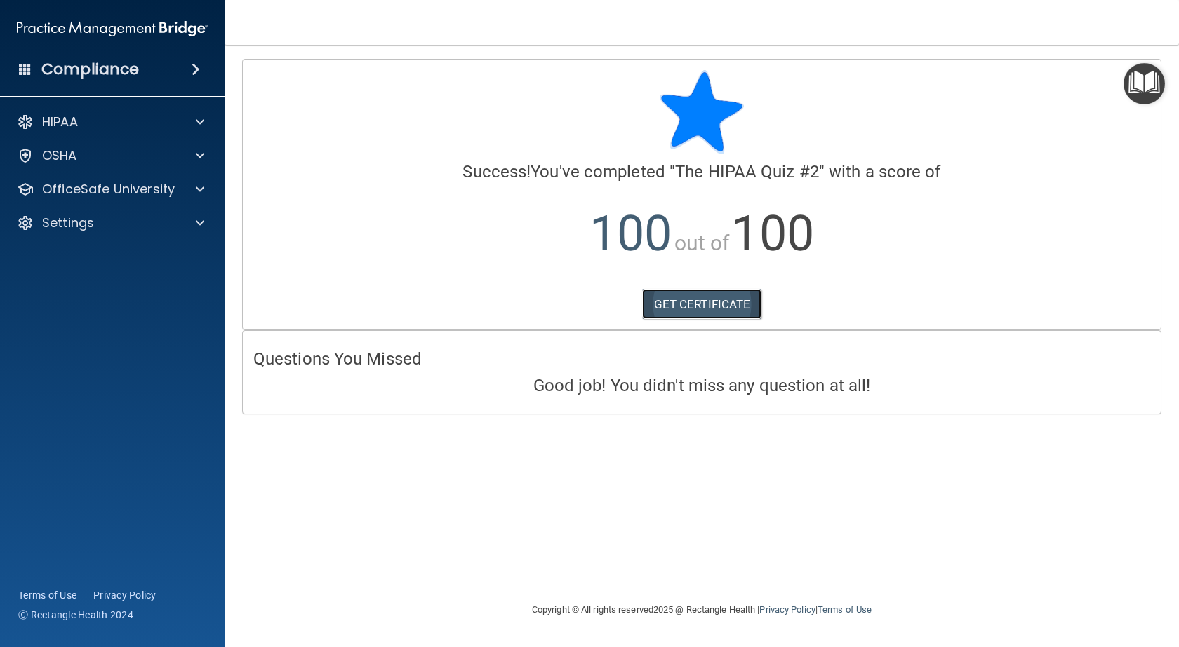
click at [675, 309] on link "GET CERTIFICATE" at bounding box center [702, 304] width 120 height 31
click at [199, 193] on span at bounding box center [200, 189] width 8 height 17
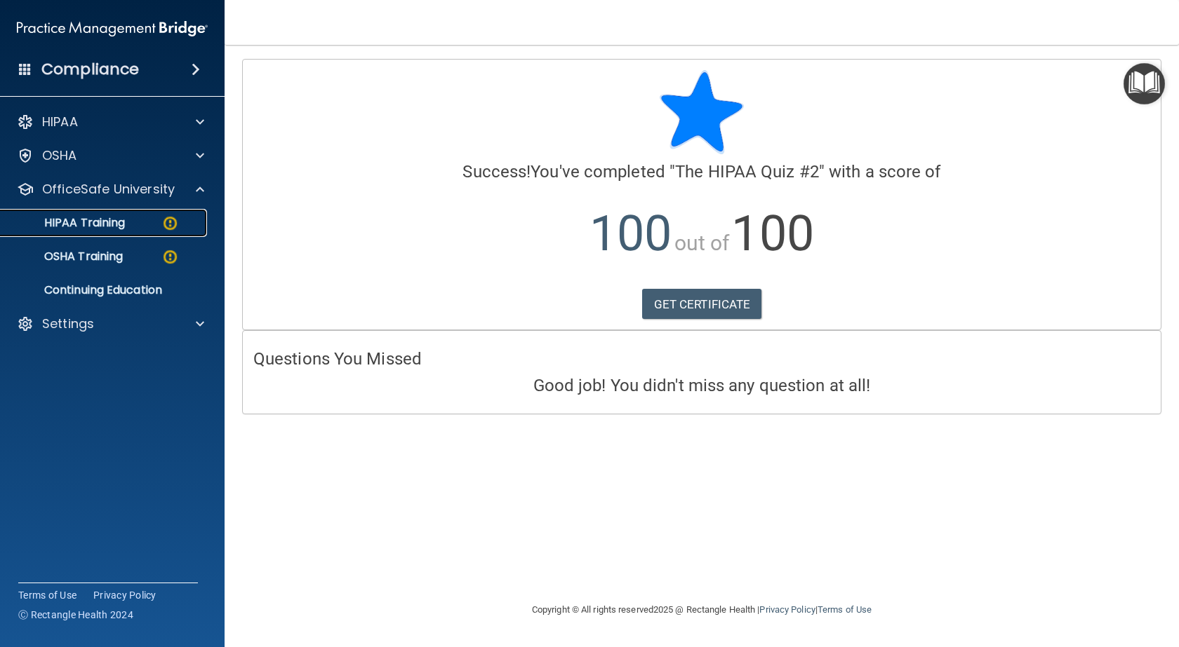
click at [170, 221] on img at bounding box center [170, 224] width 18 height 18
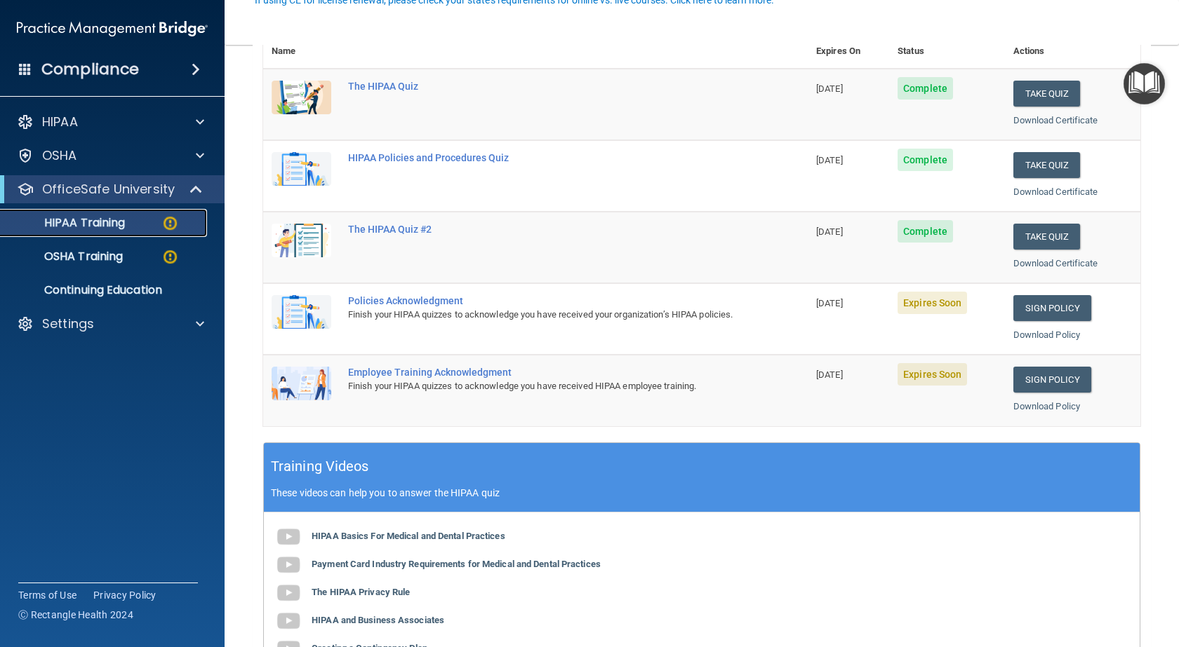
scroll to position [210, 0]
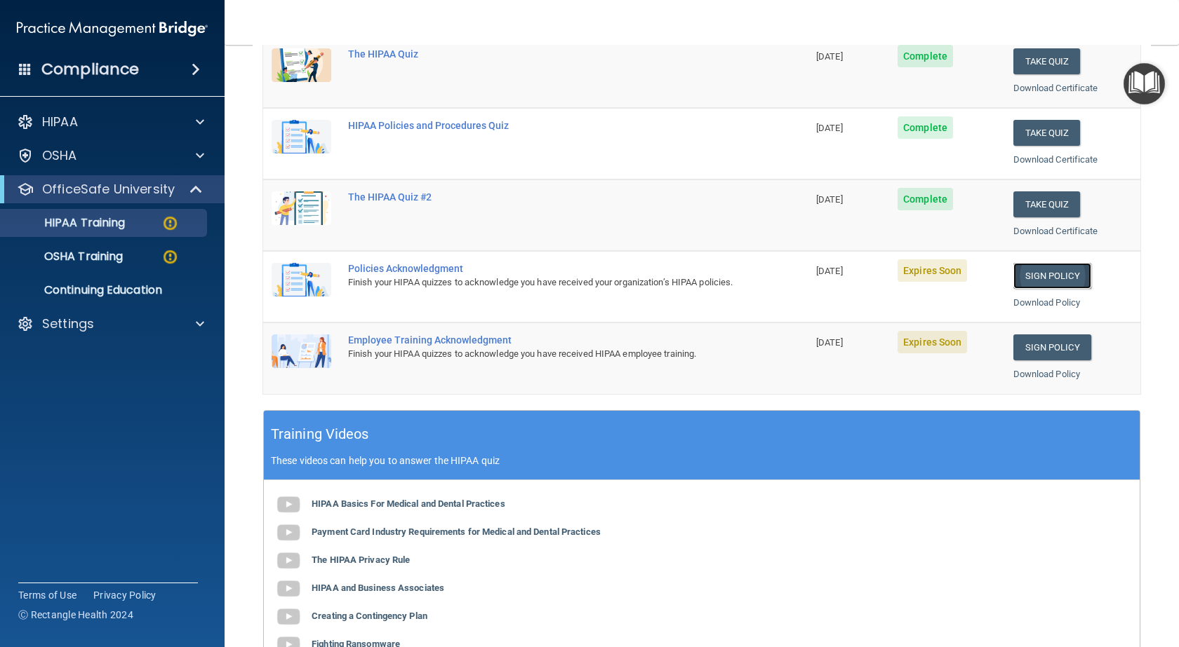
click at [1052, 272] on link "Sign Policy" at bounding box center [1052, 276] width 78 height 26
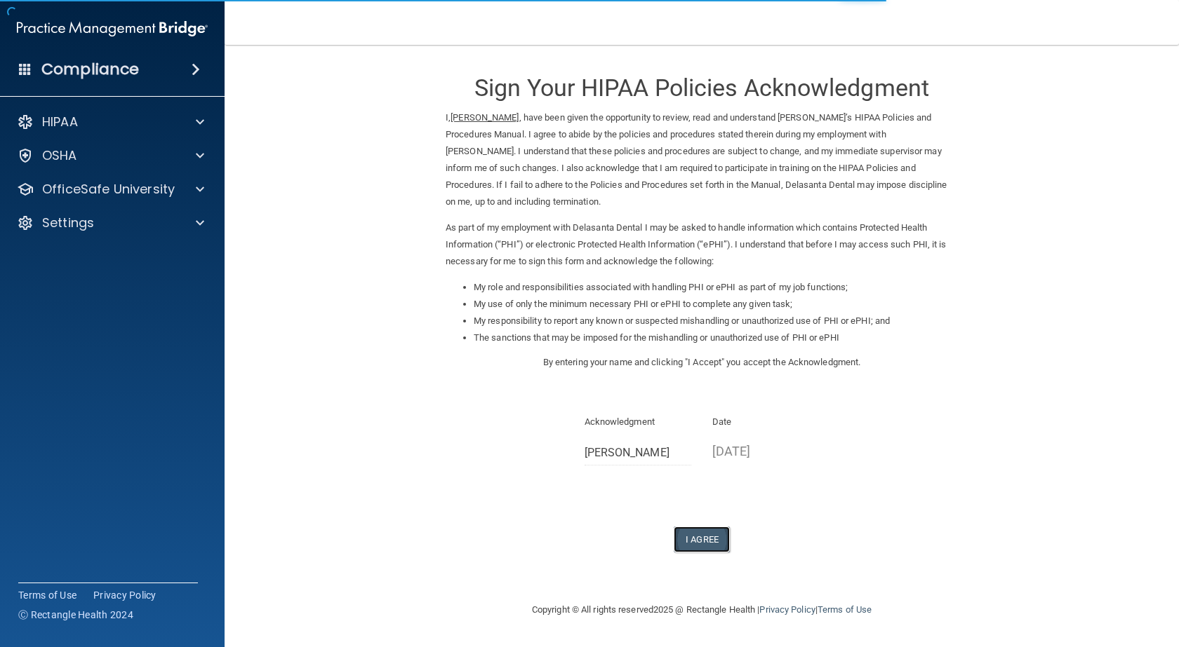
click at [699, 542] on button "I Agree" at bounding box center [701, 540] width 56 height 26
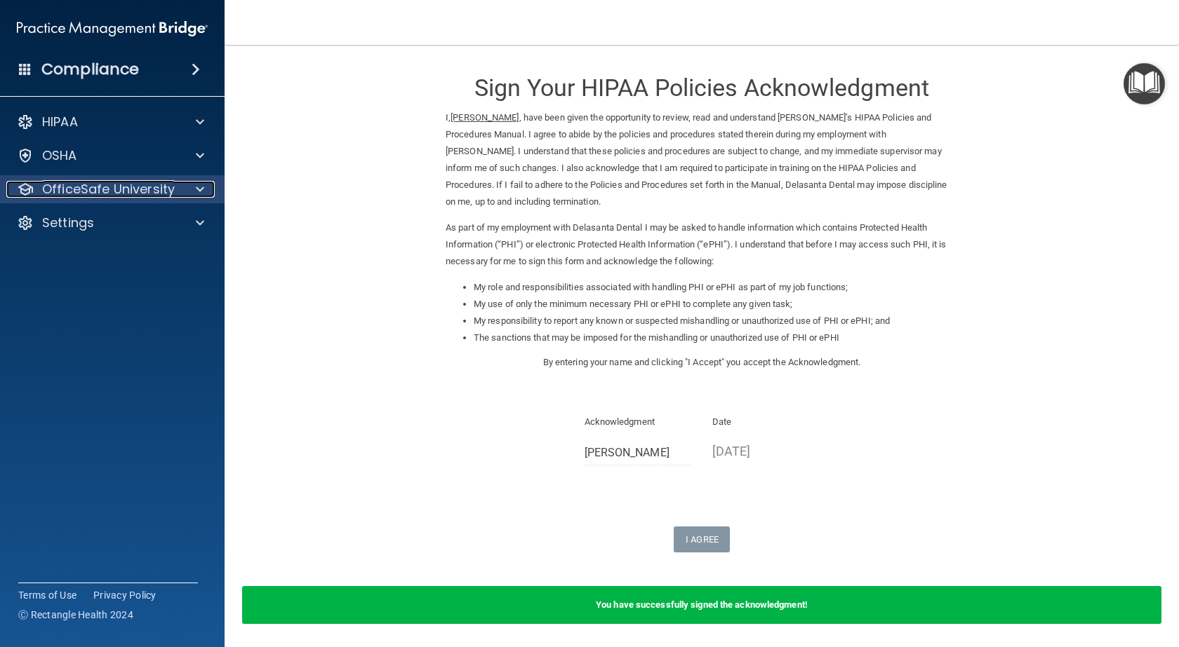
click at [205, 192] on div at bounding box center [197, 189] width 35 height 17
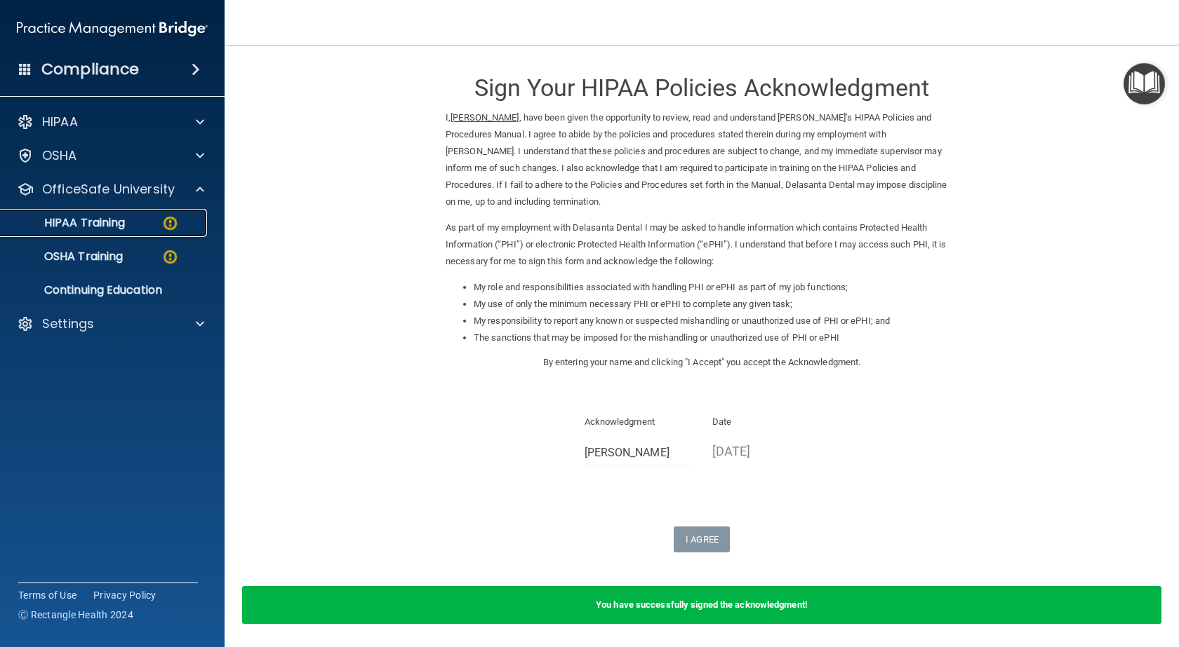
click at [171, 222] on img at bounding box center [170, 224] width 18 height 18
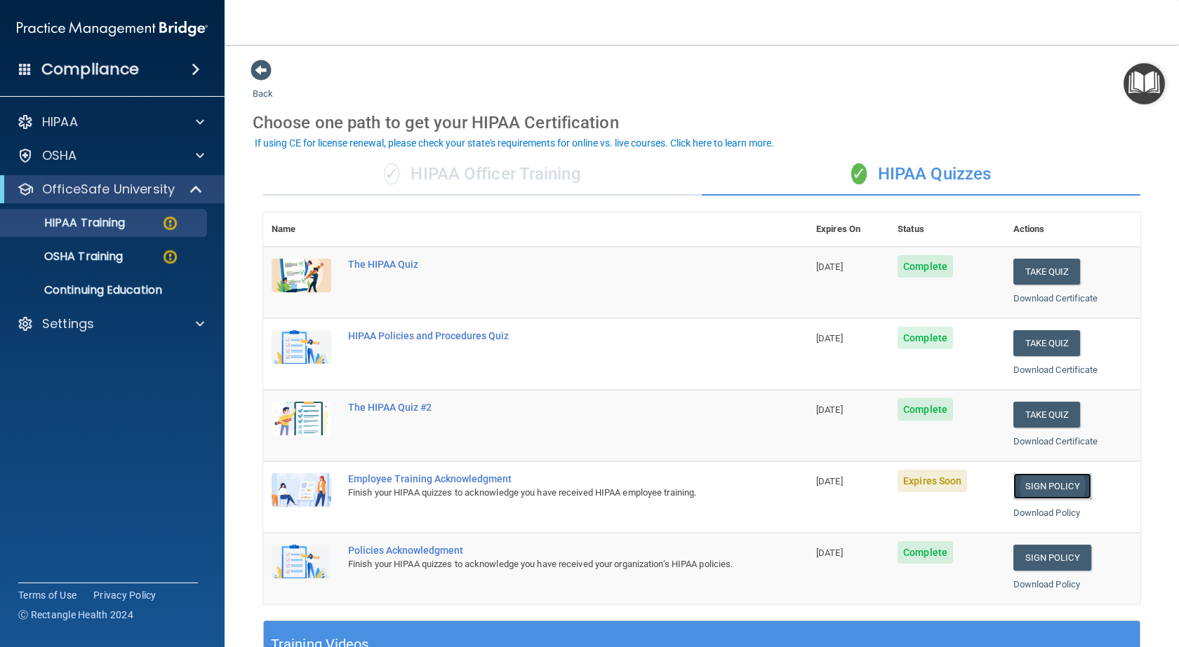
click at [1045, 484] on link "Sign Policy" at bounding box center [1052, 487] width 78 height 26
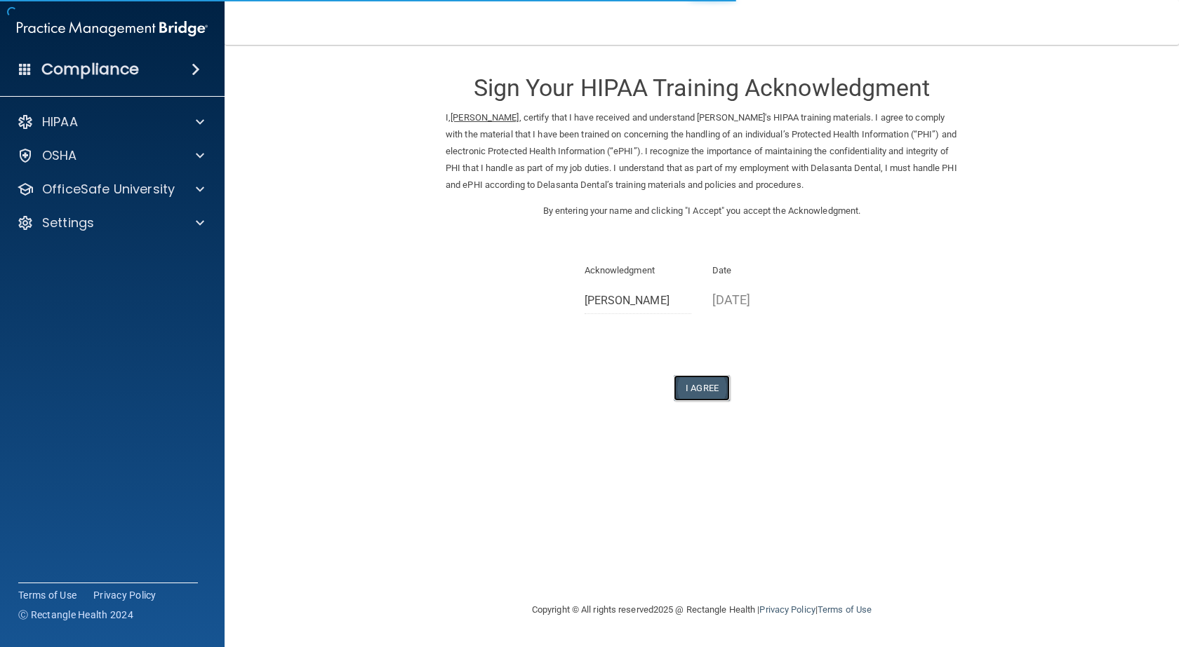
click at [697, 380] on button "I Agree" at bounding box center [701, 388] width 56 height 26
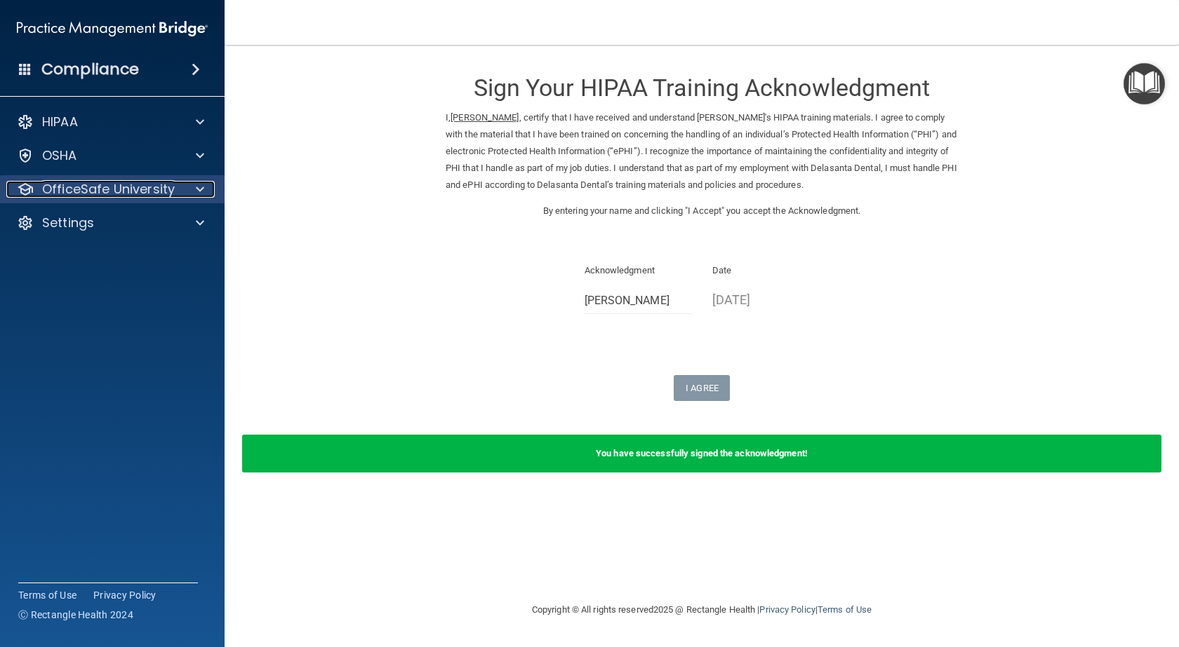
click at [202, 189] on span at bounding box center [200, 189] width 8 height 17
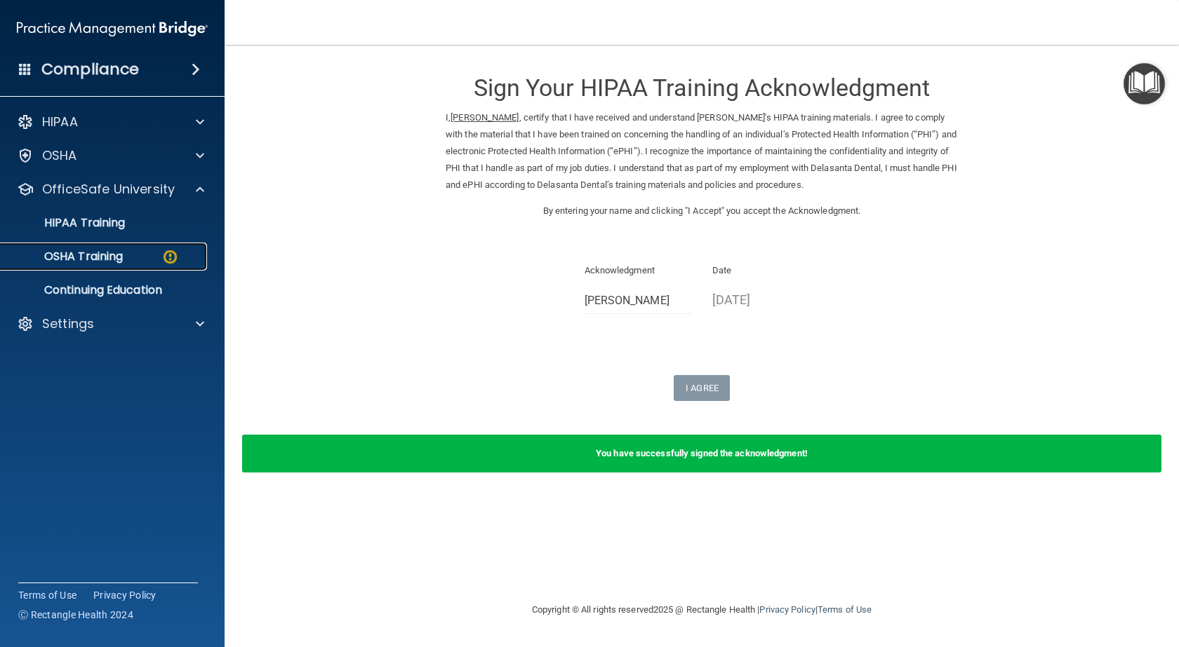
click at [170, 250] on img at bounding box center [170, 257] width 18 height 18
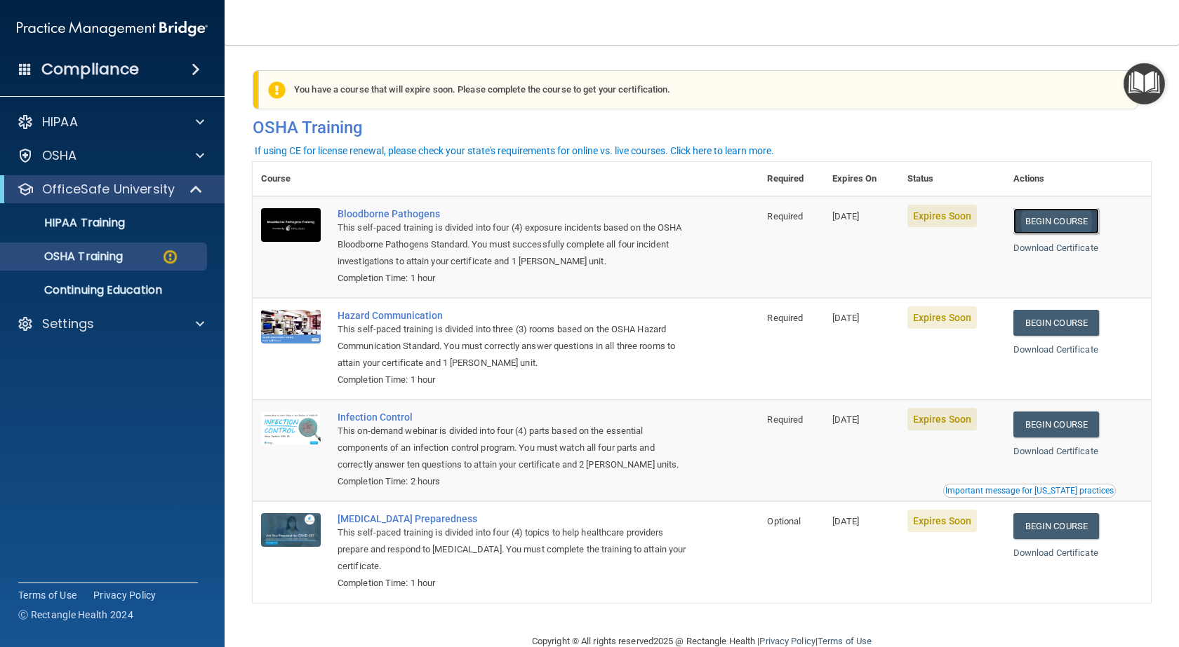
click at [1063, 221] on link "Begin Course" at bounding box center [1056, 221] width 86 height 26
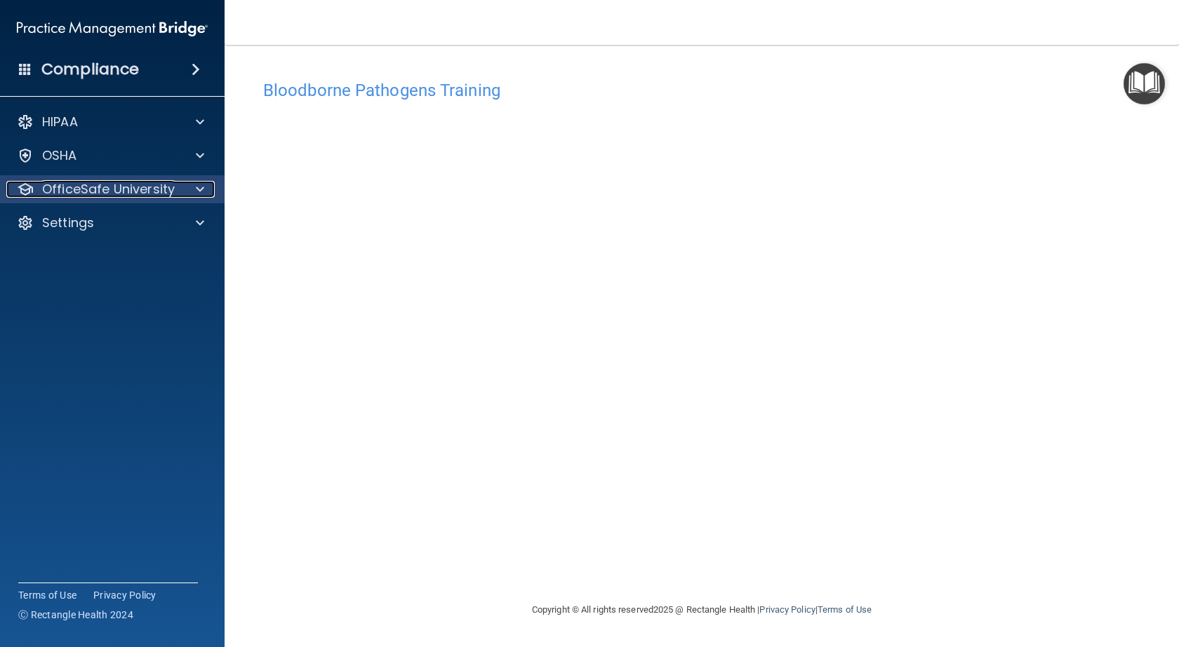
click at [201, 184] on span at bounding box center [200, 189] width 8 height 17
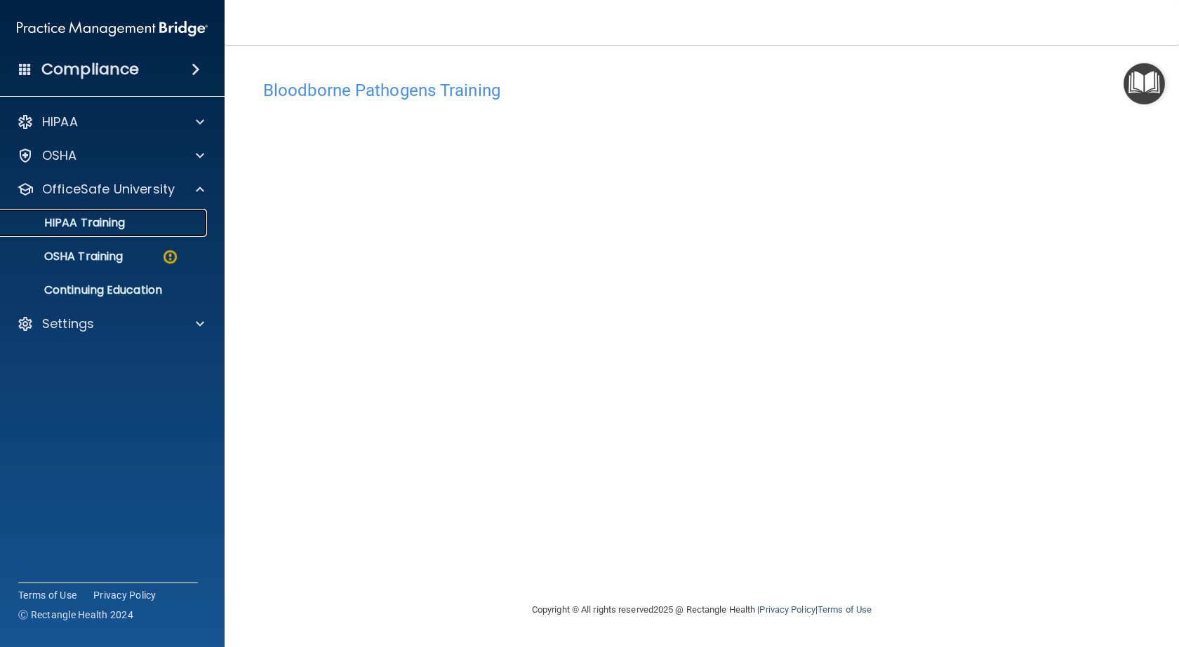
click at [100, 219] on p "HIPAA Training" at bounding box center [67, 223] width 116 height 14
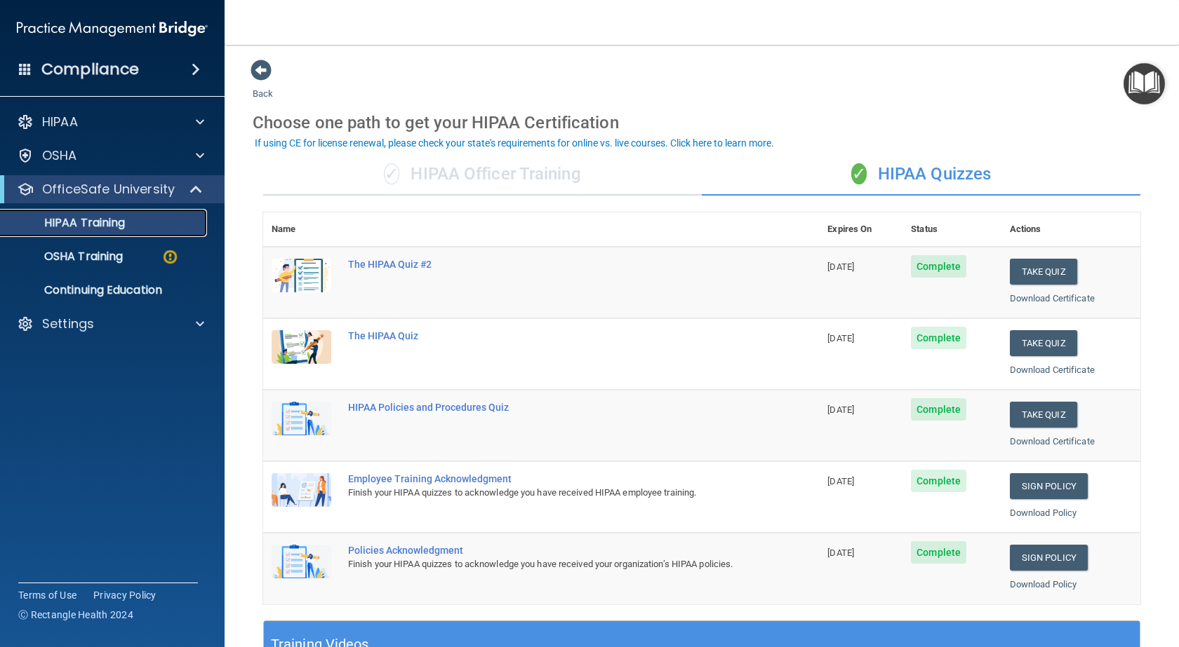
click at [87, 218] on p "HIPAA Training" at bounding box center [67, 223] width 116 height 14
click at [507, 177] on div "✓ HIPAA Officer Training" at bounding box center [482, 175] width 438 height 42
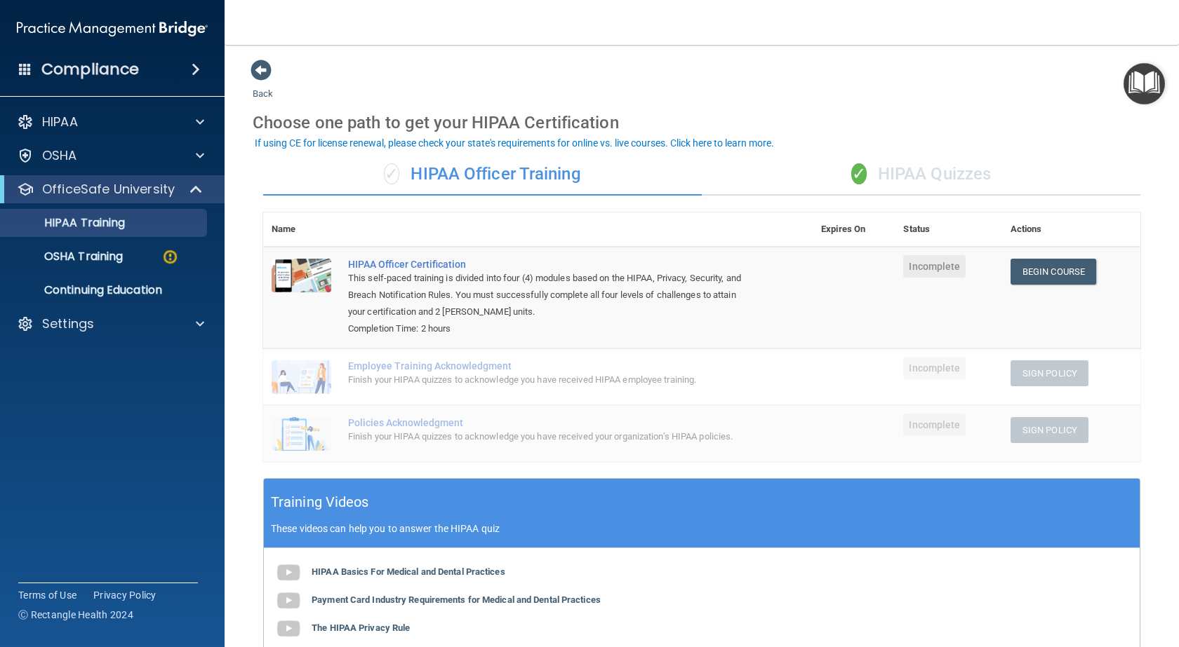
click at [919, 170] on div "✓ HIPAA Quizzes" at bounding box center [921, 175] width 438 height 42
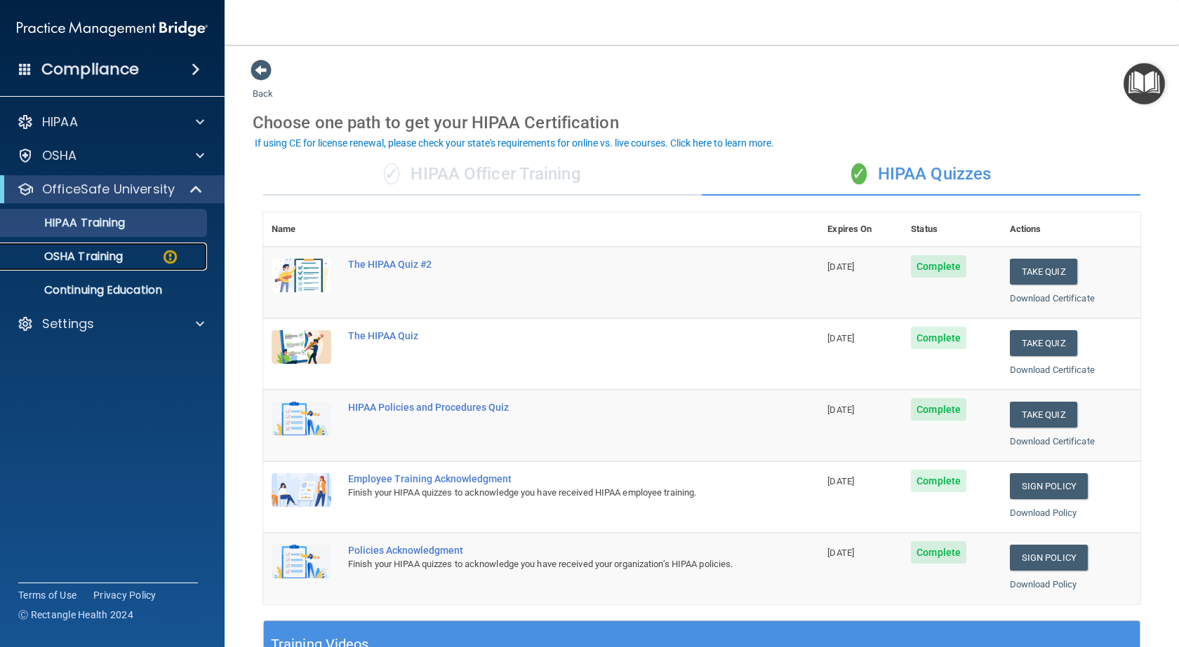
click at [168, 256] on img at bounding box center [170, 257] width 18 height 18
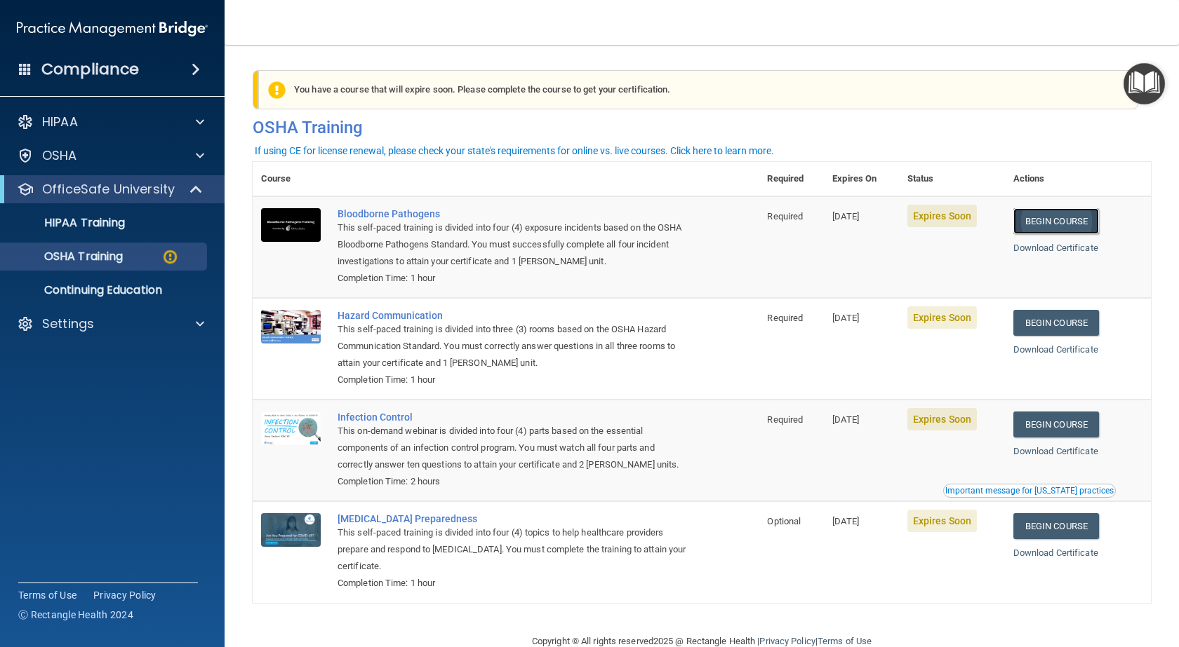
click at [1061, 229] on link "Begin Course" at bounding box center [1056, 221] width 86 height 26
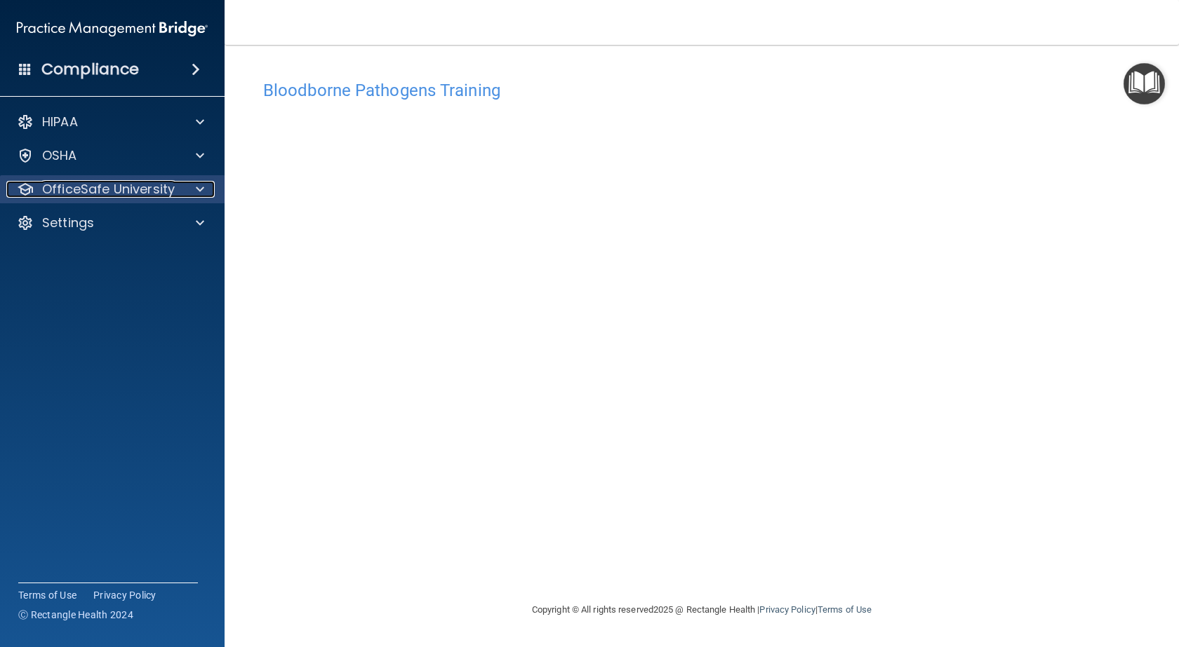
click at [201, 189] on span at bounding box center [200, 189] width 8 height 17
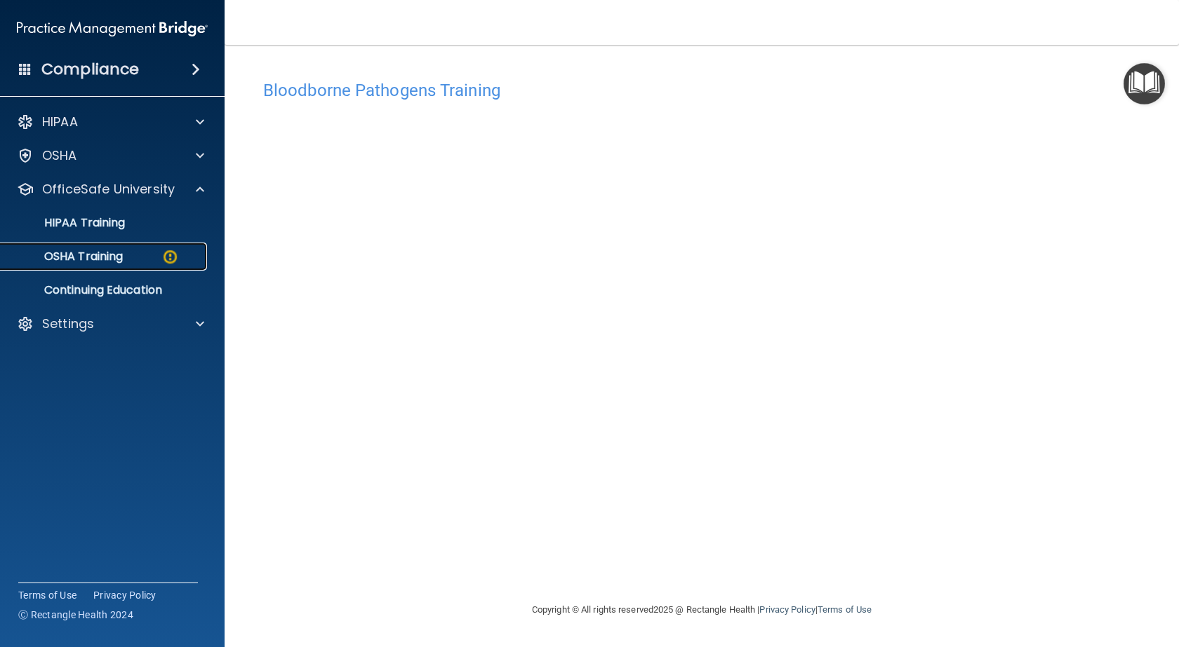
click at [168, 255] on img at bounding box center [170, 257] width 18 height 18
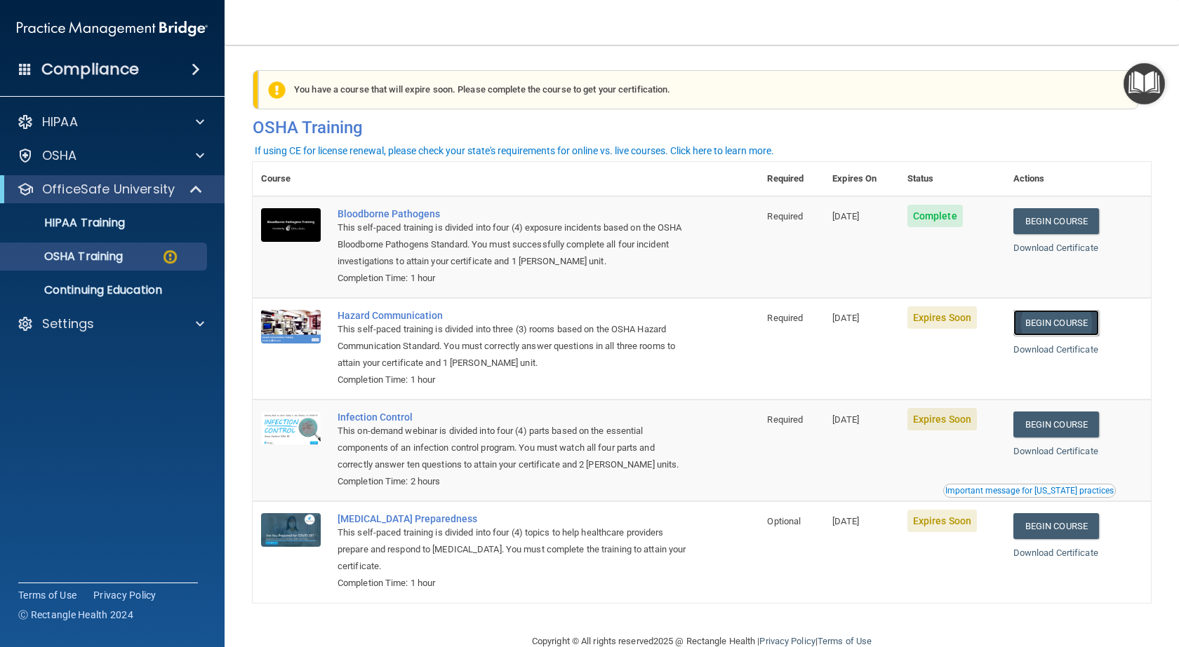
click at [1057, 326] on link "Begin Course" at bounding box center [1056, 323] width 86 height 26
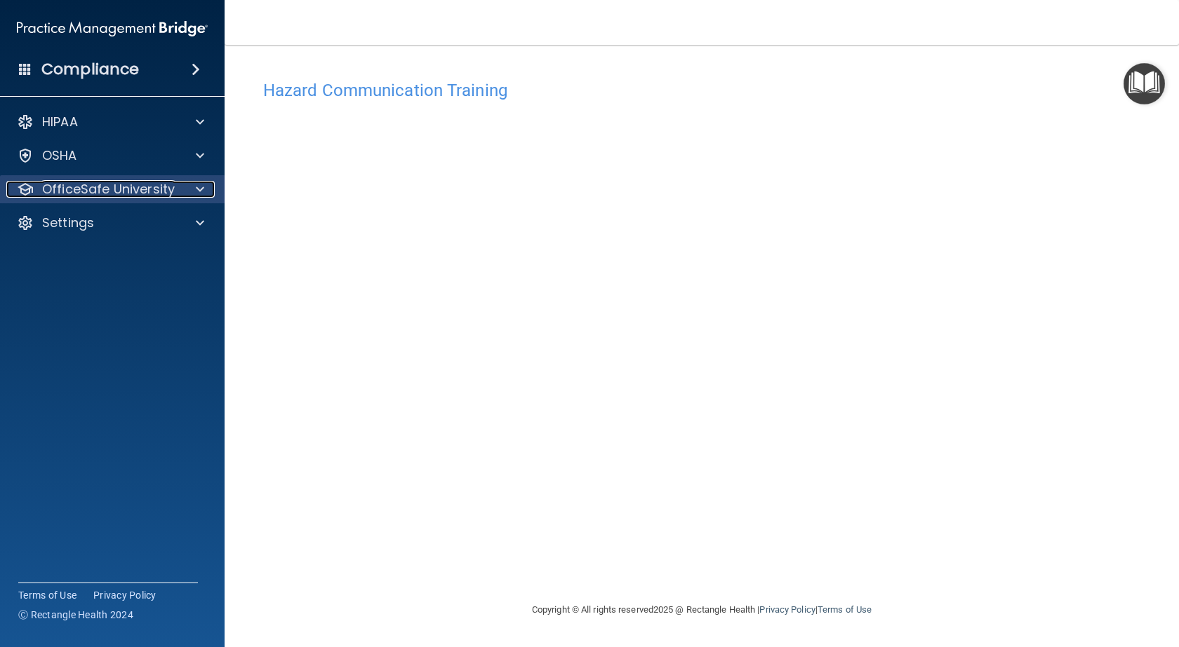
click at [206, 189] on div at bounding box center [197, 189] width 35 height 17
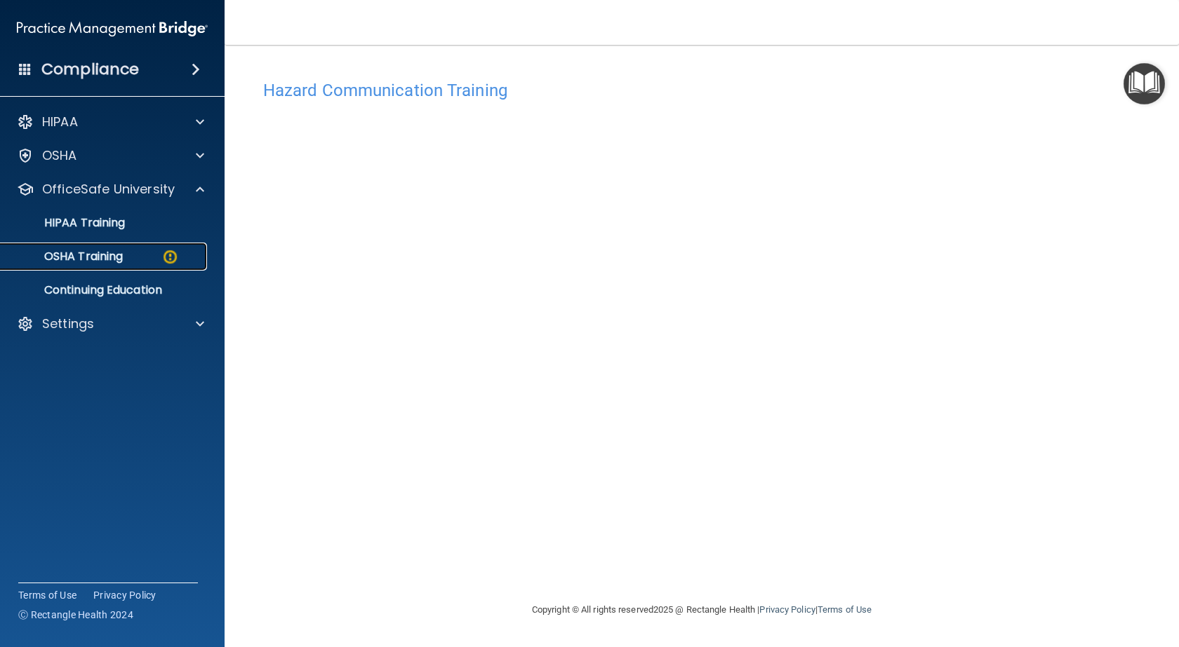
click at [167, 257] on img at bounding box center [170, 257] width 18 height 18
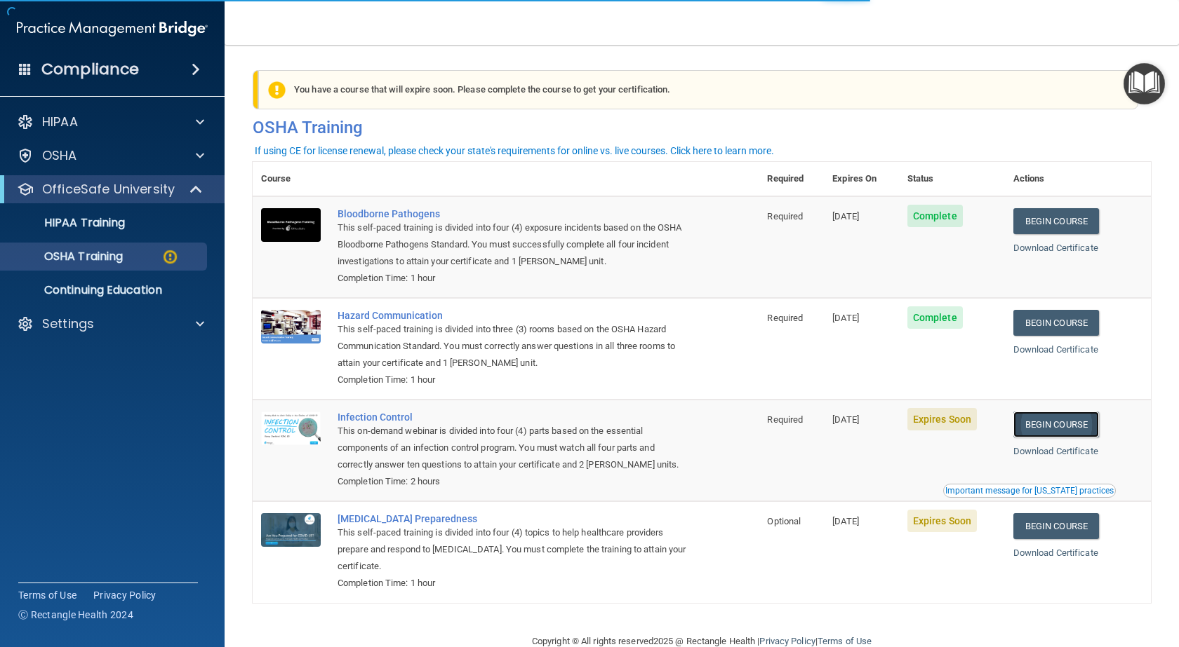
click at [1055, 427] on link "Begin Course" at bounding box center [1056, 425] width 86 height 26
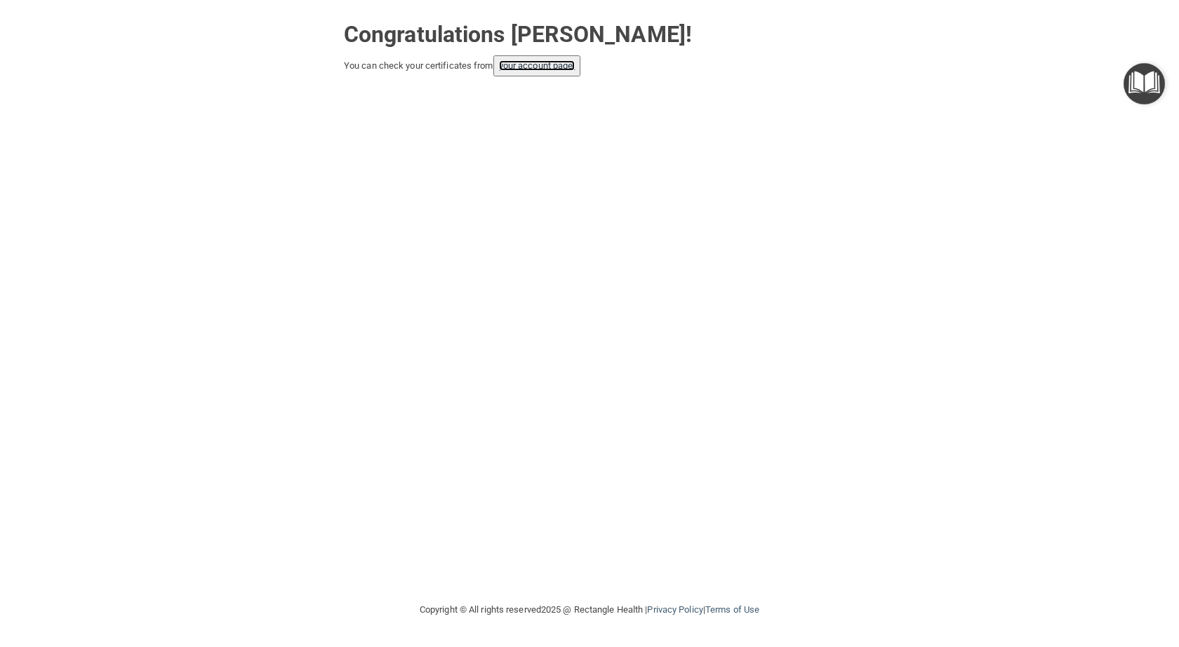
click at [529, 62] on link "your account page!" at bounding box center [537, 65] width 76 height 11
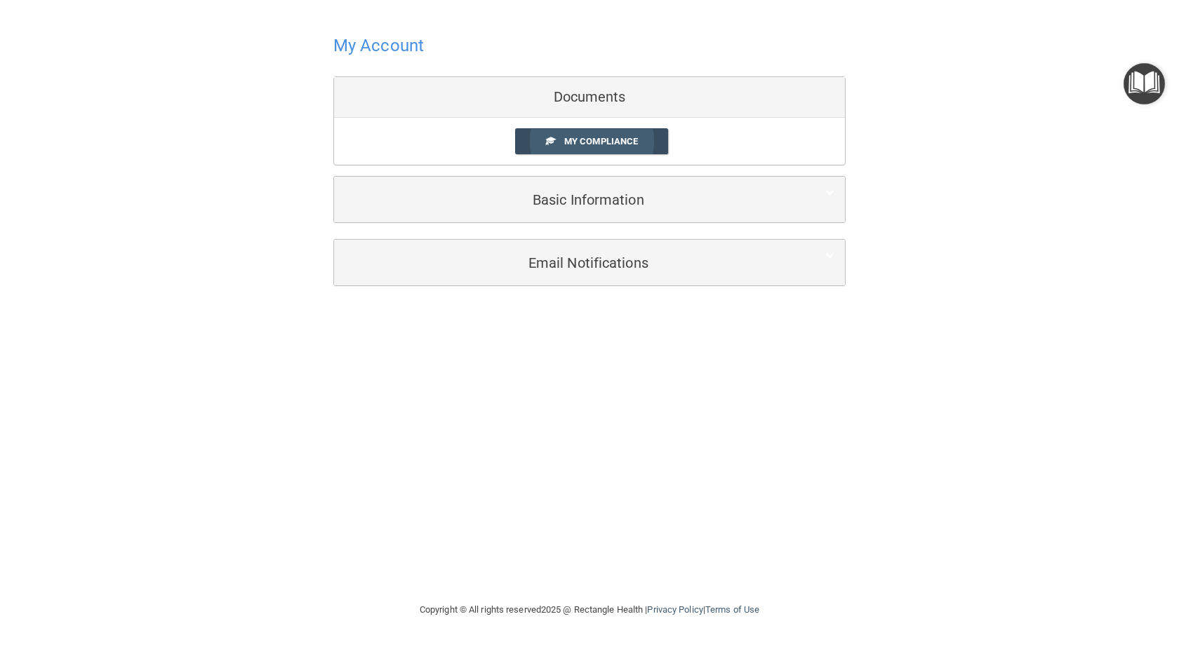
click at [584, 140] on span "My Compliance" at bounding box center [601, 141] width 74 height 11
